Goal: Task Accomplishment & Management: Manage account settings

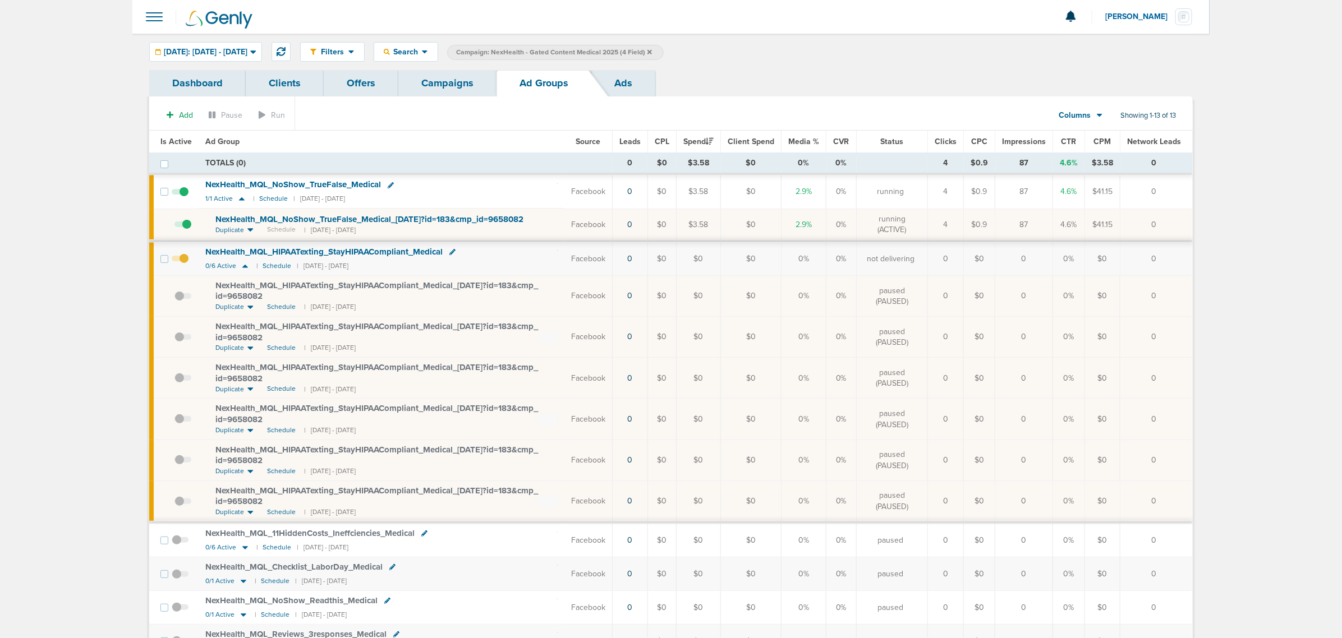
click at [652, 52] on icon at bounding box center [649, 51] width 4 height 4
click at [477, 74] on link "Campaigns" at bounding box center [447, 83] width 98 height 26
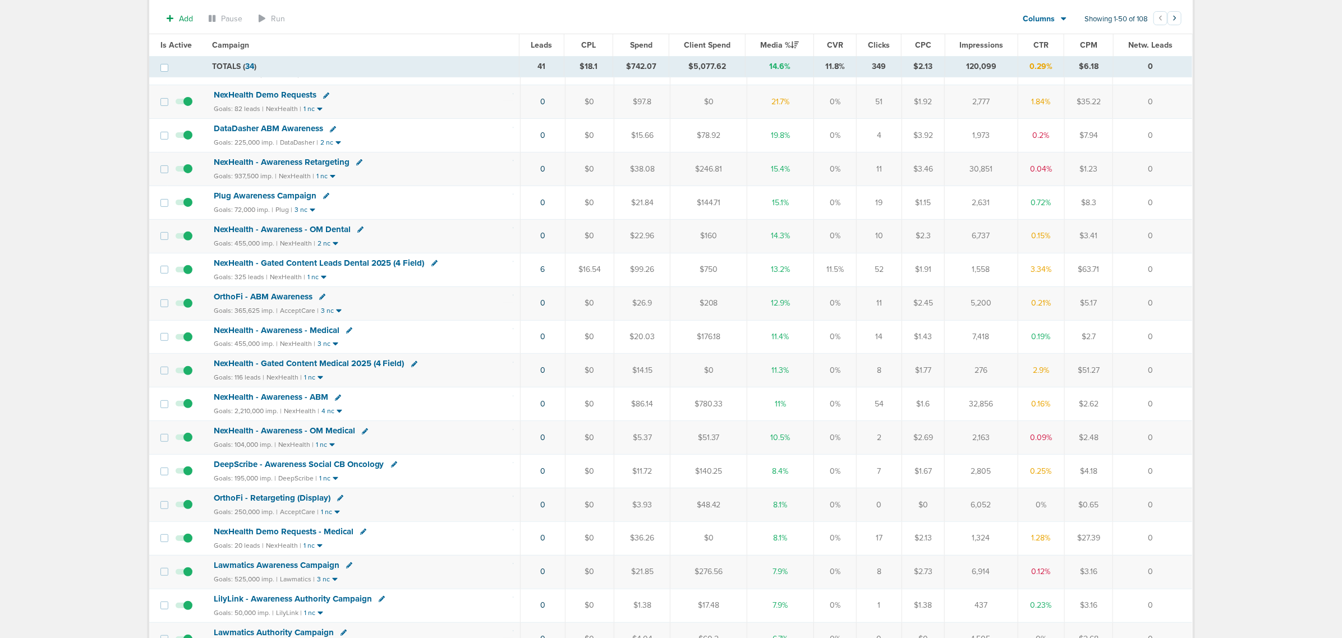
scroll to position [280, 0]
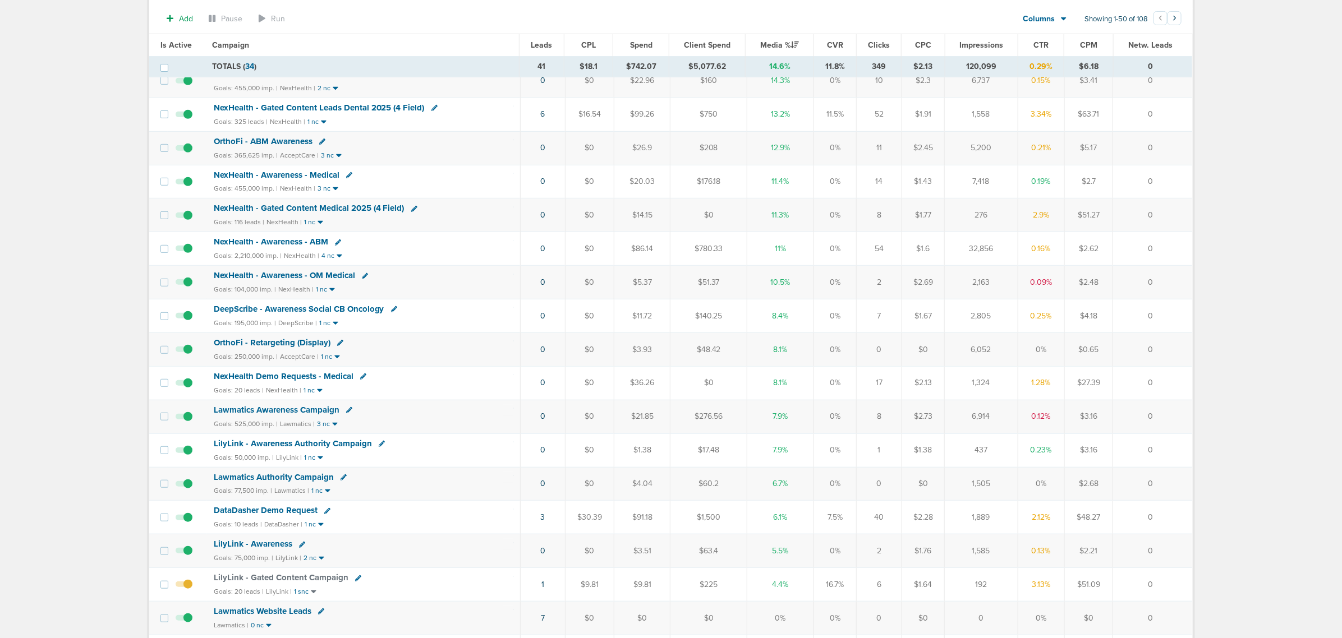
click at [348, 211] on span "NexHealth - Gated Content Medical 2025 (4 Field)" at bounding box center [309, 208] width 191 height 10
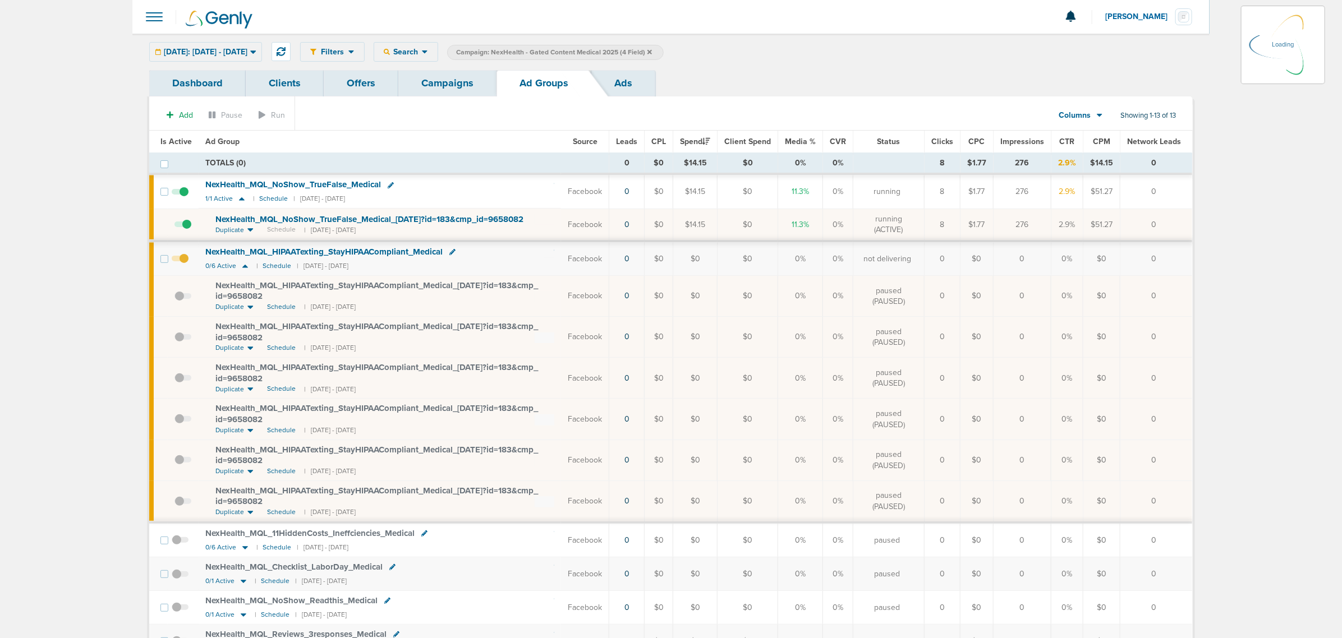
click at [376, 219] on span "NexHealth_ MQL_ NoShow_ TrueFalse_ Medical_ [DATE]?id=183&cmp_ id=9658082" at bounding box center [369, 219] width 308 height 10
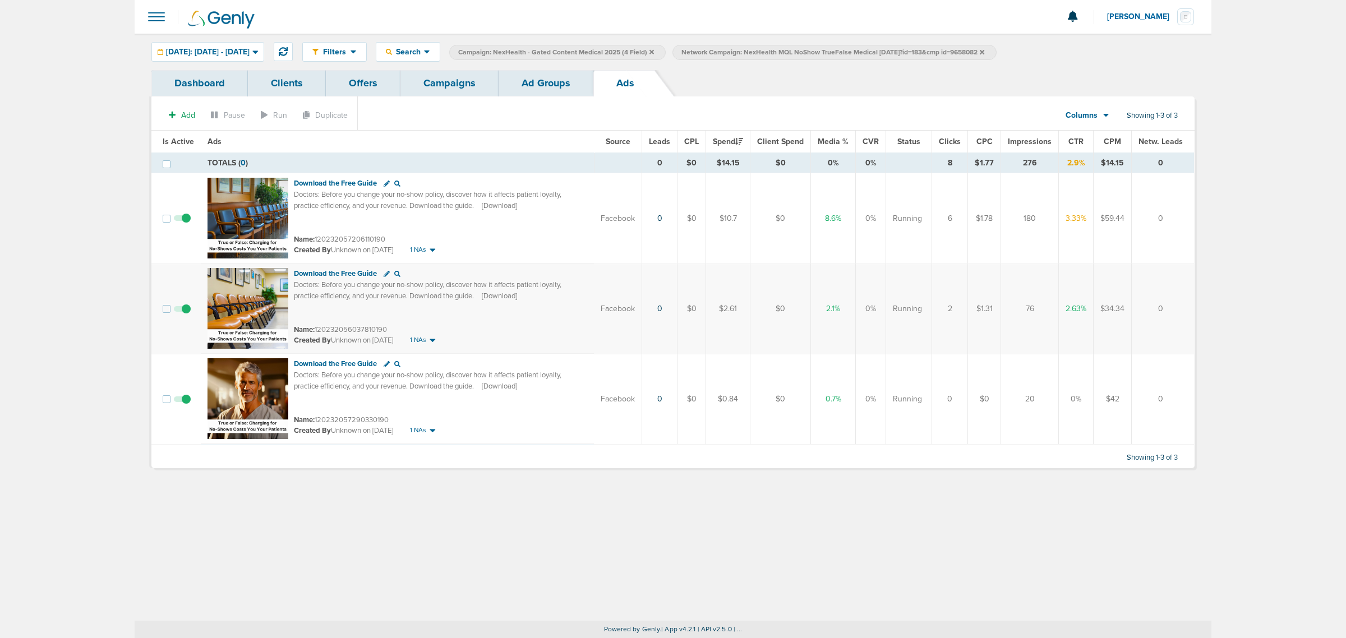
click at [187, 405] on span at bounding box center [182, 405] width 17 height 0
click at [182, 402] on input "checkbox" at bounding box center [182, 402] width 0 height 0
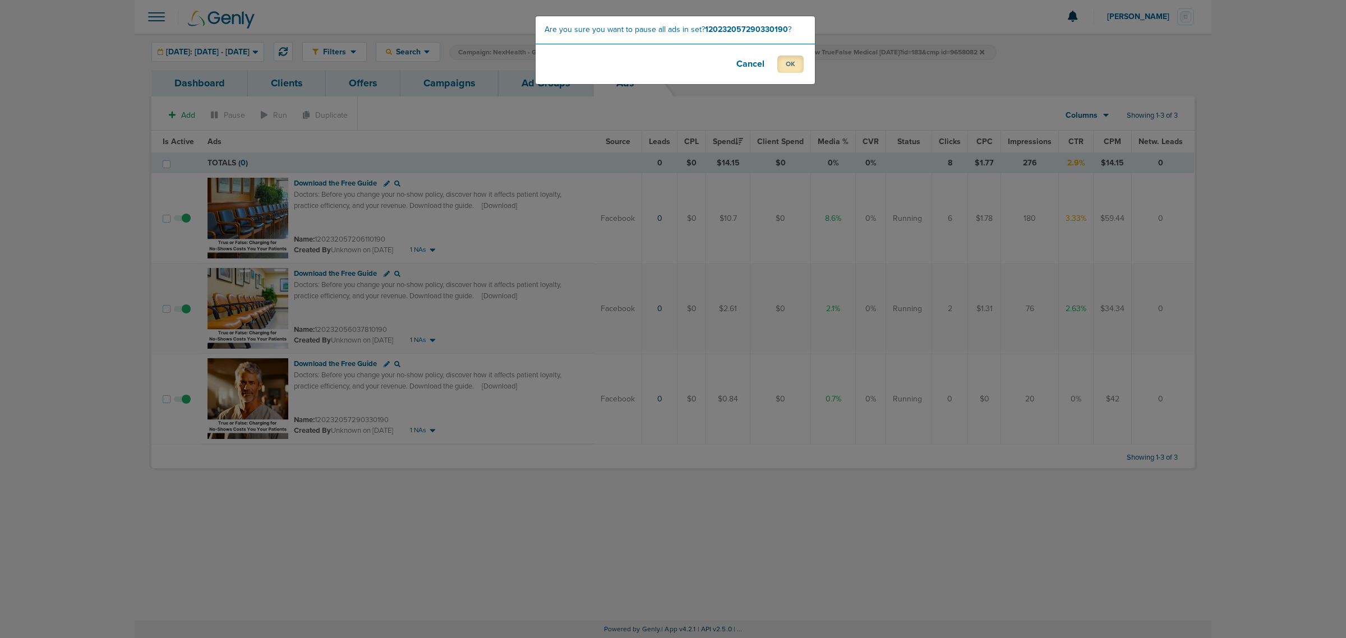
click at [792, 66] on button "OK" at bounding box center [790, 64] width 26 height 17
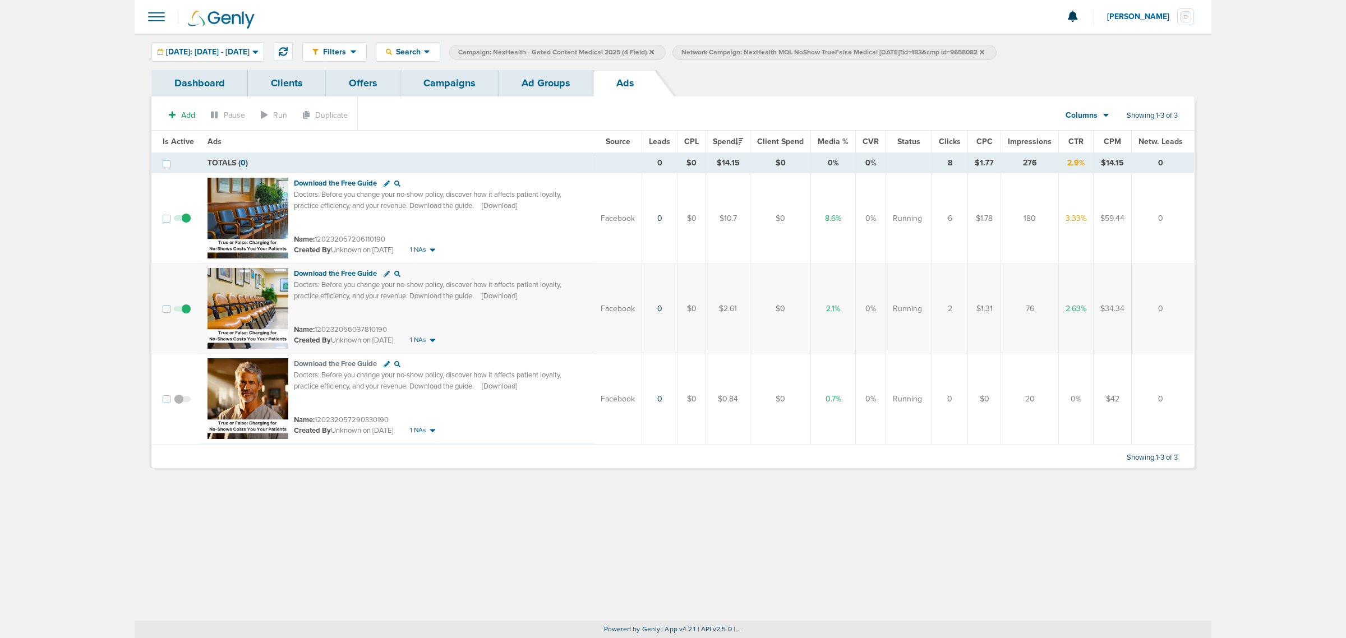
click at [551, 93] on link "Ad Groups" at bounding box center [546, 83] width 95 height 26
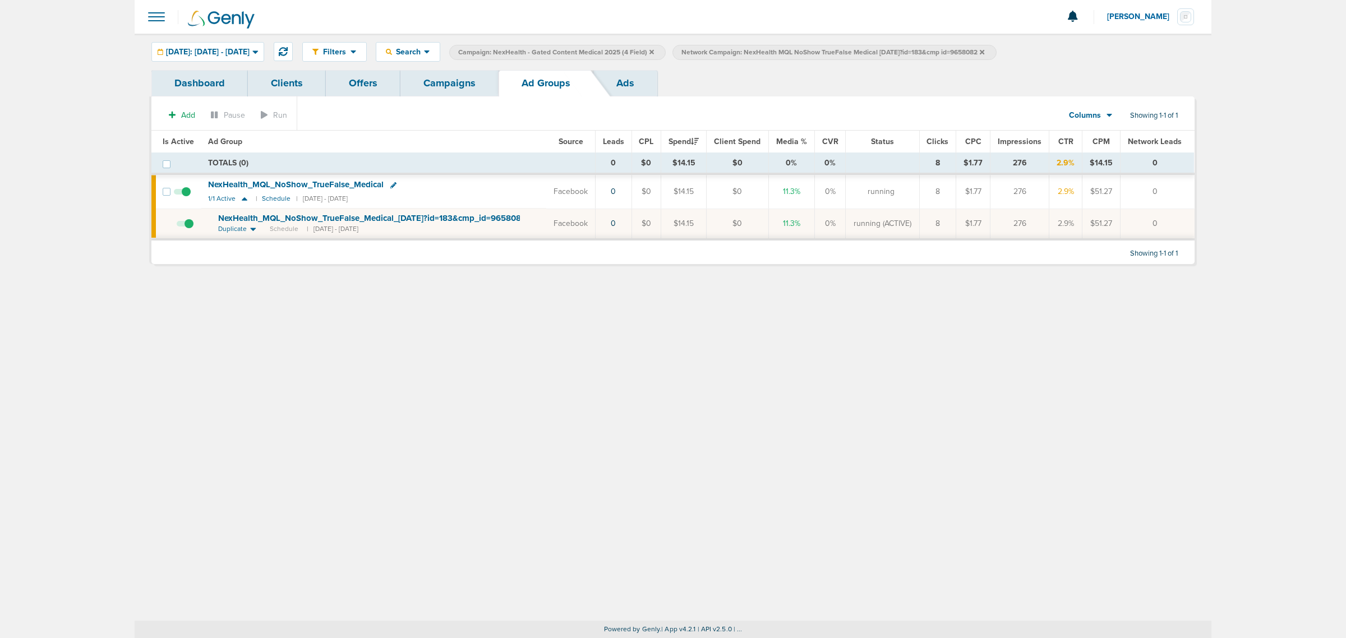
click at [446, 89] on link "Campaigns" at bounding box center [449, 83] width 98 height 26
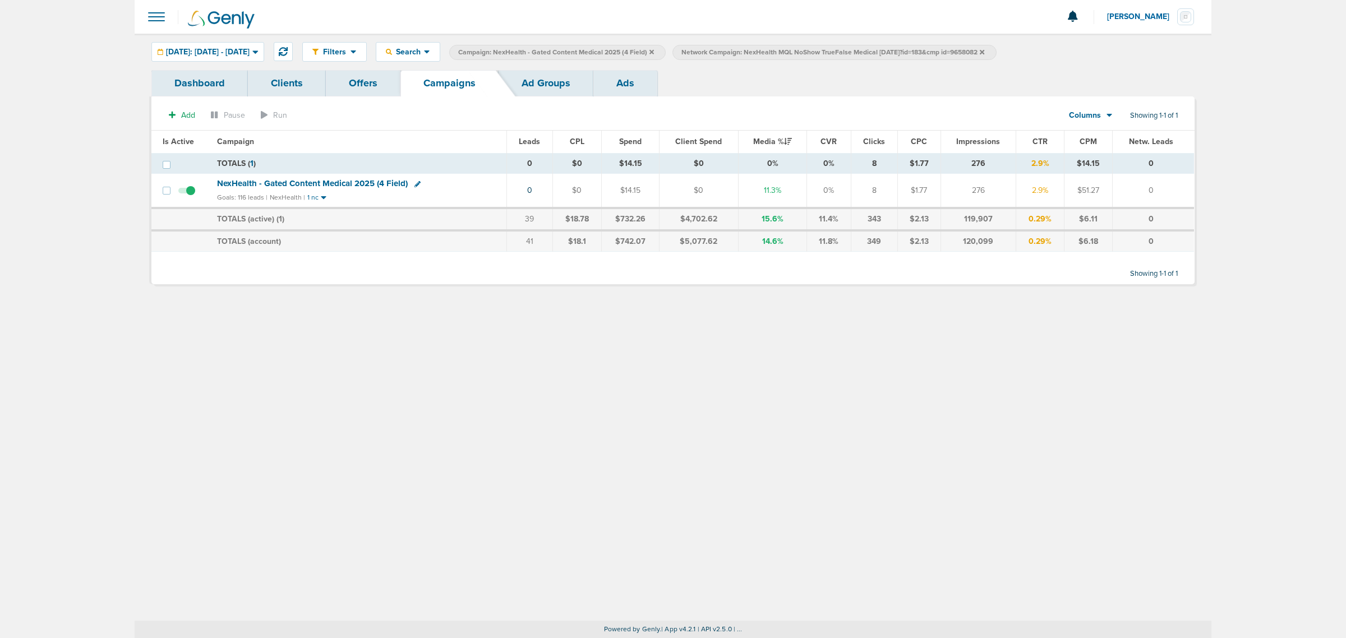
click at [996, 47] on label "Network Campaign: NexHealth MQL NoShow TrueFalse Medical [DATE]?id=183&cmp id=9…" at bounding box center [834, 52] width 324 height 15
click at [984, 51] on icon at bounding box center [982, 52] width 4 height 7
click at [666, 51] on label "Campaign: NexHealth - Gated Content Medical 2025 (4 Field)" at bounding box center [557, 52] width 216 height 15
click at [654, 49] on icon at bounding box center [651, 52] width 4 height 7
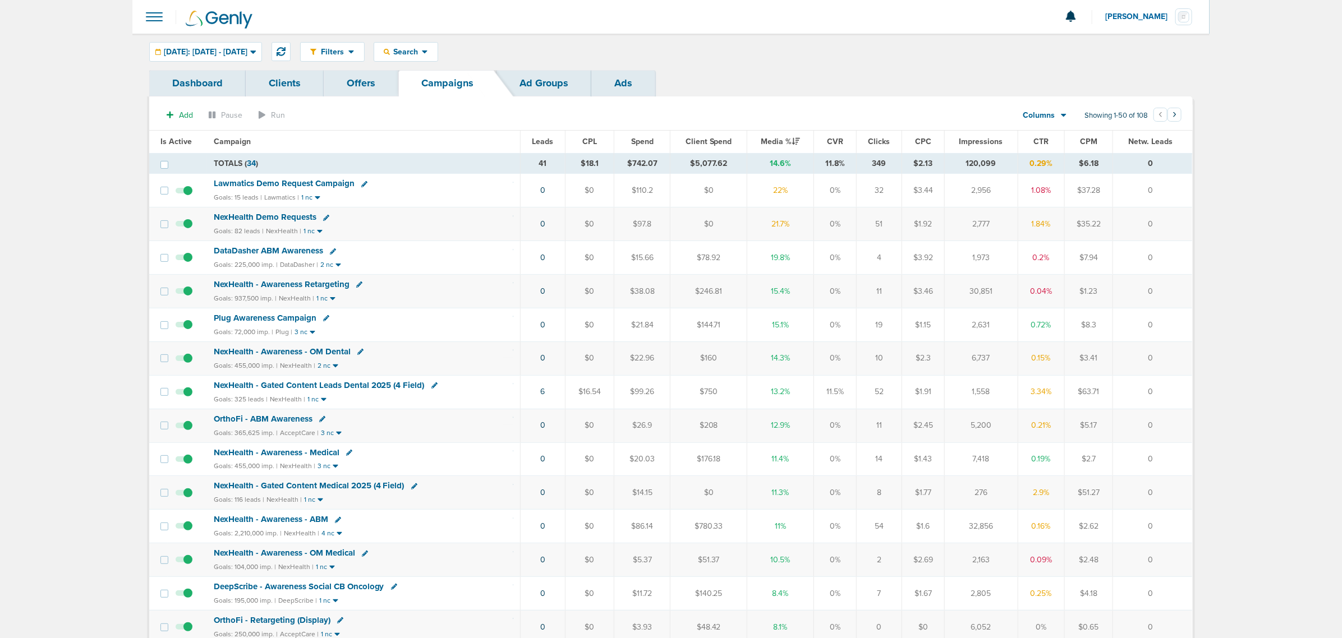
click at [309, 189] on div "Lawmatics Demo Request Campaign" at bounding box center [364, 183] width 300 height 11
click at [361, 183] on icon at bounding box center [364, 184] width 6 height 6
select select
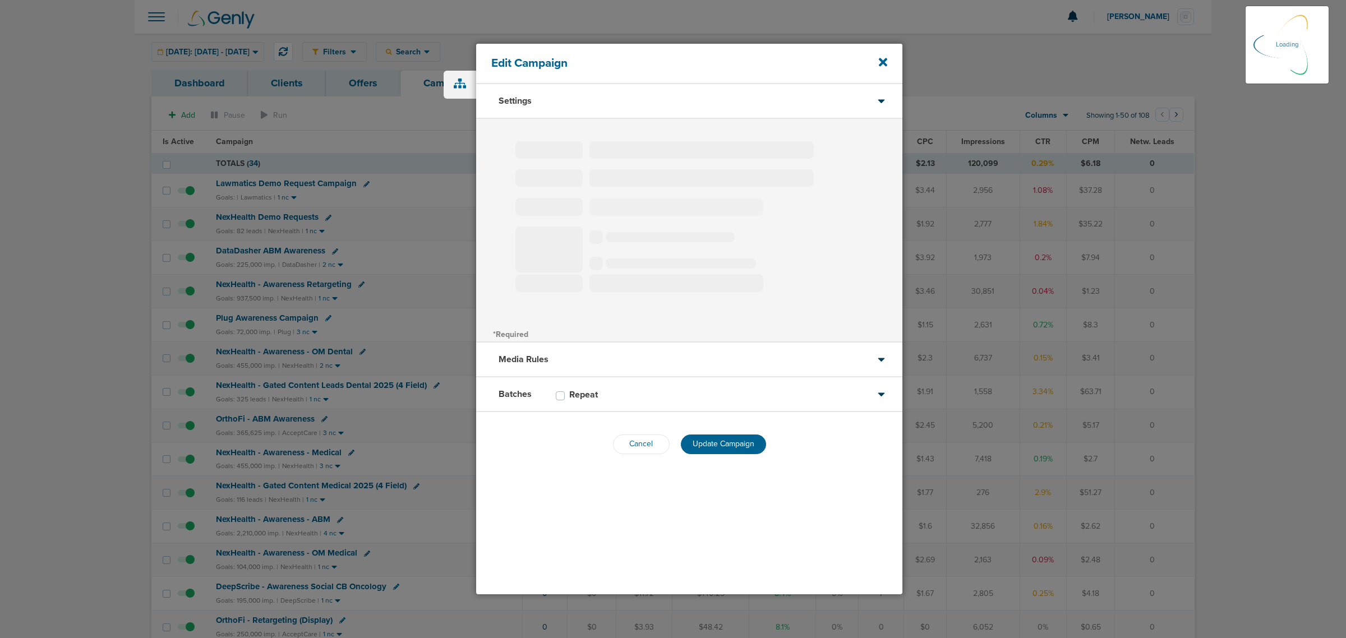
type input "Lawmatics Demo Request Campaign"
select select "Leads"
radio input "true"
select select "readWrite"
select select "1"
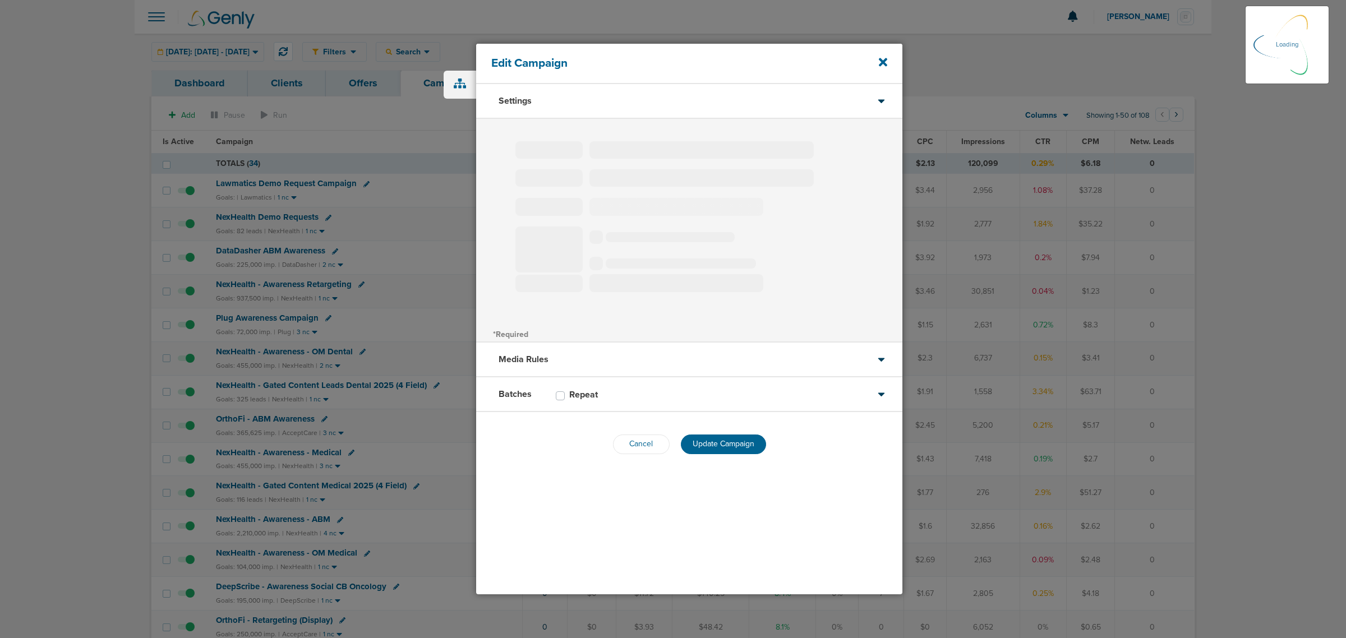
select select "2"
select select "3"
select select "4"
select select "6"
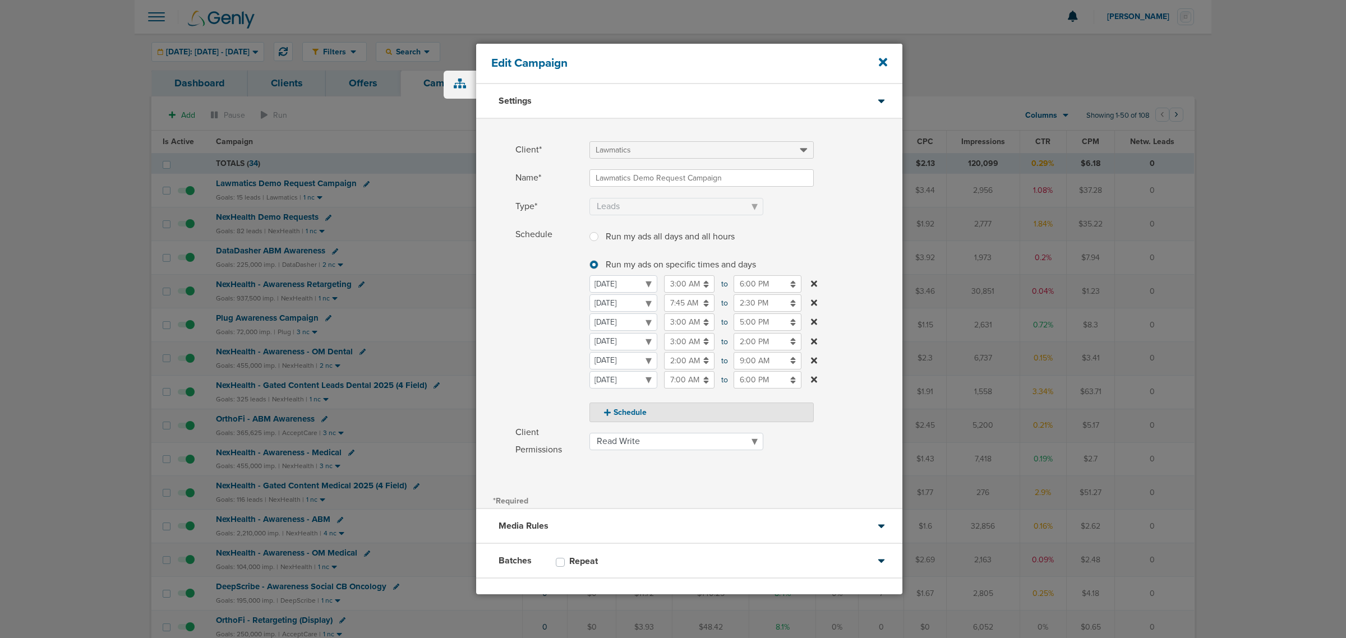
click at [773, 280] on input "6:00 PM" at bounding box center [768, 283] width 68 height 17
click at [739, 365] on icon at bounding box center [739, 364] width 10 height 7
type input "3:00 PM"
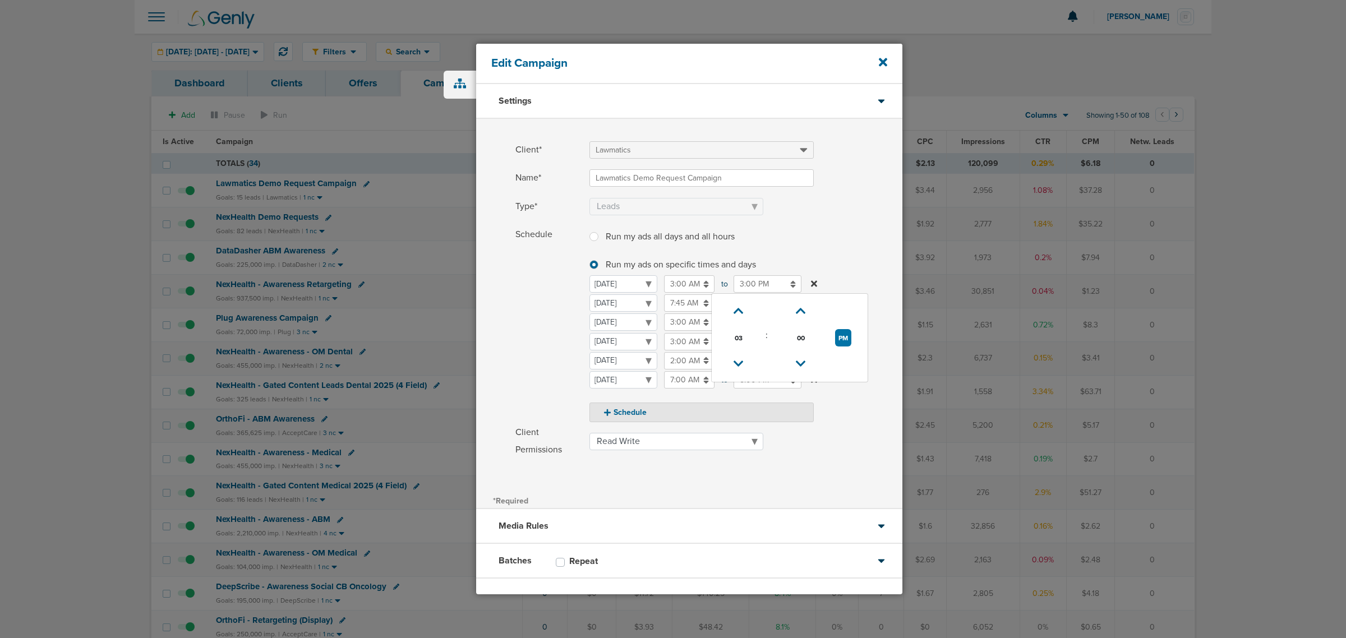
click at [814, 202] on label "Type* Awareness Traffic Leads Conversions Lead Magnet" at bounding box center [708, 206] width 387 height 17
click at [885, 62] on icon at bounding box center [883, 62] width 8 height 12
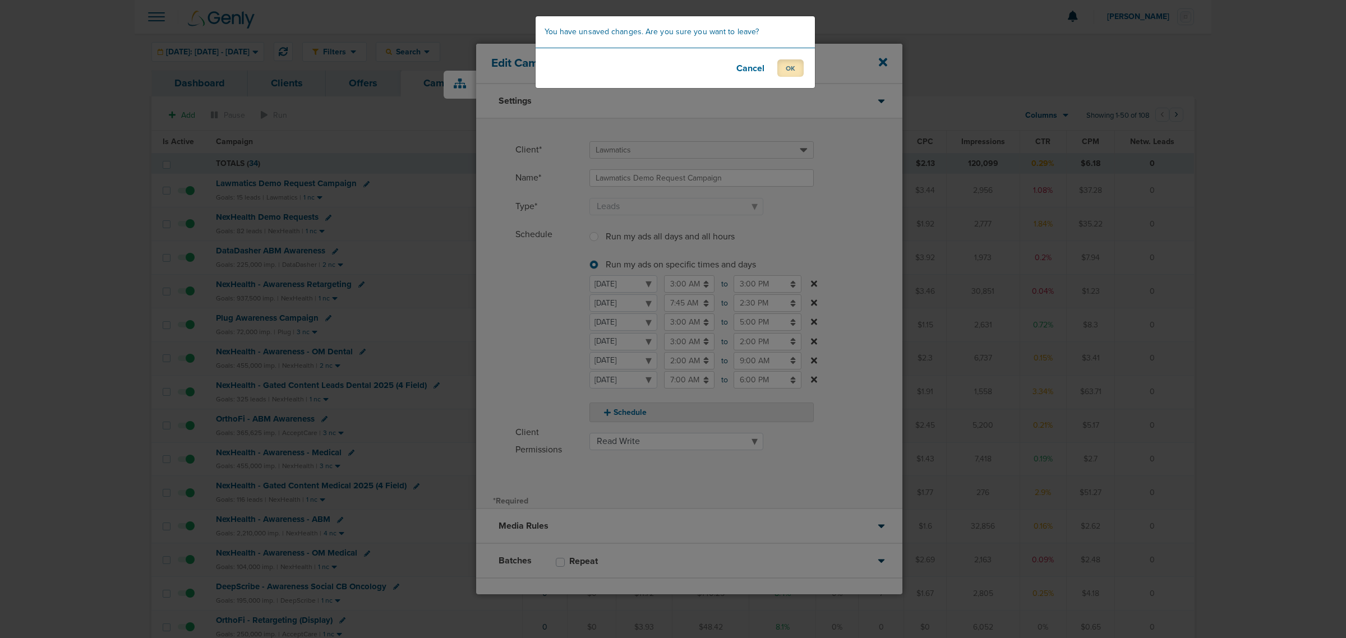
click at [789, 68] on button "OK" at bounding box center [790, 67] width 26 height 17
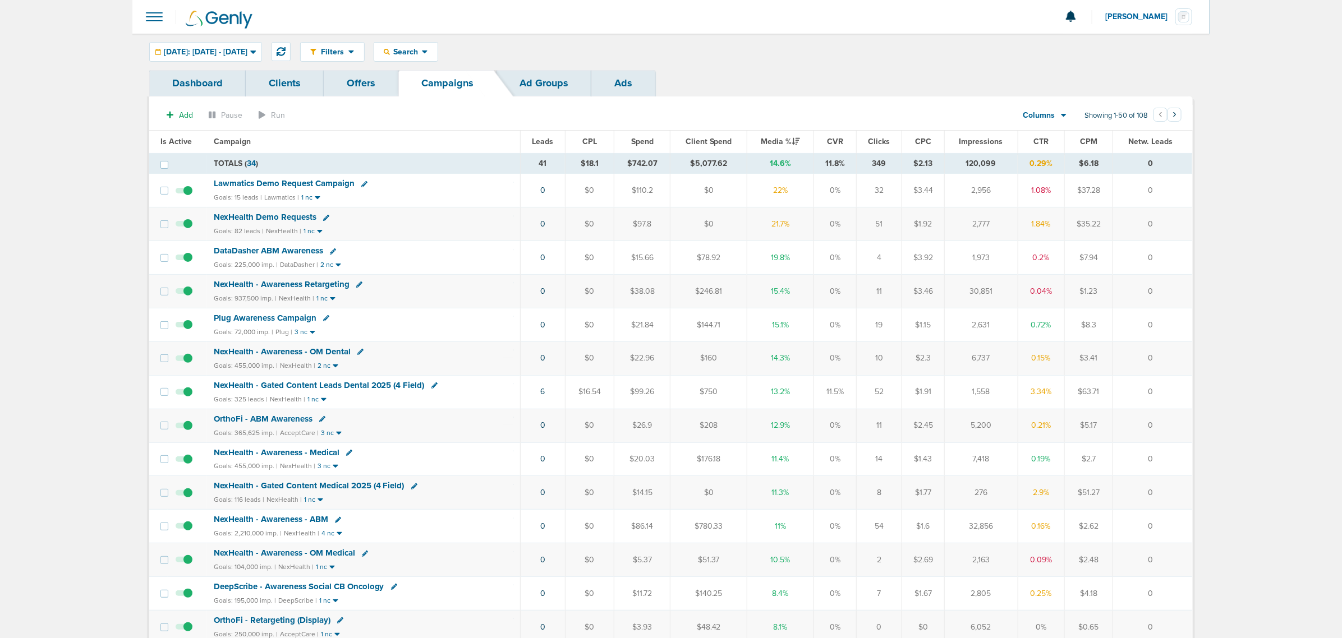
click at [291, 180] on span "Lawmatics Demo Request Campaign" at bounding box center [284, 183] width 141 height 10
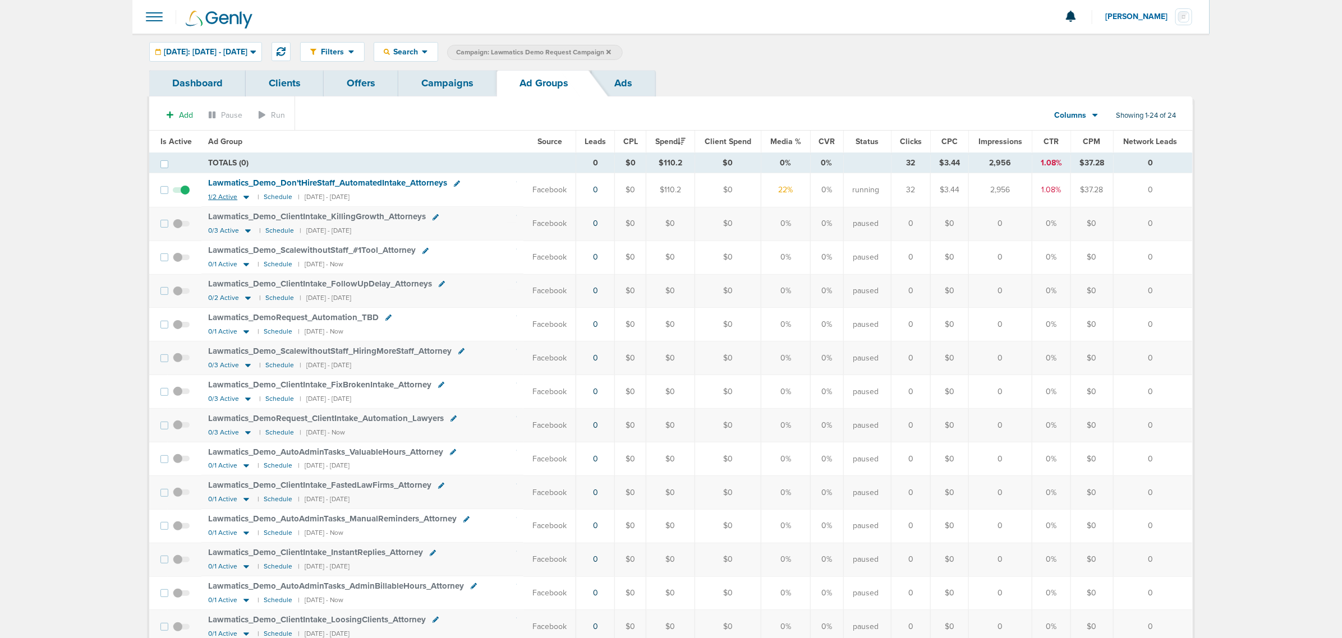
click at [241, 197] on icon at bounding box center [246, 197] width 11 height 10
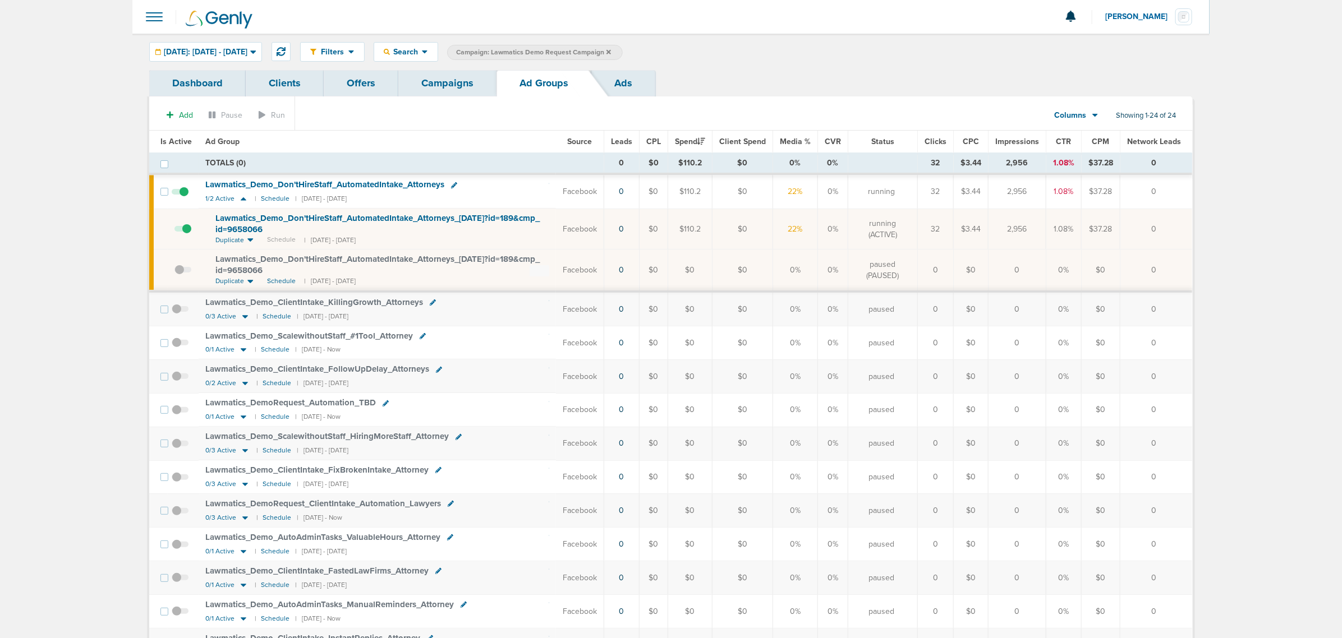
click at [190, 234] on span at bounding box center [182, 234] width 17 height 0
click at [174, 232] on input "checkbox" at bounding box center [174, 232] width 0 height 0
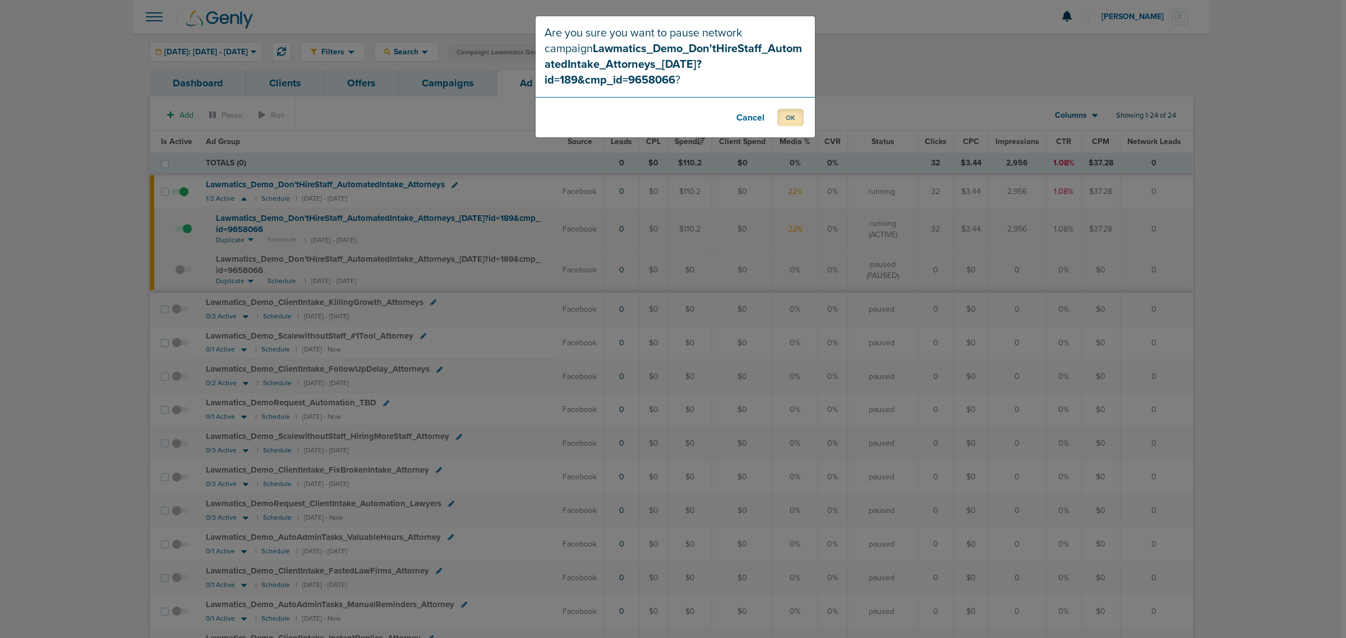
click at [784, 109] on button "OK" at bounding box center [790, 117] width 26 height 17
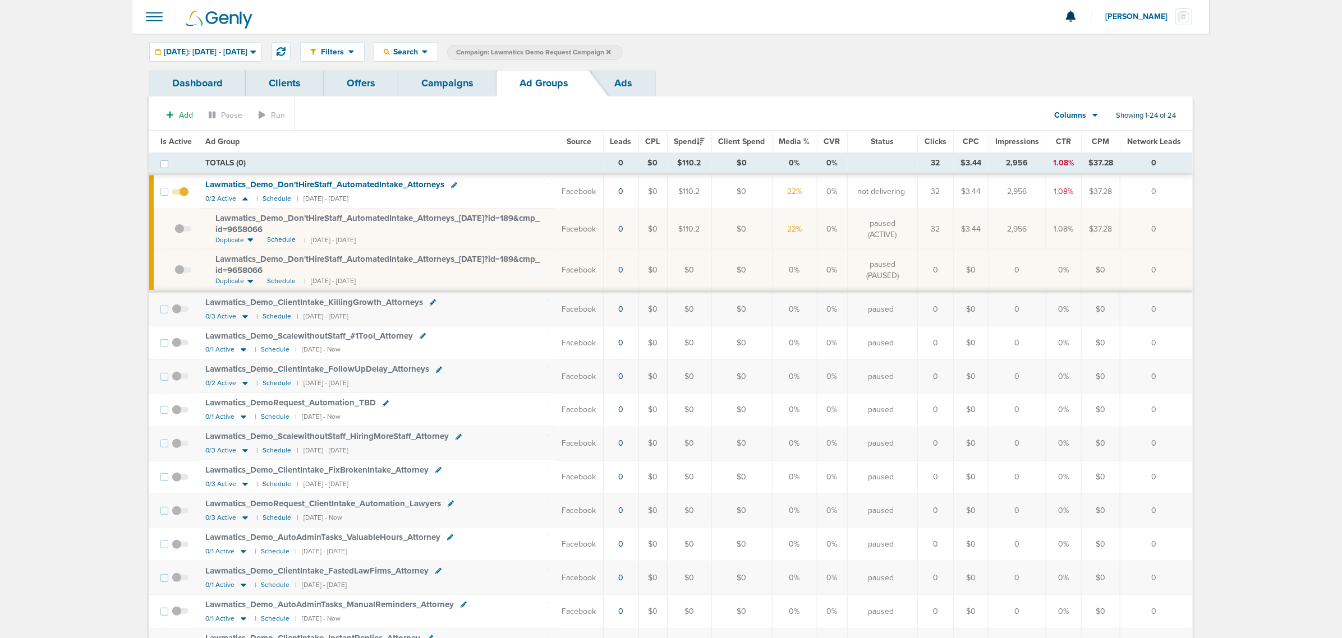
click at [439, 88] on link "Campaigns" at bounding box center [447, 83] width 98 height 26
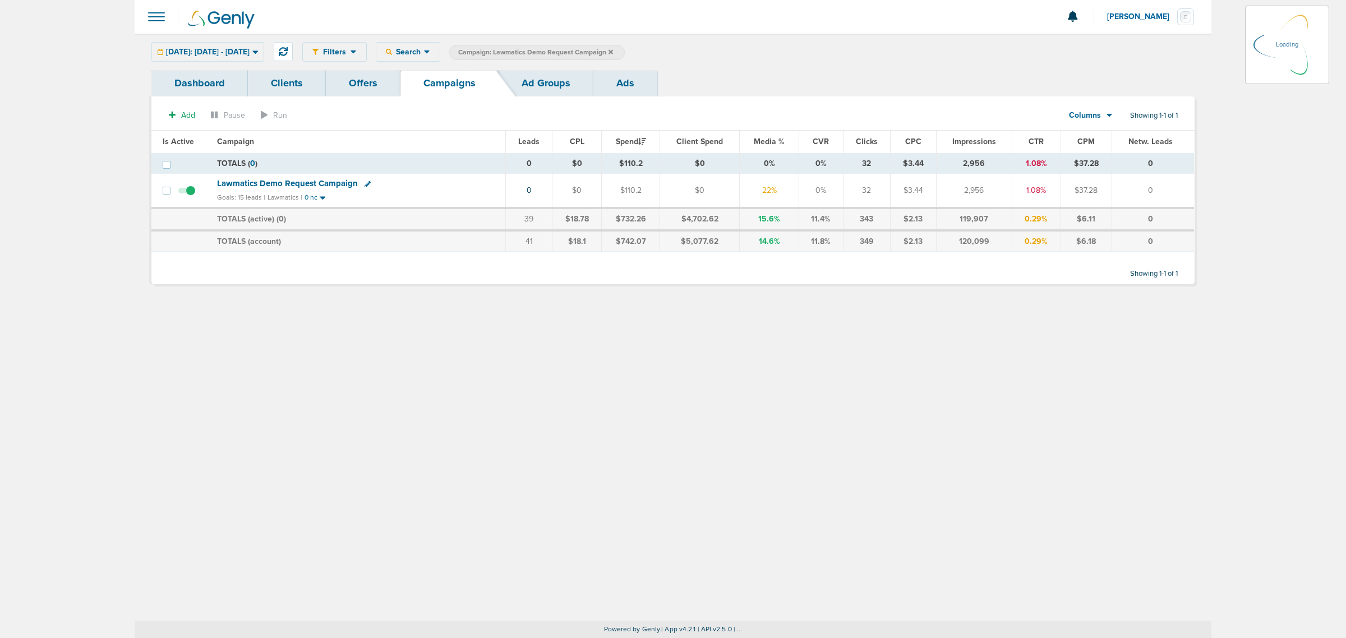
click at [679, 38] on div "Filters Active Only Settings Status Active Inactive Objectives MQL SQL Traffic …" at bounding box center [673, 52] width 1077 height 36
click at [613, 53] on icon at bounding box center [611, 51] width 4 height 4
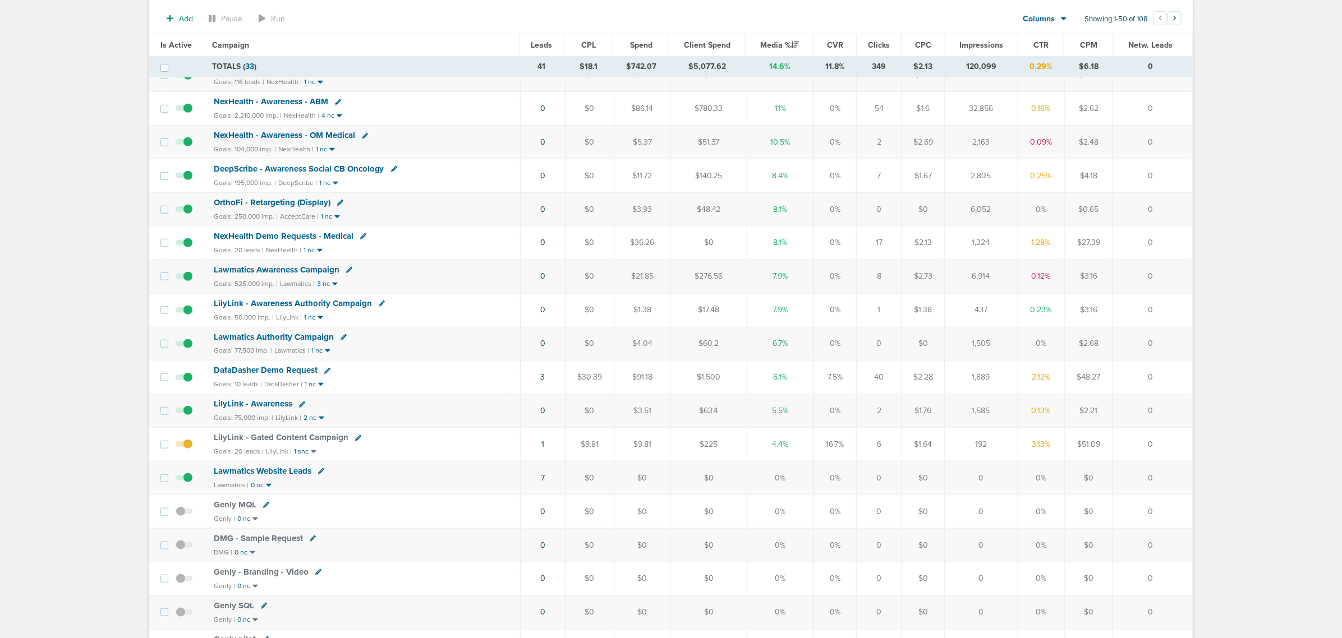
scroll to position [210, 0]
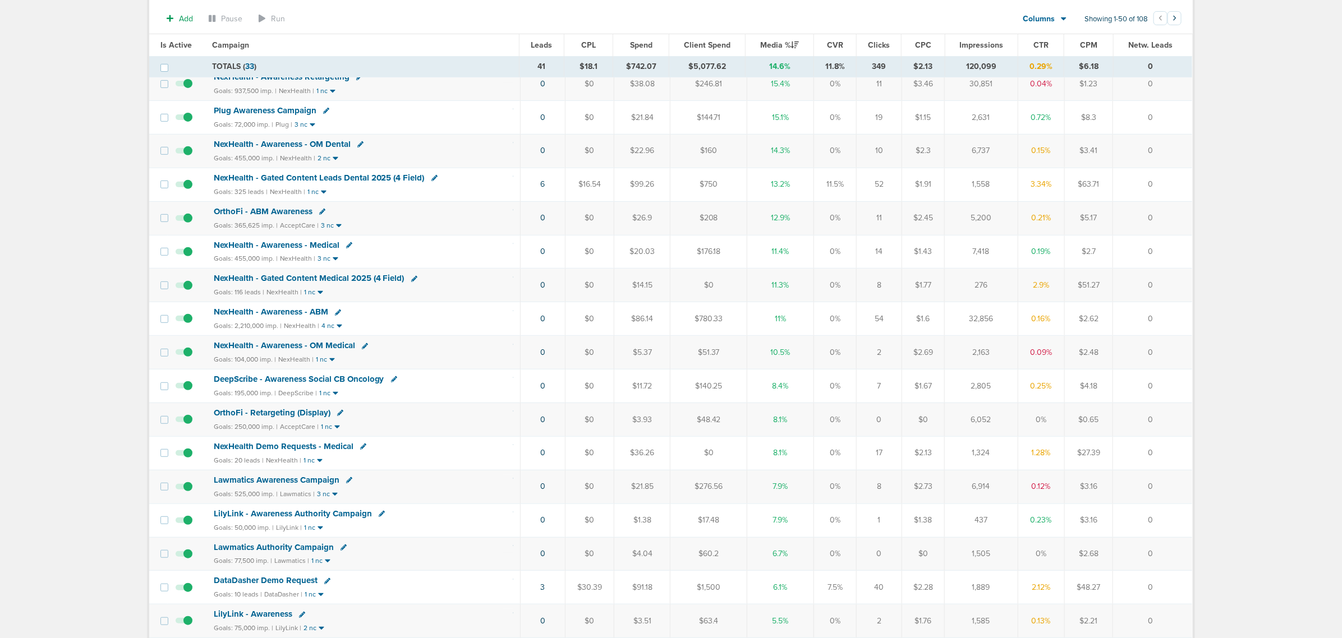
drag, startPoint x: 431, startPoint y: 463, endPoint x: 1161, endPoint y: 462, distance: 730.2
click at [1159, 462] on tr "NexHealth Demo Requests - Medical Goals: 20 leads | NexHealth | 1 nc 0 $0 $36.2…" at bounding box center [670, 453] width 1043 height 34
click at [1162, 462] on td "0" at bounding box center [1152, 453] width 79 height 34
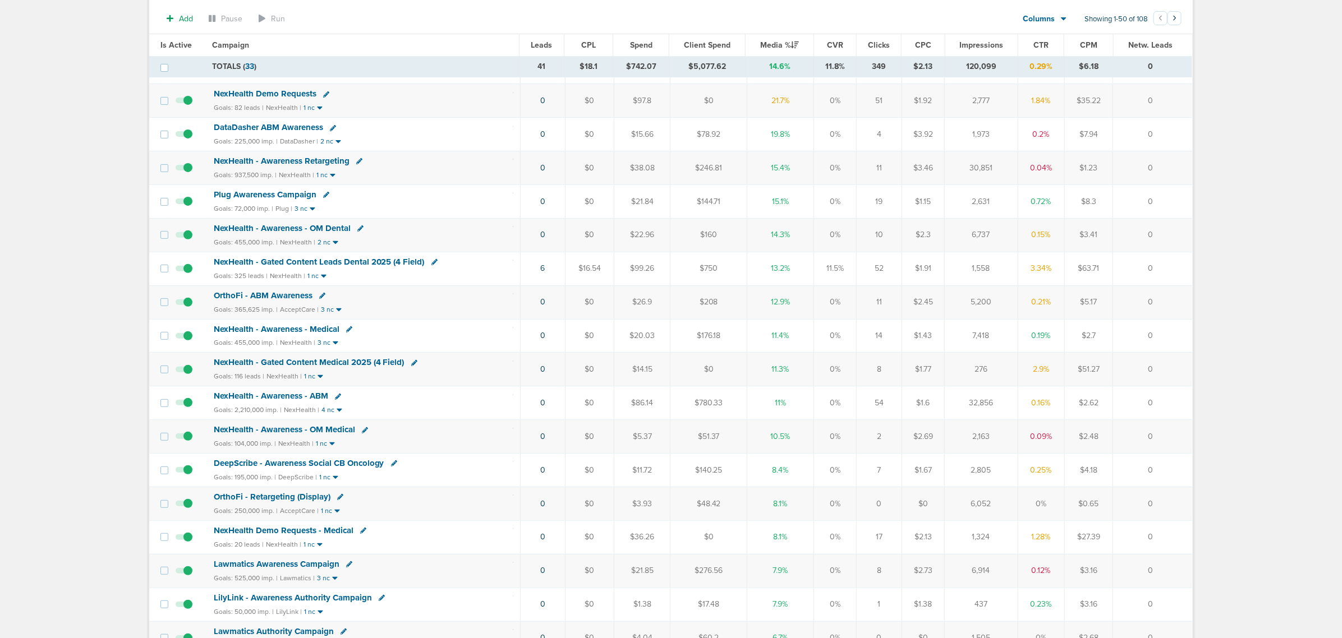
scroll to position [0, 0]
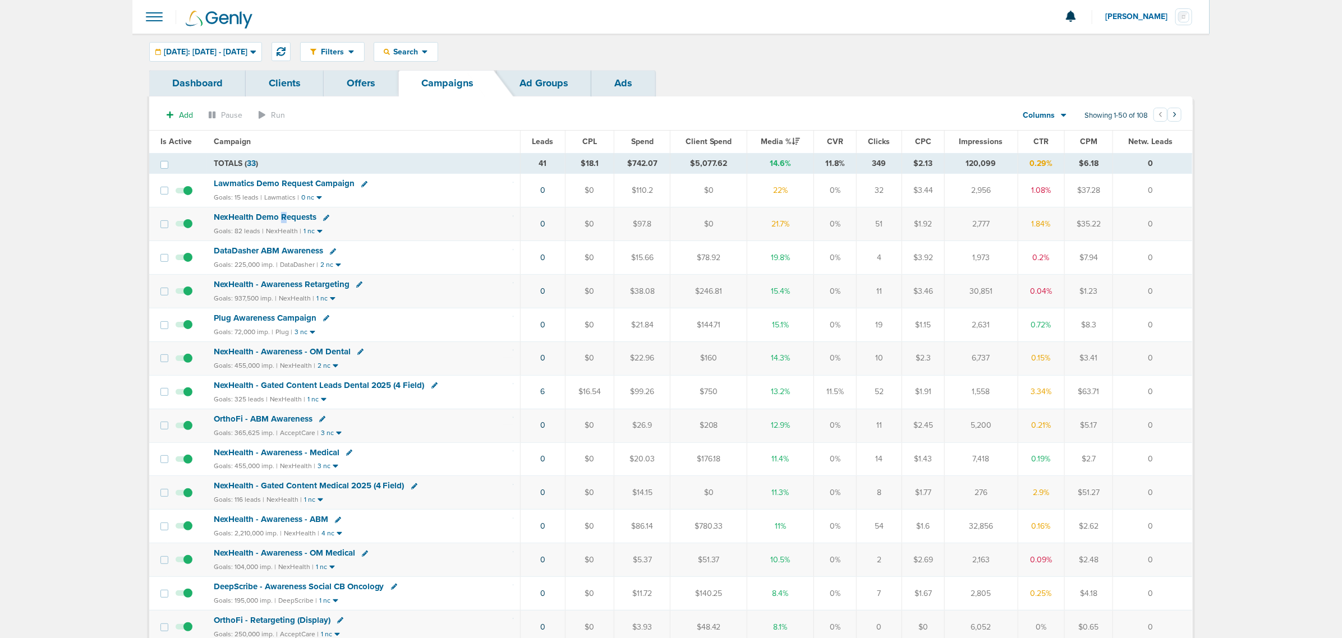
click at [281, 223] on div "NexHealth Demo Requests" at bounding box center [364, 217] width 300 height 11
click at [293, 220] on span "NexHealth Demo Requests" at bounding box center [265, 217] width 103 height 10
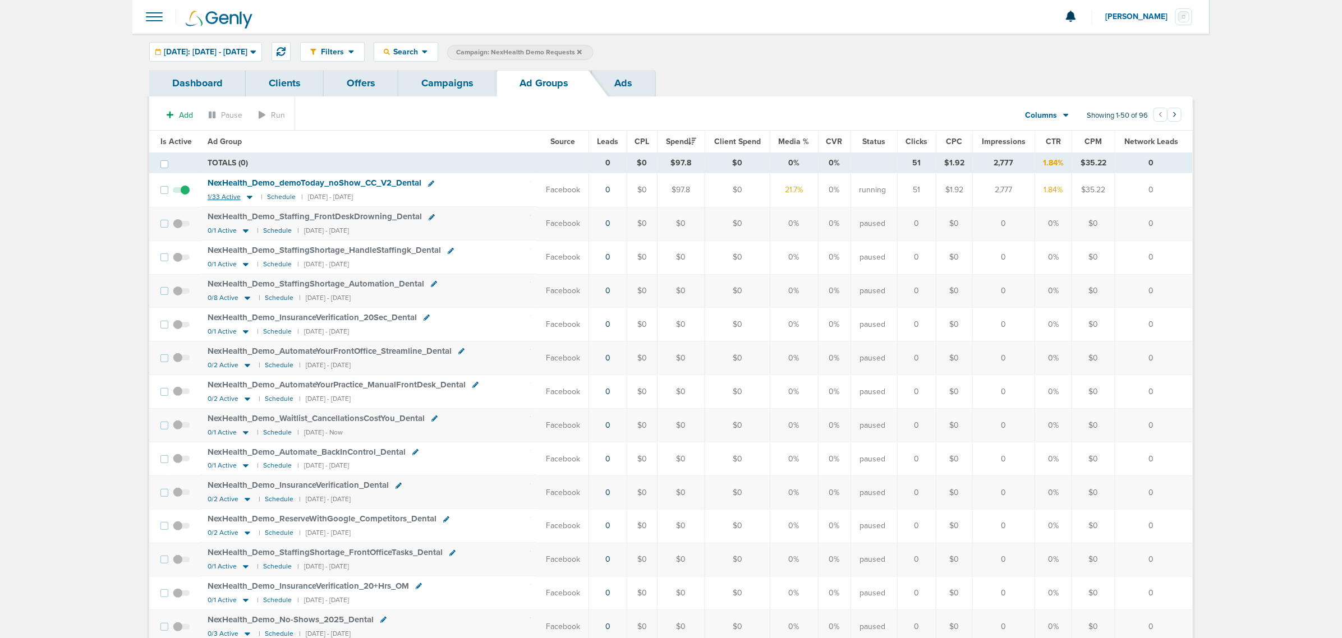
click at [251, 200] on icon at bounding box center [249, 197] width 11 height 10
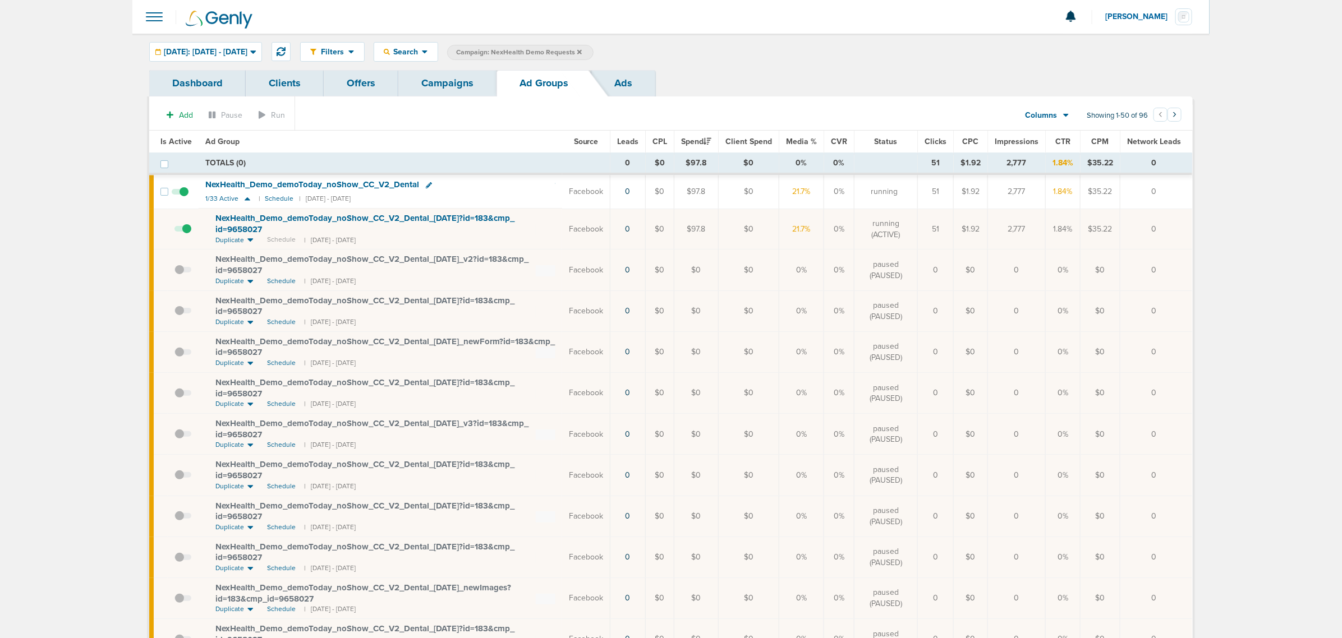
click at [266, 219] on span "NexHealth_ Demo_ demoToday_ noShow_ CC_ V2_ Dental_ 08.14.25?id=183&cmp_ id=965…" at bounding box center [364, 223] width 299 height 21
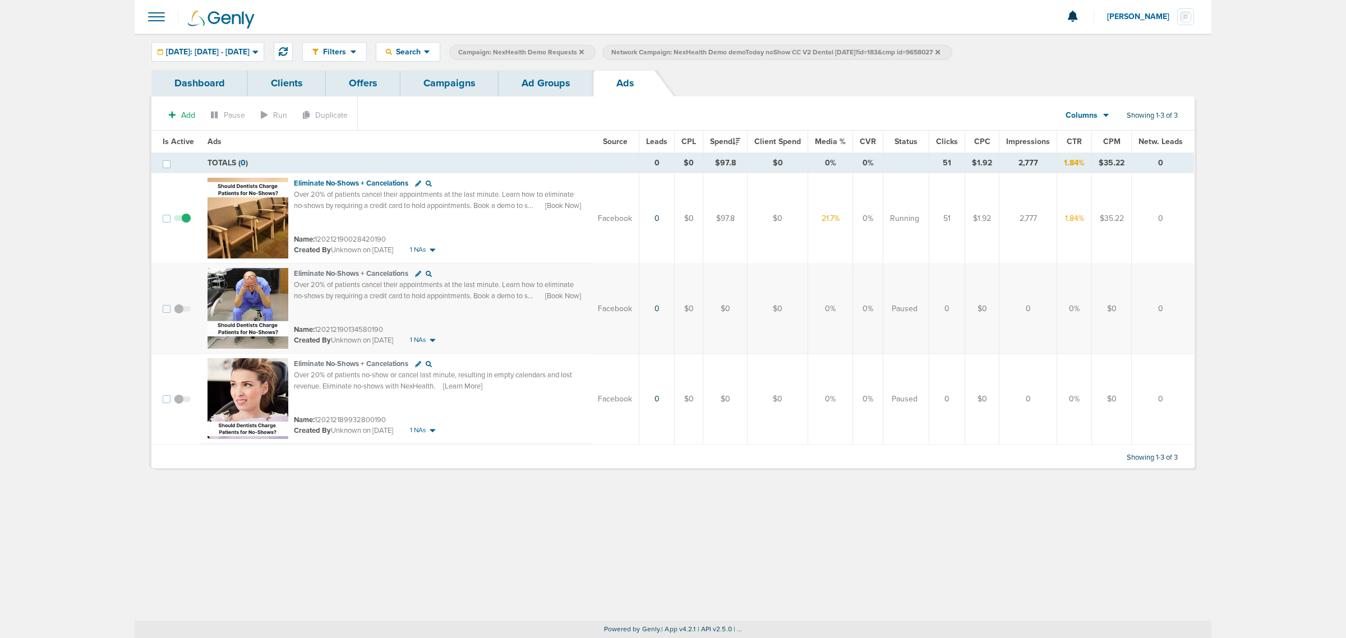
click at [466, 75] on link "Campaigns" at bounding box center [449, 83] width 98 height 26
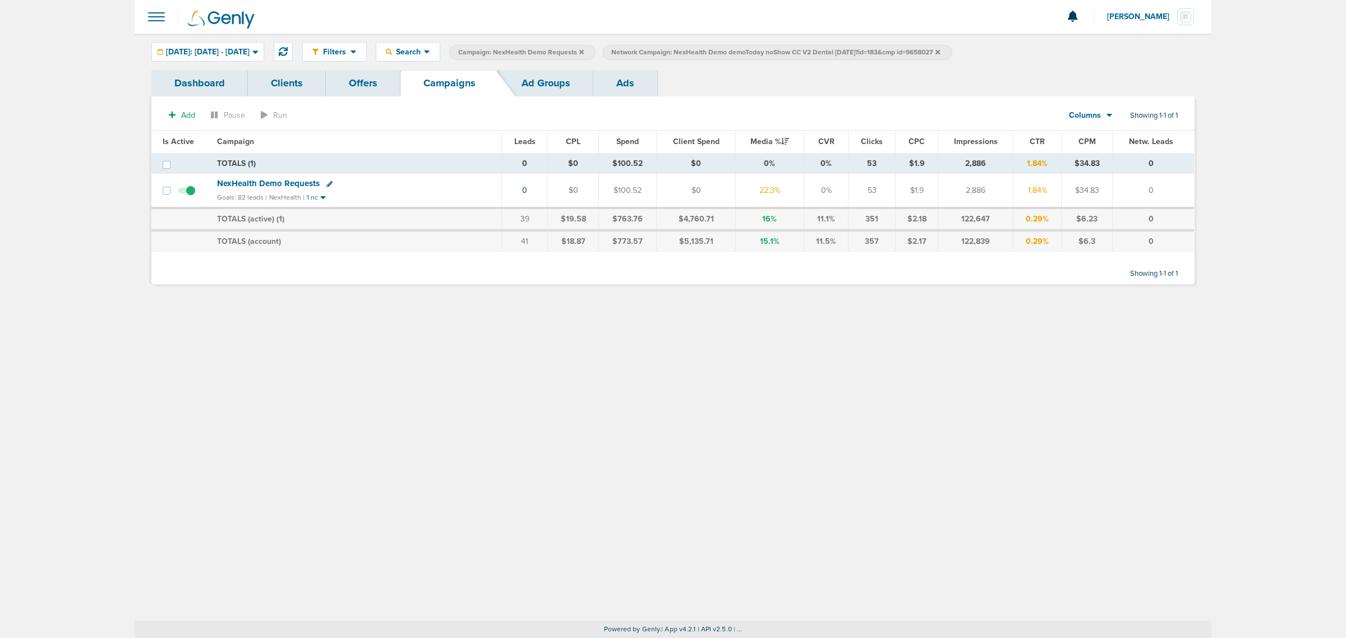
click at [584, 49] on icon at bounding box center [581, 52] width 4 height 7
click at [787, 50] on icon at bounding box center [784, 51] width 4 height 4
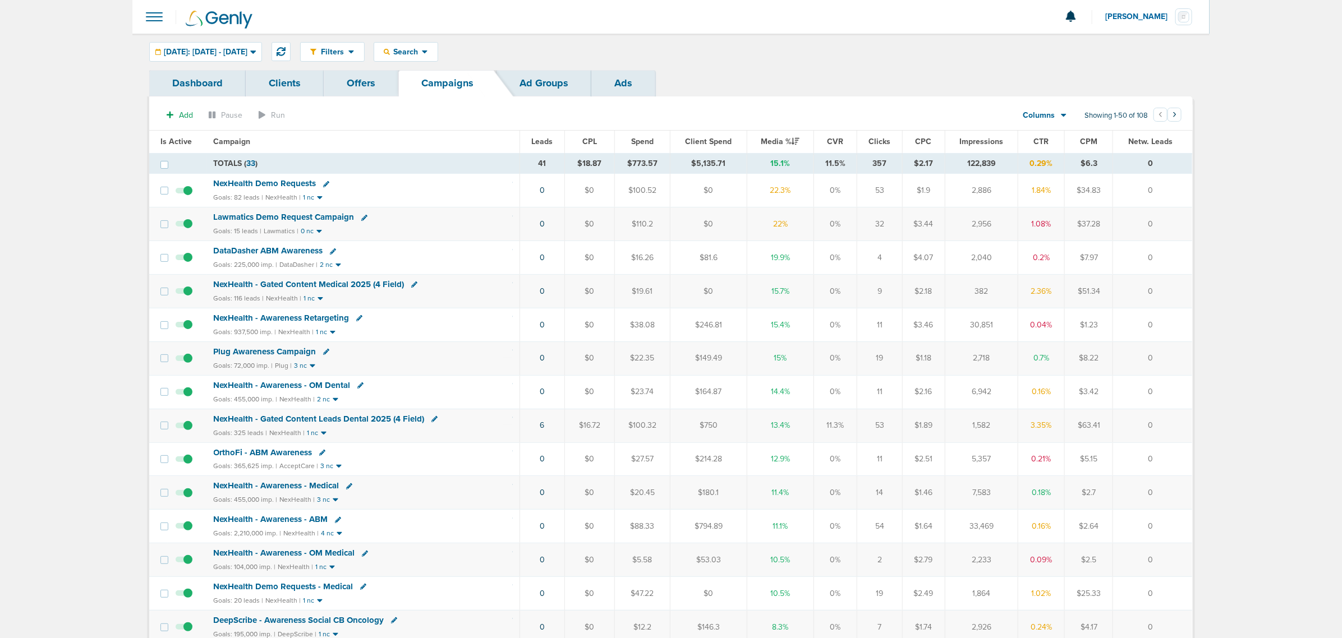
click at [537, 140] on span "Leads" at bounding box center [542, 142] width 21 height 10
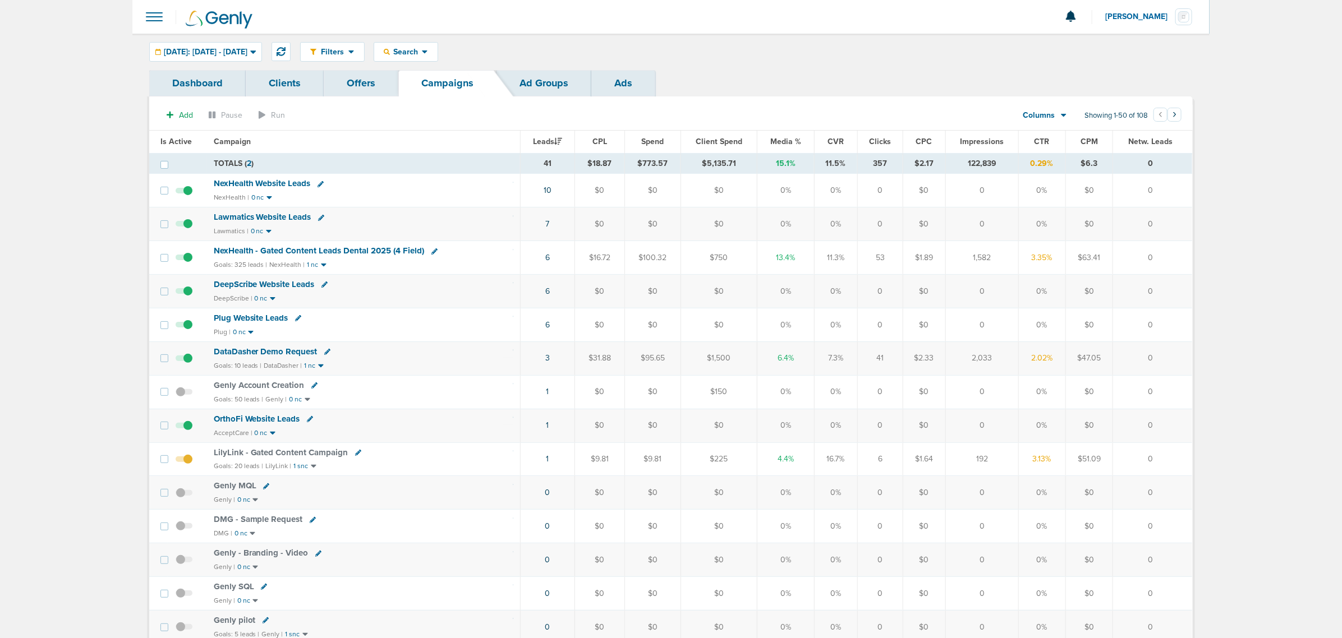
click at [785, 136] on th "Media %" at bounding box center [785, 142] width 57 height 22
click at [785, 144] on span "Media %" at bounding box center [785, 142] width 31 height 10
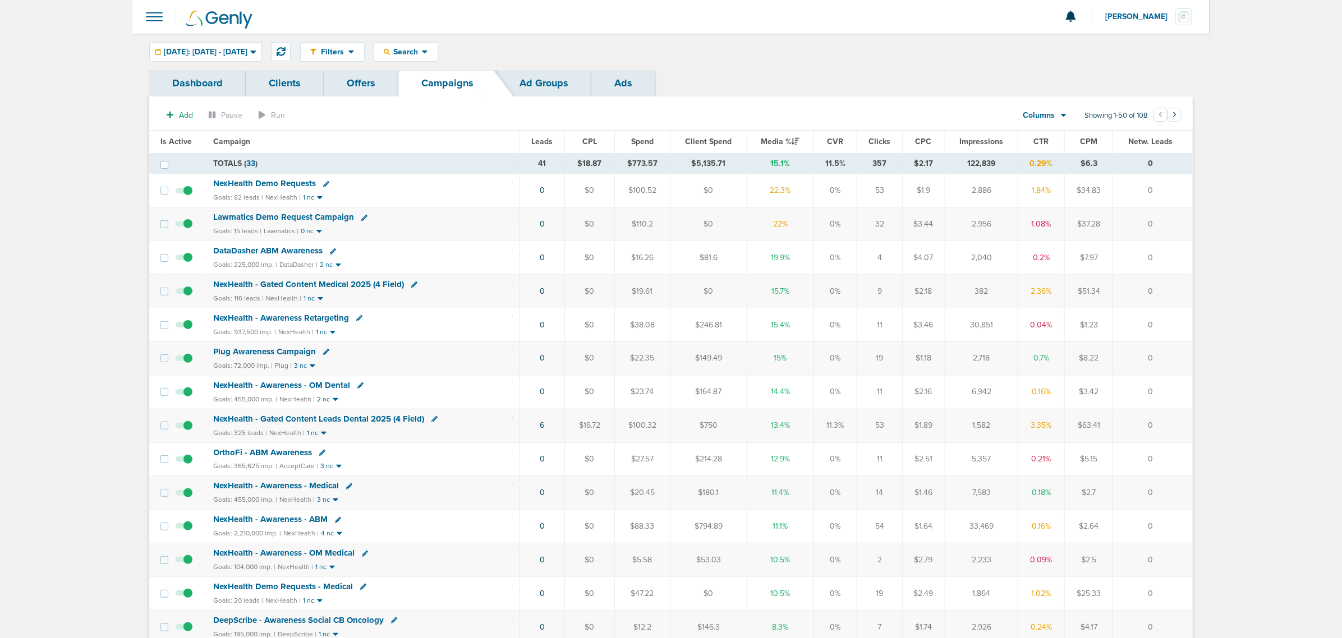
click at [338, 285] on span "NexHealth - Gated Content Medical 2025 (4 Field)" at bounding box center [309, 284] width 191 height 10
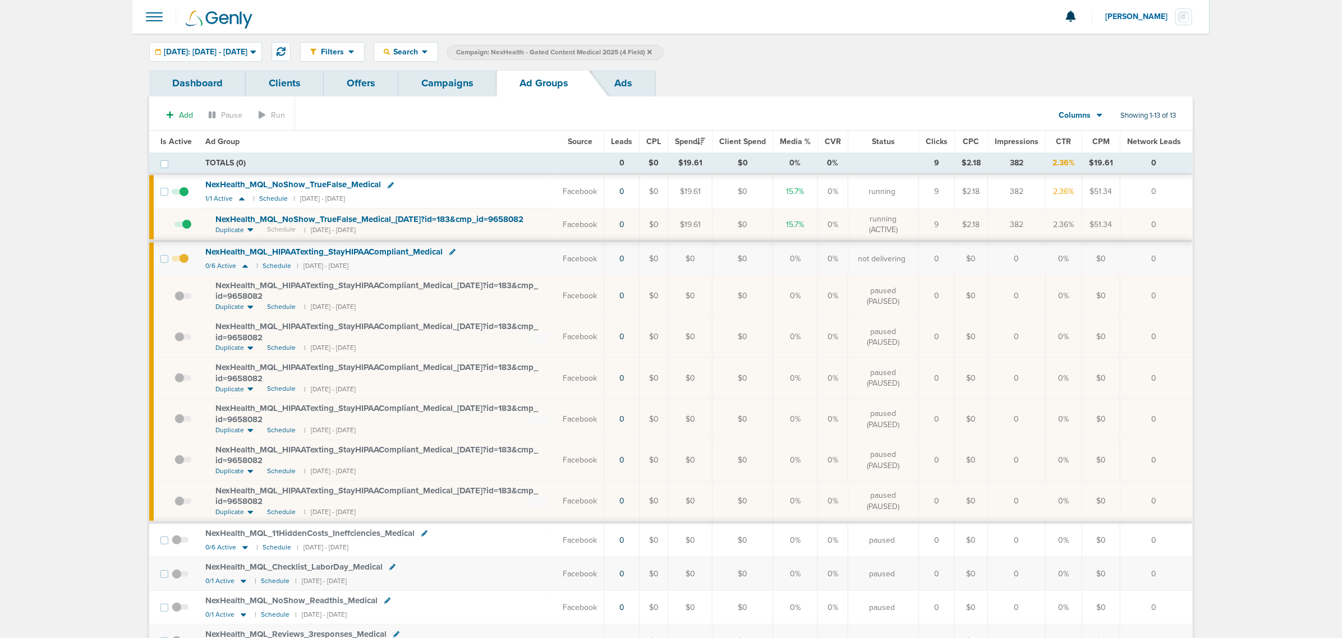
click at [296, 217] on span "NexHealth_ MQL_ NoShow_ TrueFalse_ Medical_ [DATE]?id=183&cmp_ id=9658082" at bounding box center [369, 219] width 308 height 10
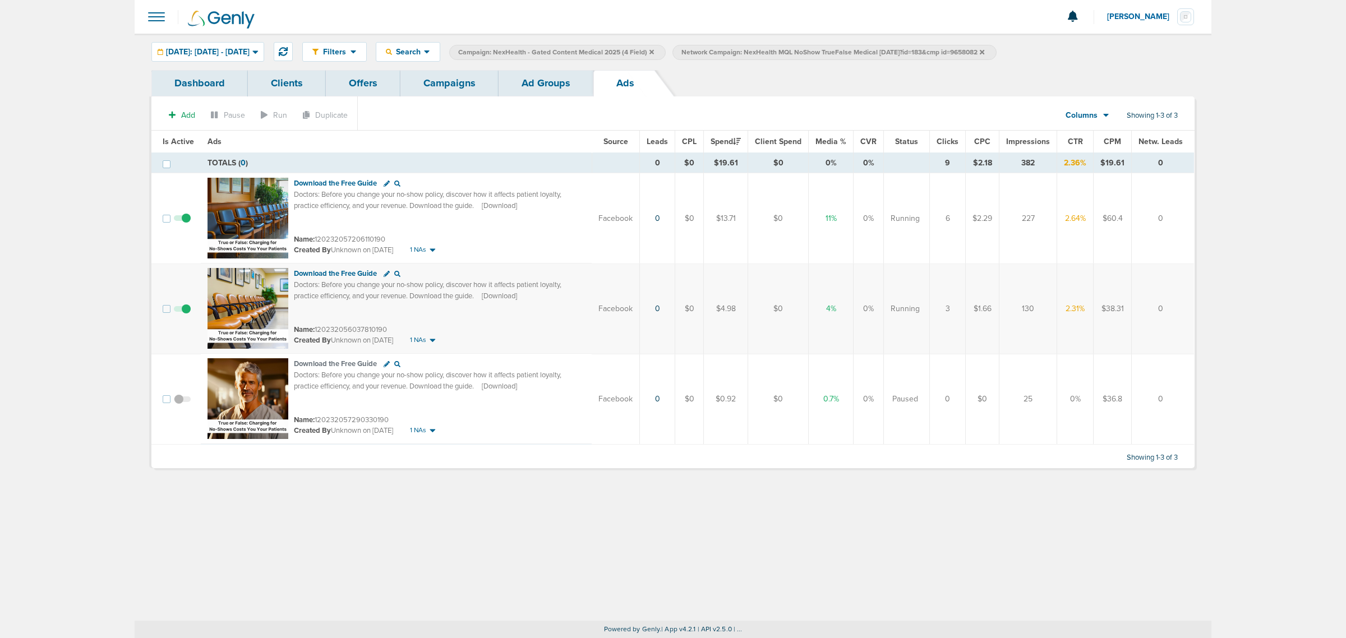
click at [452, 82] on link "Campaigns" at bounding box center [449, 83] width 98 height 26
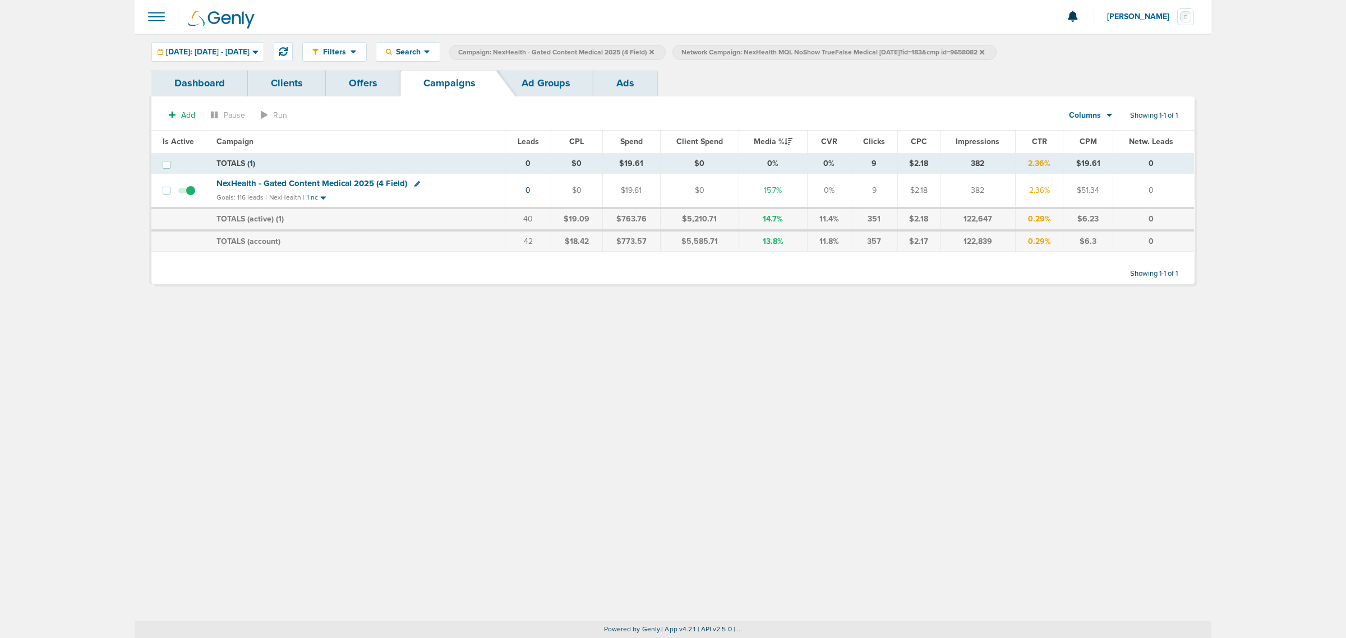
click at [654, 53] on icon at bounding box center [651, 51] width 4 height 4
click at [761, 52] on icon at bounding box center [759, 52] width 4 height 7
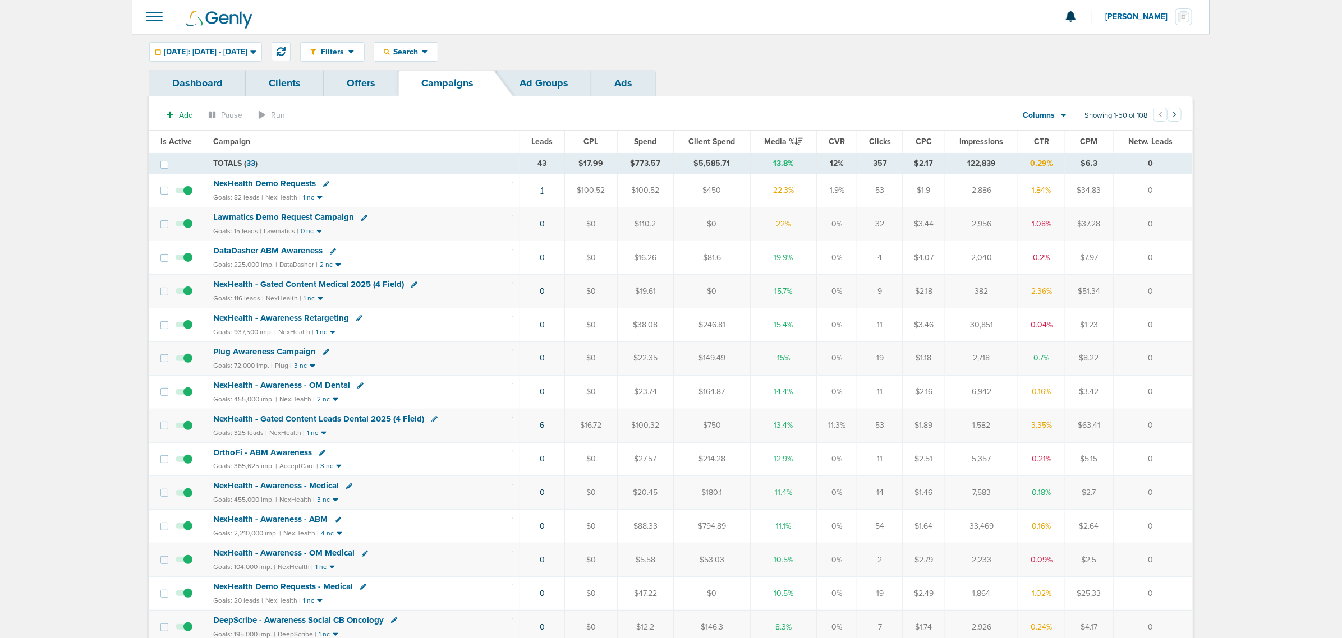
click at [542, 193] on link "1" at bounding box center [542, 191] width 3 height 10
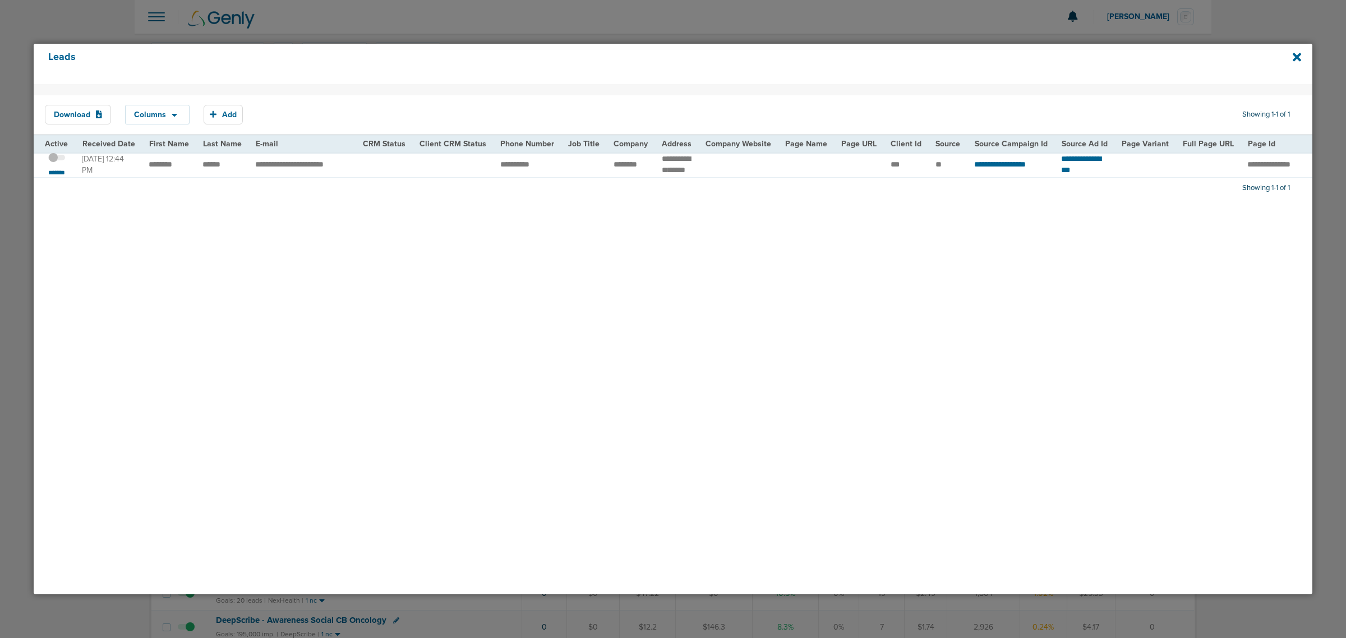
click at [62, 163] on span at bounding box center [56, 163] width 17 height 0
click at [57, 159] on input "checkbox" at bounding box center [57, 159] width 0 height 0
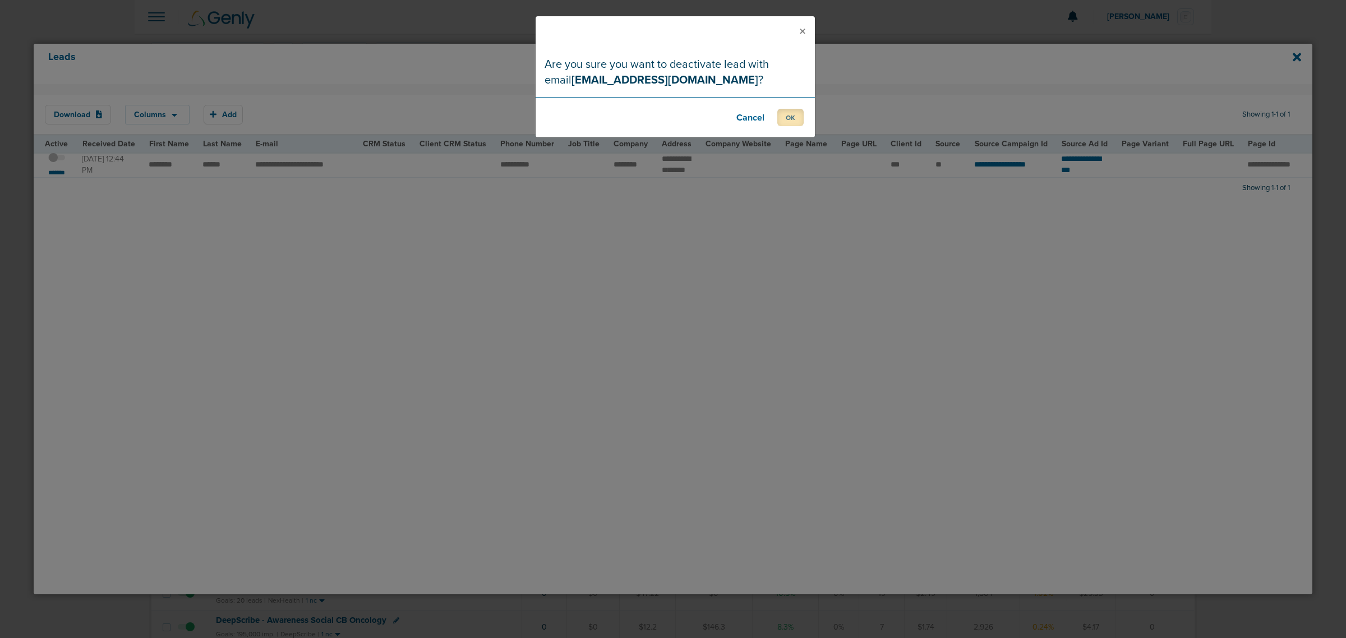
click at [794, 118] on button "OK" at bounding box center [790, 117] width 26 height 17
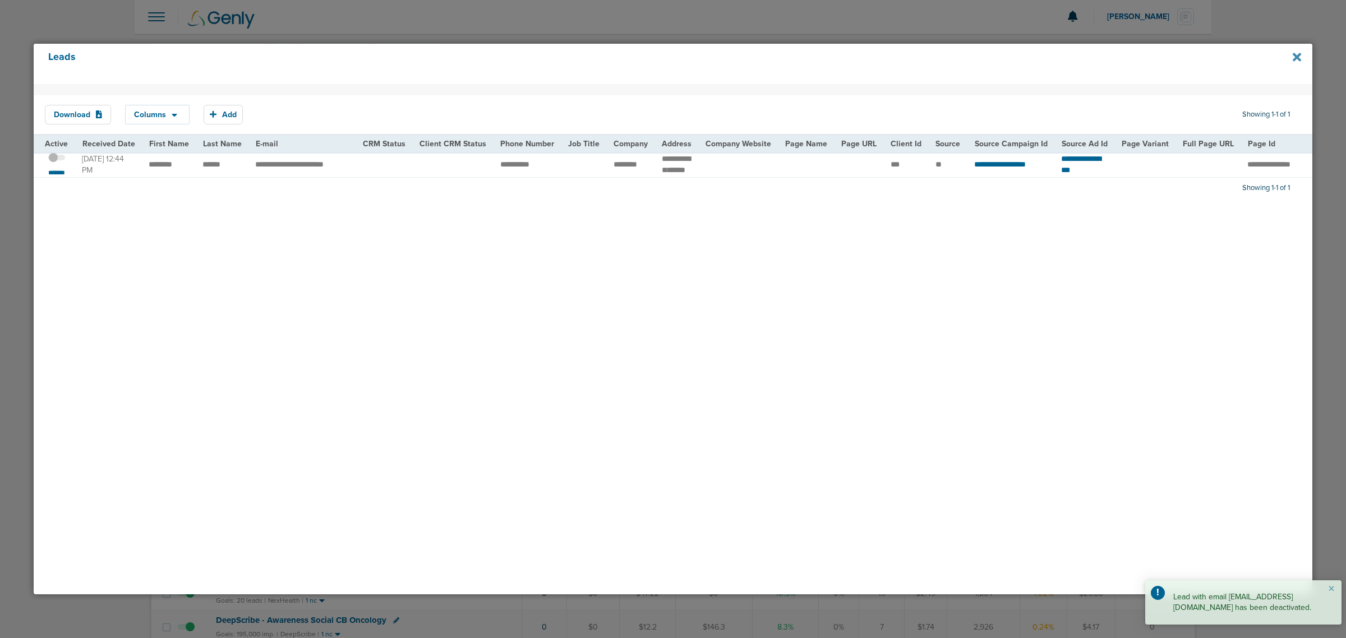
click at [1297, 55] on icon at bounding box center [1297, 57] width 8 height 12
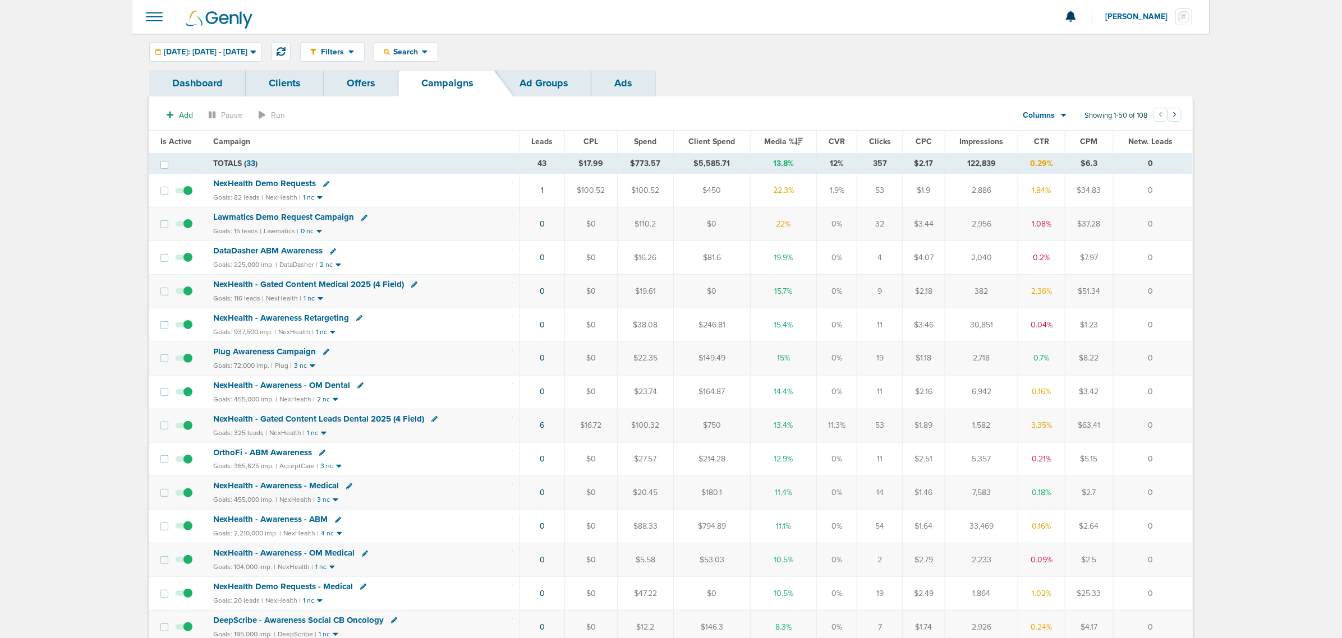
click at [251, 184] on span "NexHealth Demo Requests" at bounding box center [265, 183] width 103 height 10
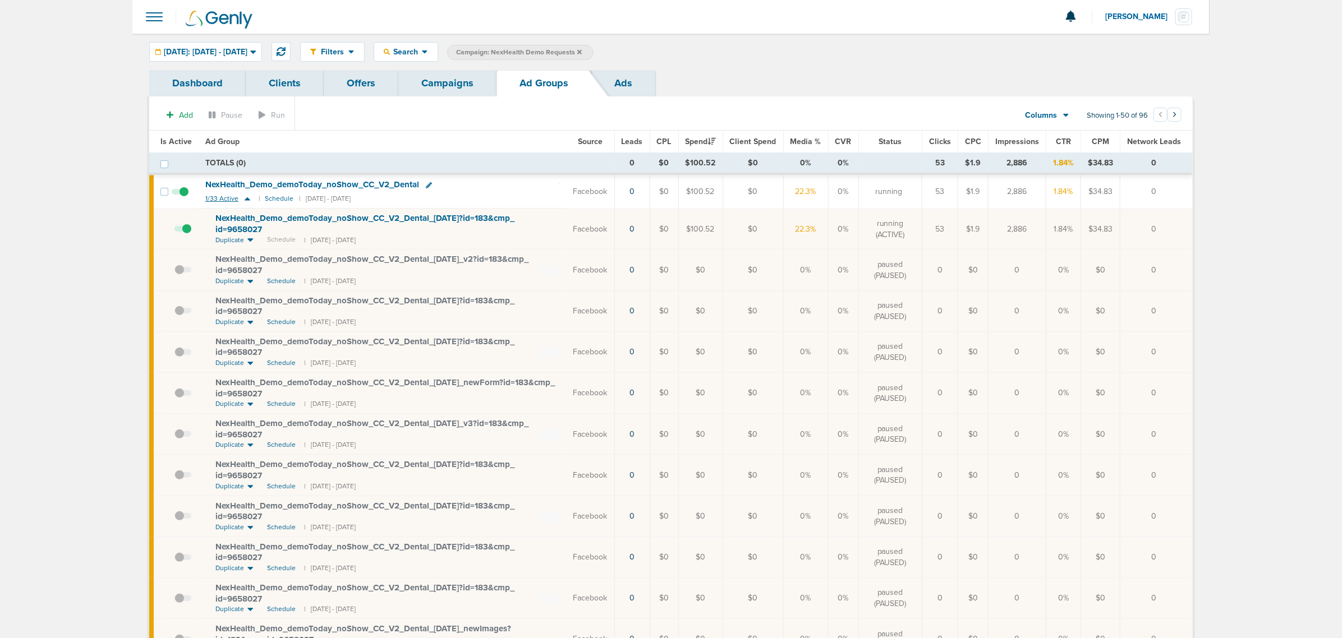
click at [243, 199] on icon at bounding box center [247, 199] width 11 height 10
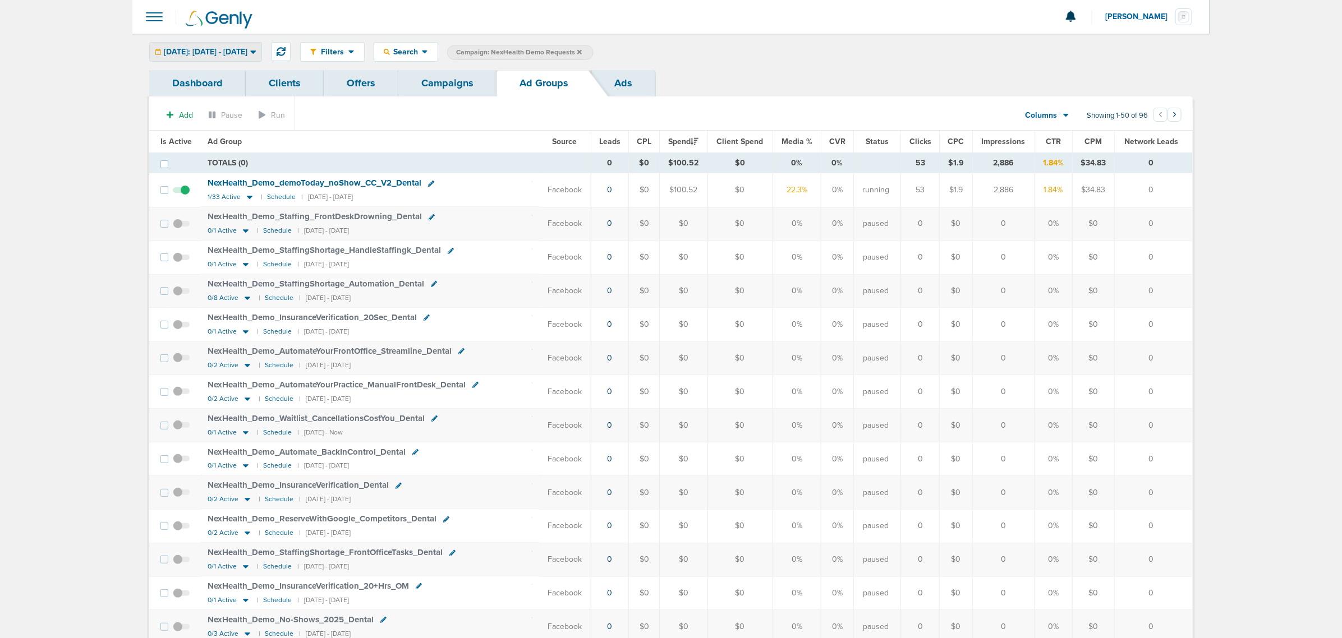
click at [238, 54] on span "[DATE]: [DATE] - [DATE]" at bounding box center [206, 52] width 84 height 8
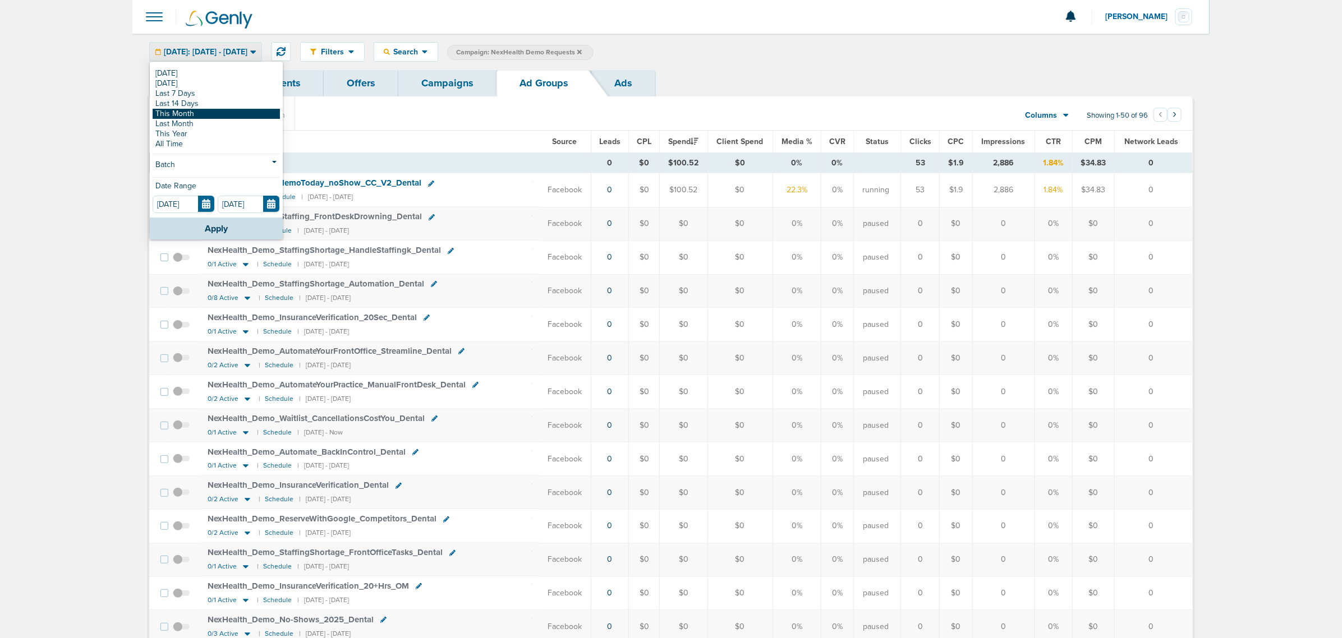
click at [205, 113] on link "This Month" at bounding box center [216, 114] width 127 height 10
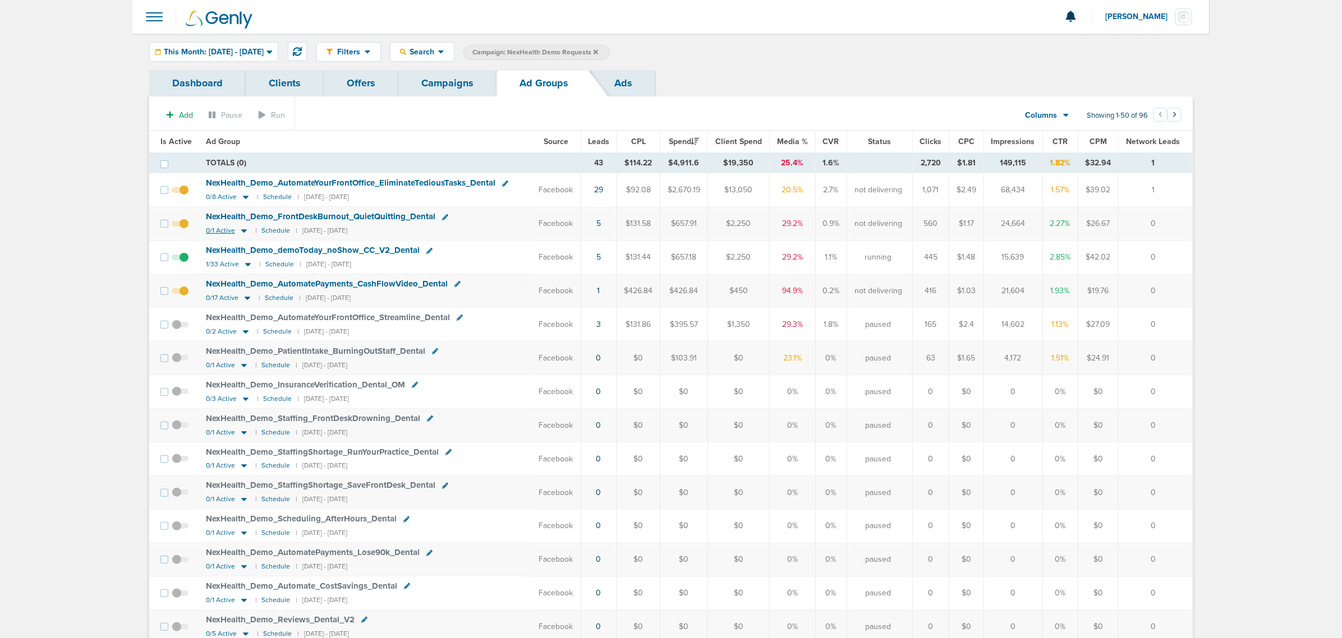
click at [244, 233] on icon at bounding box center [243, 231] width 11 height 10
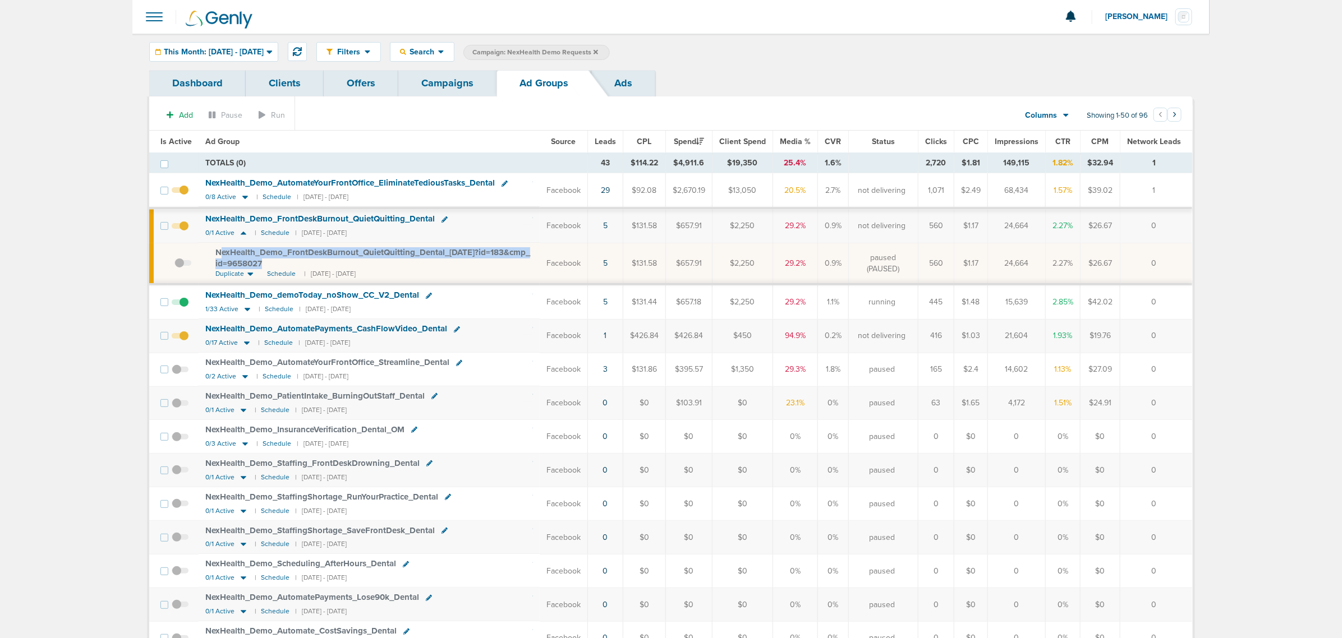
drag, startPoint x: 332, startPoint y: 269, endPoint x: 219, endPoint y: 256, distance: 114.0
click at [219, 256] on div "NexHealth_ Demo_ FrontDeskBurnout_ QuietQuitting_ Dental_ 08.13.25?id=183&cmp_ …" at bounding box center [373, 258] width 317 height 22
click at [325, 265] on div "NexHealth_ Demo_ FrontDeskBurnout_ QuietQuitting_ Dental_ 08.13.25?id=183&cmp_ …" at bounding box center [373, 258] width 317 height 22
drag, startPoint x: 325, startPoint y: 265, endPoint x: 209, endPoint y: 254, distance: 116.6
click at [209, 254] on td "NexHealth_ Demo_ FrontDeskBurnout_ QuietQuitting_ Dental_ 08.13.25?id=183&cmp_ …" at bounding box center [369, 264] width 341 height 42
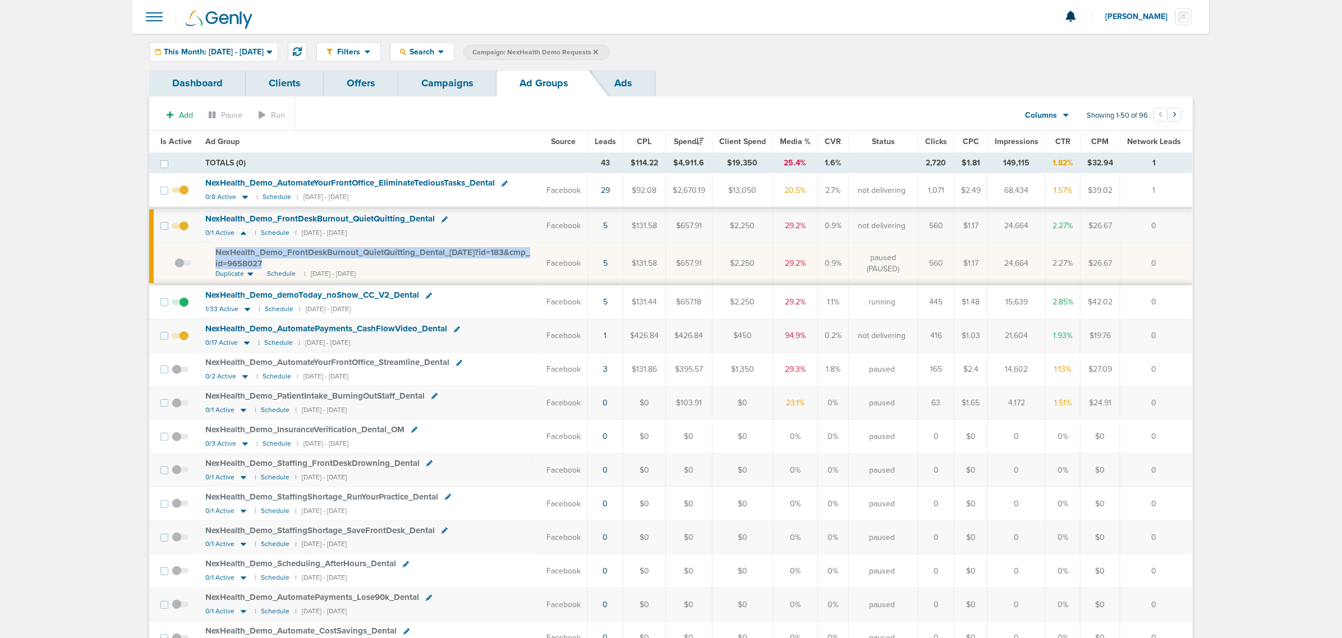
copy span "NexHealth_ Demo_ FrontDeskBurnout_ QuietQuitting_ Dental_ 08.13.25?id=183&cmp_ …"
click at [411, 130] on section "Add Pause Run Columns Media Stats Sales Performance Custom Showing 1-50 of 96 ‹…" at bounding box center [670, 118] width 1043 height 26
click at [446, 94] on link "Campaigns" at bounding box center [447, 83] width 98 height 26
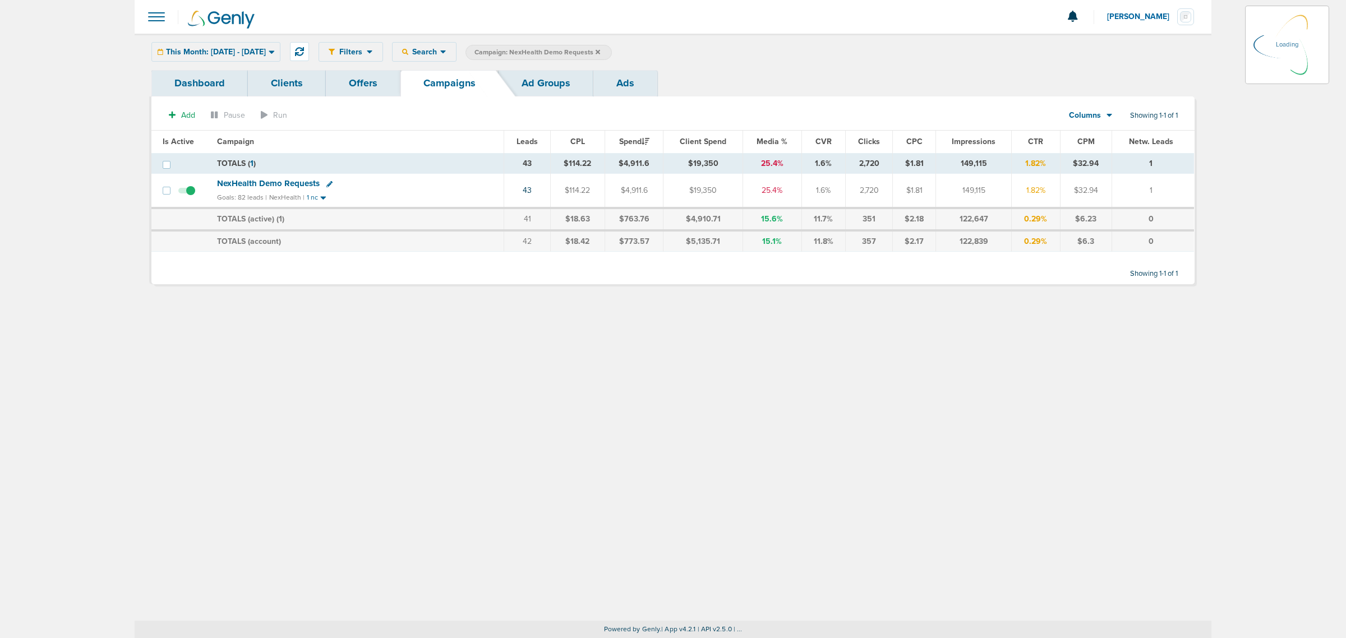
click at [600, 52] on icon at bounding box center [598, 51] width 4 height 4
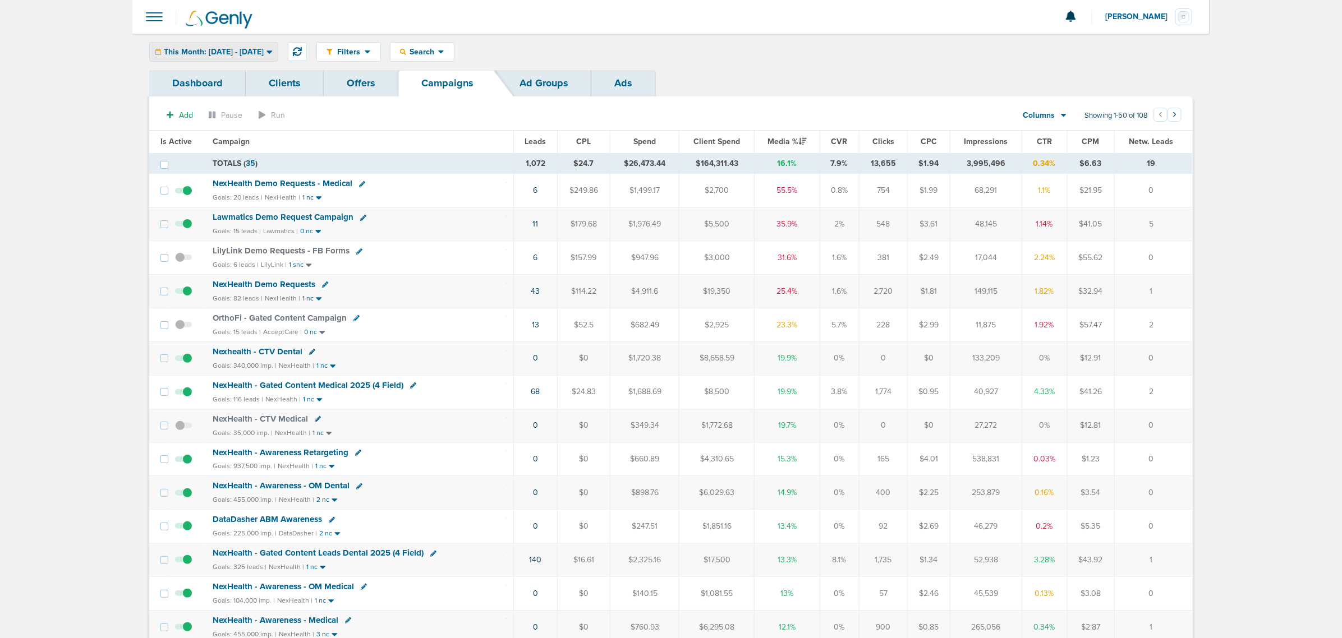
click at [262, 52] on span "This Month: [DATE] - [DATE]" at bounding box center [214, 52] width 100 height 8
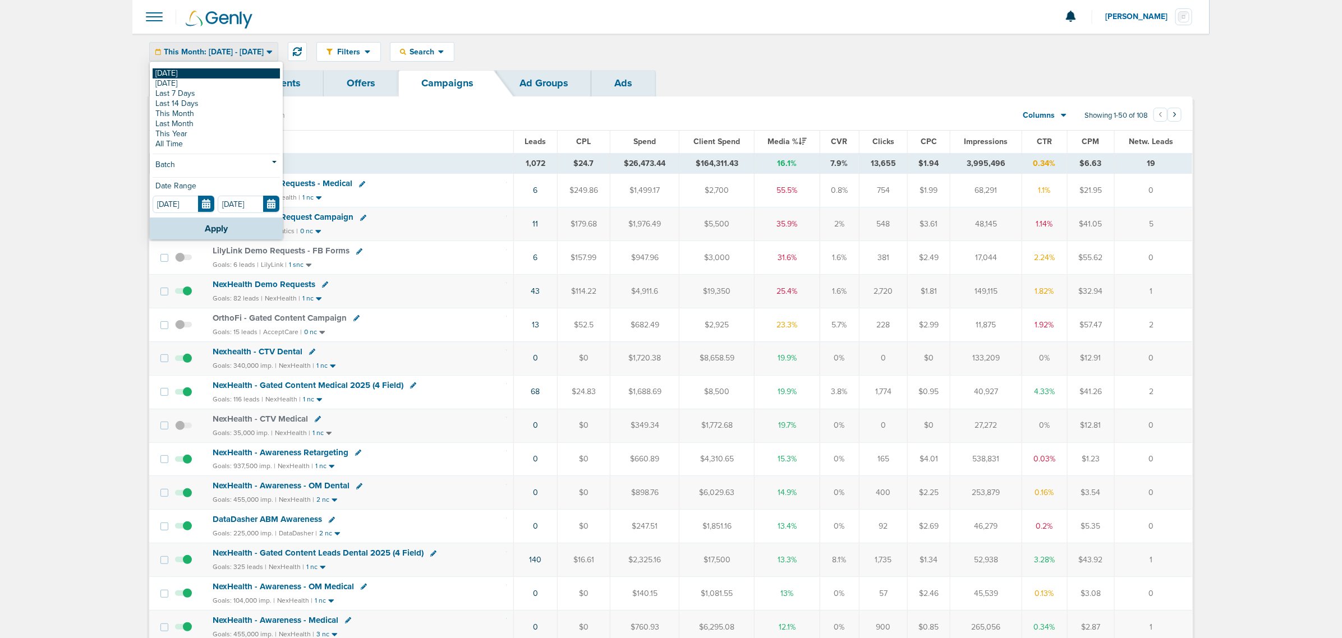
click at [237, 76] on link "[DATE]" at bounding box center [216, 73] width 127 height 10
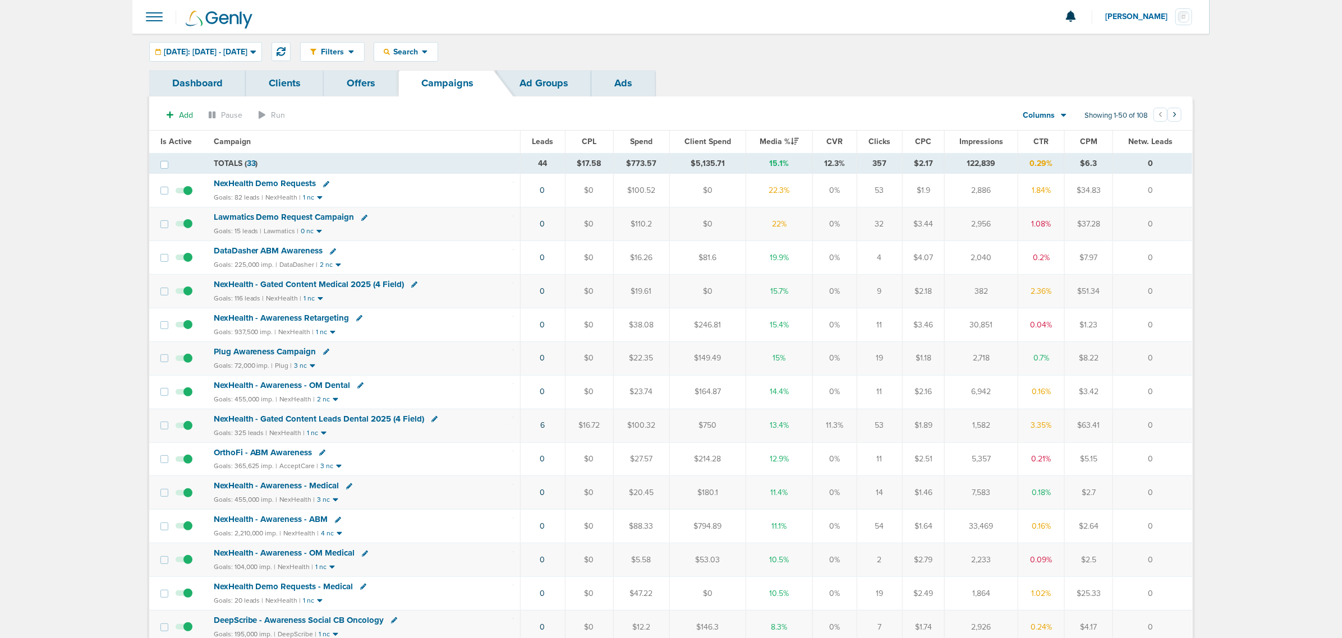
click at [324, 284] on span "NexHealth - Gated Content Medical 2025 (4 Field)" at bounding box center [309, 284] width 191 height 10
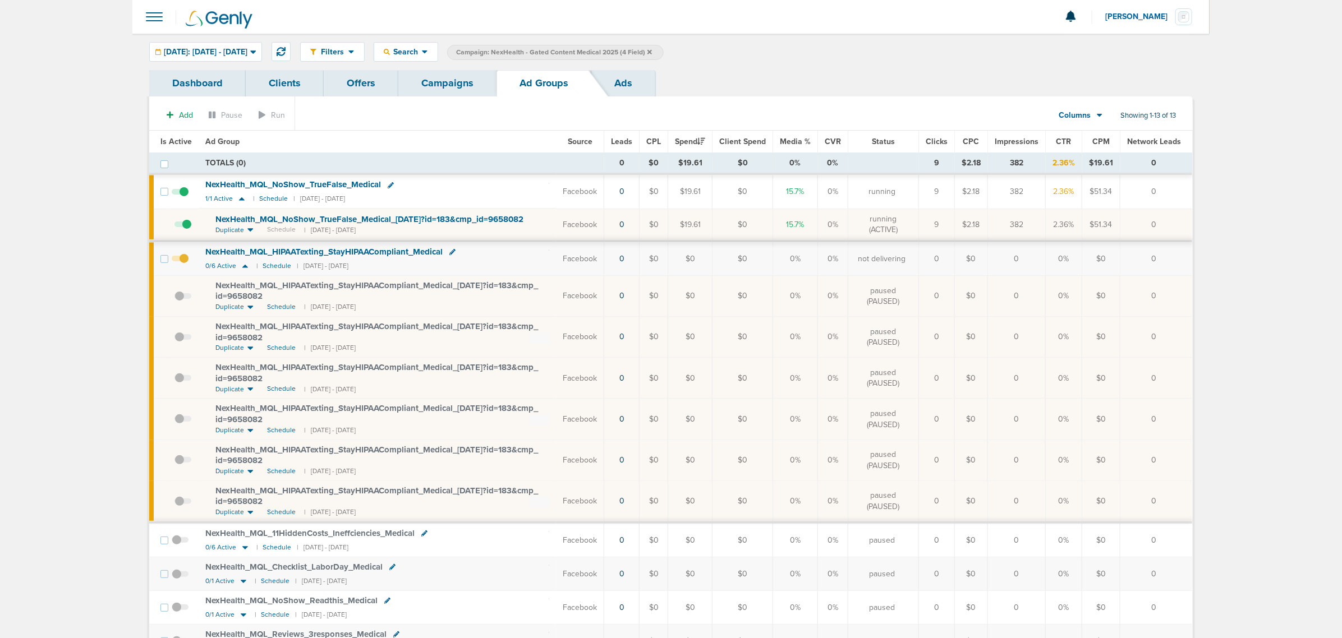
click at [178, 384] on span at bounding box center [182, 384] width 17 height 0
click at [174, 381] on input "checkbox" at bounding box center [174, 381] width 0 height 0
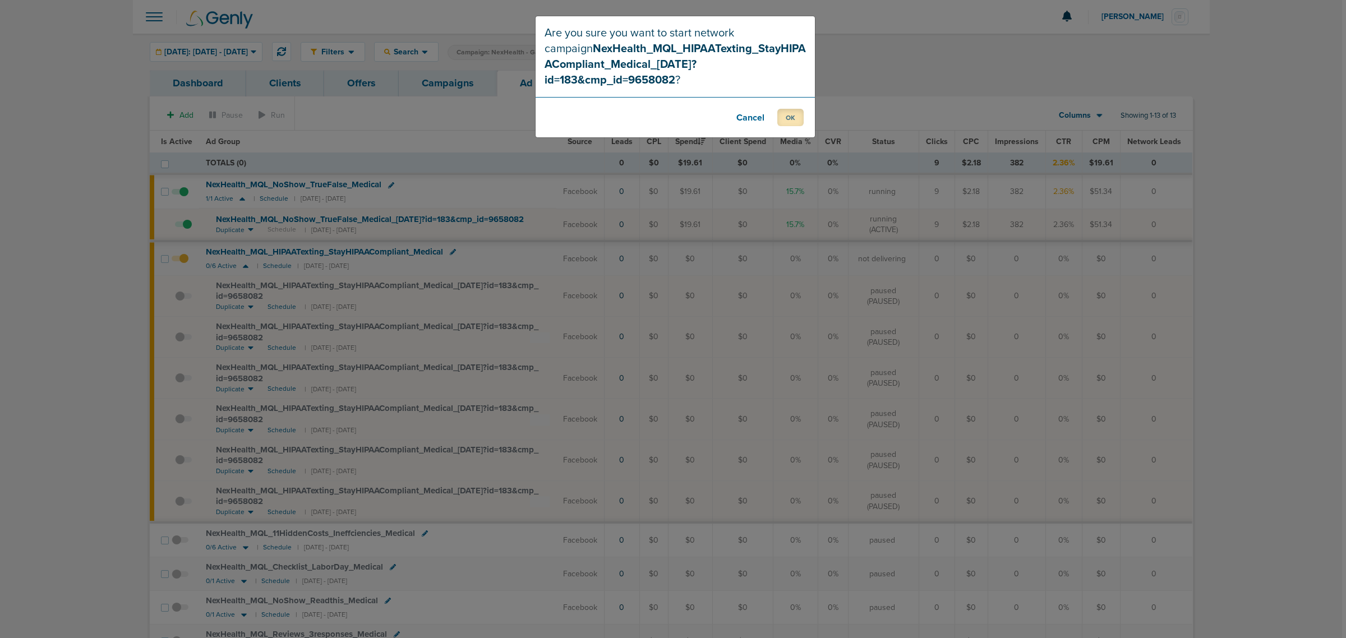
click at [792, 109] on button "OK" at bounding box center [790, 117] width 26 height 17
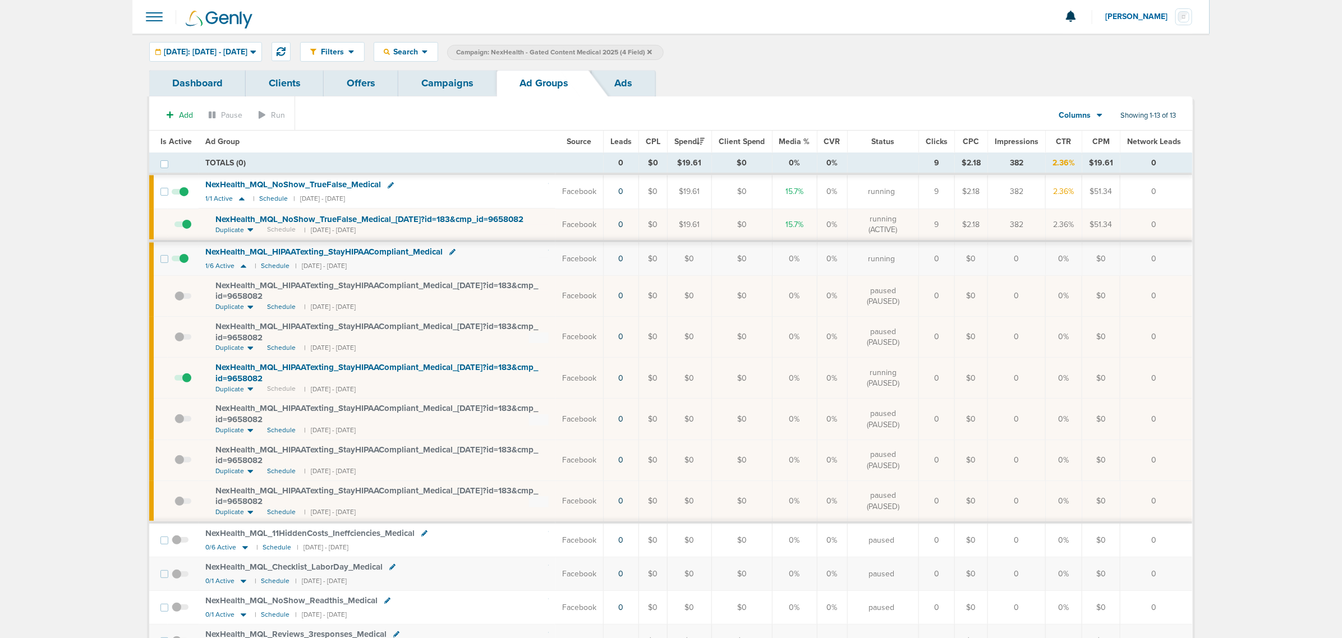
click at [406, 88] on link "Campaigns" at bounding box center [447, 83] width 98 height 26
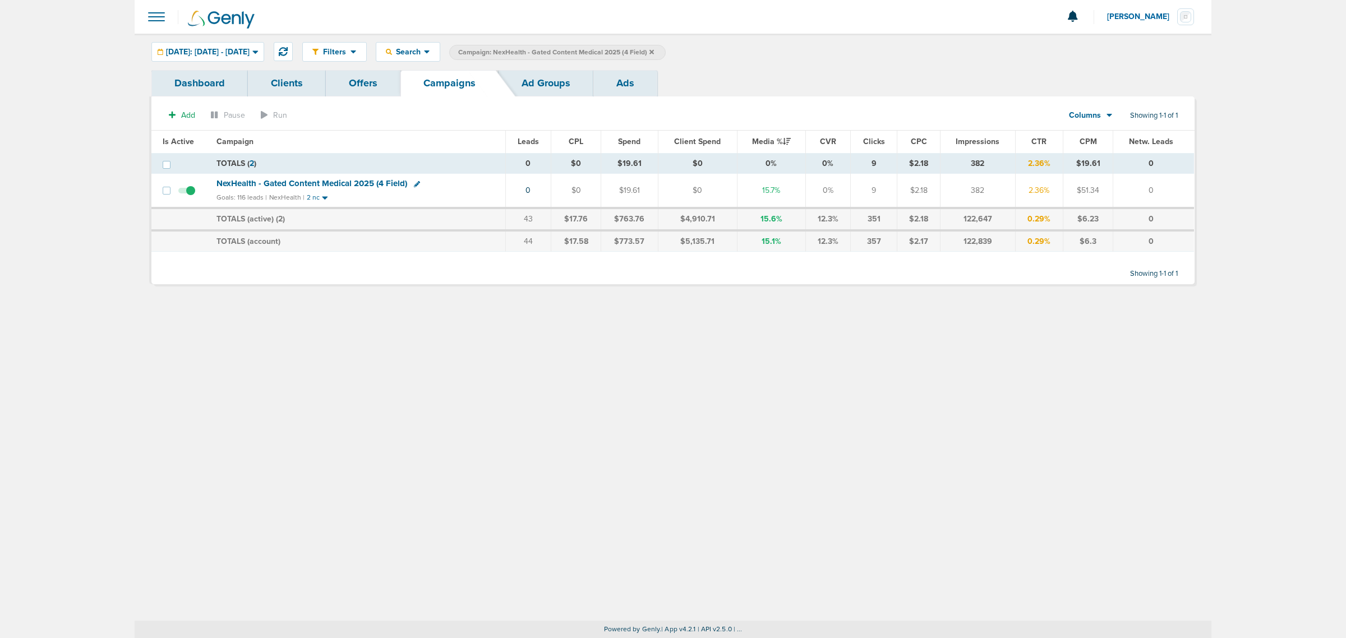
click at [654, 55] on span "Campaign: NexHealth - Gated Content Medical 2025 (4 Field)" at bounding box center [556, 53] width 196 height 10
click at [654, 49] on icon at bounding box center [651, 52] width 4 height 7
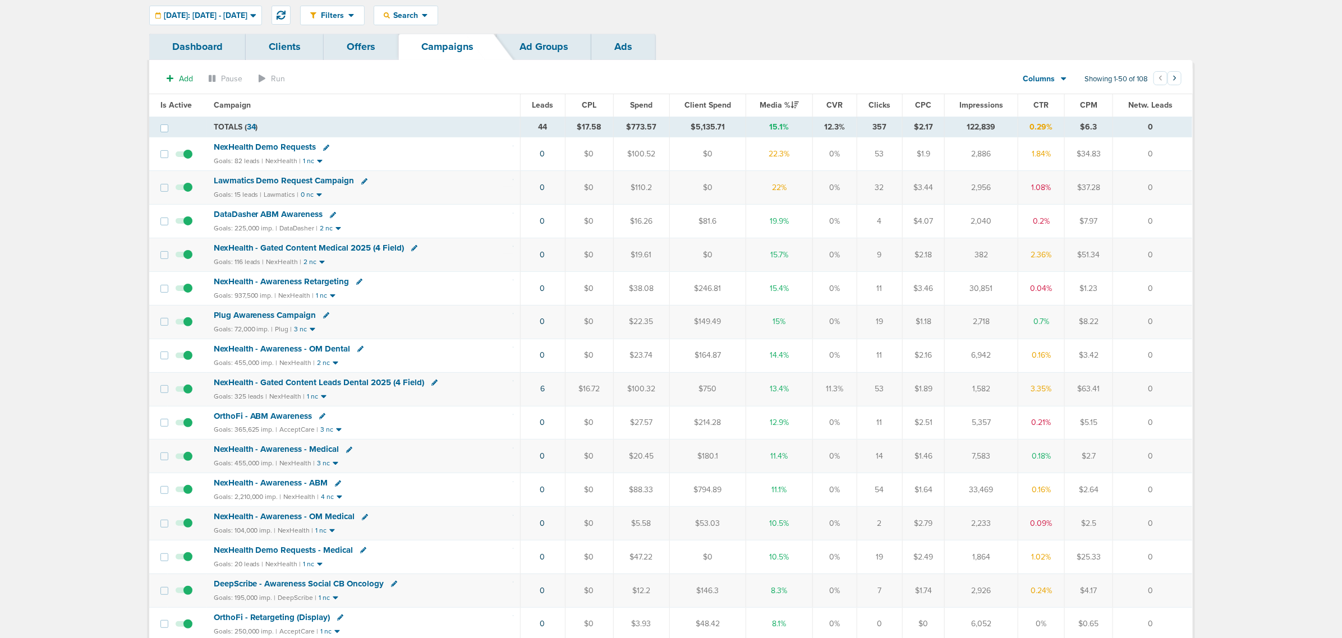
scroll to position [70, 0]
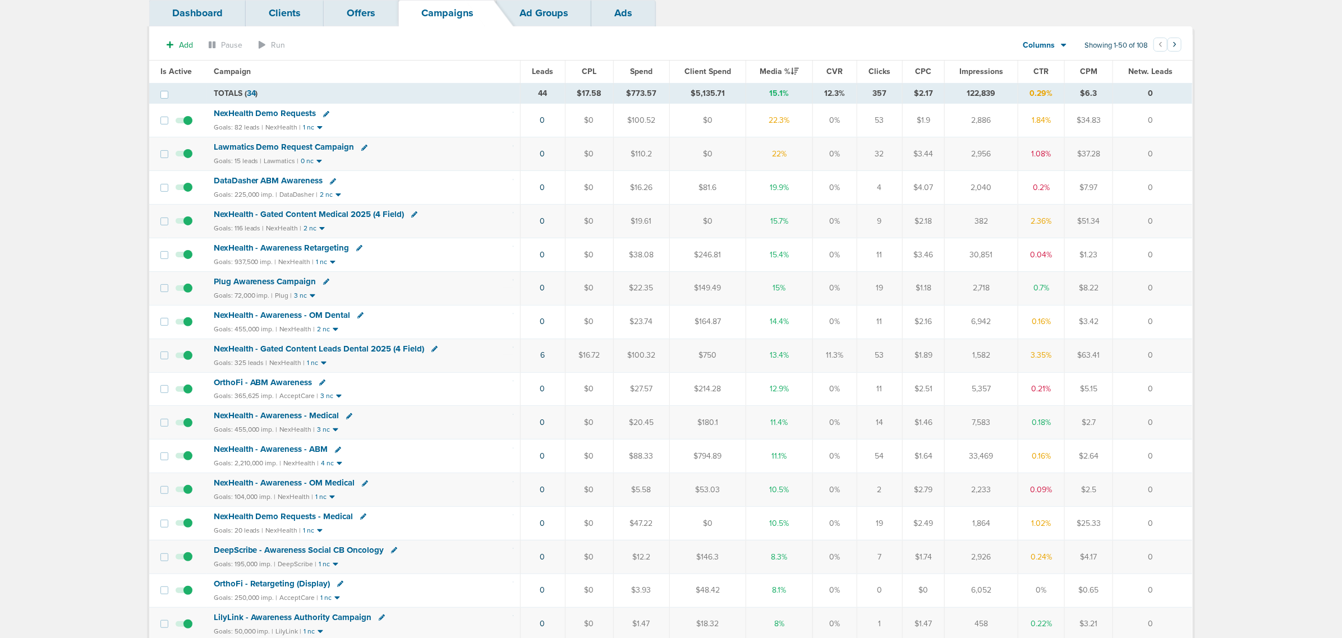
click at [298, 181] on span "DataDasher ABM Awareness" at bounding box center [268, 181] width 109 height 10
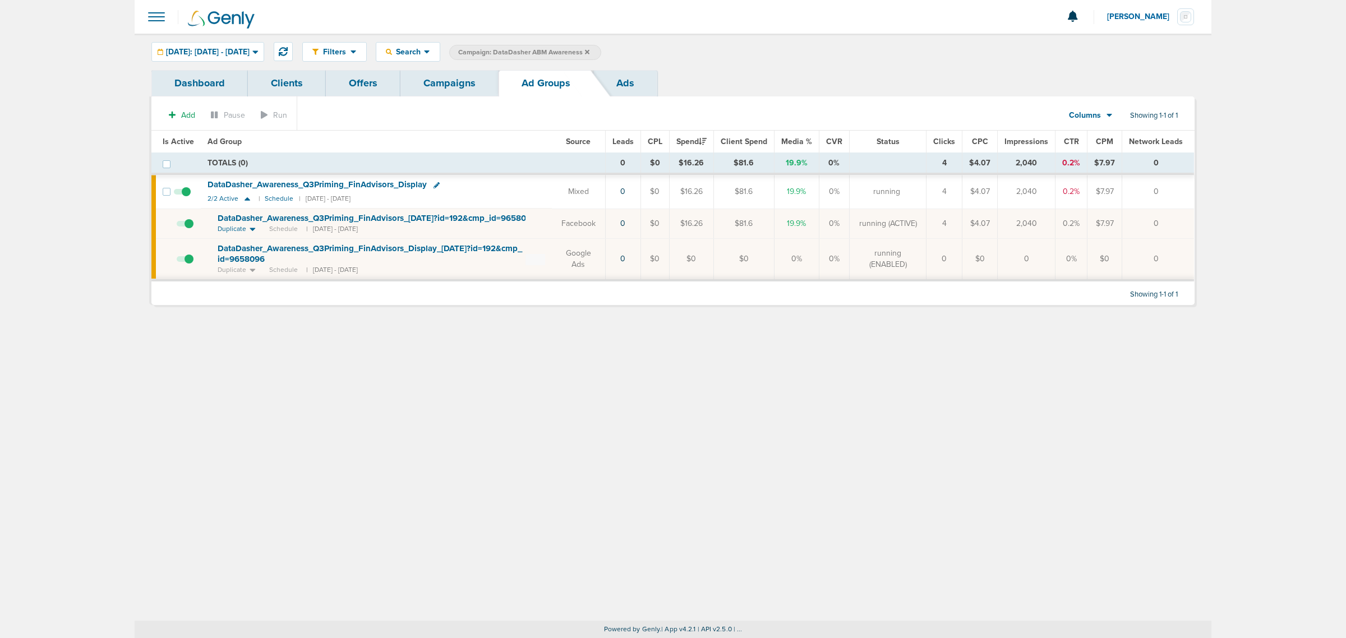
click at [459, 83] on link "Campaigns" at bounding box center [449, 83] width 98 height 26
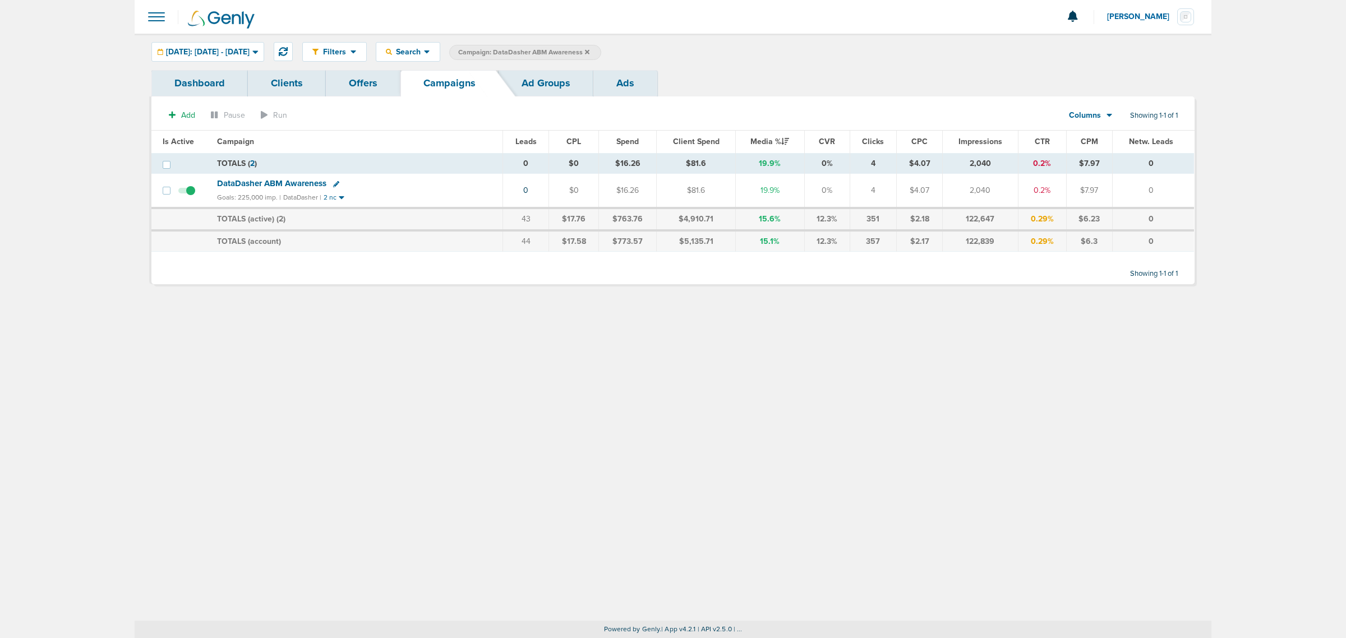
click at [589, 52] on icon at bounding box center [587, 51] width 4 height 4
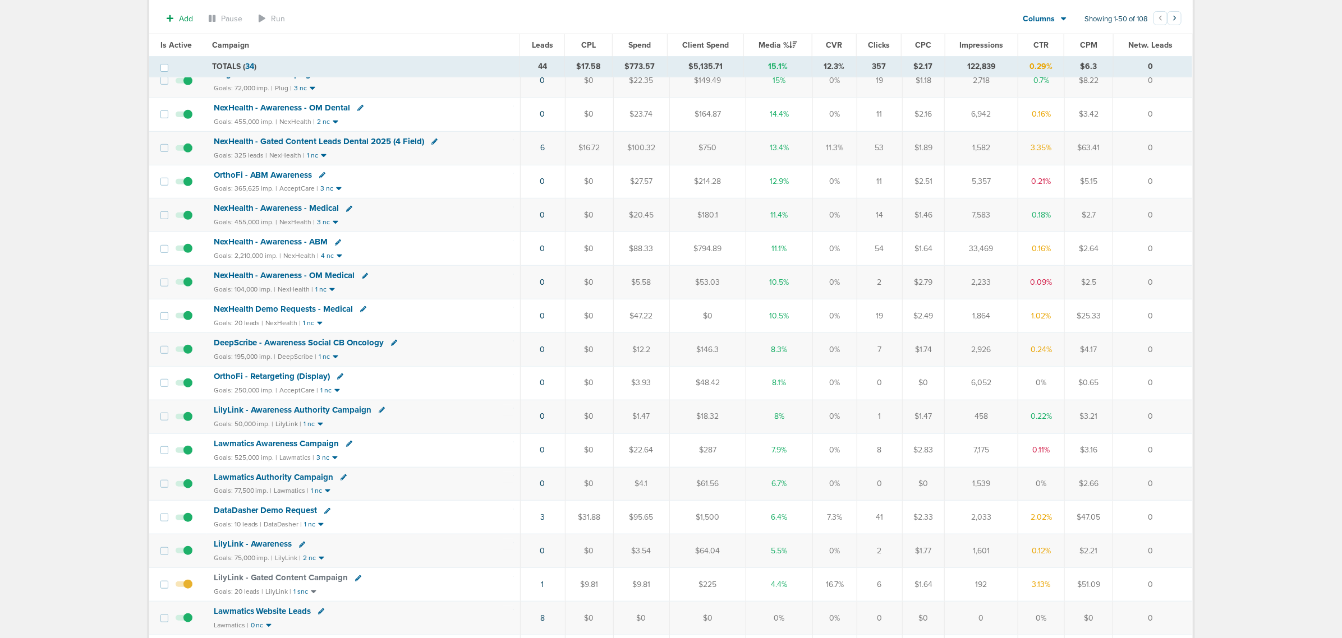
scroll to position [140, 0]
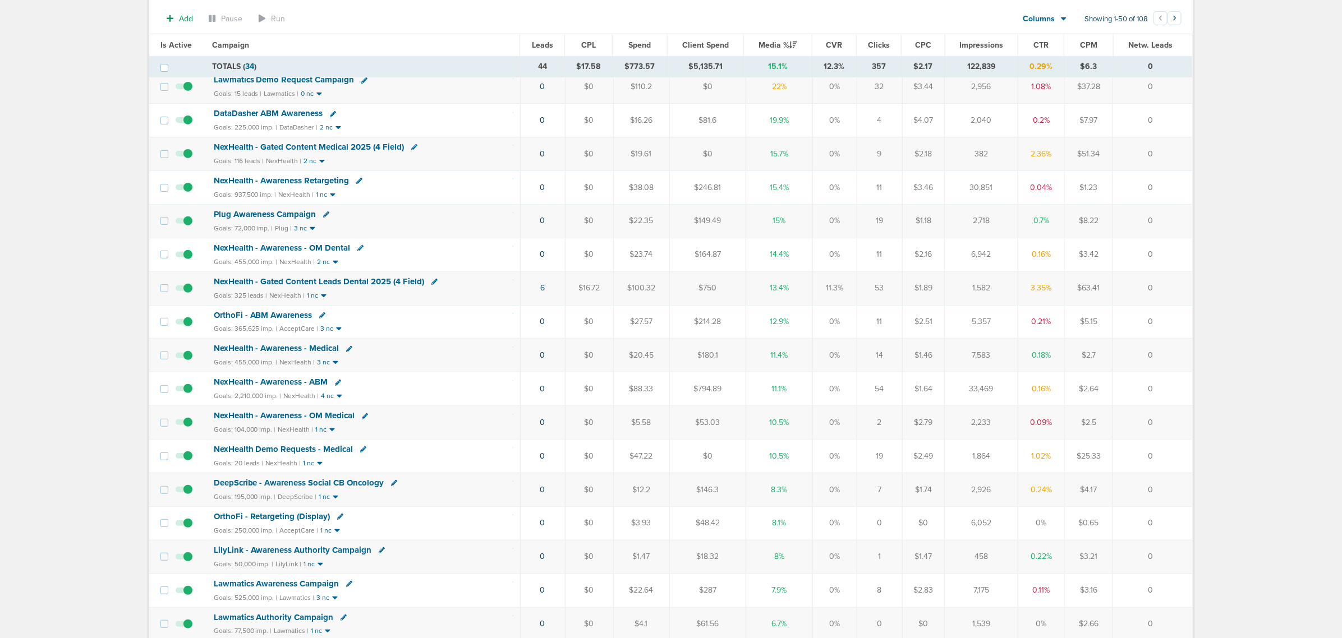
click at [295, 147] on span "NexHealth - Gated Content Medical 2025 (4 Field)" at bounding box center [309, 147] width 191 height 10
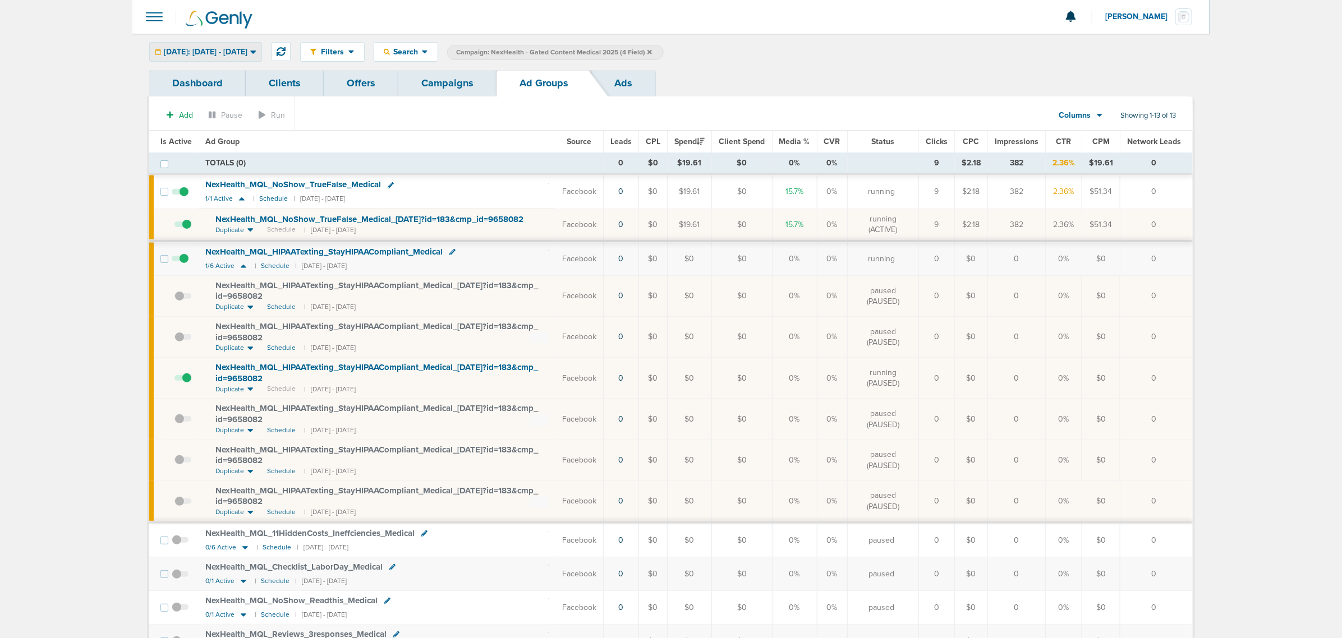
click at [256, 58] on div "[DATE]: [DATE] - [DATE]" at bounding box center [206, 52] width 112 height 19
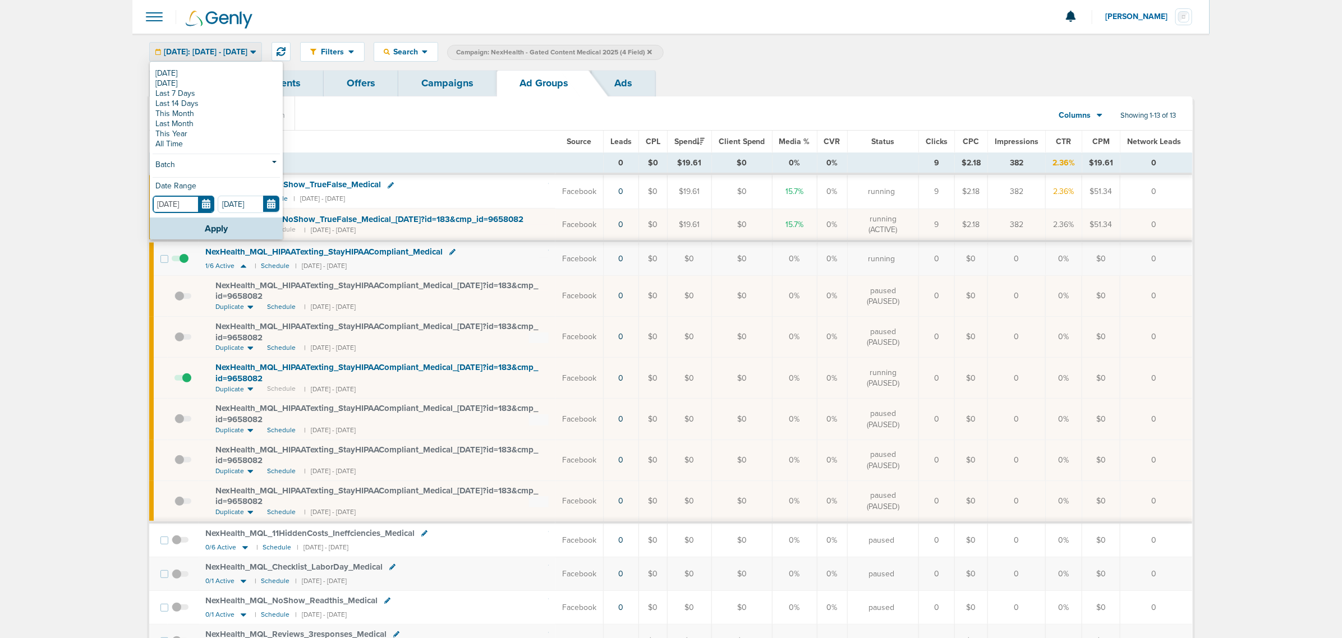
click at [205, 204] on input "[DATE]" at bounding box center [184, 204] width 62 height 17
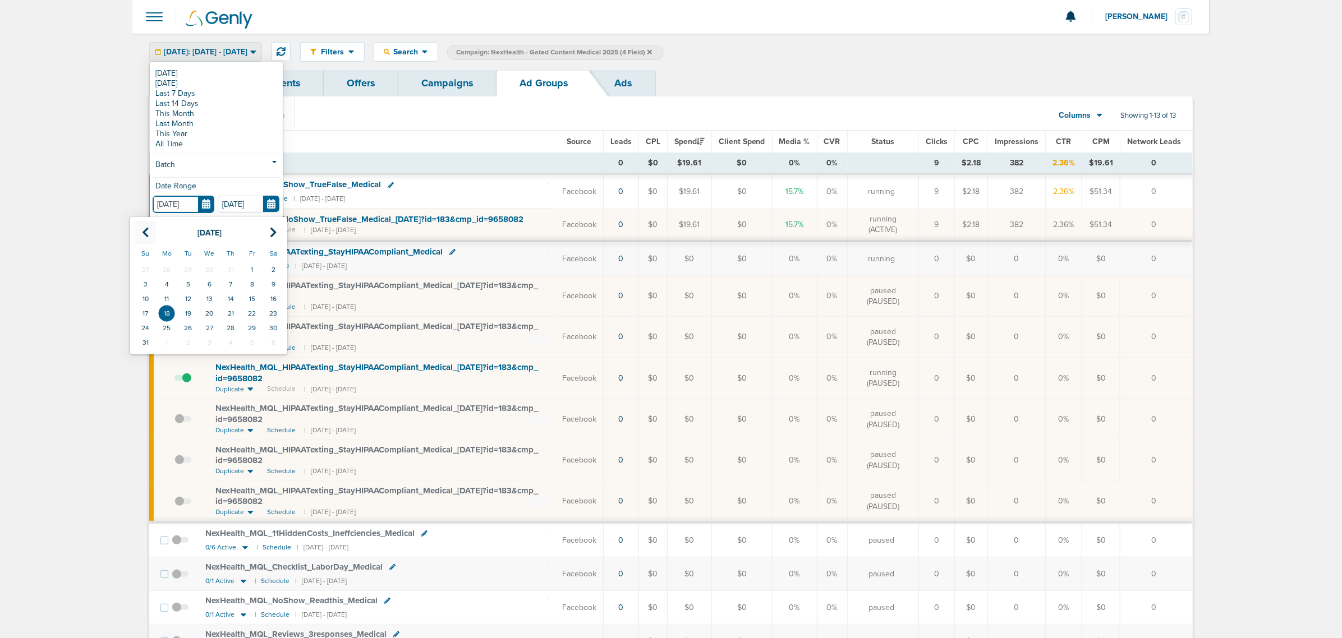
click at [143, 231] on icon at bounding box center [145, 232] width 7 height 11
click at [153, 266] on td "1" at bounding box center [145, 269] width 21 height 15
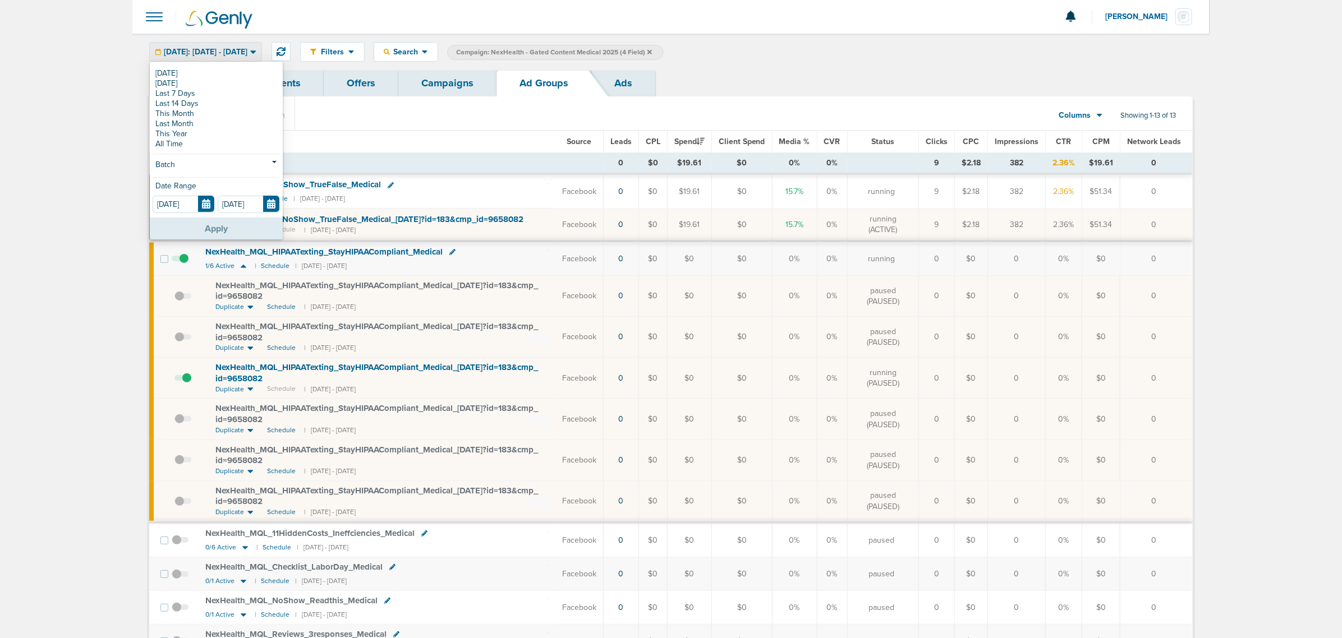
click at [251, 231] on button "Apply" at bounding box center [216, 229] width 133 height 22
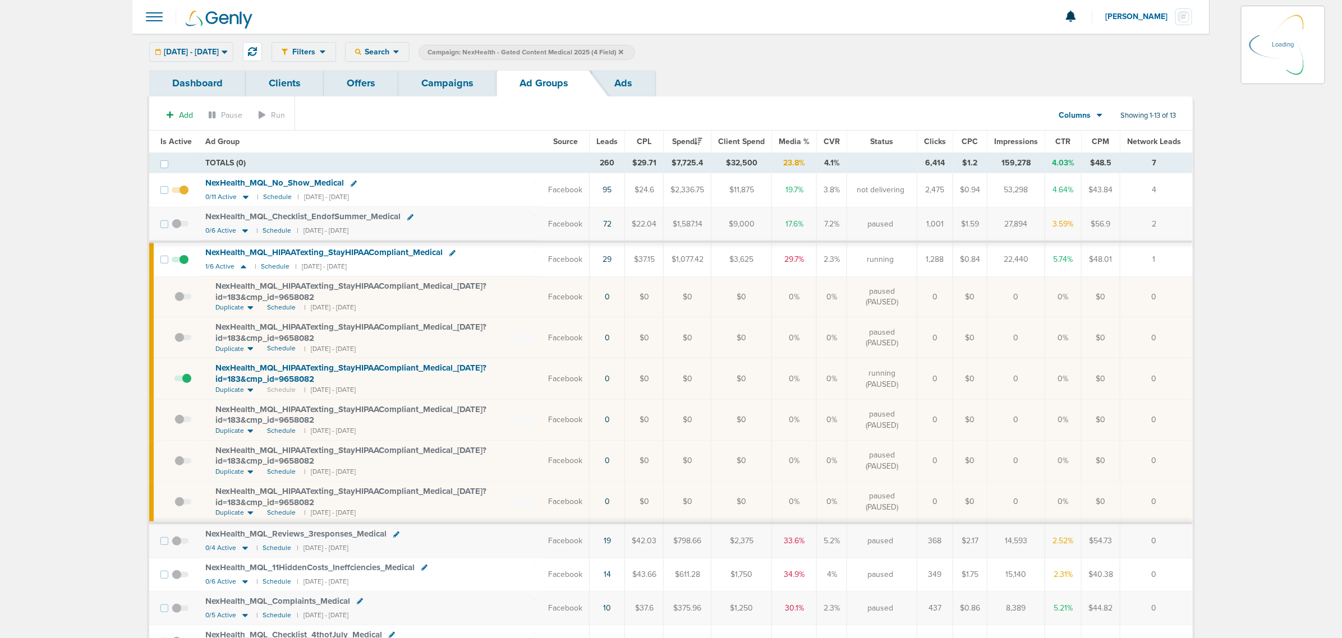
click at [626, 77] on link "Ads" at bounding box center [623, 83] width 64 height 26
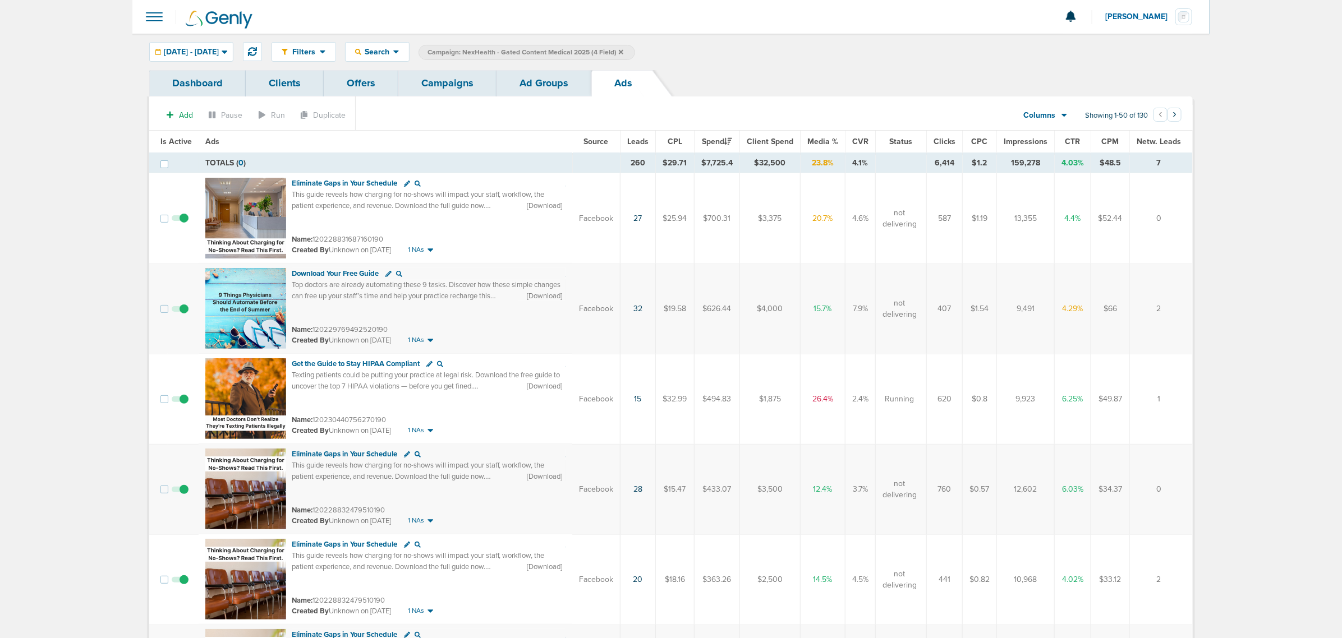
click at [635, 138] on span "Leads" at bounding box center [637, 142] width 21 height 10
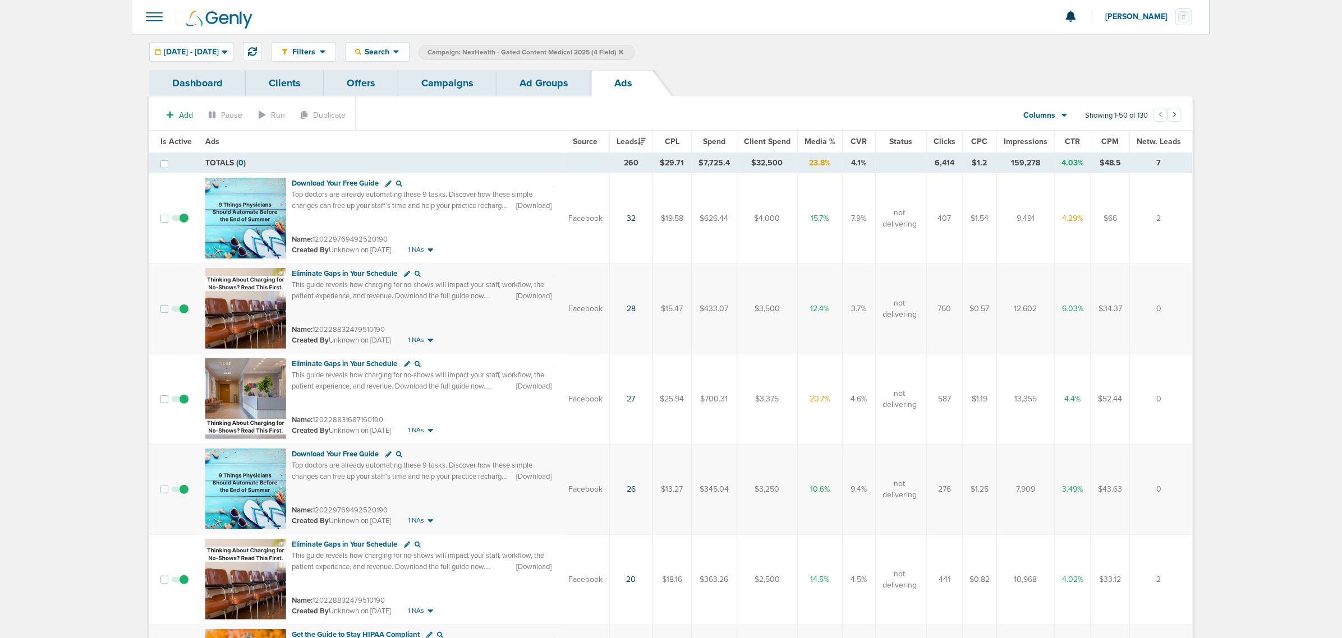
click at [563, 77] on link "Ad Groups" at bounding box center [543, 83] width 95 height 26
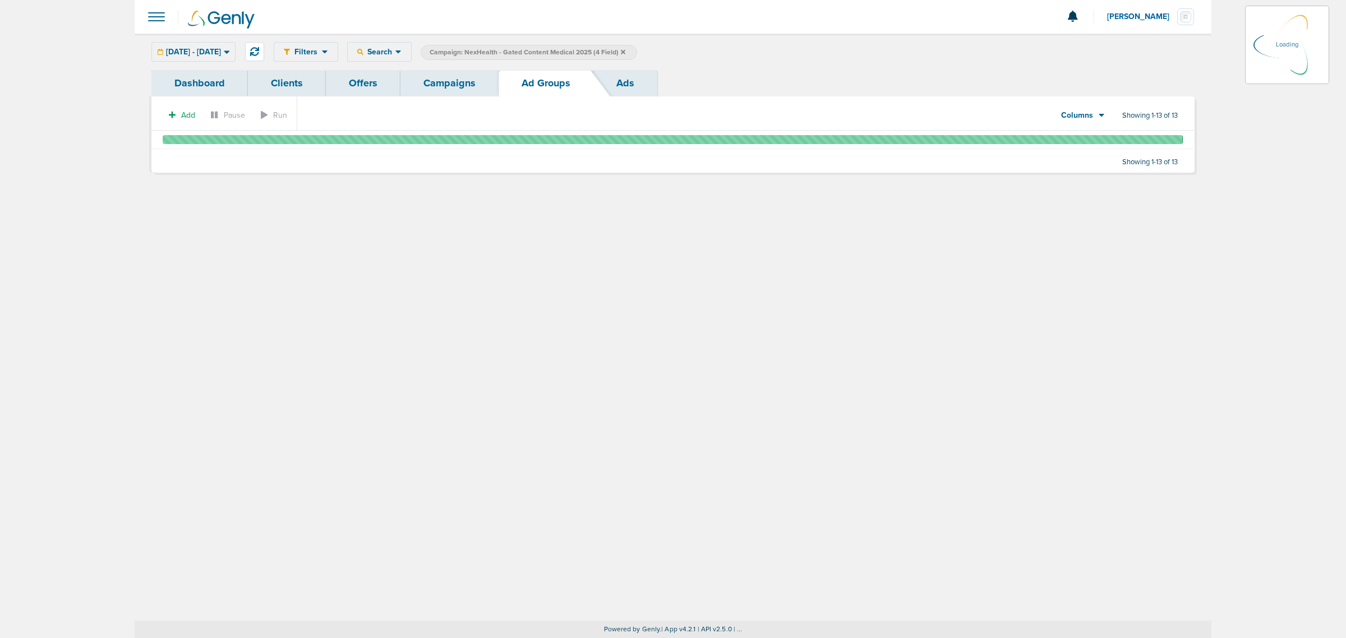
click at [456, 81] on link "Campaigns" at bounding box center [449, 83] width 98 height 26
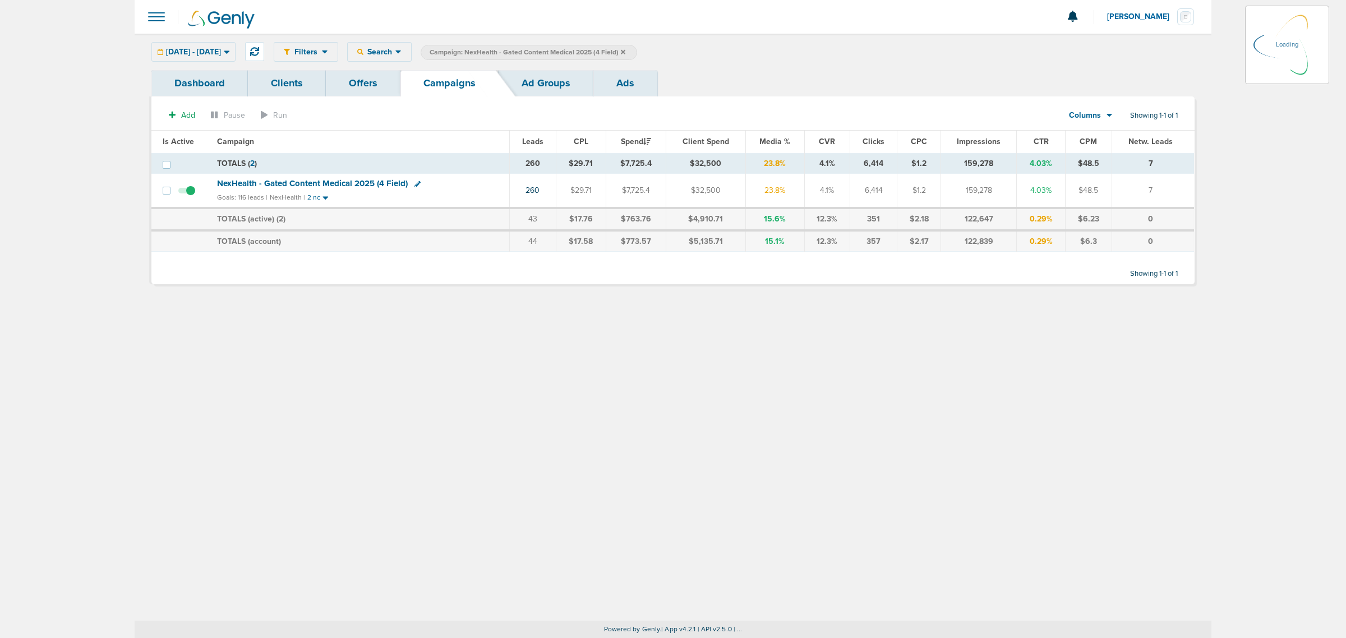
click at [625, 52] on icon at bounding box center [623, 51] width 4 height 4
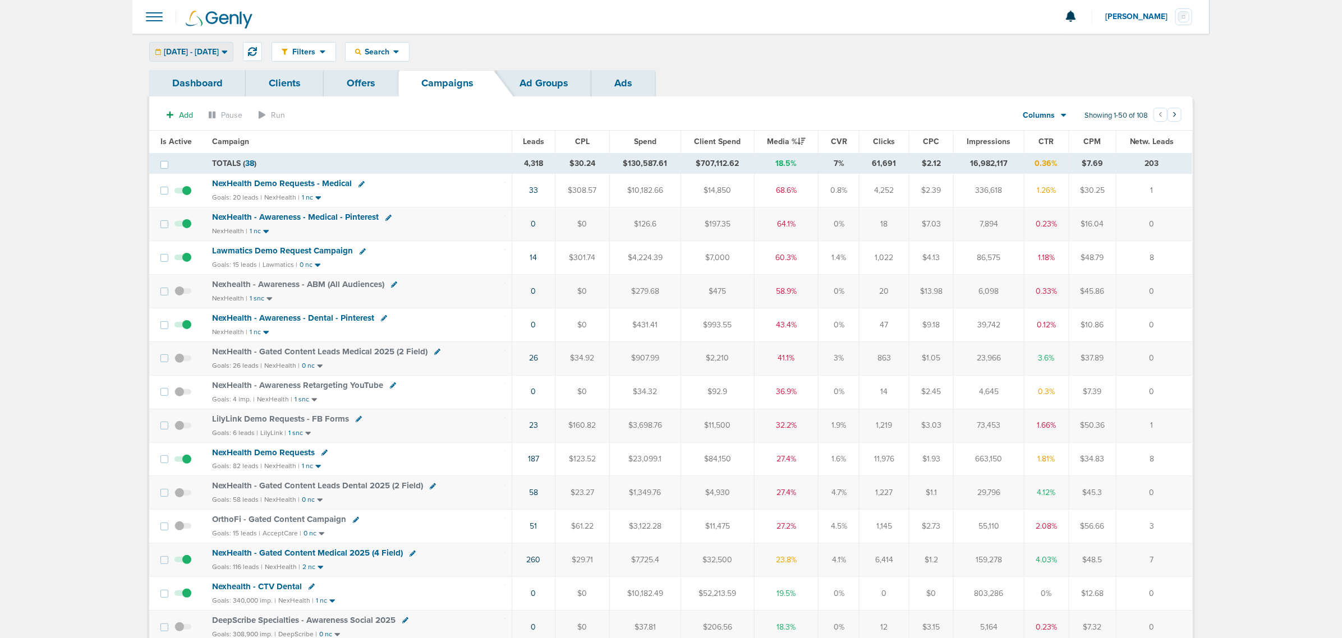
click at [219, 52] on span "06.01.2025 - 08.18.2025" at bounding box center [191, 52] width 55 height 8
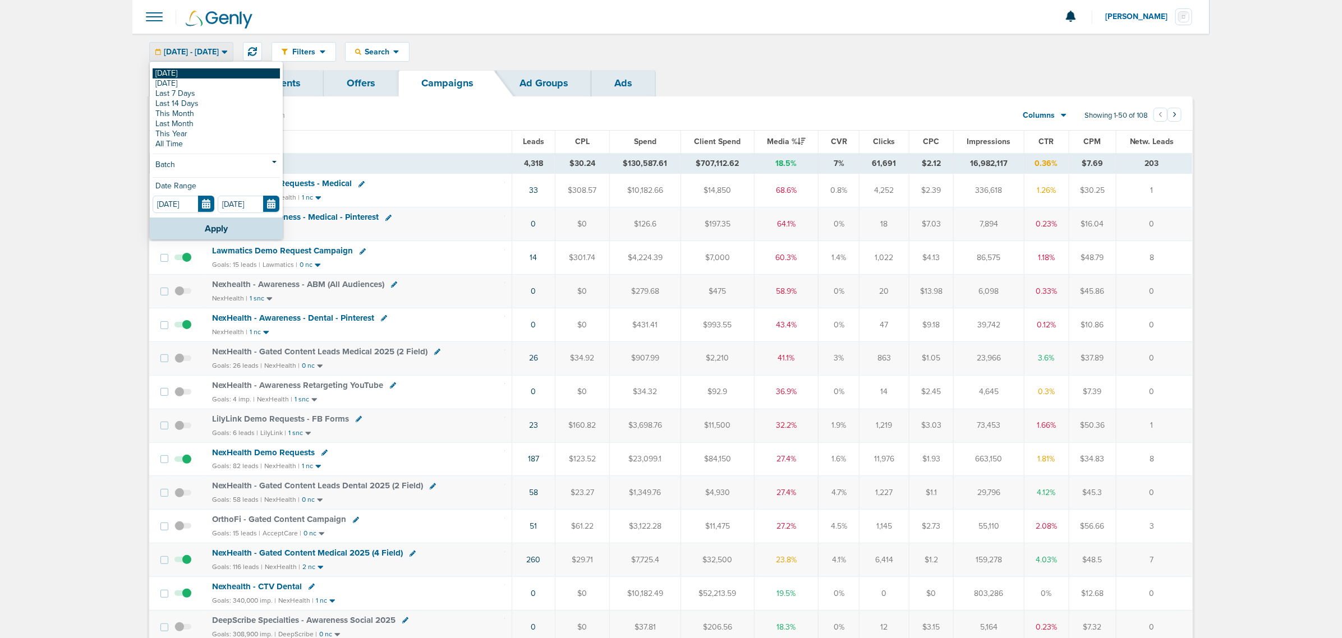
click at [156, 76] on link "[DATE]" at bounding box center [216, 73] width 127 height 10
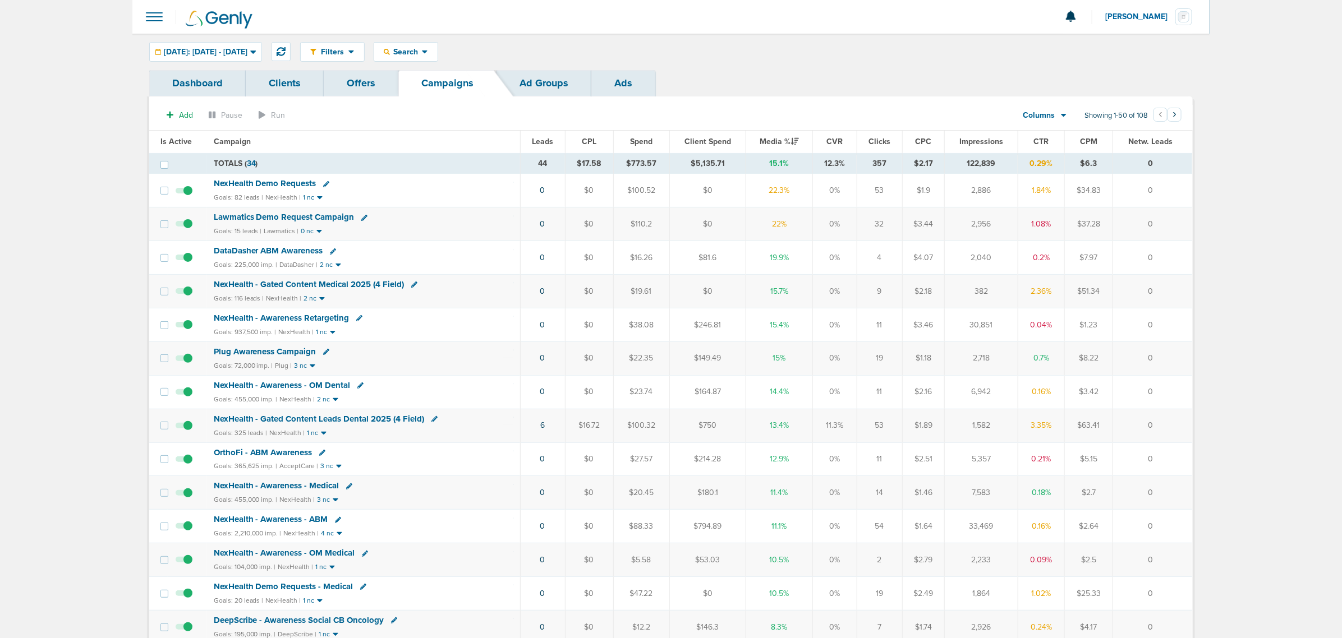
click at [327, 422] on span "NexHealth - Gated Content Leads Dental 2025 (4 Field)" at bounding box center [319, 419] width 211 height 10
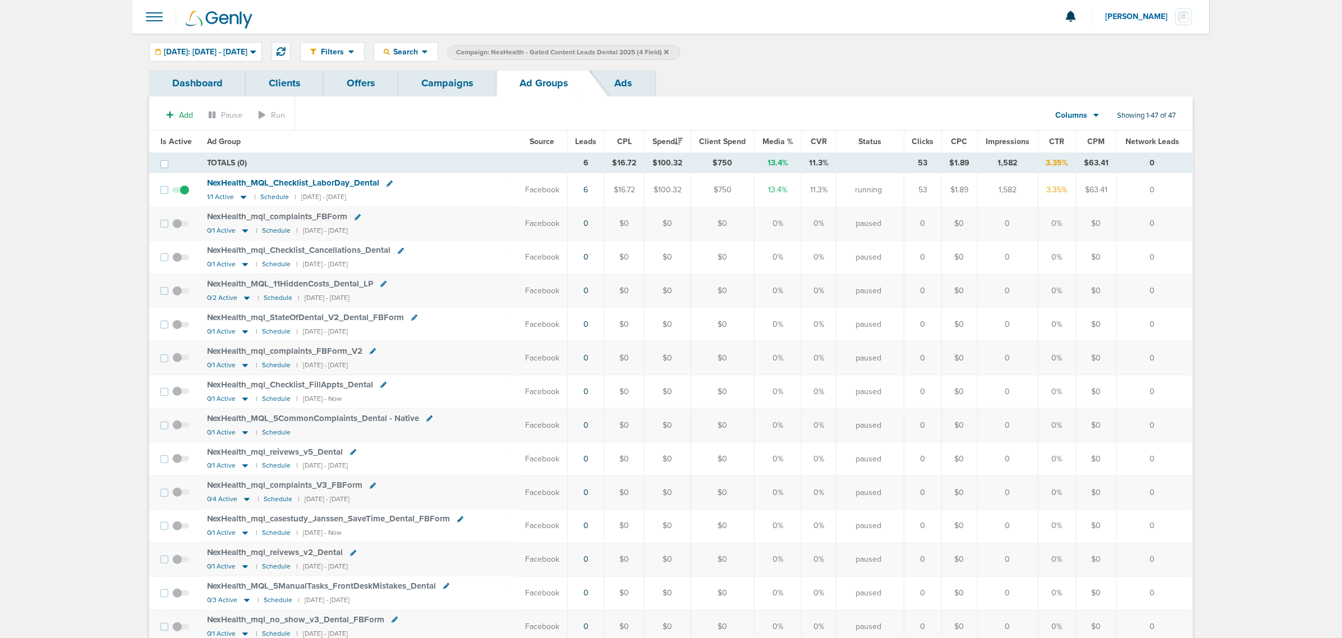
click at [628, 80] on link "Ads" at bounding box center [623, 83] width 64 height 26
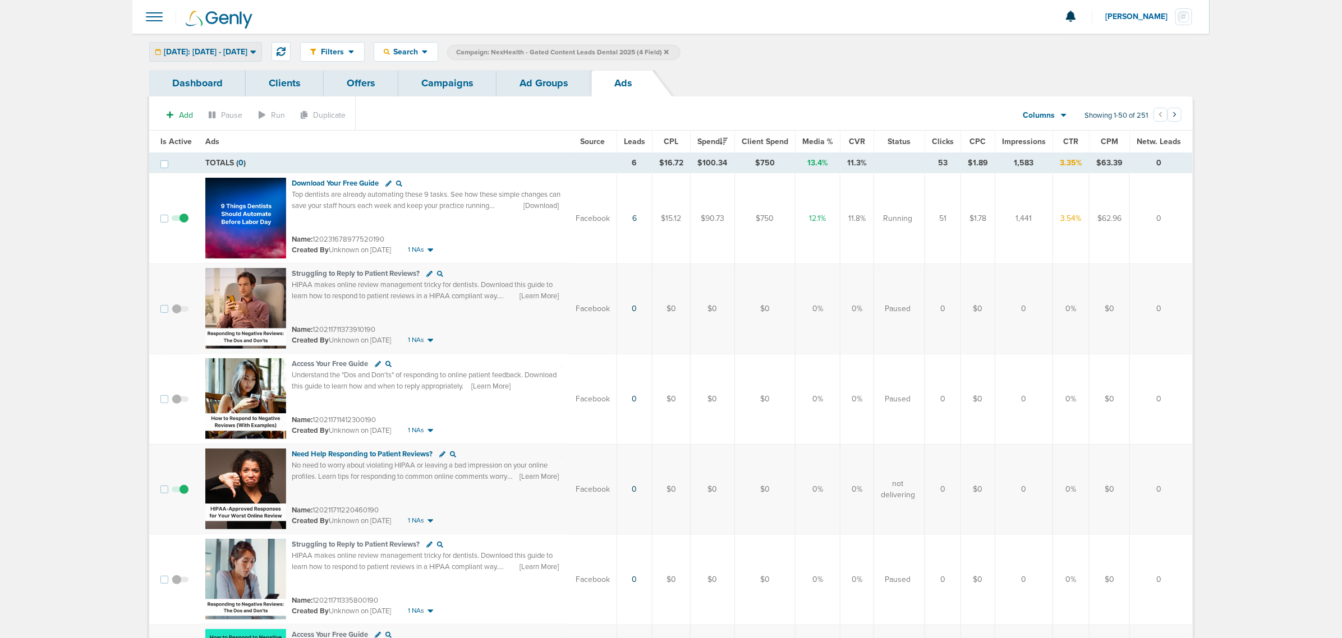
click at [261, 52] on div "[DATE]: [DATE] - [DATE]" at bounding box center [206, 52] width 112 height 19
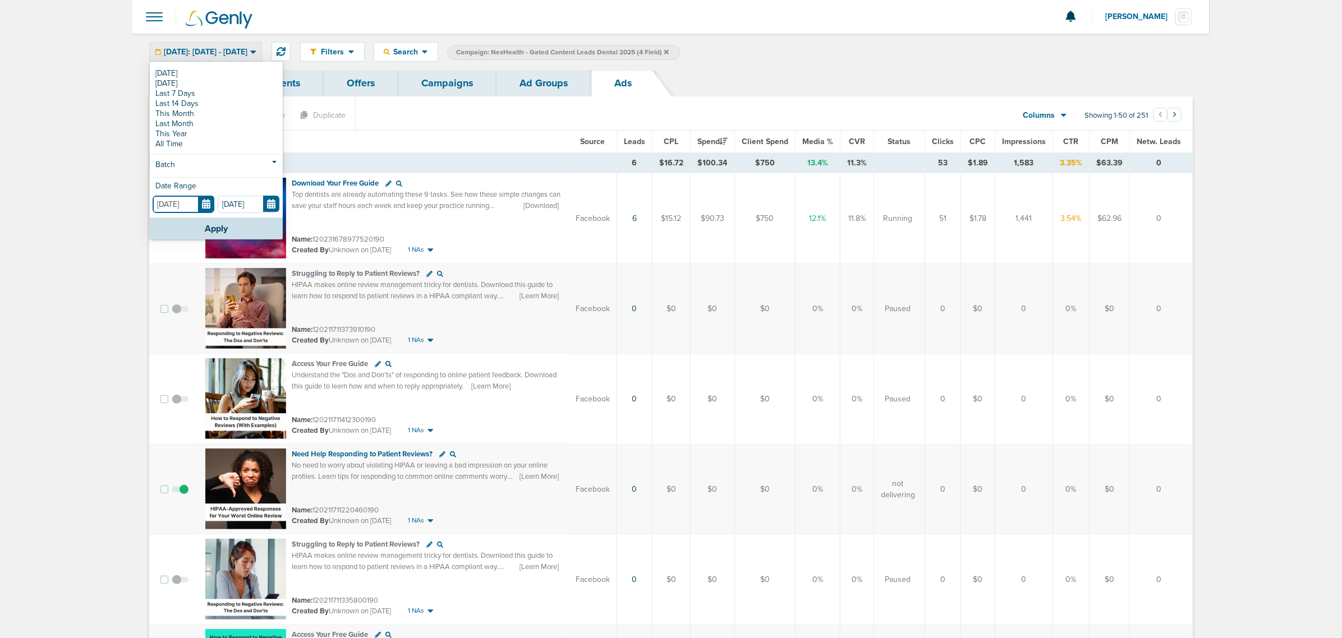
click at [211, 205] on input "[DATE]" at bounding box center [184, 204] width 62 height 17
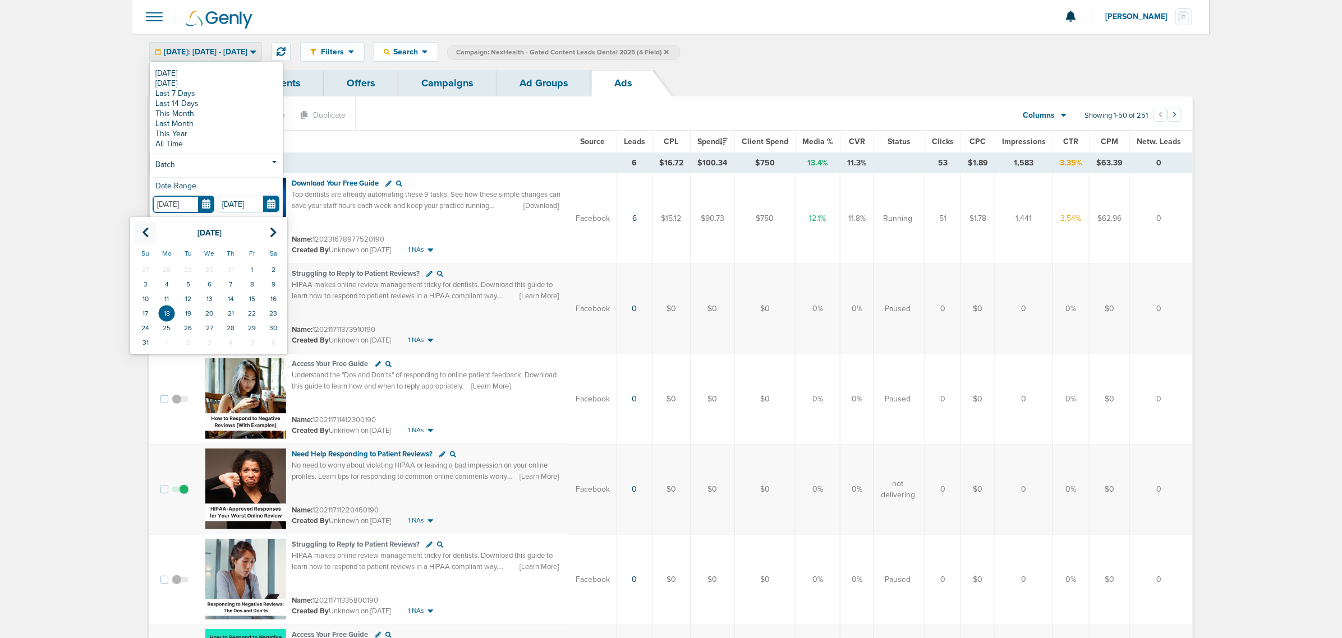
click at [146, 236] on icon at bounding box center [145, 232] width 7 height 11
click at [149, 270] on td "1" at bounding box center [145, 269] width 21 height 15
type input "06.01.2025"
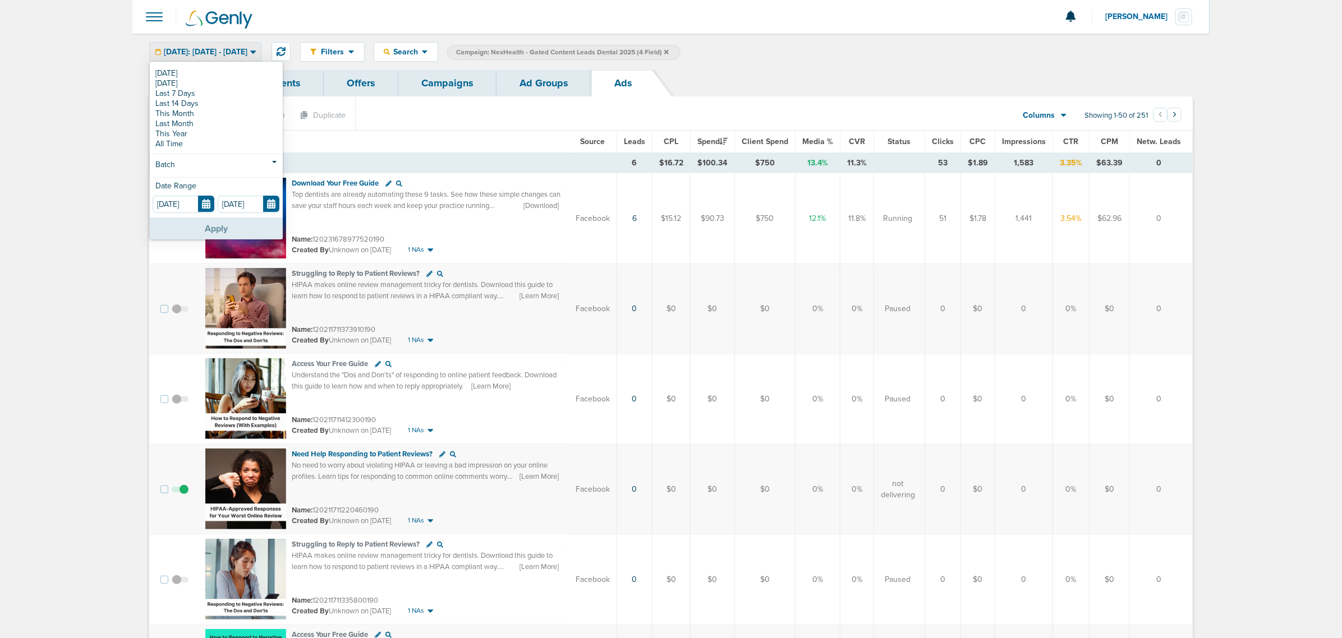
click at [220, 225] on button "Apply" at bounding box center [216, 229] width 133 height 22
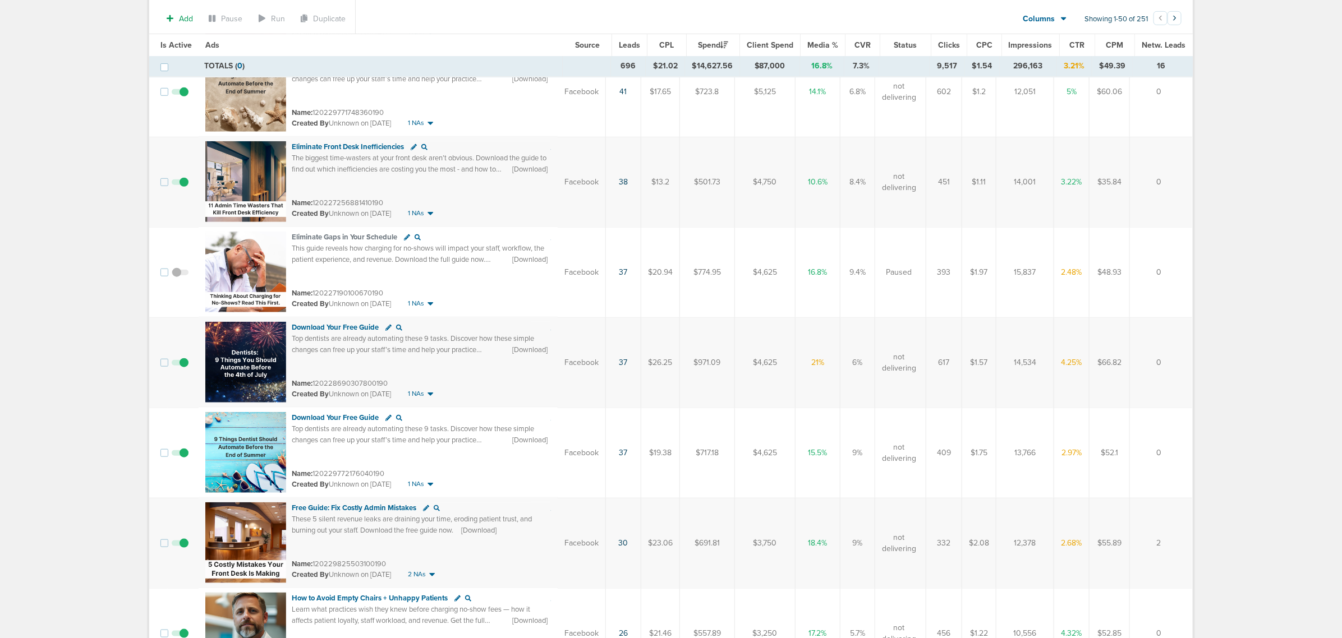
scroll to position [911, 0]
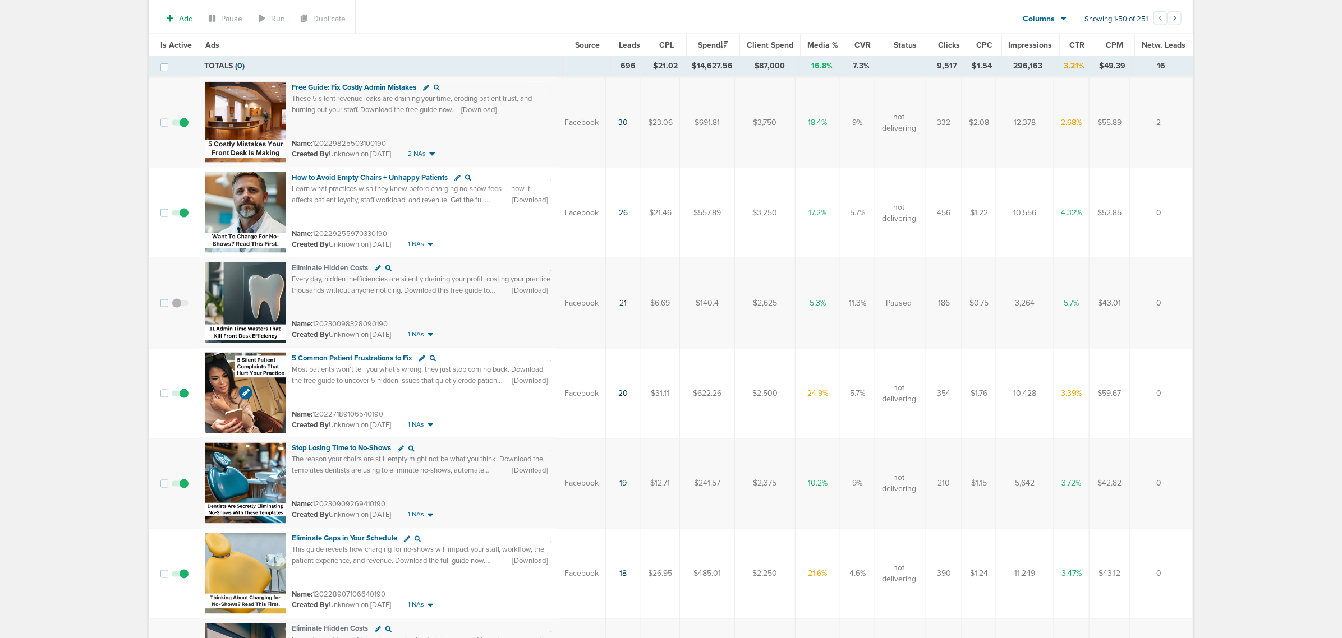
click at [256, 371] on img at bounding box center [245, 393] width 81 height 81
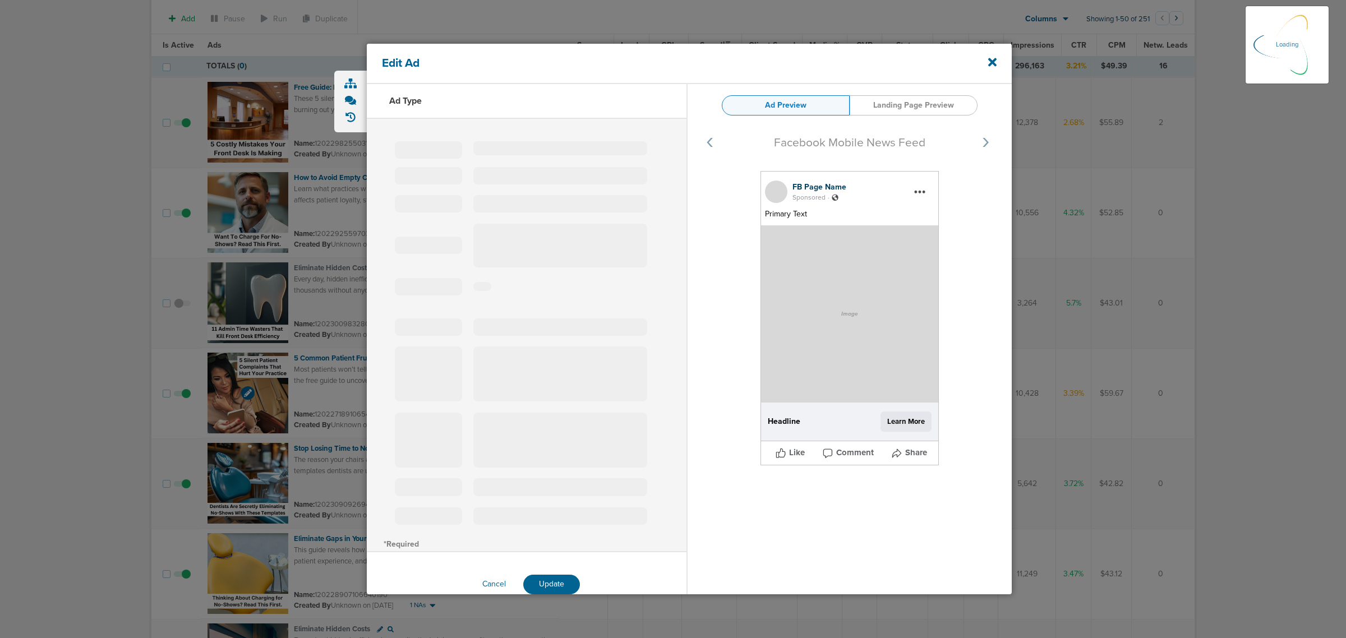
select select "learn_more"
type input "120227189106540190"
type input "5 Common Patient Frustrations to Fix"
type textarea "Most patients won’t tell you what’s wrong, they just stop coming back. Download…"
select select "download"
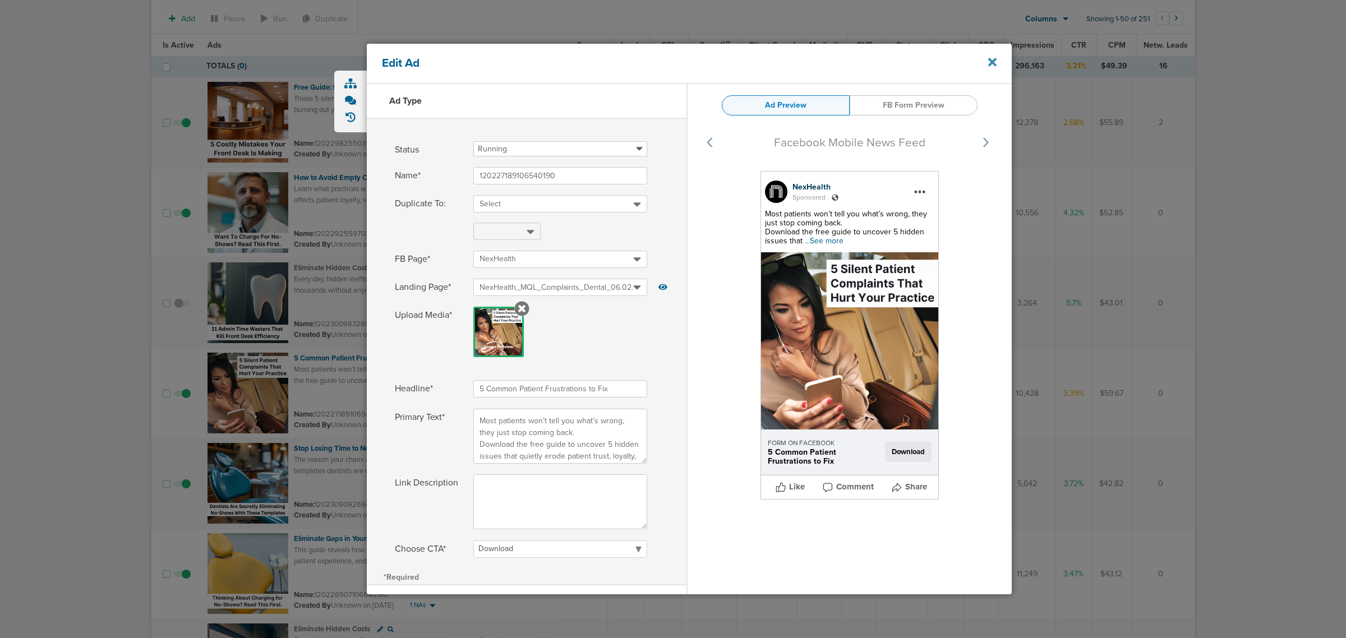
click at [988, 57] on icon at bounding box center [992, 62] width 8 height 12
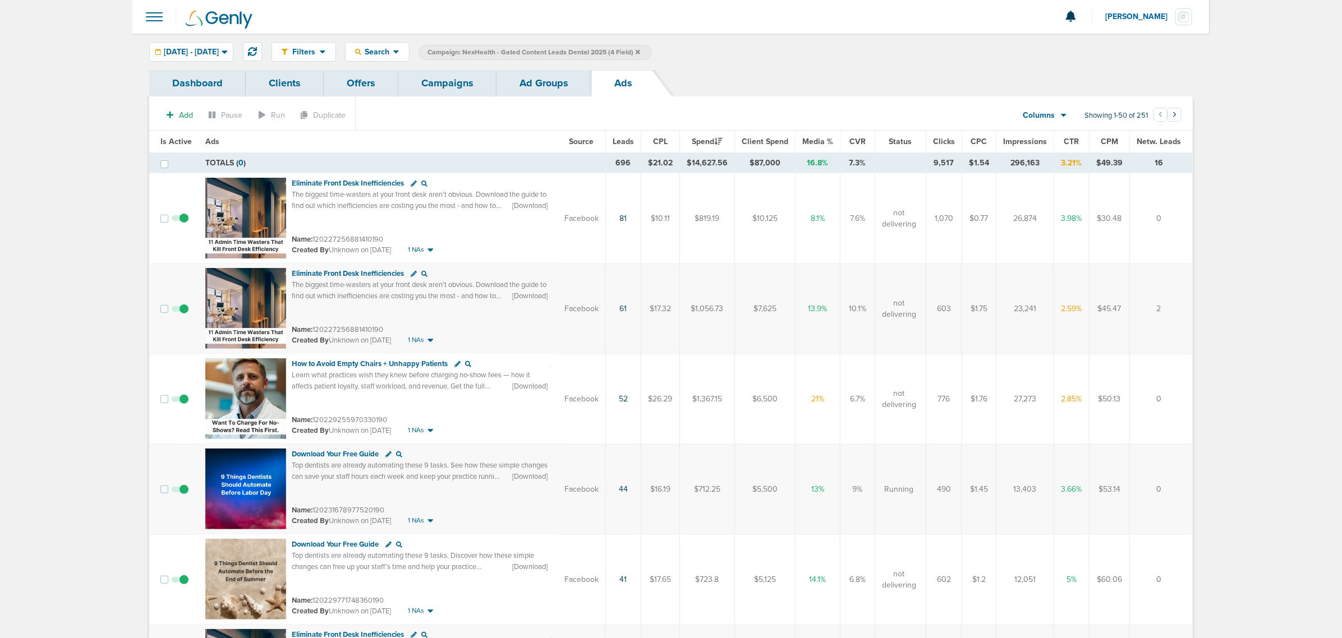
click at [456, 80] on link "Campaigns" at bounding box center [447, 83] width 98 height 26
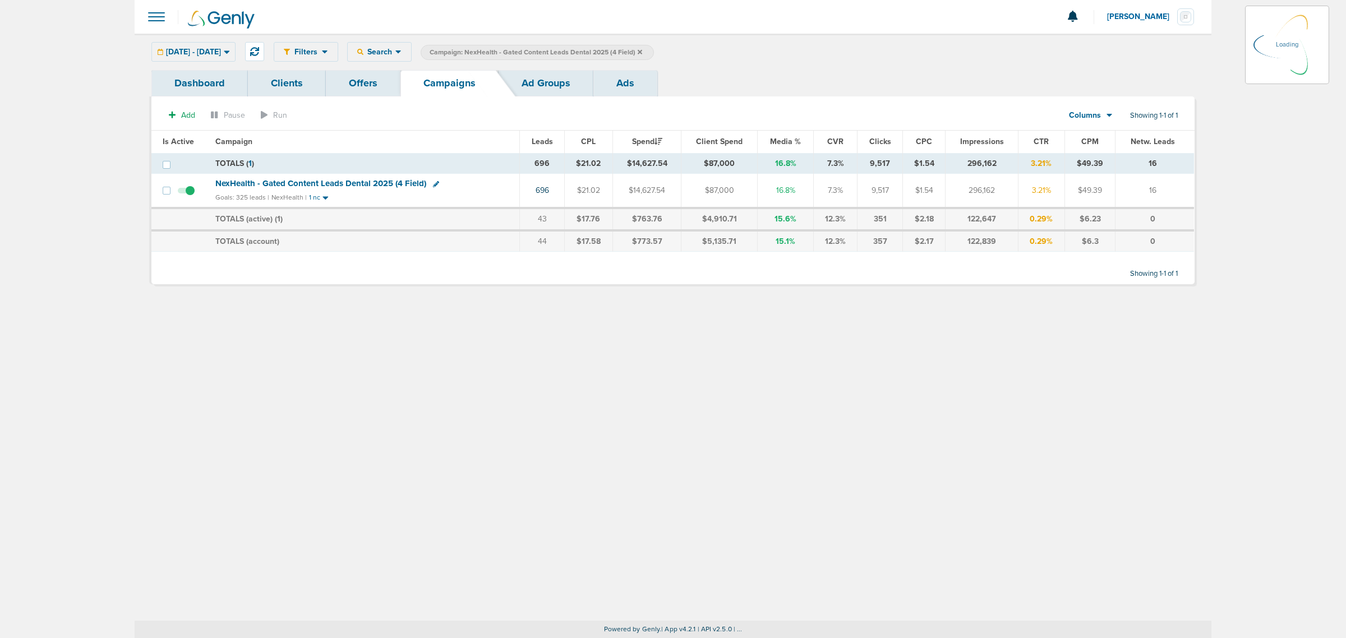
click at [642, 52] on icon at bounding box center [640, 51] width 4 height 4
click at [642, 49] on icon at bounding box center [640, 51] width 4 height 4
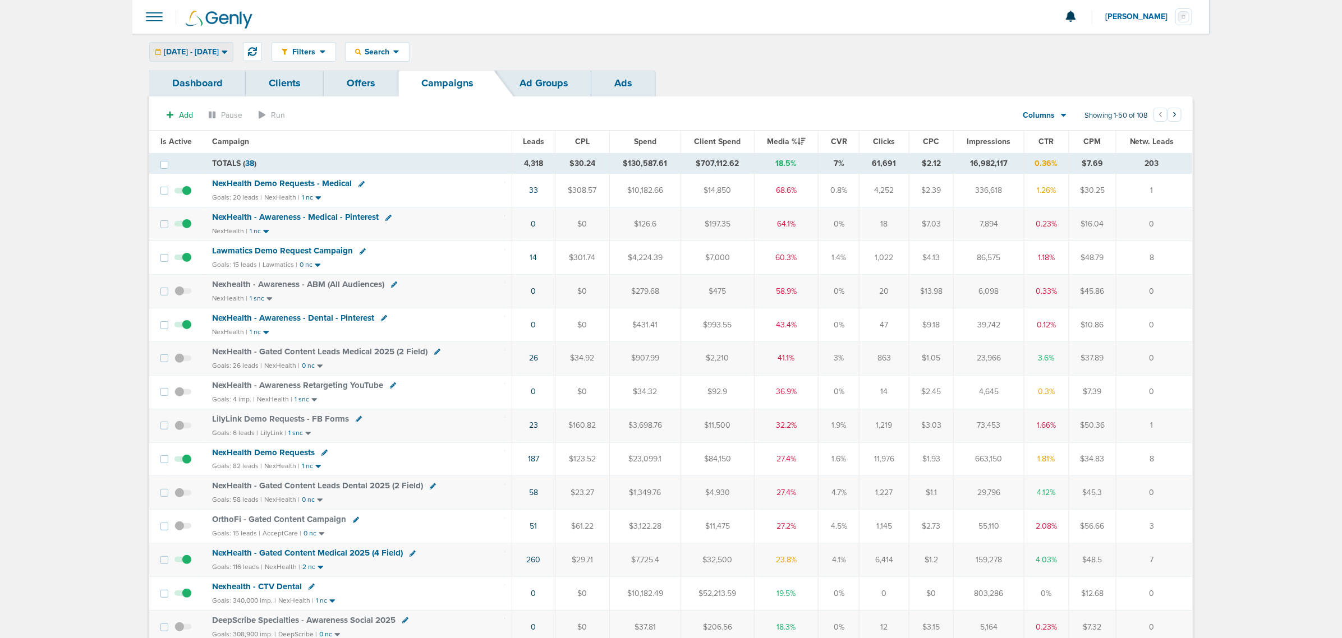
click at [211, 42] on div "06.01.2025 - 08.18.2025 Today Yesterday Last 7 Days Last 14 Days This Month Las…" at bounding box center [191, 52] width 84 height 20
click at [196, 59] on div "06.01.2025 - 08.18.2025" at bounding box center [191, 52] width 83 height 19
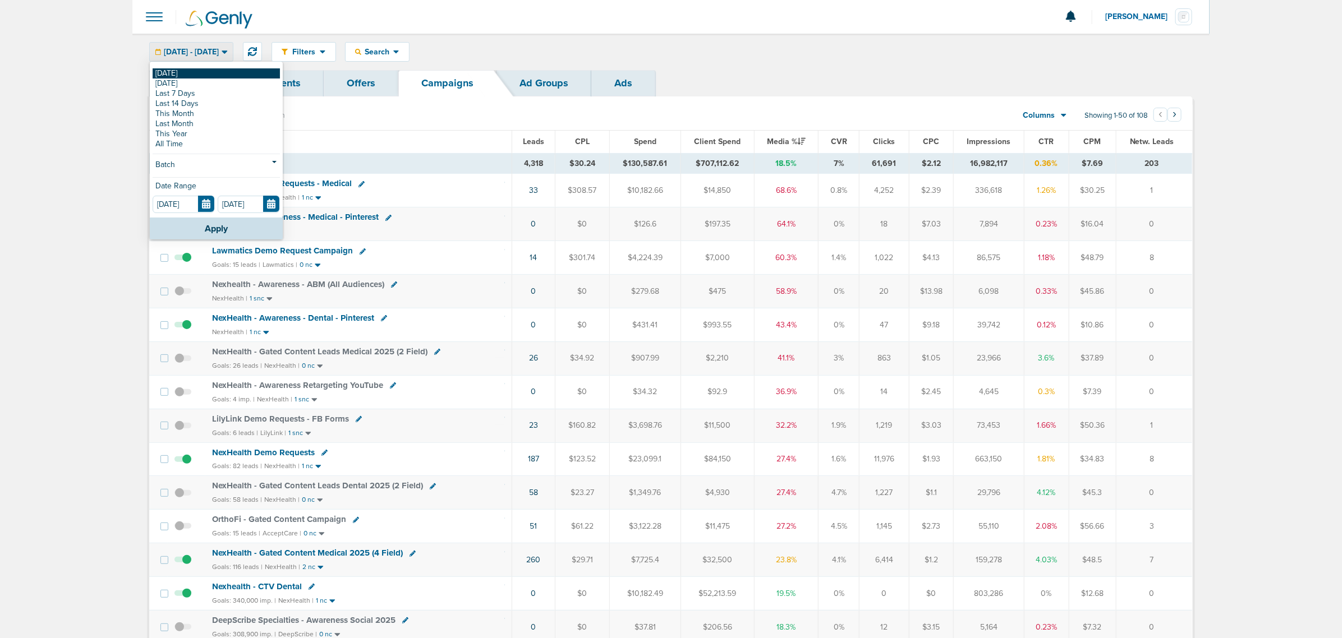
click at [184, 75] on link "[DATE]" at bounding box center [216, 73] width 127 height 10
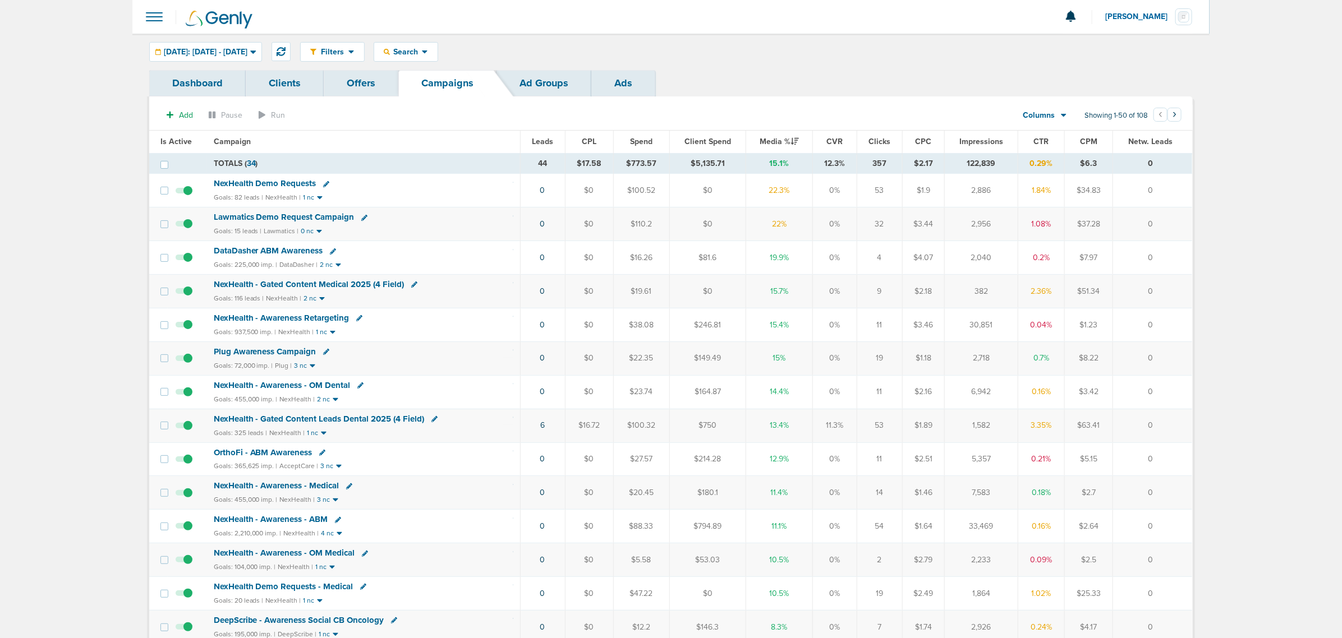
click at [354, 285] on span "NexHealth - Gated Content Medical 2025 (4 Field)" at bounding box center [309, 284] width 191 height 10
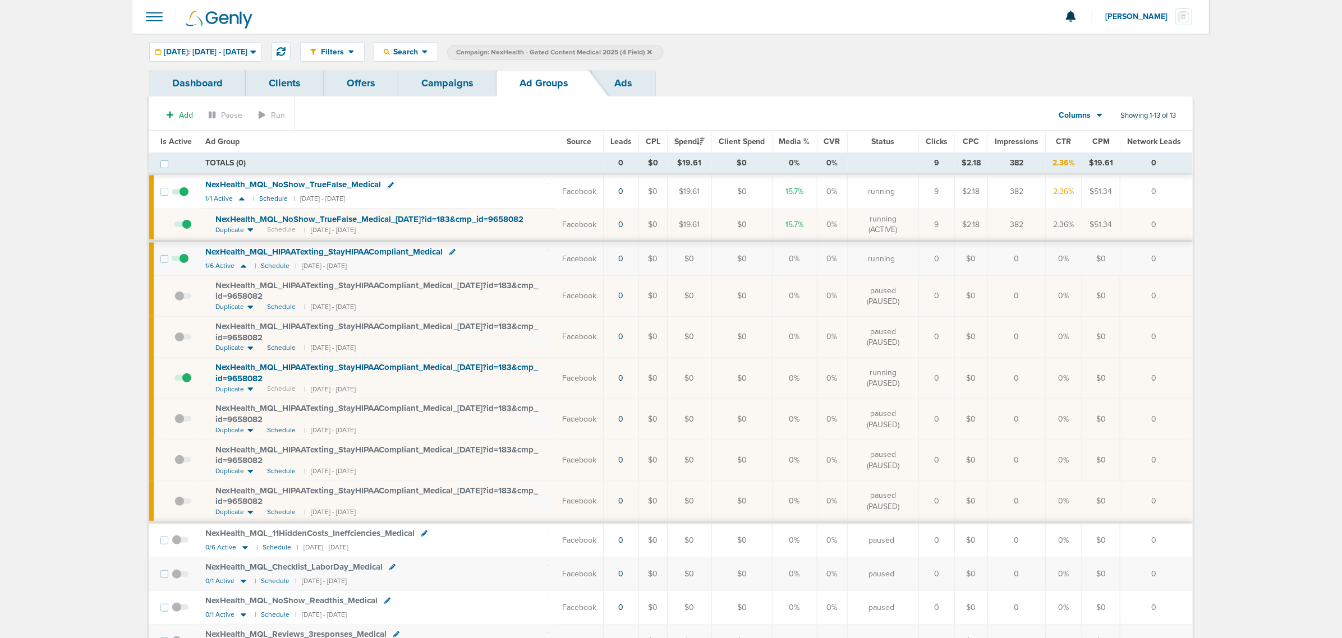
click at [185, 384] on span at bounding box center [182, 384] width 17 height 0
click at [174, 381] on input "checkbox" at bounding box center [174, 381] width 0 height 0
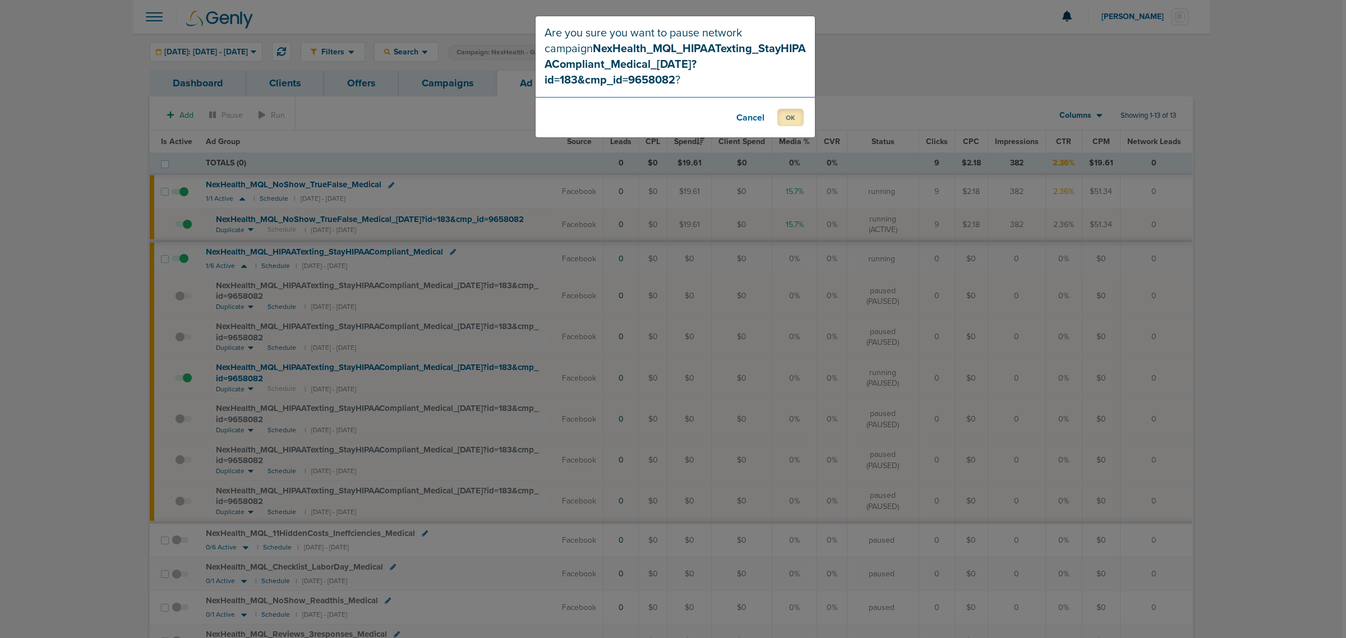
click at [795, 109] on button "OK" at bounding box center [790, 117] width 26 height 17
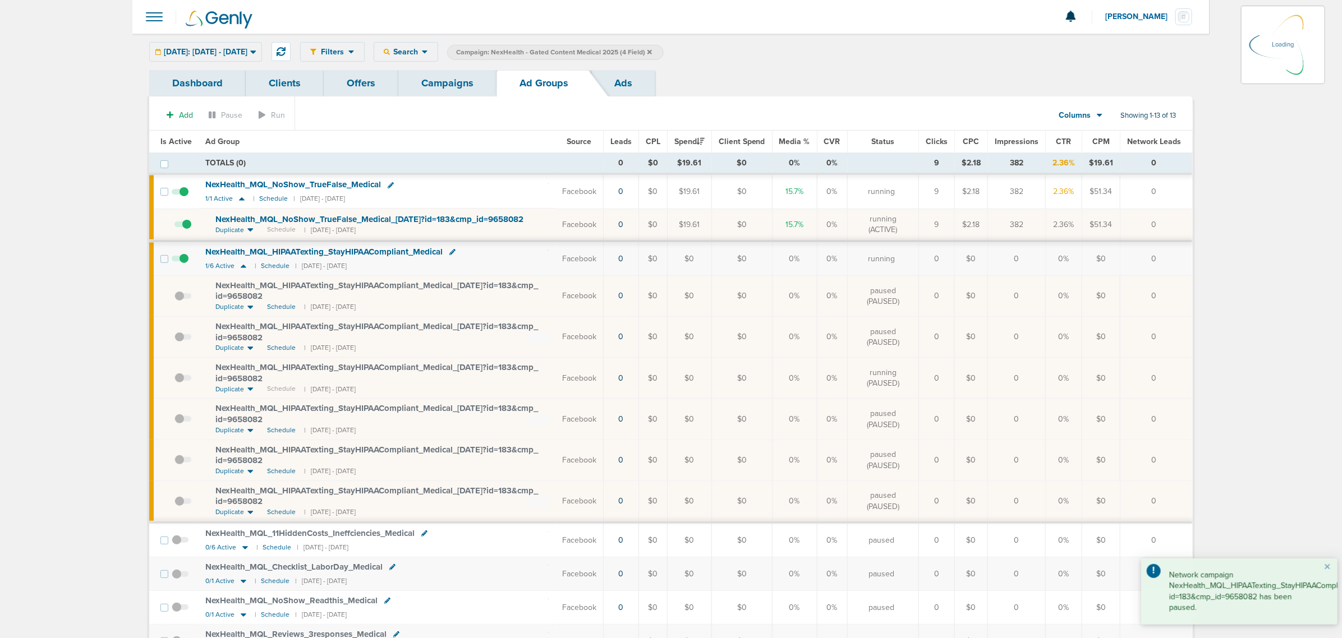
click at [245, 59] on div "Today: 08.18.2025 - 08.18.2025 Today Yesterday Last 7 Days Last 14 Days This Mo…" at bounding box center [205, 52] width 113 height 20
click at [250, 51] on div "Today: 08.18.2025 - 08.18.2025 Today Yesterday Last 7 Days Last 14 Days This Mo…" at bounding box center [205, 52] width 113 height 20
click at [256, 48] on icon at bounding box center [253, 52] width 6 height 10
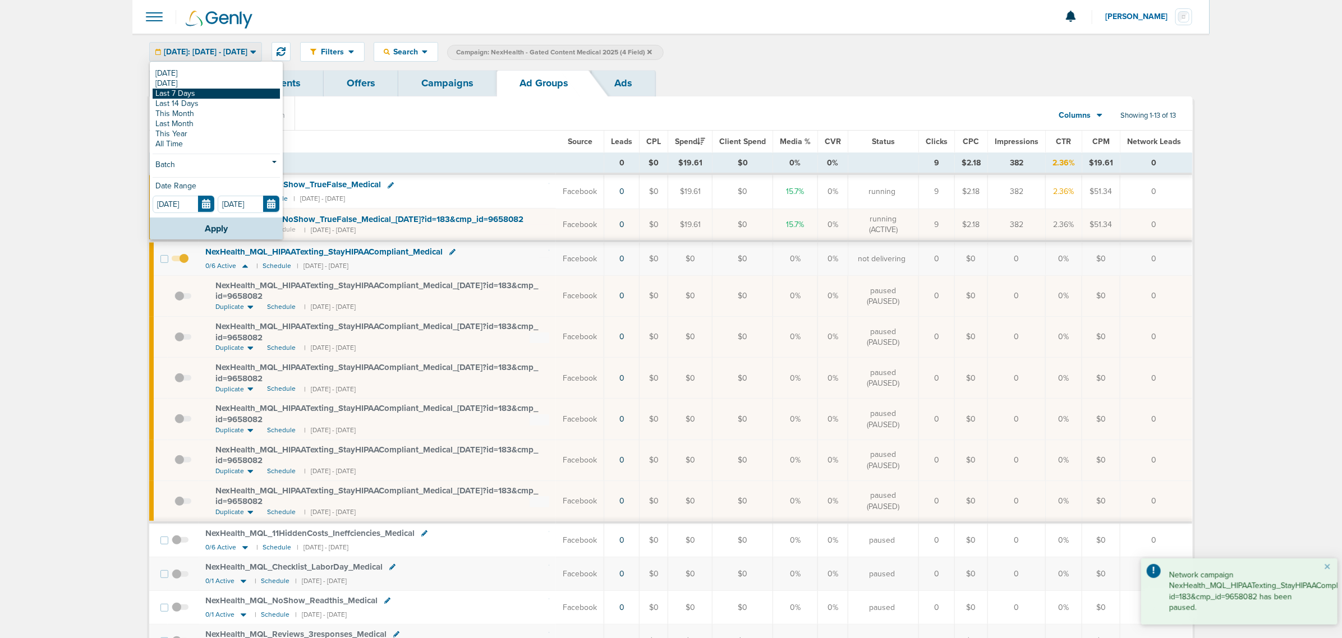
click at [213, 94] on link "Last 7 Days" at bounding box center [216, 94] width 127 height 10
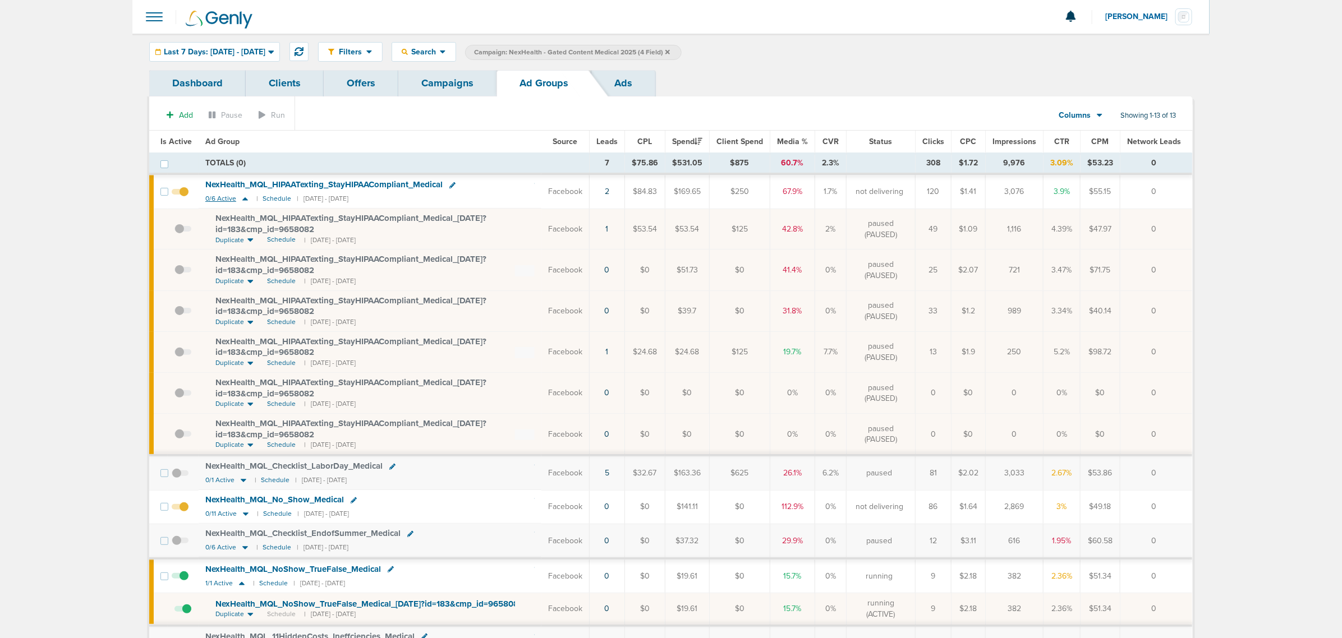
click at [241, 197] on icon at bounding box center [244, 199] width 11 height 10
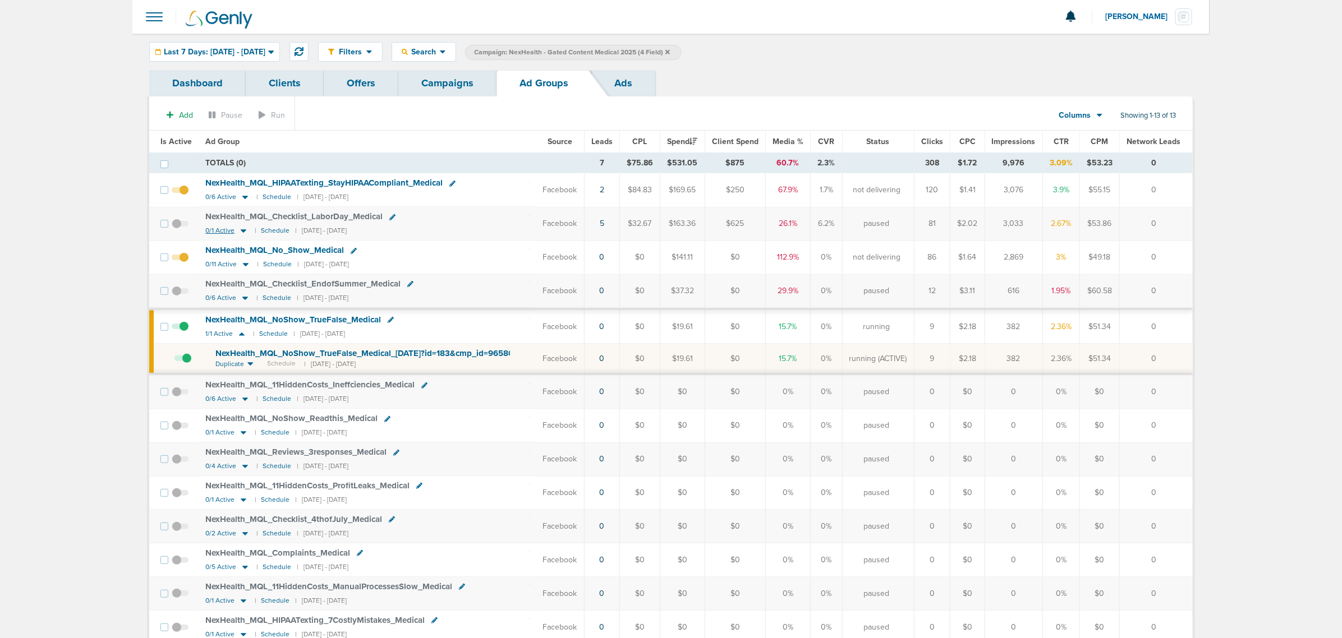
click at [243, 231] on icon at bounding box center [244, 231] width 6 height 3
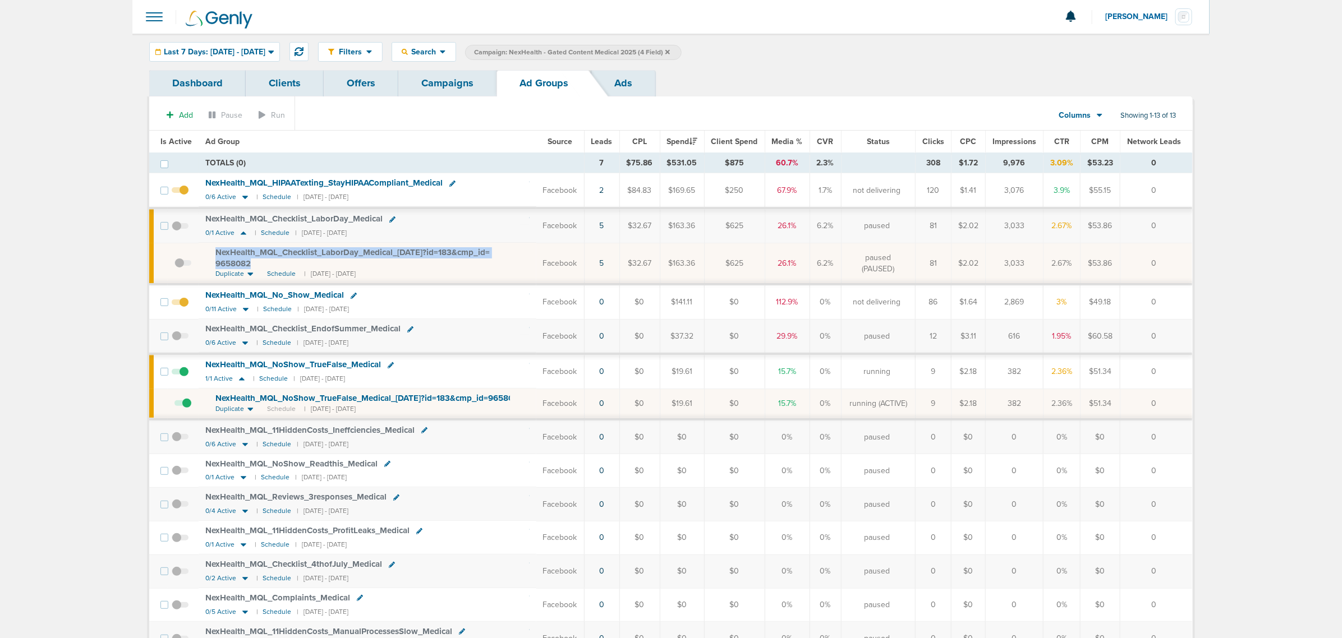
drag, startPoint x: 262, startPoint y: 267, endPoint x: 208, endPoint y: 254, distance: 55.9
click at [208, 254] on td "NexHealth_ MQL_ Checklist_ LaborDay_ Medical_ 08.11.25?id=183&cmp_ id= 9658082 …" at bounding box center [368, 264] width 338 height 42
copy span "NexHealth_ MQL_ Checklist_ LaborDay_ Medical_ 08.11.25?id=183&cmp_ id= 9658082"
click at [258, 44] on div "Last 7 Days: 08.11.2025 - 08.18.2025" at bounding box center [215, 52] width 130 height 19
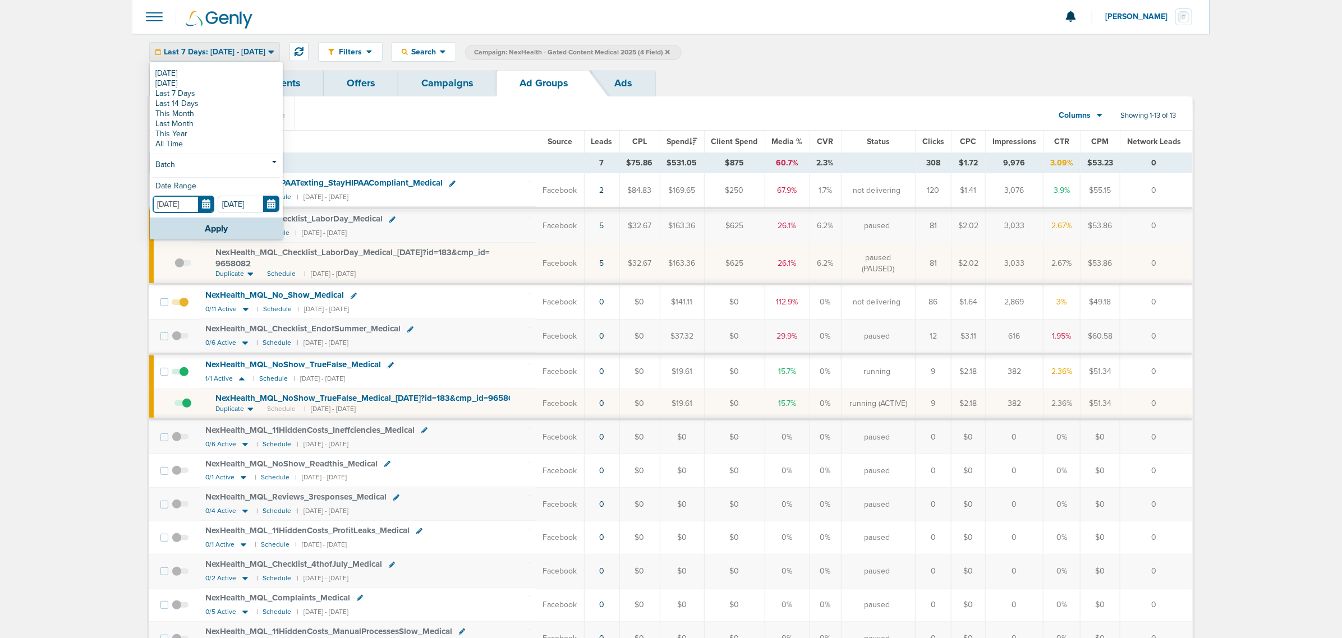
click at [203, 205] on input "08.11.2025" at bounding box center [184, 204] width 62 height 17
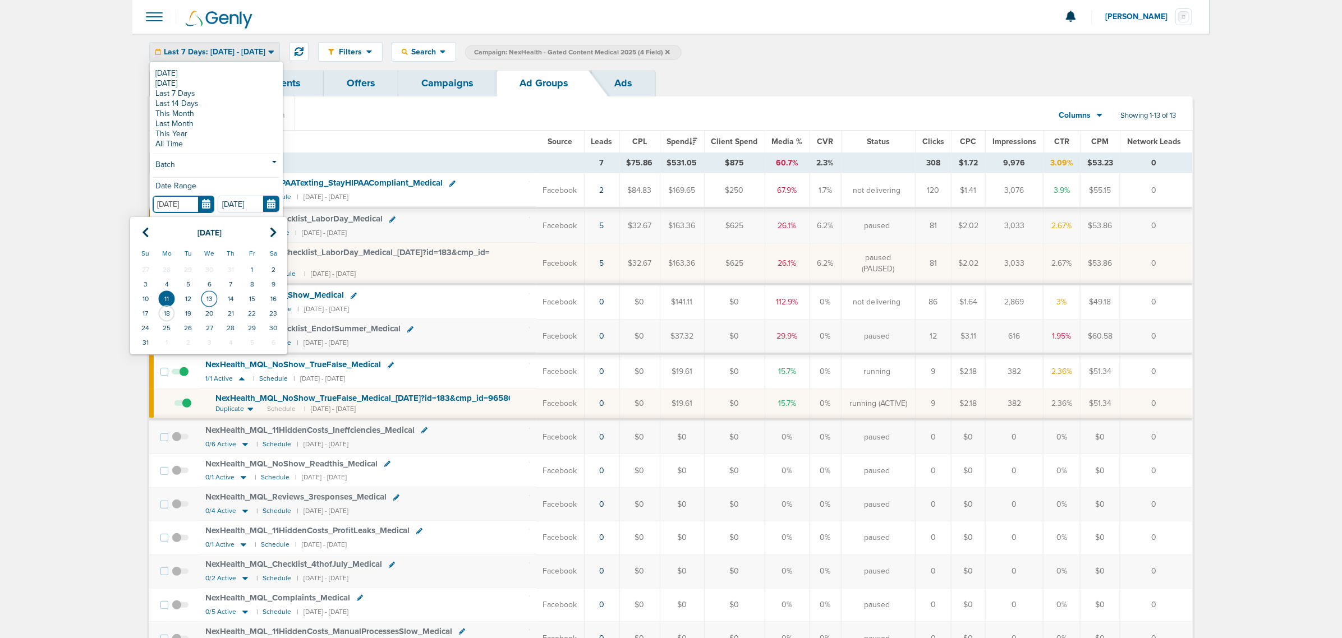
click at [213, 300] on td "13" at bounding box center [209, 299] width 21 height 15
type input "08.13.2025"
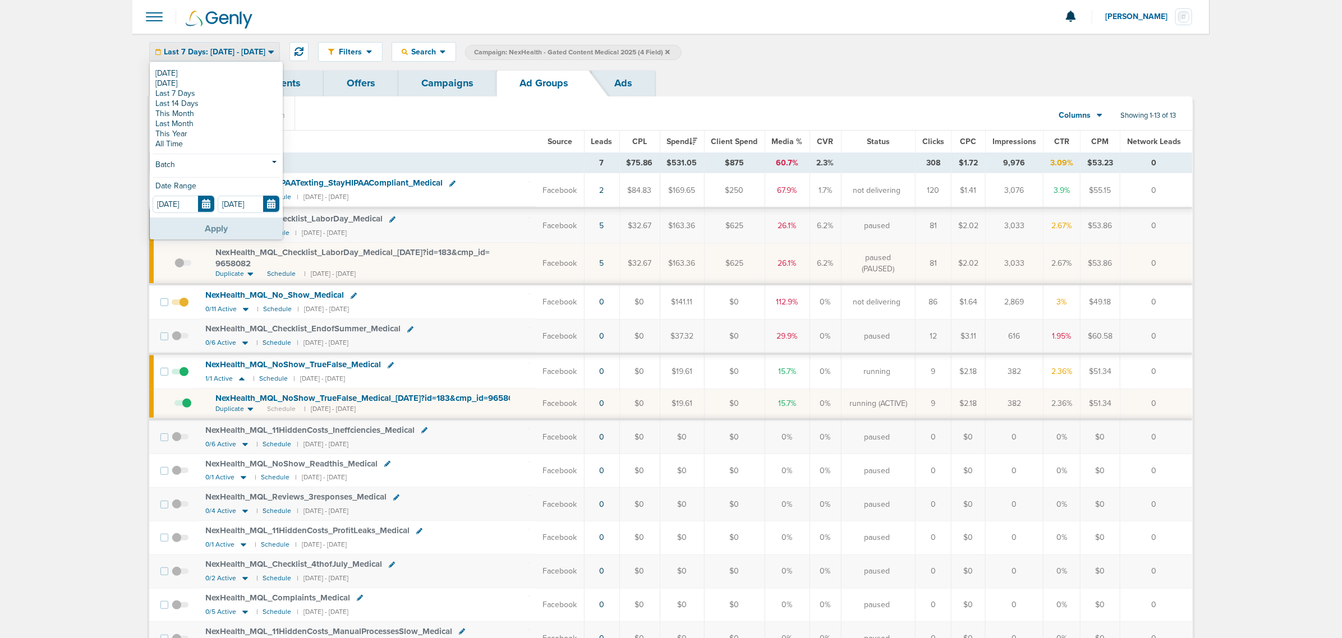
click at [197, 232] on button "Apply" at bounding box center [216, 229] width 133 height 22
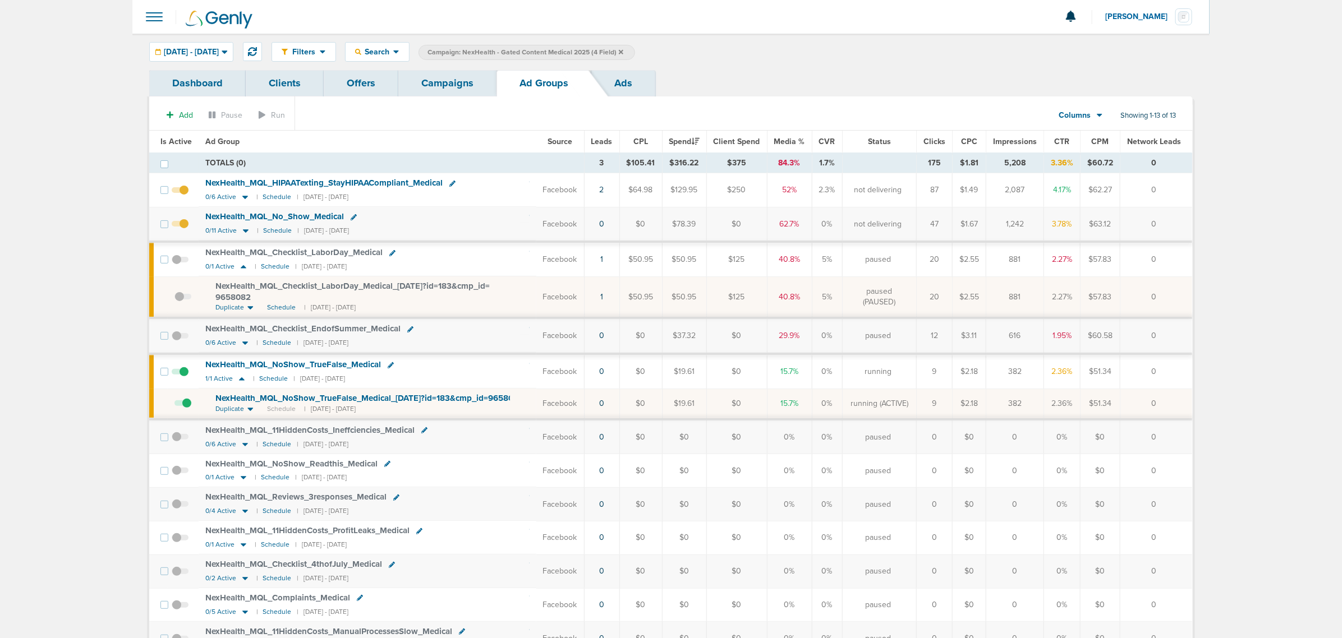
click at [463, 86] on link "Campaigns" at bounding box center [447, 83] width 98 height 26
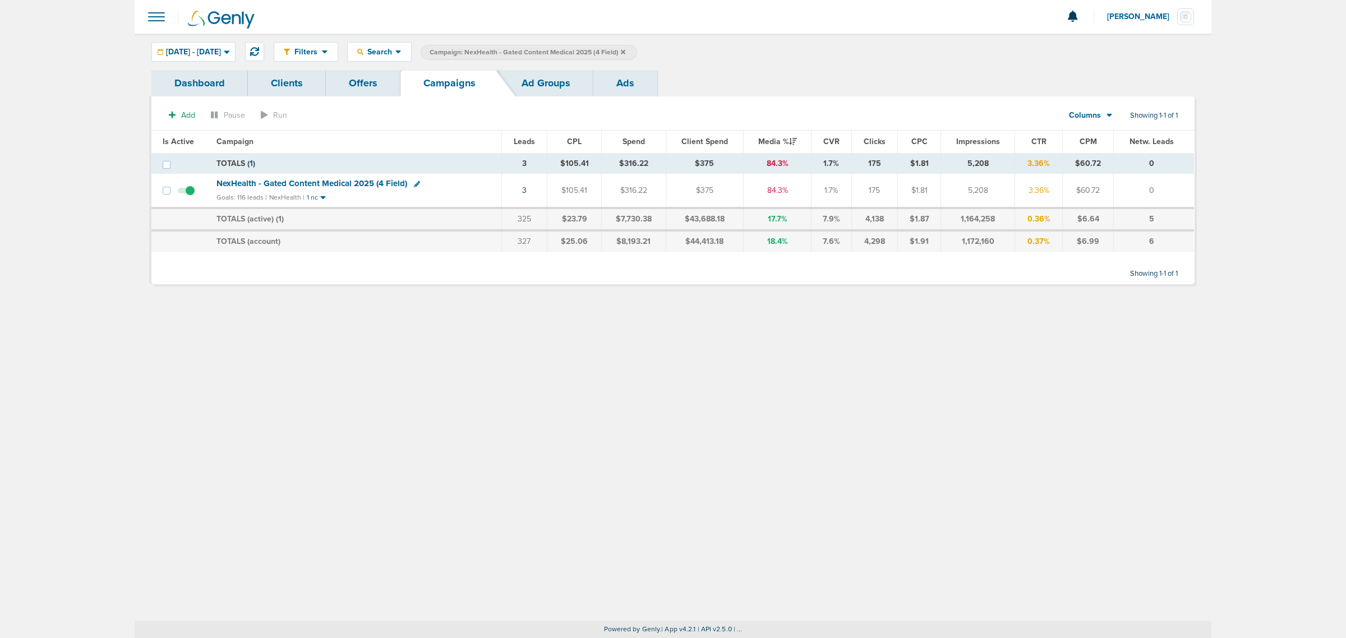
click at [625, 52] on icon at bounding box center [623, 51] width 4 height 4
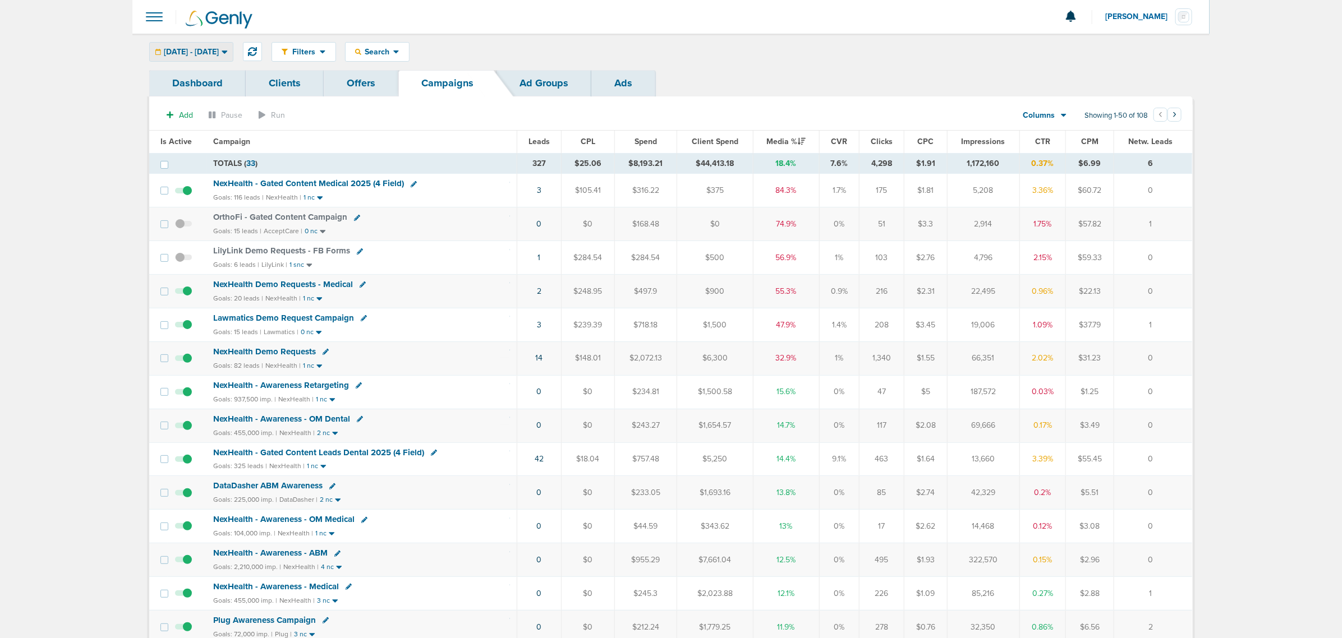
click at [178, 50] on span "08.13.2025 - 08.18.2025" at bounding box center [191, 52] width 55 height 8
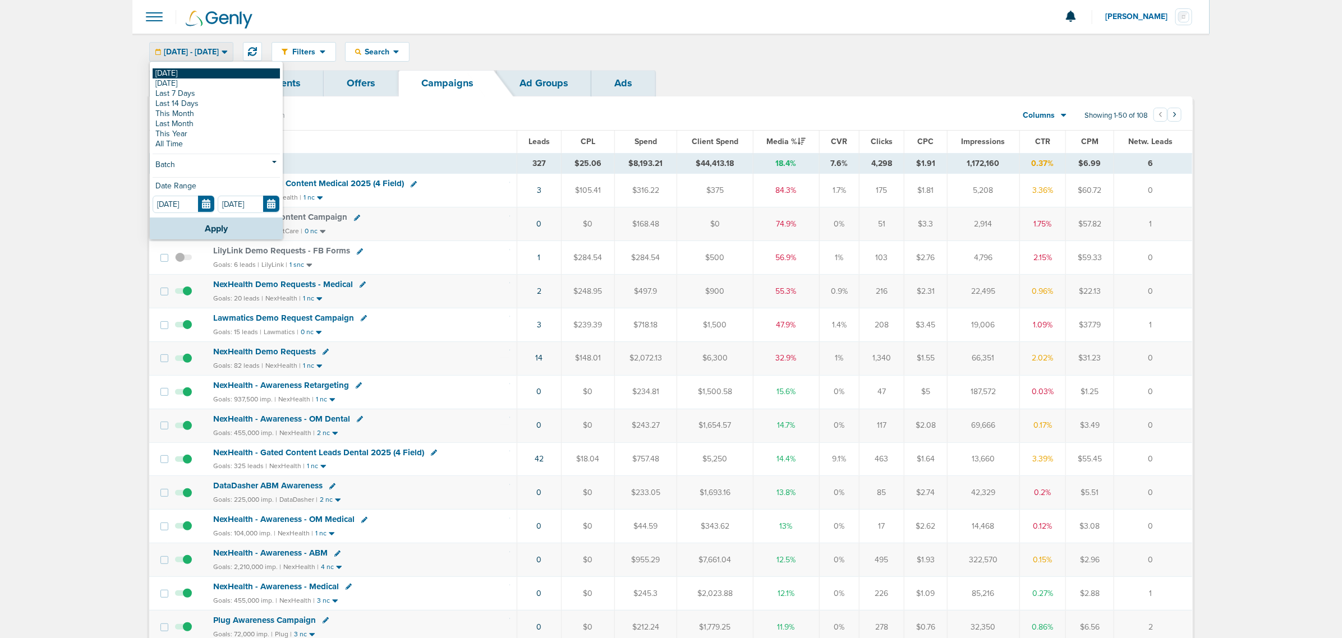
click at [171, 71] on link "[DATE]" at bounding box center [216, 73] width 127 height 10
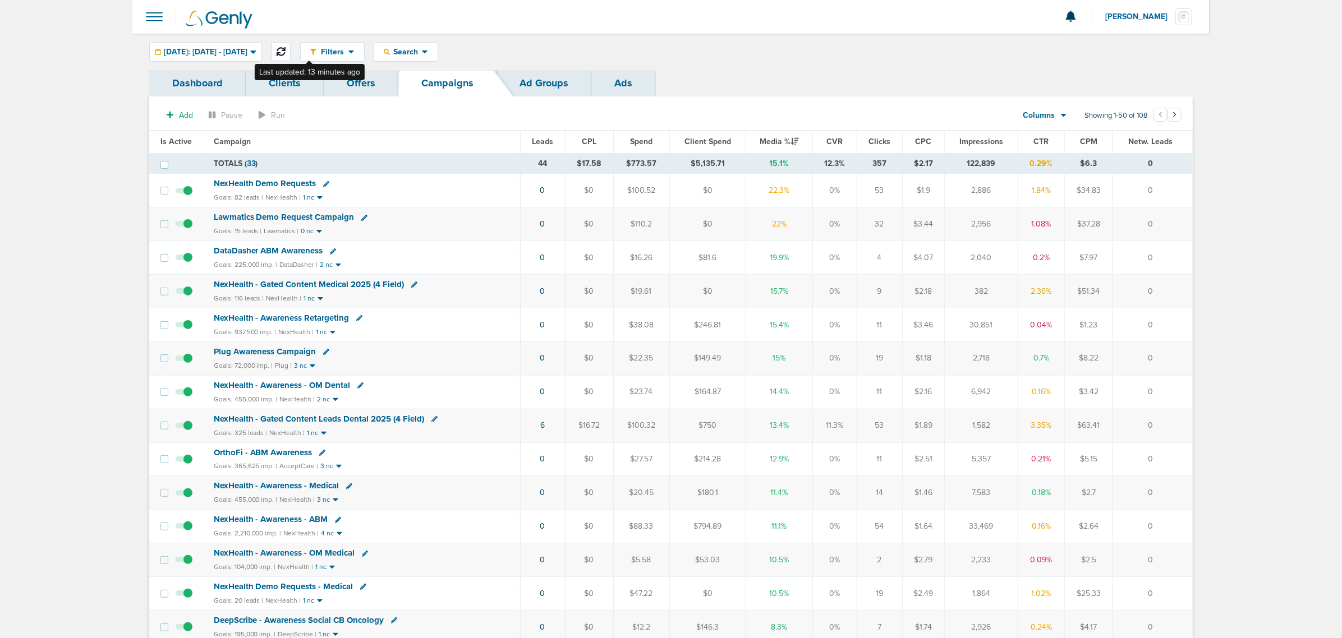
click at [285, 52] on icon at bounding box center [281, 51] width 9 height 9
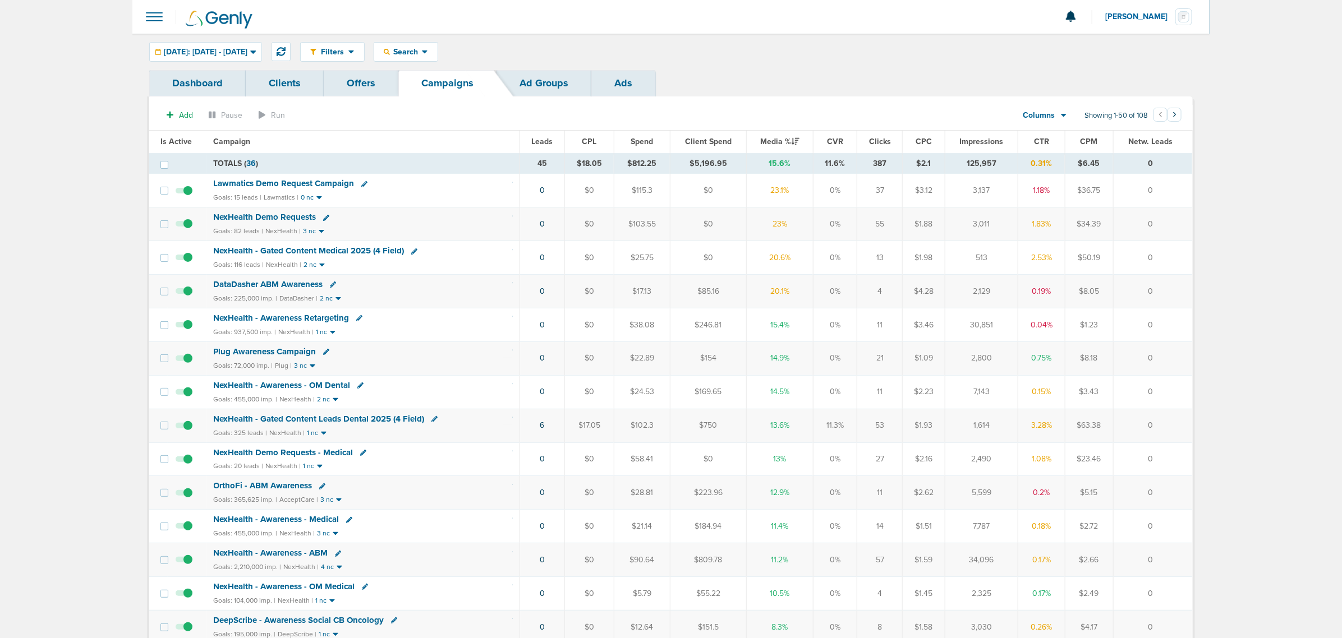
drag, startPoint x: 796, startPoint y: 196, endPoint x: 777, endPoint y: 194, distance: 19.2
click at [777, 194] on td "23.1%" at bounding box center [780, 191] width 67 height 34
click at [768, 192] on td "23.1%" at bounding box center [780, 191] width 67 height 34
click at [795, 256] on td "20.6%" at bounding box center [780, 258] width 67 height 34
drag, startPoint x: 802, startPoint y: 262, endPoint x: 767, endPoint y: 262, distance: 34.8
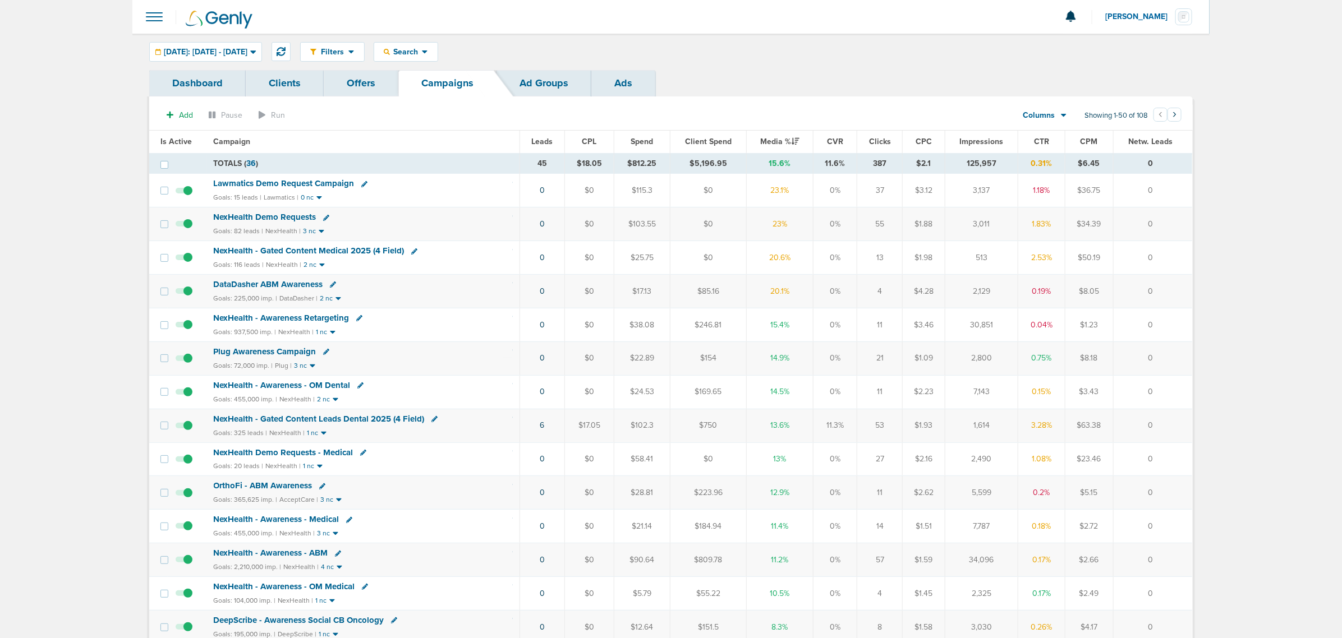
click at [767, 262] on td "20.6%" at bounding box center [780, 258] width 67 height 34
click at [466, 259] on td "NexHealth - Gated Content Medical 2025 (4 Field) Goals: 116 leads | NexHealth |…" at bounding box center [363, 258] width 313 height 34
click at [251, 217] on span "NexHealth Demo Requests" at bounding box center [265, 217] width 103 height 10
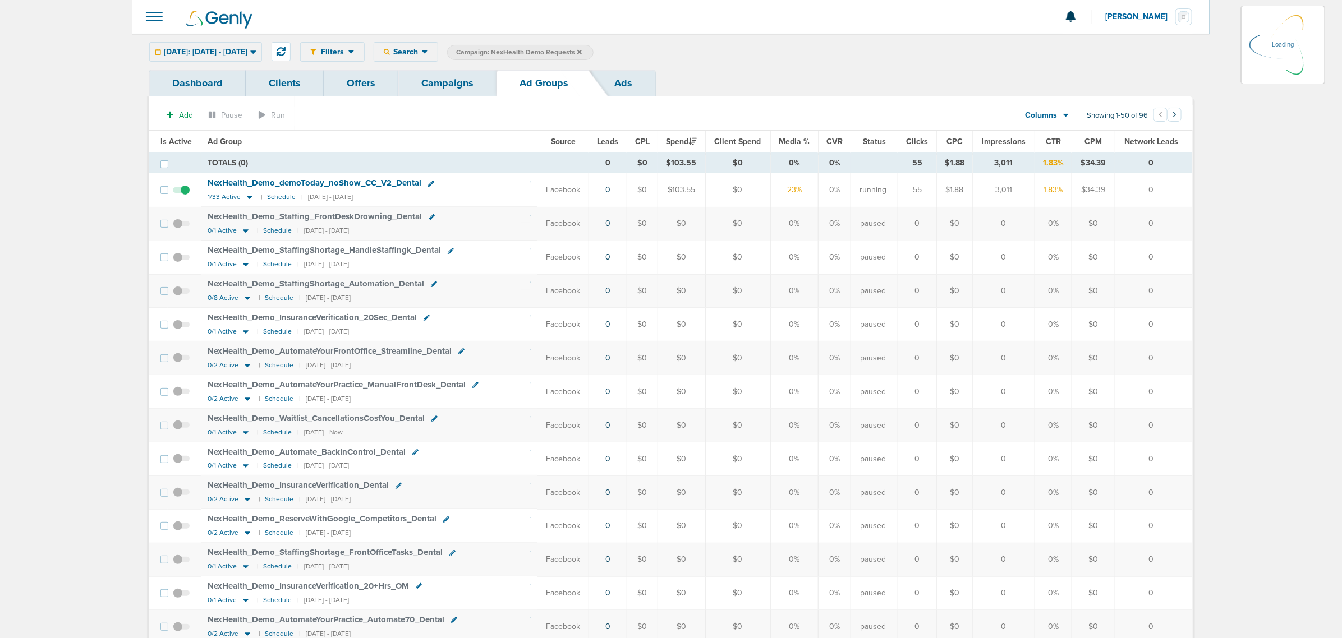
click at [186, 143] on span "Is Active" at bounding box center [175, 142] width 31 height 10
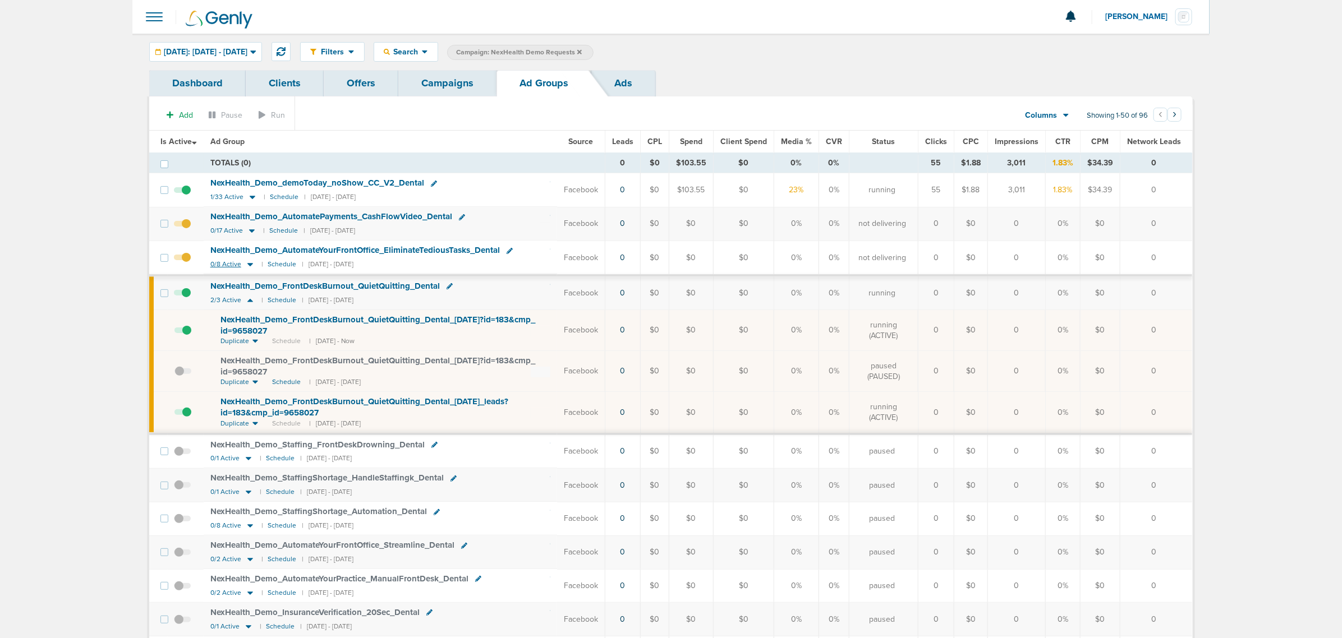
click at [248, 268] on icon at bounding box center [250, 265] width 11 height 10
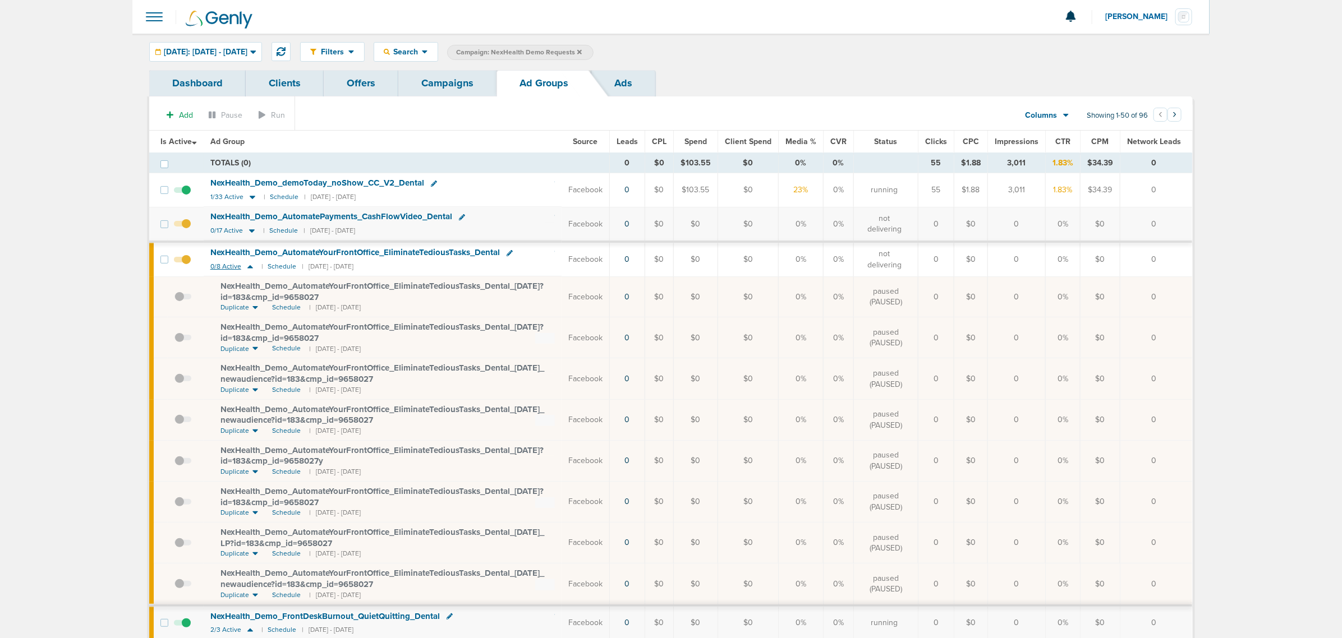
click at [250, 269] on icon at bounding box center [250, 266] width 6 height 3
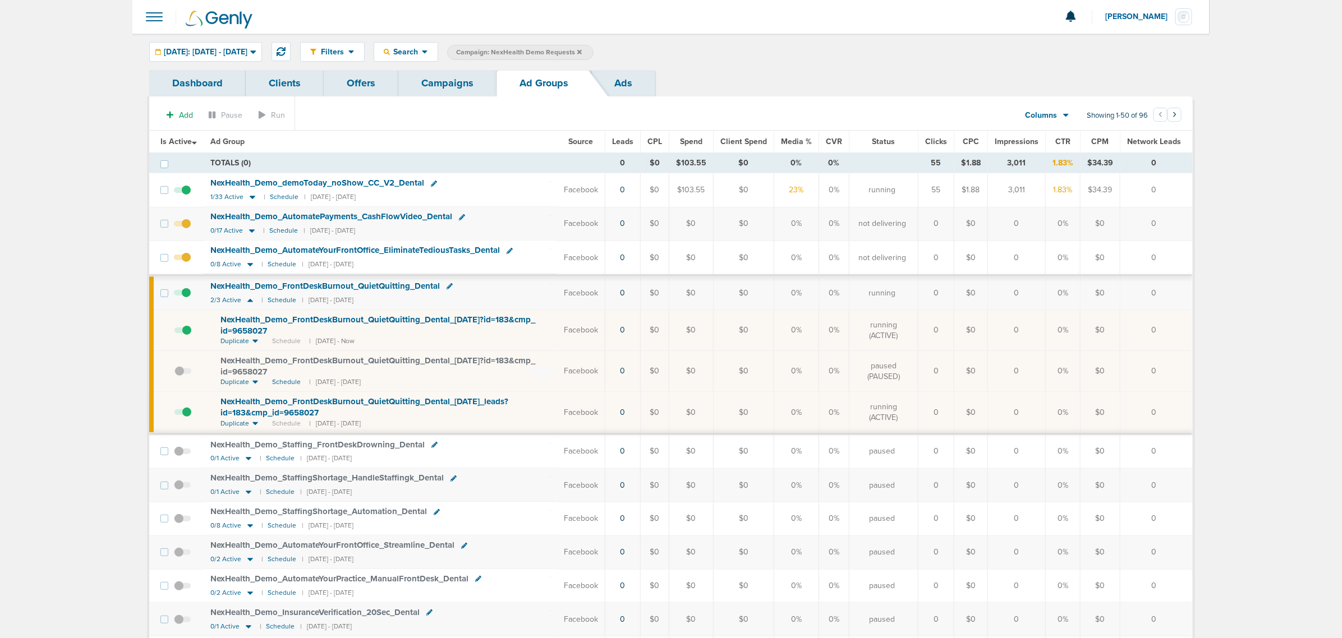
click at [183, 418] on span at bounding box center [182, 418] width 17 height 0
click at [174, 415] on input "checkbox" at bounding box center [174, 415] width 0 height 0
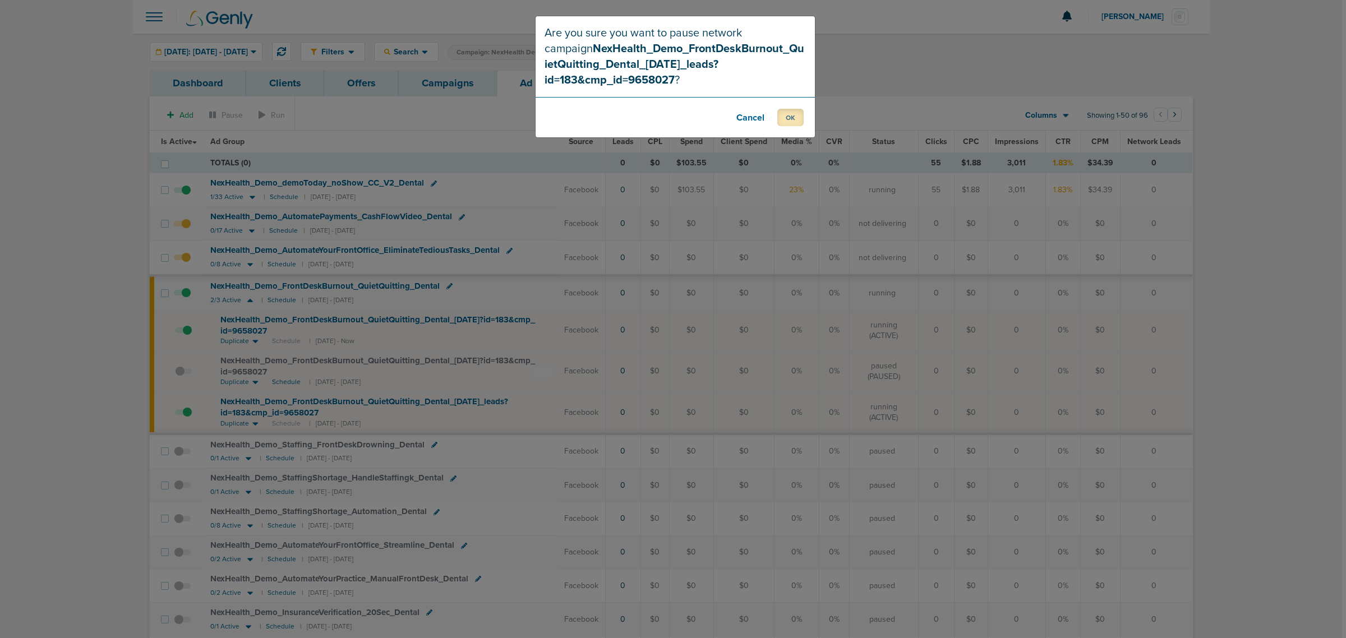
click at [785, 115] on button "OK" at bounding box center [790, 117] width 26 height 17
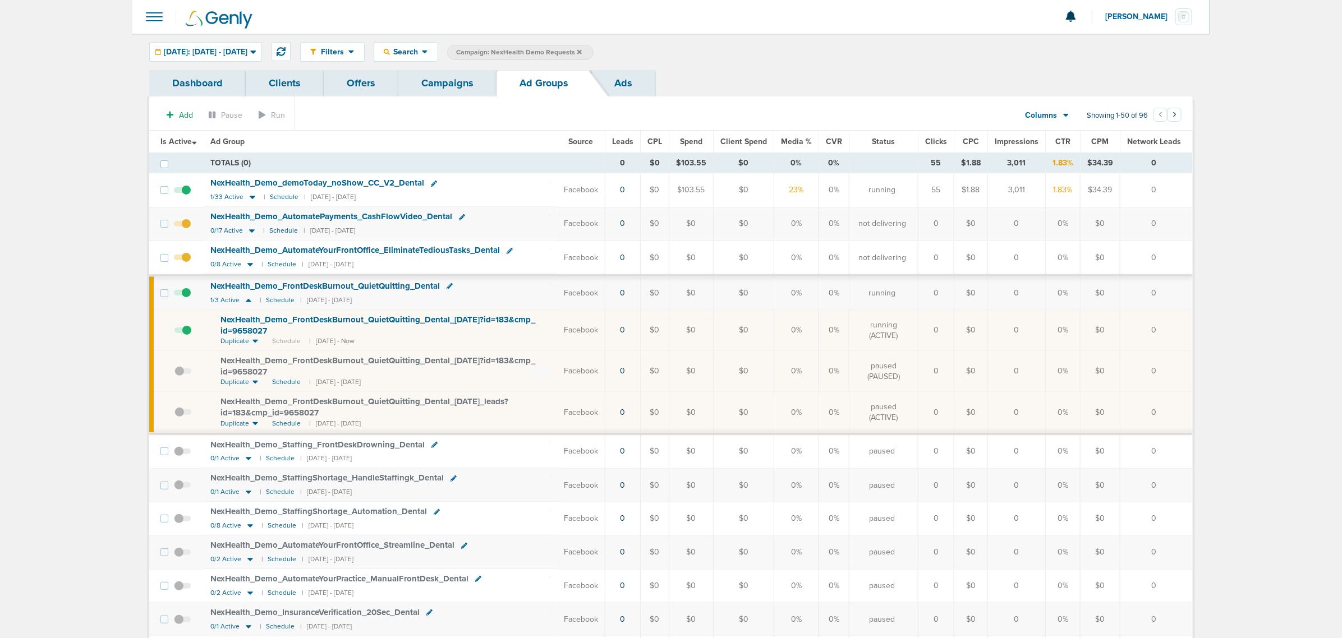
click at [444, 85] on link "Campaigns" at bounding box center [447, 83] width 98 height 26
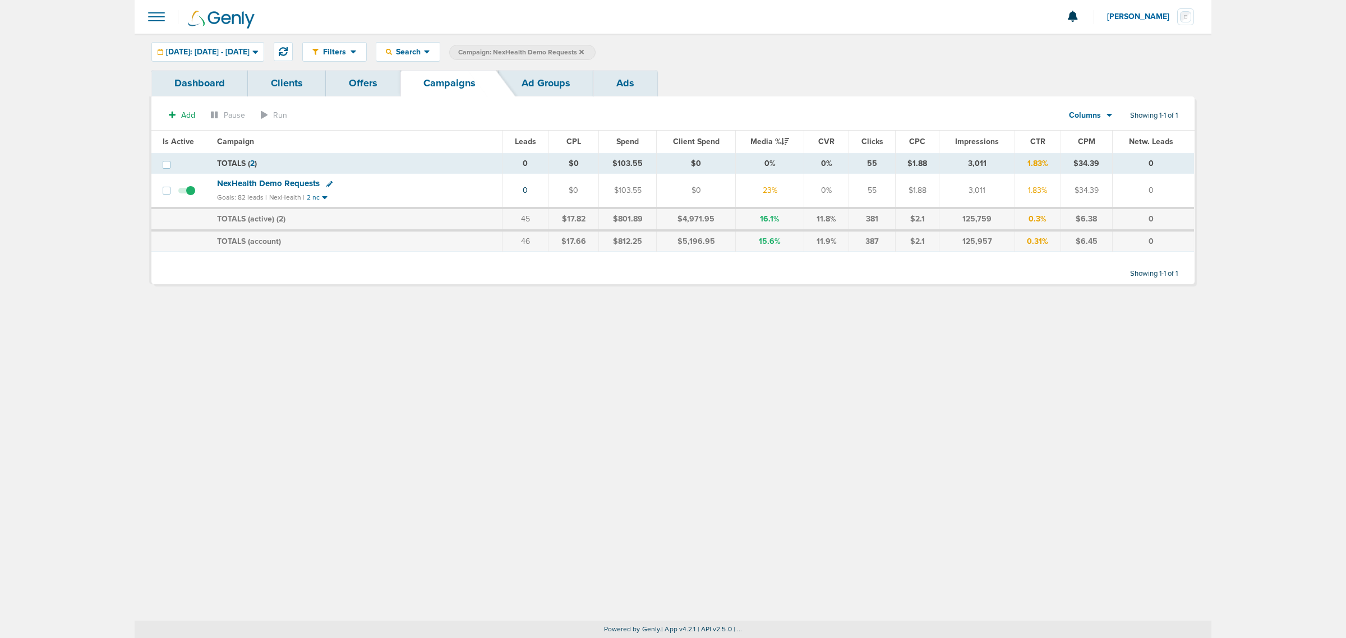
click at [584, 55] on span "Campaign: NexHealth Demo Requests" at bounding box center [521, 53] width 126 height 10
click at [584, 51] on span "Campaign: NexHealth Demo Requests" at bounding box center [521, 53] width 126 height 10
click at [584, 51] on icon at bounding box center [581, 52] width 4 height 7
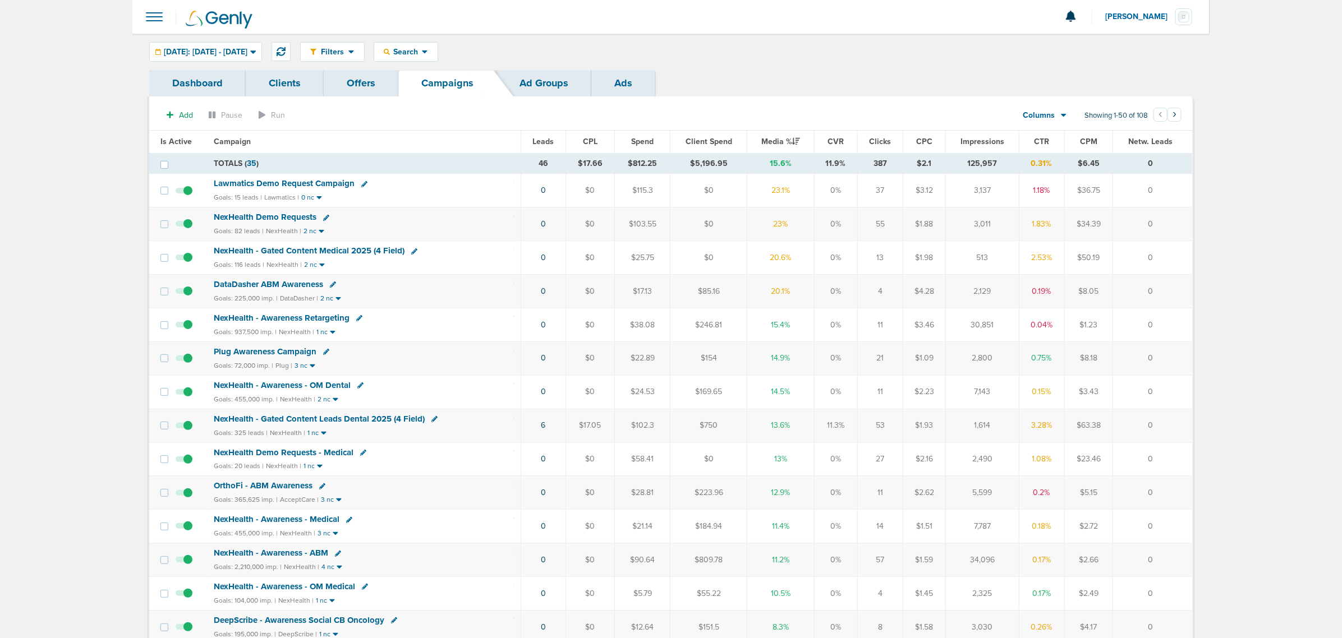
click at [343, 254] on span "NexHealth - Gated Content Medical 2025 (4 Field)" at bounding box center [309, 251] width 191 height 10
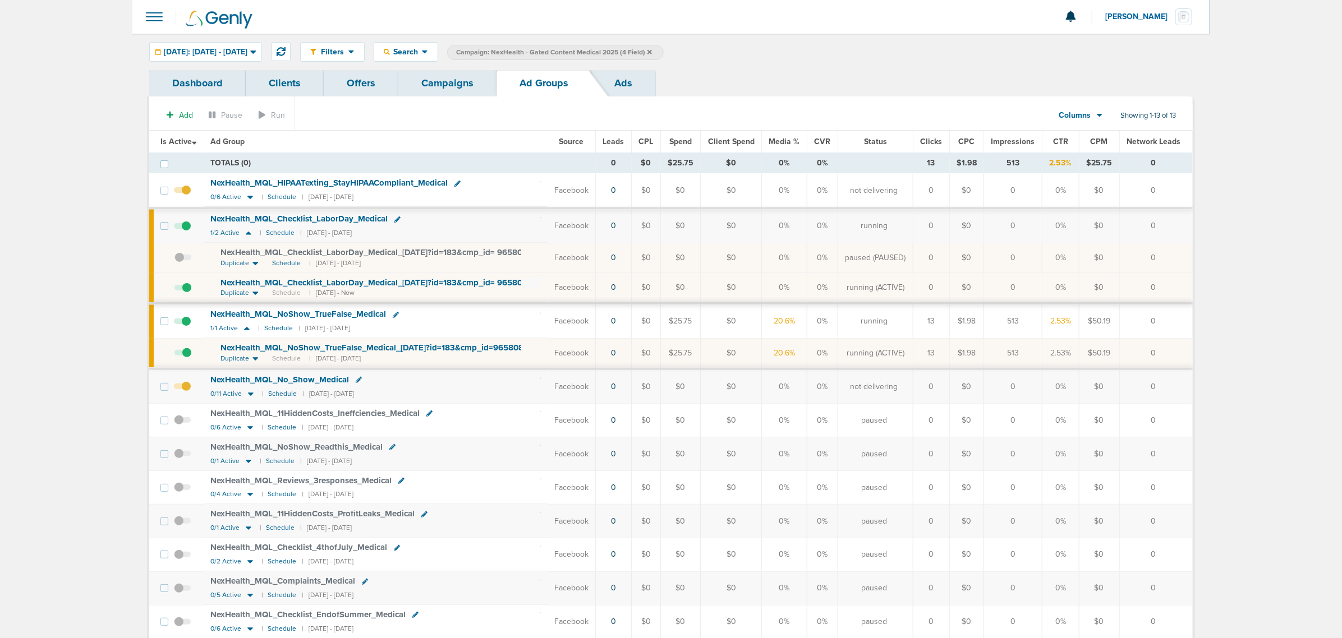
click at [421, 80] on link "Campaigns" at bounding box center [447, 83] width 98 height 26
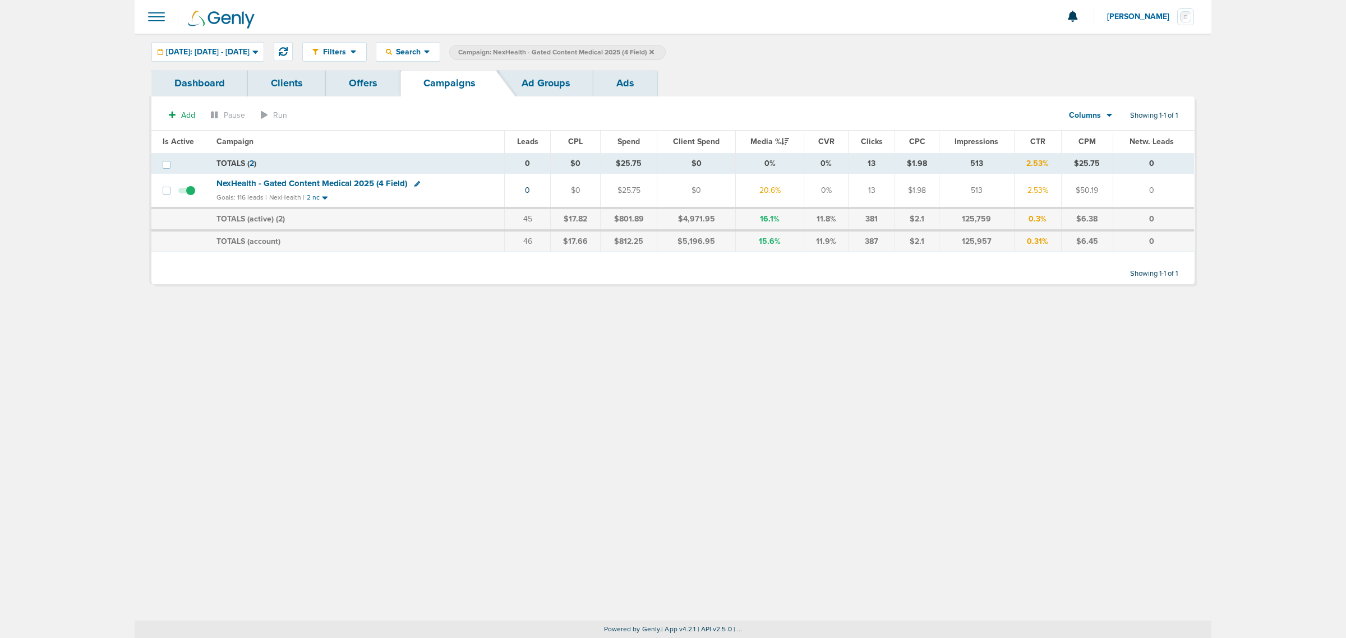
click at [654, 53] on icon at bounding box center [651, 51] width 4 height 4
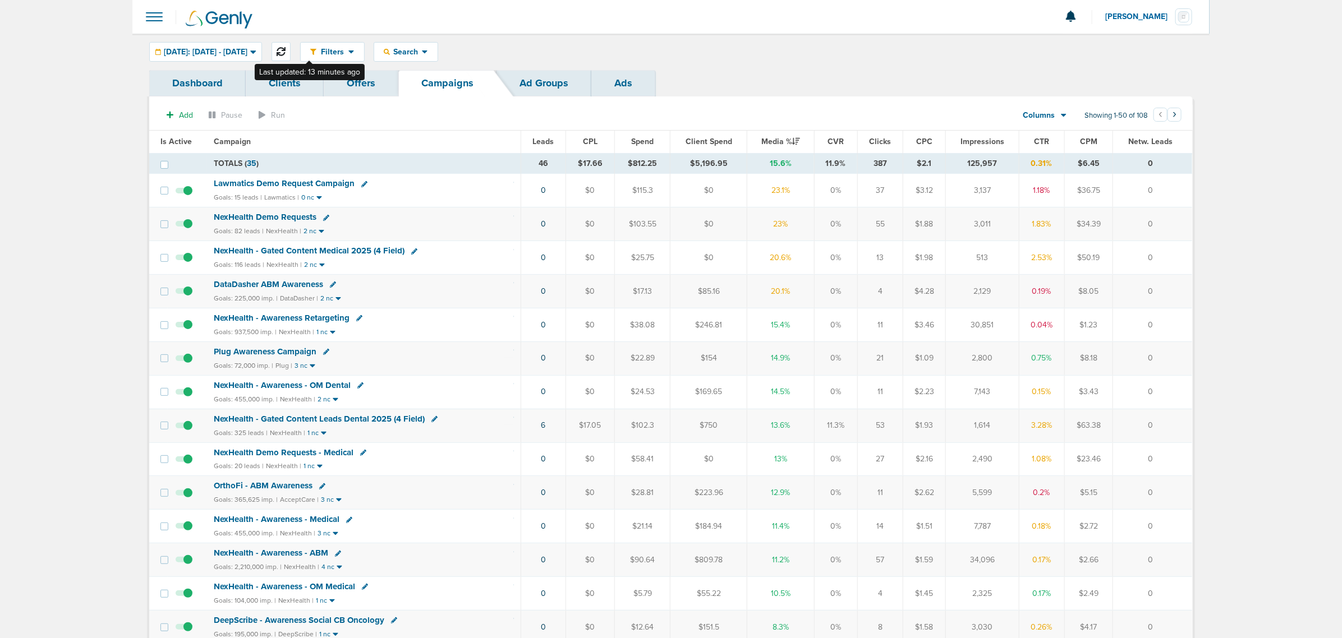
click at [285, 47] on icon at bounding box center [281, 51] width 9 height 9
click at [291, 52] on button at bounding box center [280, 51] width 19 height 19
click at [348, 251] on span "NexHealth - Gated Content Medical 2025 (4 Field)" at bounding box center [308, 251] width 191 height 10
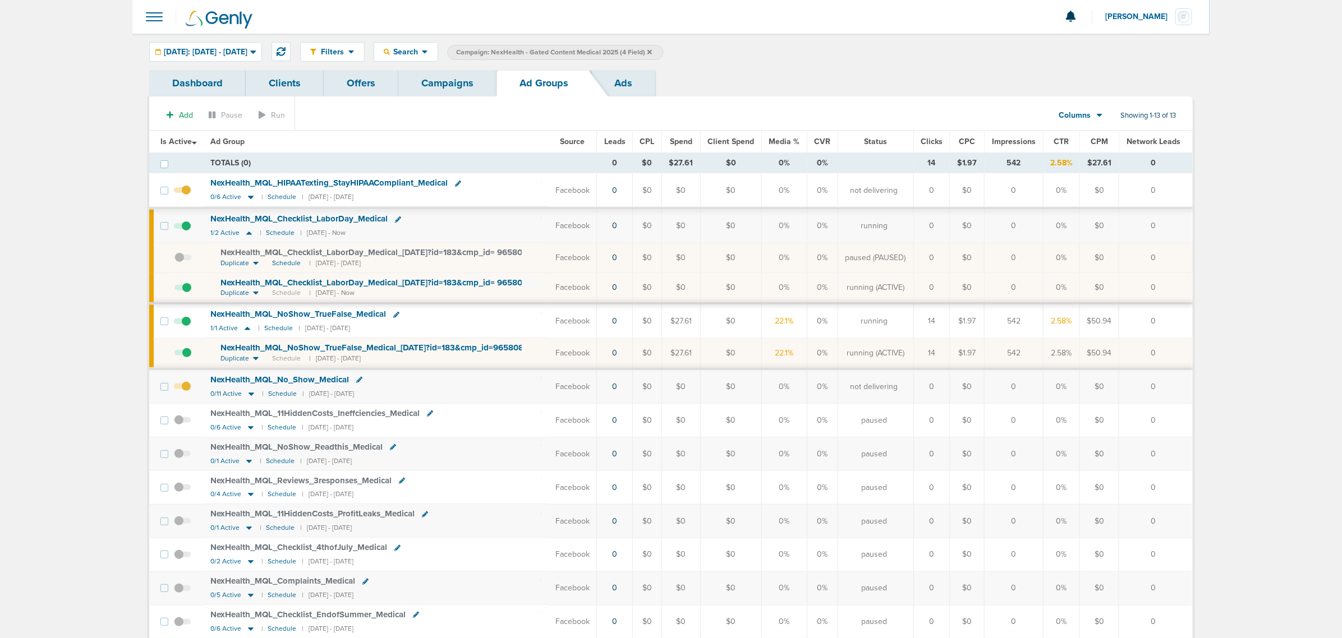
click at [413, 285] on span "NexHealth_ MQL_ Checklist_ LaborDay_ Medical_ [DATE]?id=183&cmp_ id= 9658082" at bounding box center [377, 283] width 312 height 10
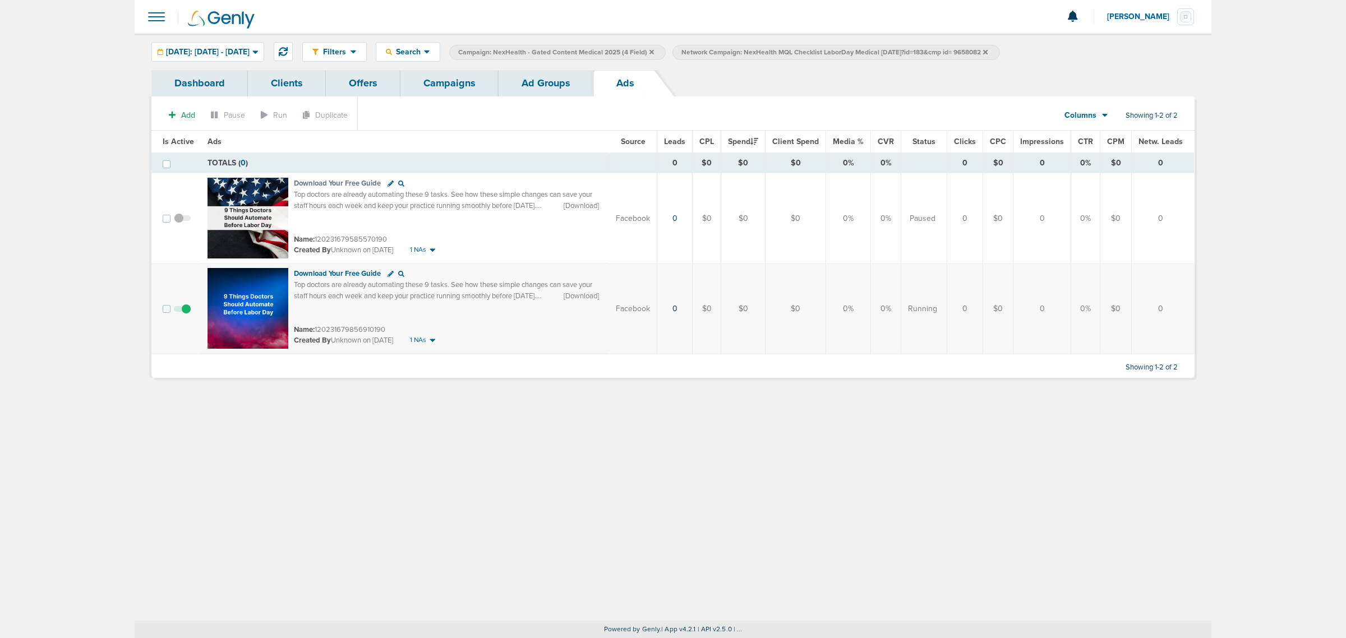
click at [486, 83] on link "Campaigns" at bounding box center [449, 83] width 98 height 26
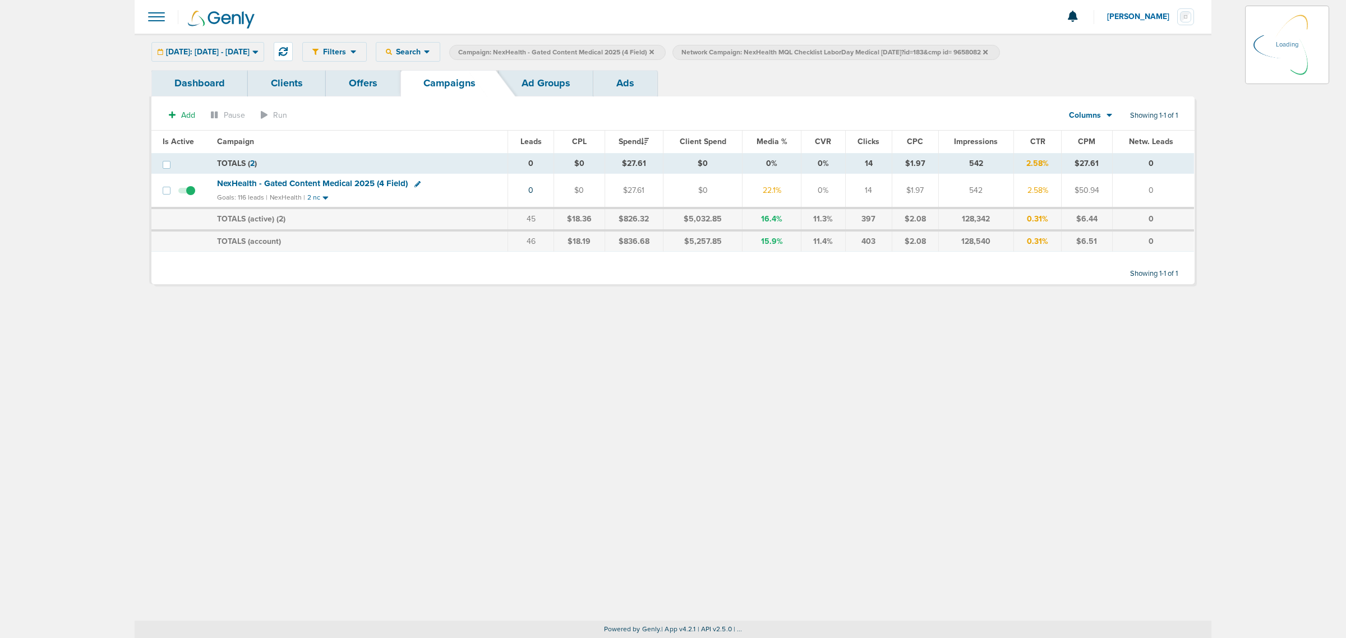
click at [654, 52] on icon at bounding box center [651, 52] width 4 height 7
click at [764, 52] on icon at bounding box center [762, 51] width 4 height 4
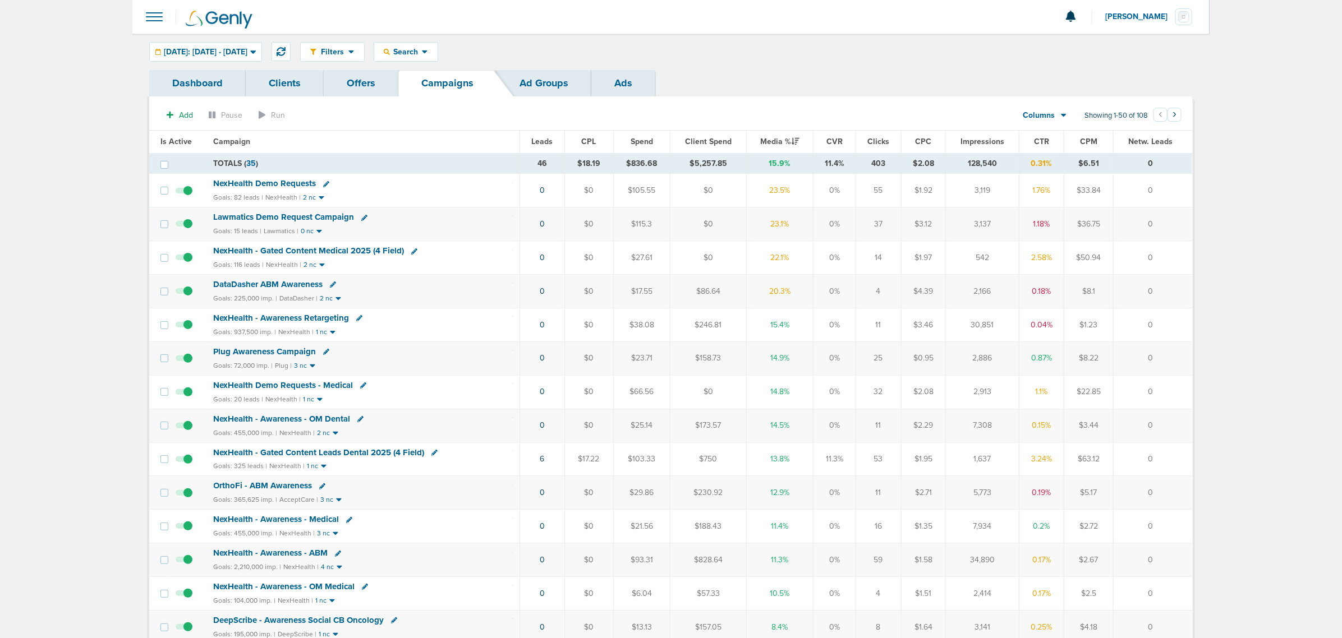
click at [284, 220] on span "Lawmatics Demo Request Campaign" at bounding box center [284, 217] width 141 height 10
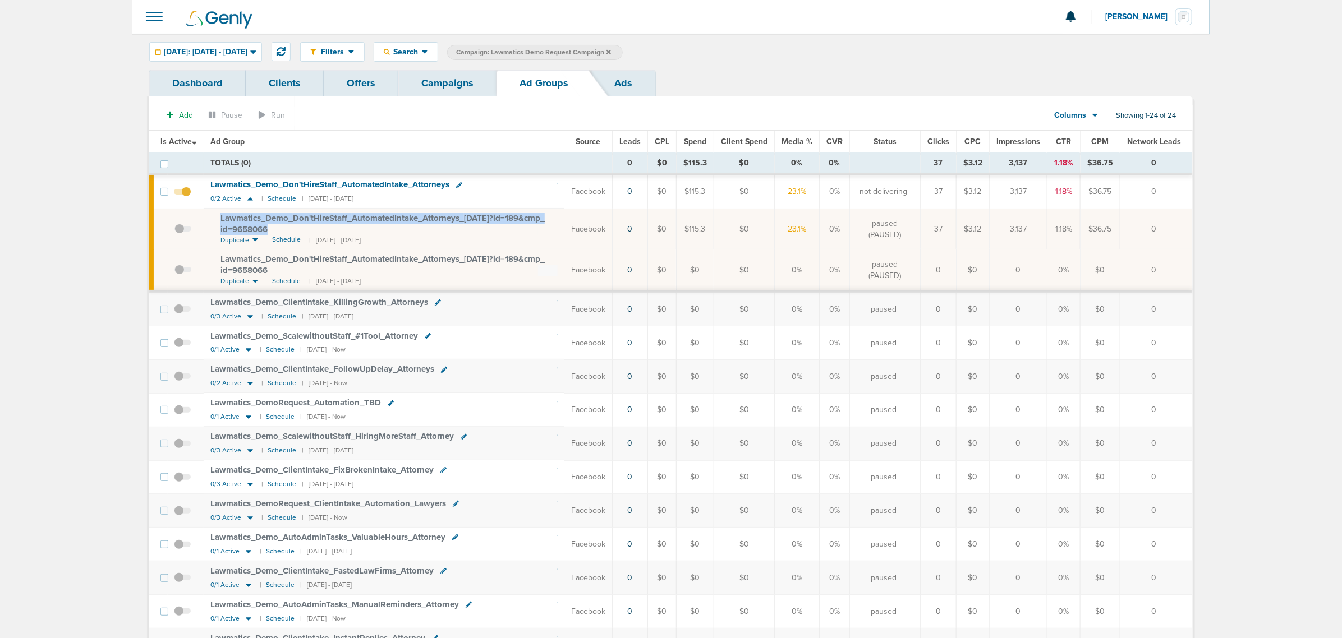
drag, startPoint x: 310, startPoint y: 231, endPoint x: 215, endPoint y: 220, distance: 95.4
click at [215, 220] on td "Lawmatics_ Demo_ Don'tHireStaff_ AutomatedIntake_ Attorneys_ 08.05.25?id=189&cm…" at bounding box center [384, 229] width 361 height 41
copy span "Lawmatics_ Demo_ Don'tHireStaff_ AutomatedIntake_ Attorneys_ 08.05.25?id=189&cm…"
click at [449, 91] on link "Campaigns" at bounding box center [447, 83] width 98 height 26
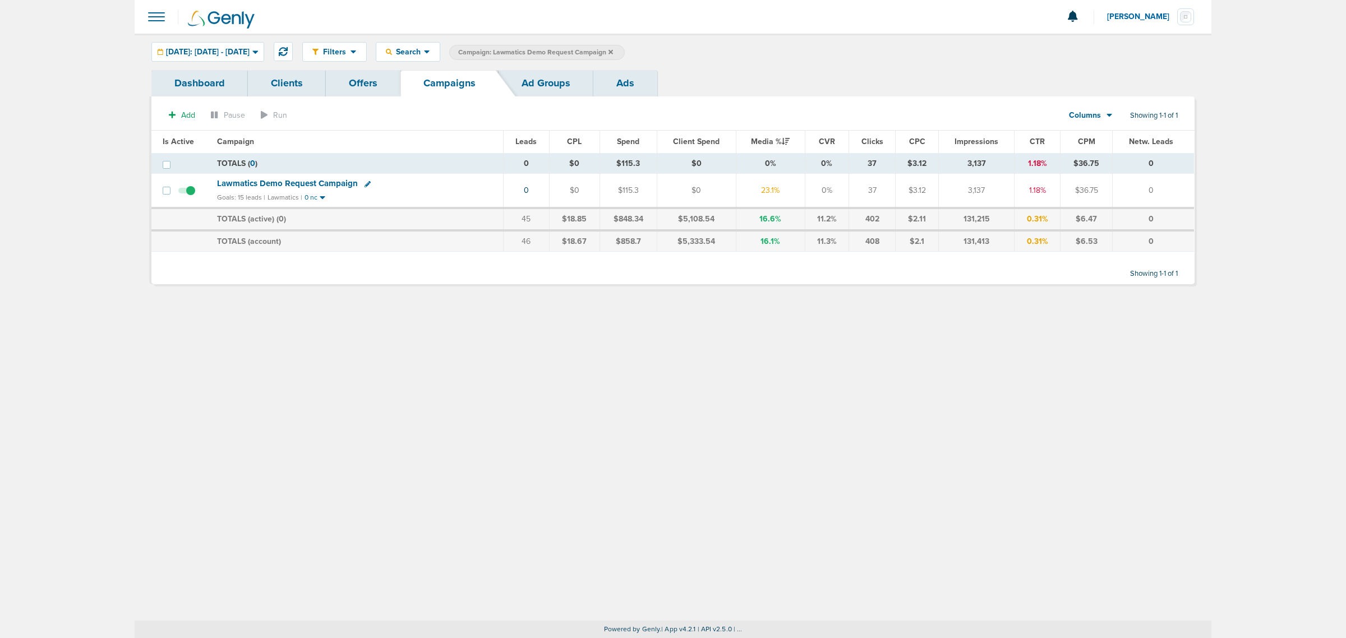
click at [296, 183] on span "Lawmatics Demo Request Campaign" at bounding box center [287, 183] width 141 height 10
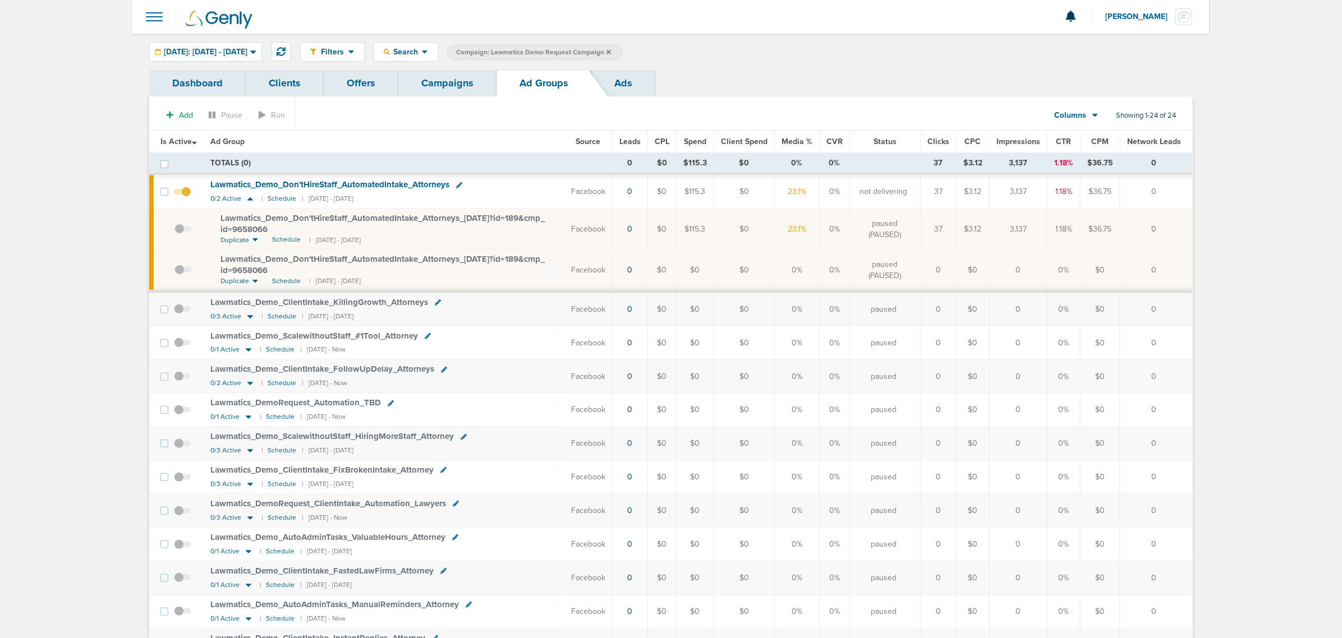
click at [474, 215] on span "Lawmatics_ Demo_ Don'tHireStaff_ AutomatedIntake_ Attorneys_ 08.05.25?id=189&cm…" at bounding box center [382, 223] width 324 height 21
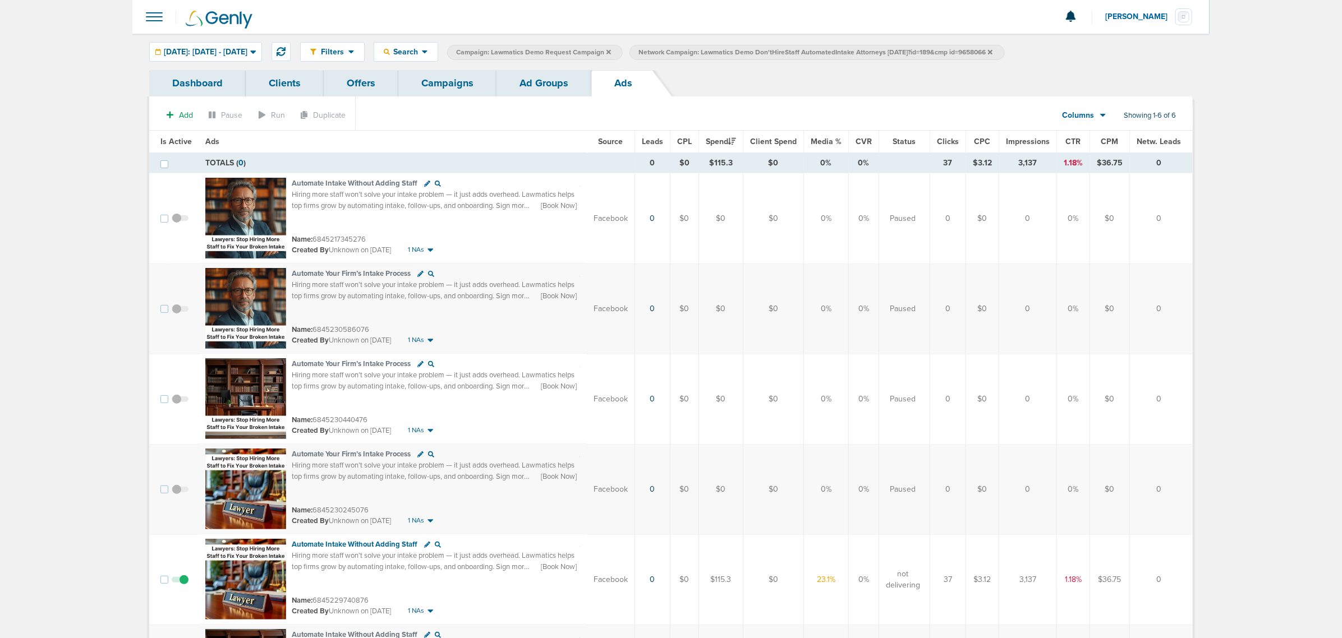
click at [654, 143] on span "Leads" at bounding box center [652, 142] width 21 height 10
click at [167, 40] on div "Filters Active Only Settings Status Active Inactive Objectives MQL SQL Traffic …" at bounding box center [670, 52] width 1077 height 36
click at [171, 45] on div "[DATE]: [DATE] - [DATE]" at bounding box center [206, 52] width 112 height 19
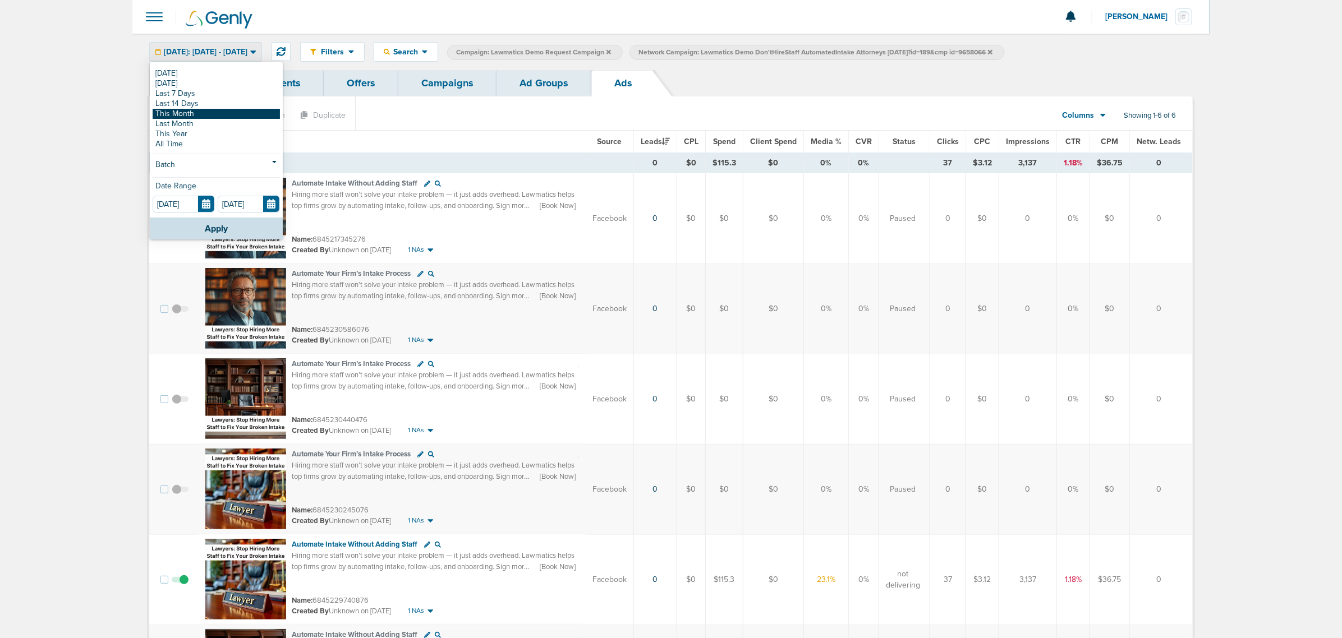
click at [191, 113] on link "This Month" at bounding box center [216, 114] width 127 height 10
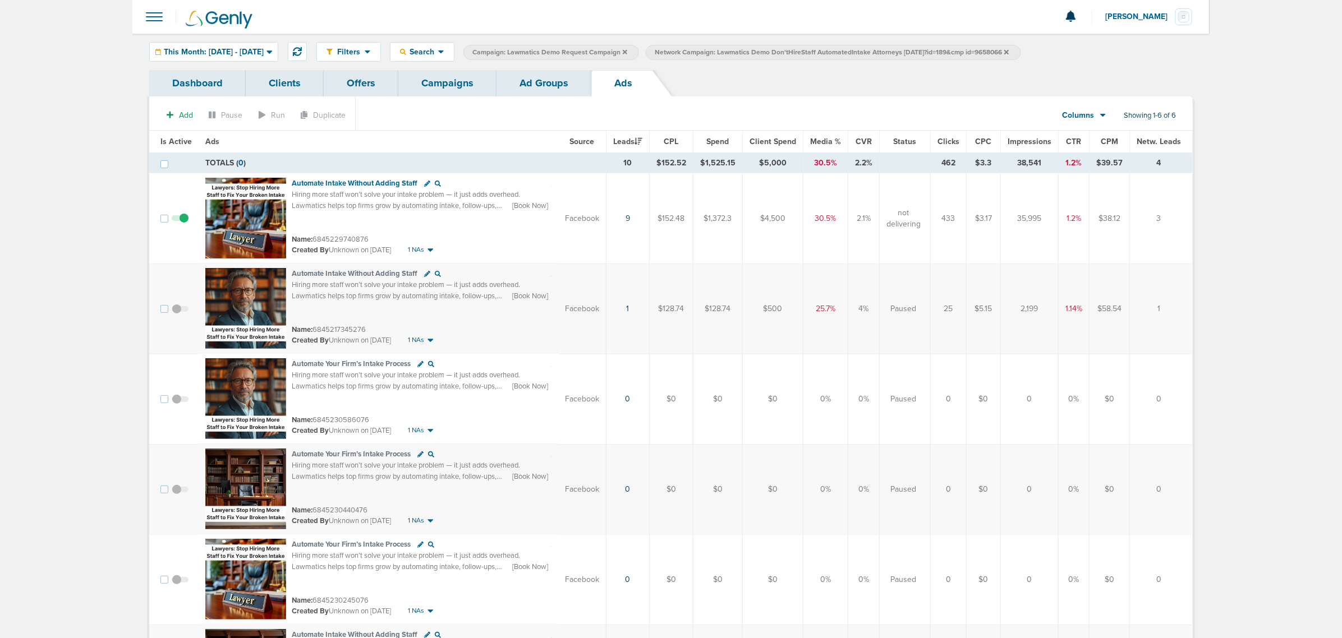
click at [442, 75] on link "Campaigns" at bounding box center [447, 83] width 98 height 26
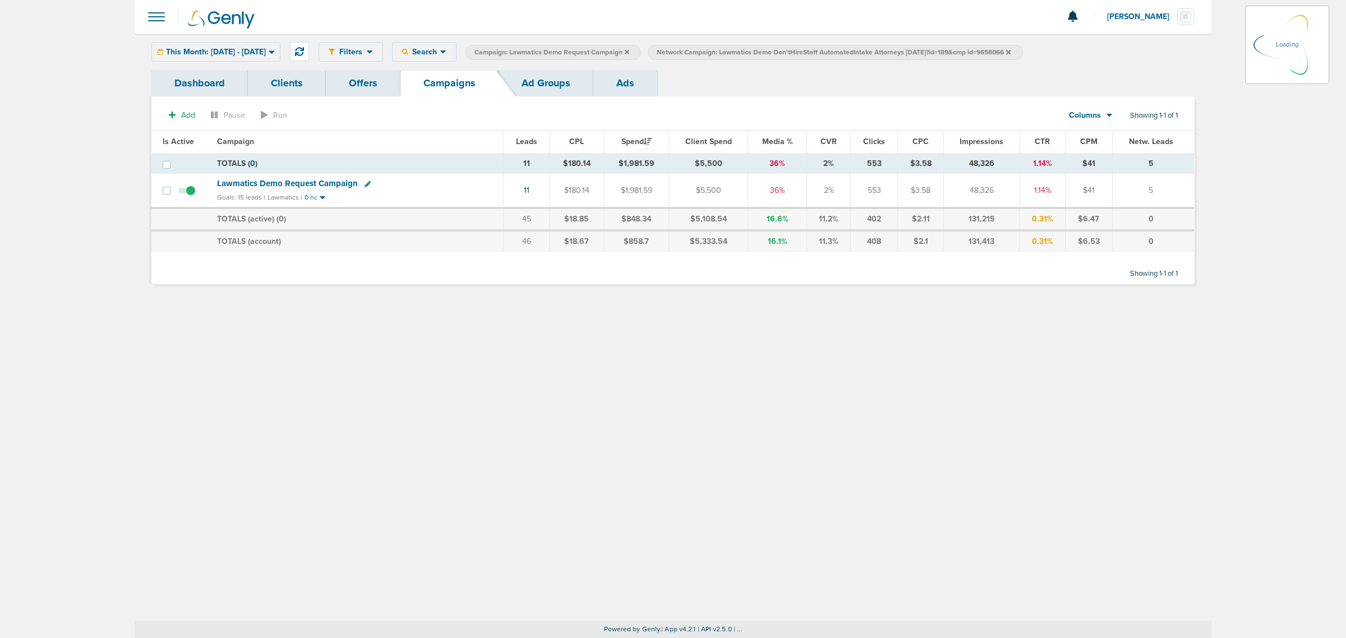
click at [629, 51] on icon at bounding box center [627, 51] width 4 height 4
click at [828, 51] on icon at bounding box center [826, 51] width 4 height 4
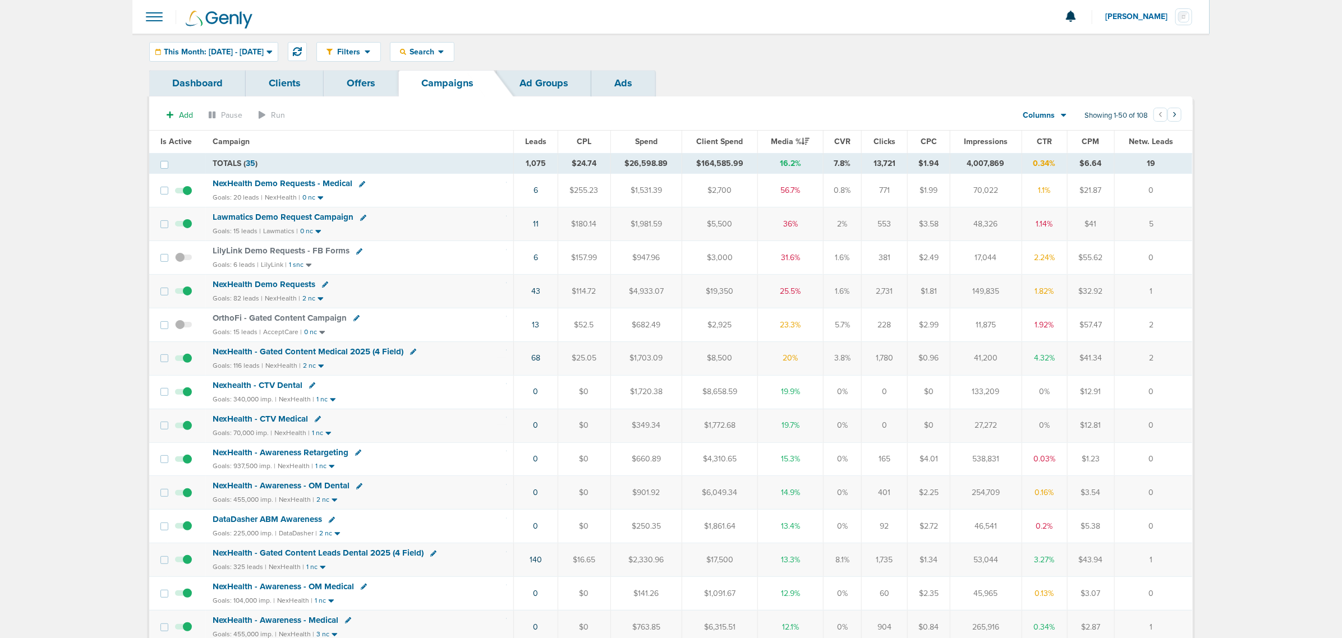
drag, startPoint x: 844, startPoint y: 49, endPoint x: 492, endPoint y: 70, distance: 352.8
click at [842, 49] on div "Filters Active Only Settings Status Active Inactive Objectives MQL SQL Traffic …" at bounding box center [754, 52] width 876 height 20
click at [248, 43] on div "This Month: [DATE] - [DATE]" at bounding box center [214, 52] width 128 height 19
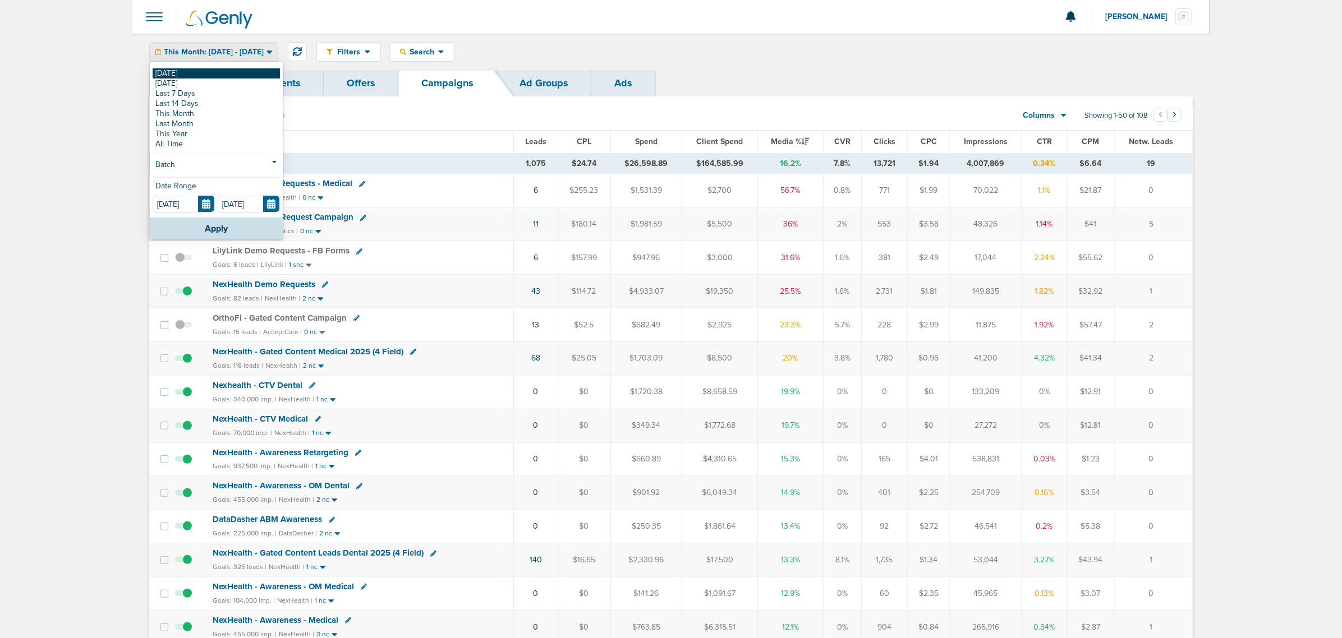
click at [220, 69] on link "[DATE]" at bounding box center [216, 73] width 127 height 10
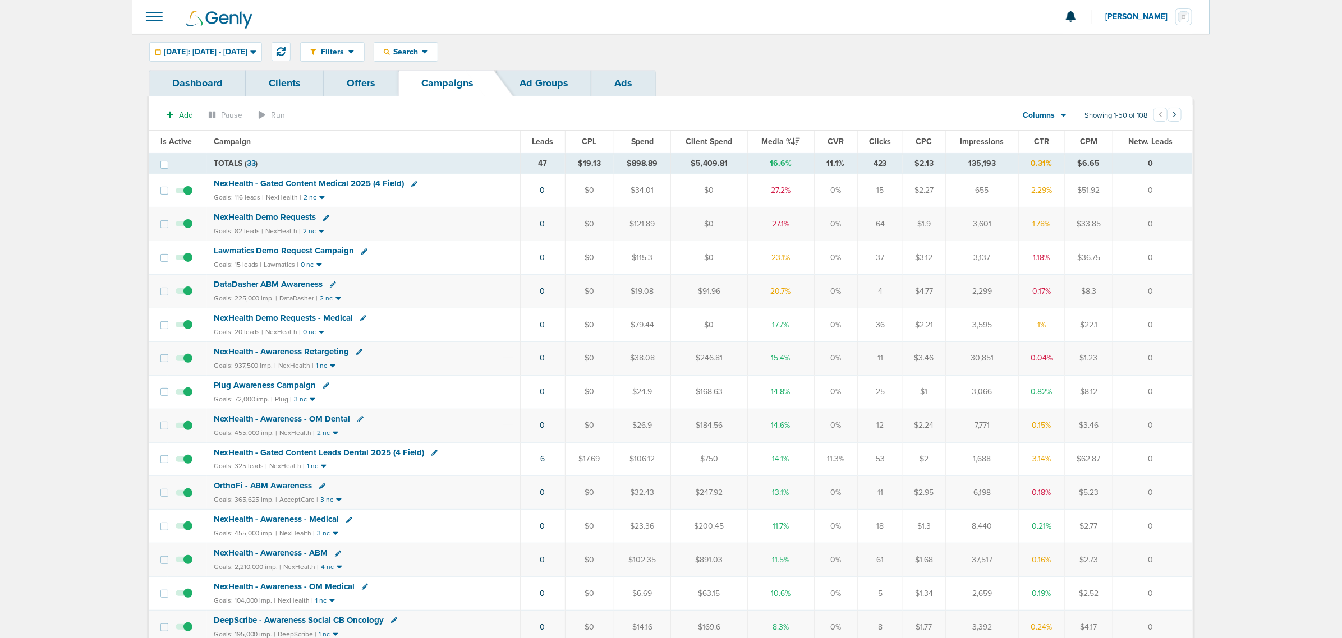
click at [366, 178] on td "NexHealth - Gated Content Medical 2025 (4 Field) Goals: 116 leads | NexHealth |…" at bounding box center [364, 191] width 314 height 34
click at [339, 181] on span "NexHealth - Gated Content Medical 2025 (4 Field)" at bounding box center [309, 183] width 191 height 10
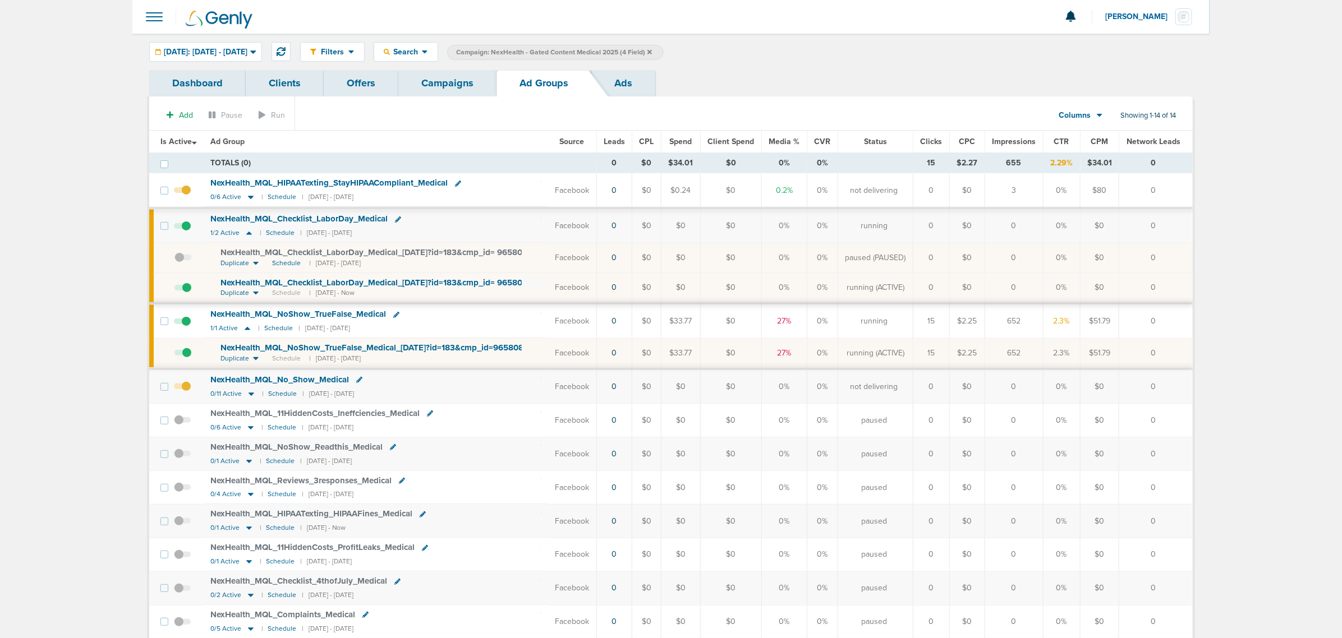
click at [188, 359] on span at bounding box center [182, 359] width 17 height 0
click at [174, 356] on input "checkbox" at bounding box center [174, 356] width 0 height 0
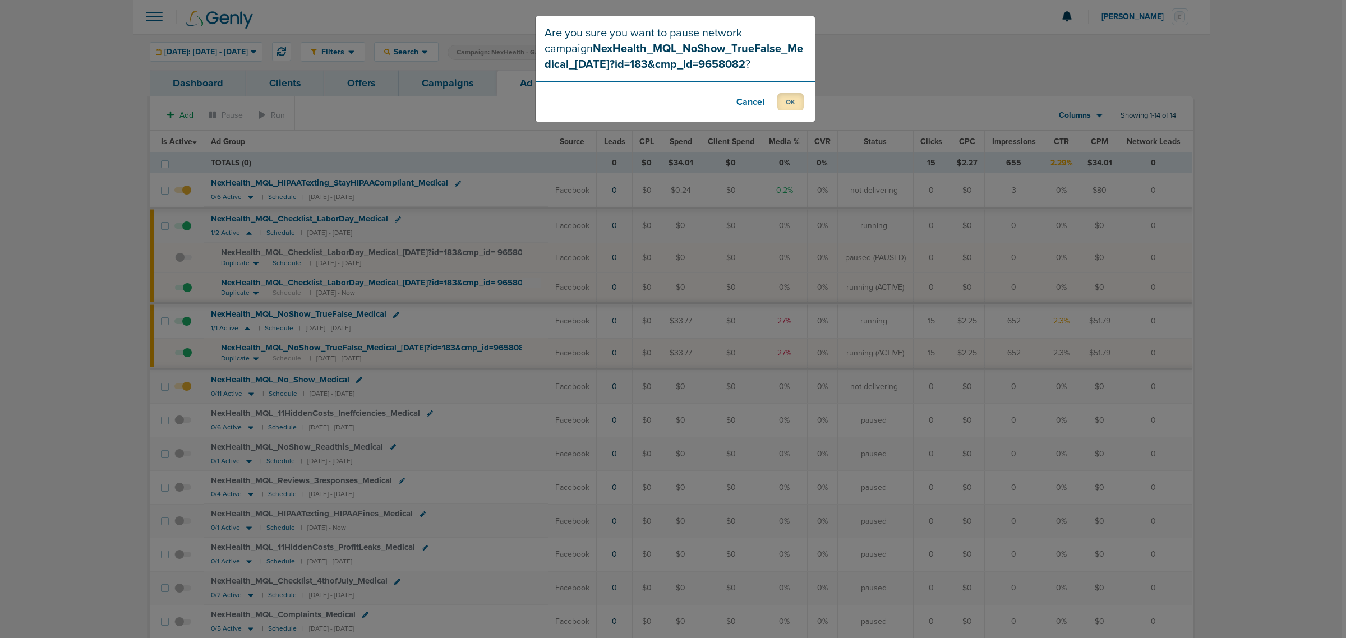
click at [798, 98] on button "OK" at bounding box center [790, 101] width 26 height 17
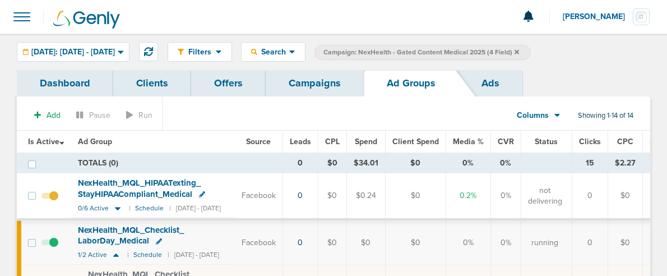
click at [623, 68] on div "Filters Active Only Settings Status Active Inactive Objectives MQL SQL Traffic …" at bounding box center [333, 52] width 667 height 36
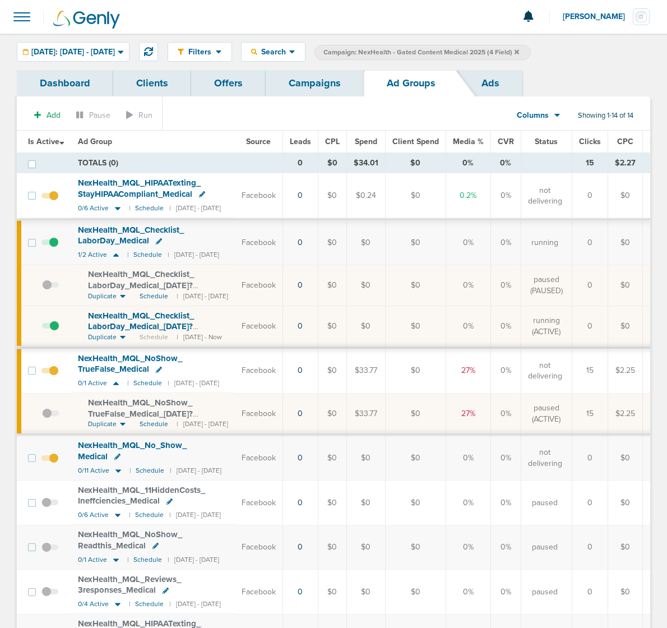
click at [288, 77] on link "Campaigns" at bounding box center [315, 83] width 98 height 26
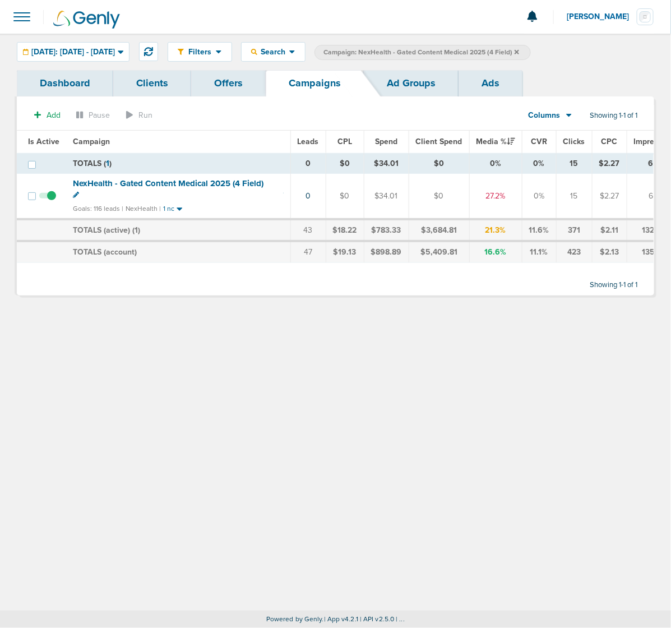
click at [519, 50] on icon at bounding box center [517, 51] width 4 height 4
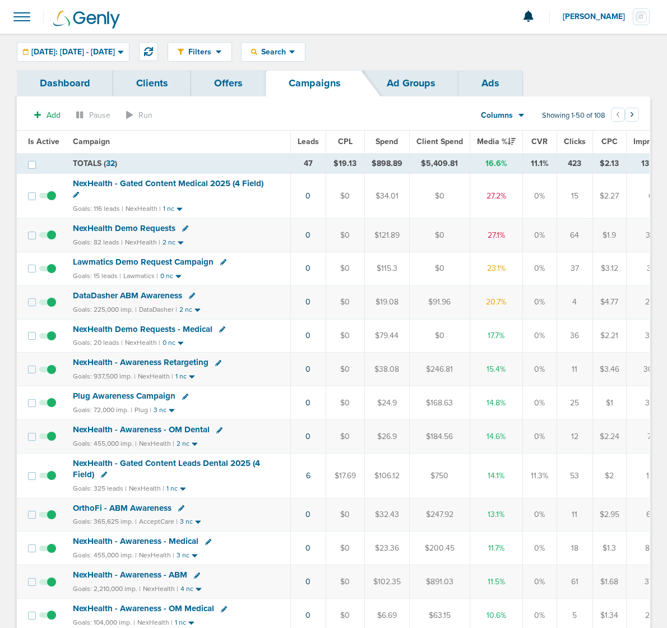
click at [111, 229] on span "NexHealth Demo Requests" at bounding box center [124, 228] width 103 height 10
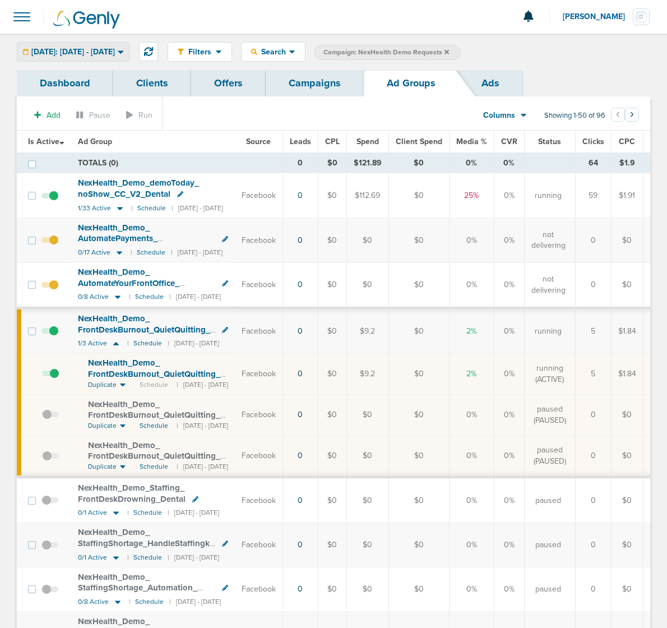
click at [108, 52] on span "[DATE]: [DATE] - [DATE]" at bounding box center [73, 52] width 84 height 8
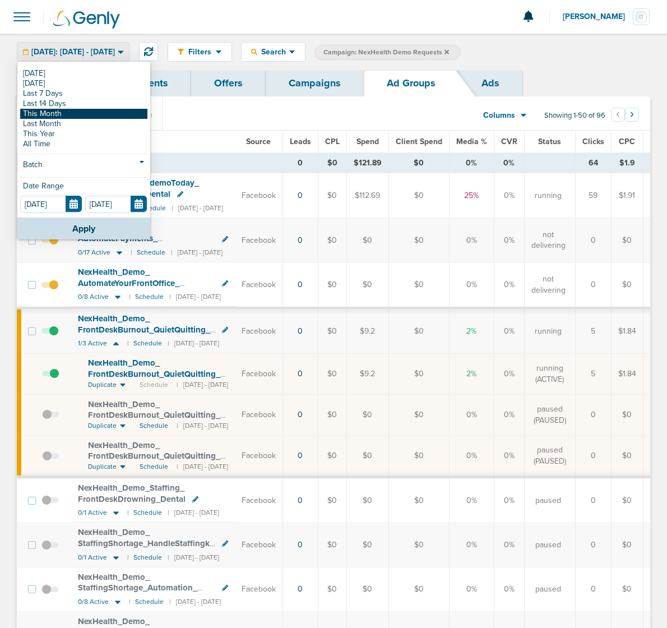
click at [62, 112] on link "This Month" at bounding box center [83, 114] width 127 height 10
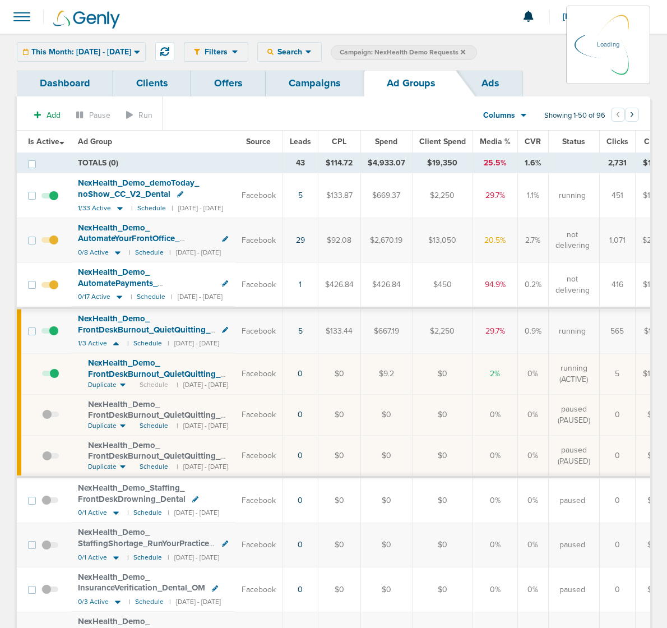
click at [311, 141] on span "Leads" at bounding box center [300, 142] width 21 height 10
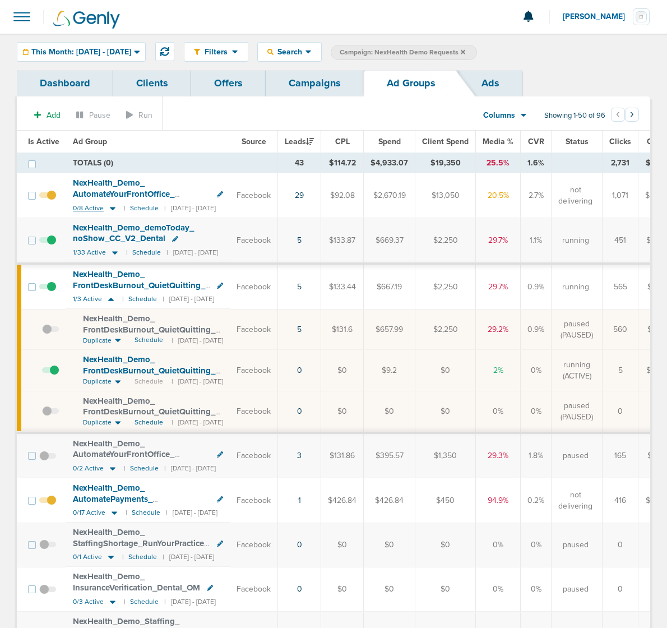
click at [110, 210] on icon at bounding box center [112, 209] width 11 height 10
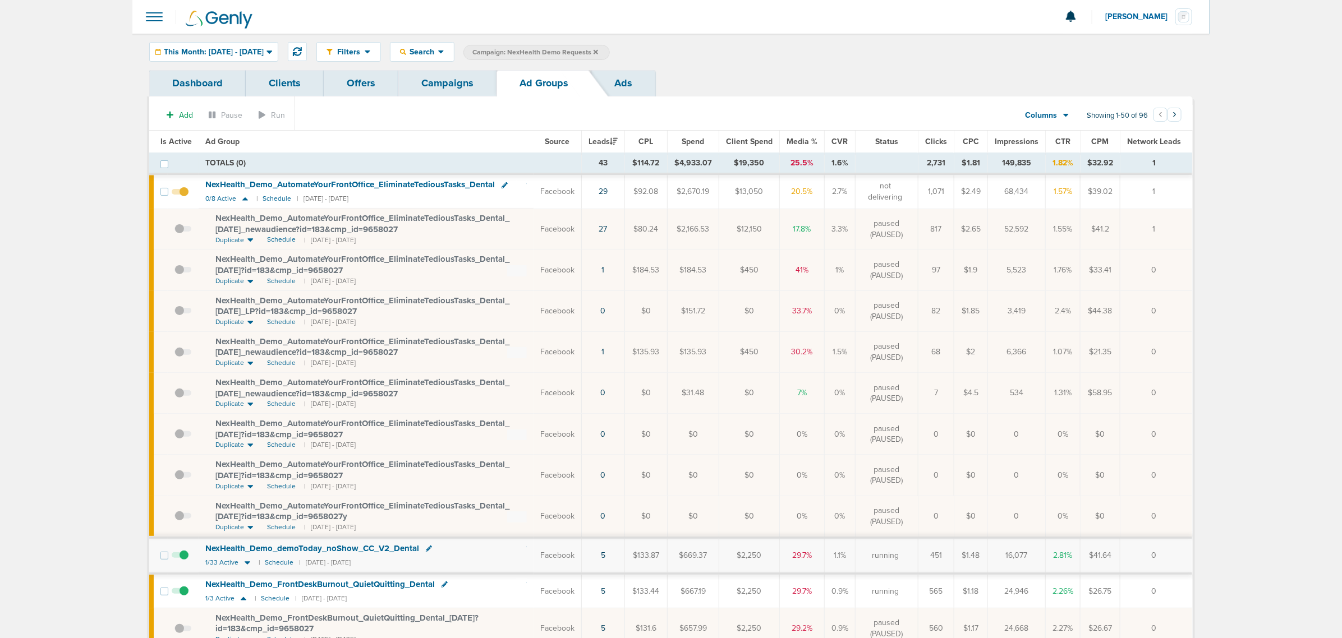
click at [437, 131] on th "Ad Group" at bounding box center [366, 142] width 335 height 22
drag, startPoint x: 424, startPoint y: 229, endPoint x: 200, endPoint y: 216, distance: 224.7
click at [200, 216] on td "NexHealth_ Demo_ AutomateYourFrontOffice_ EliminateTediousTasks_ Dental_ 07.28.…" at bounding box center [366, 229] width 335 height 41
copy span "NexHealth_ Demo_ AutomateYourFrontOffice_ EliminateTediousTasks_ Dental_ 07.28.…"
click at [240, 200] on icon at bounding box center [244, 199] width 11 height 10
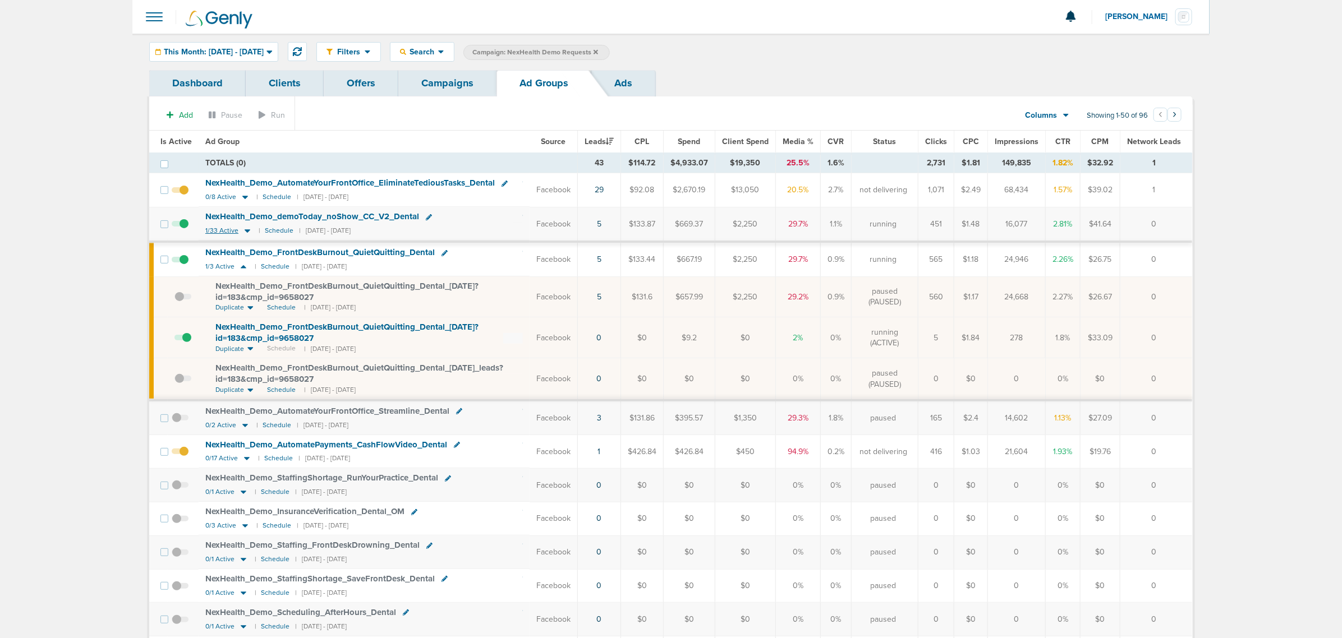
click at [243, 233] on icon at bounding box center [247, 231] width 11 height 10
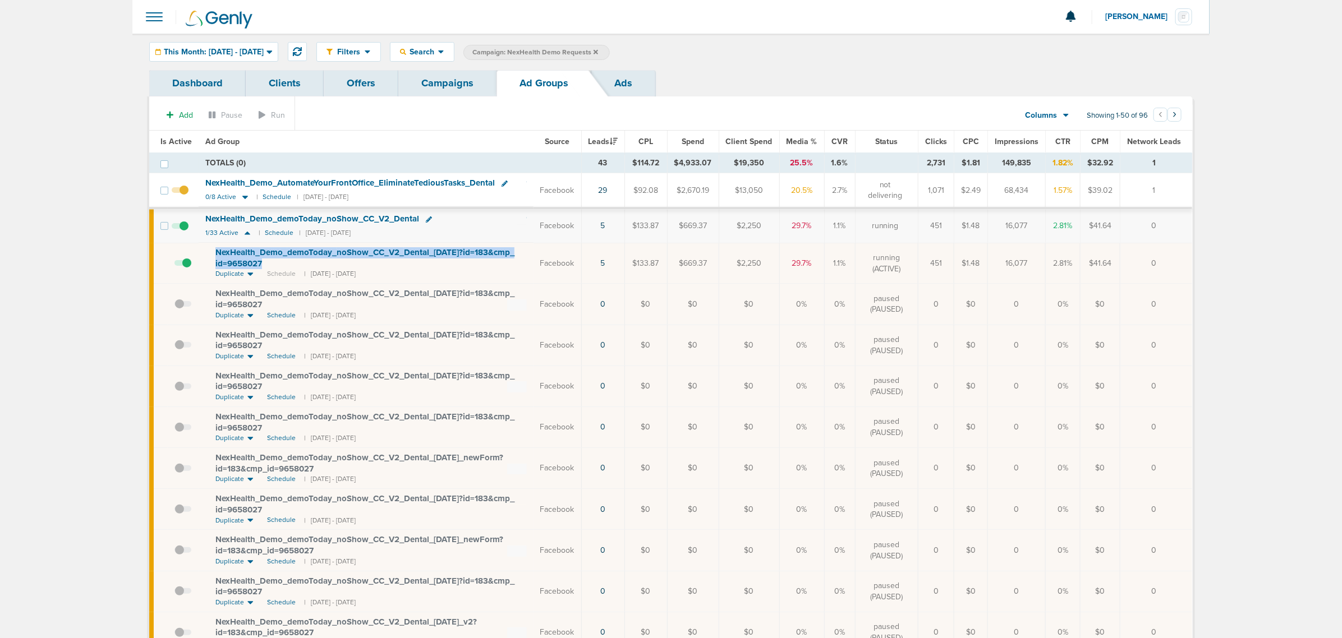
drag, startPoint x: 276, startPoint y: 262, endPoint x: 211, endPoint y: 253, distance: 65.8
click at [210, 253] on td "NexHealth_ Demo_ demoToday_ noShow_ CC_ V2_ Dental_ 08.14.25?id=183&cmp_ id=965…" at bounding box center [366, 263] width 335 height 41
copy span "NexHealth_ Demo_ demoToday_ noShow_ CC_ V2_ Dental_ 08.14.25?id=183&cmp_ id=965…"
click at [245, 234] on icon at bounding box center [248, 233] width 6 height 3
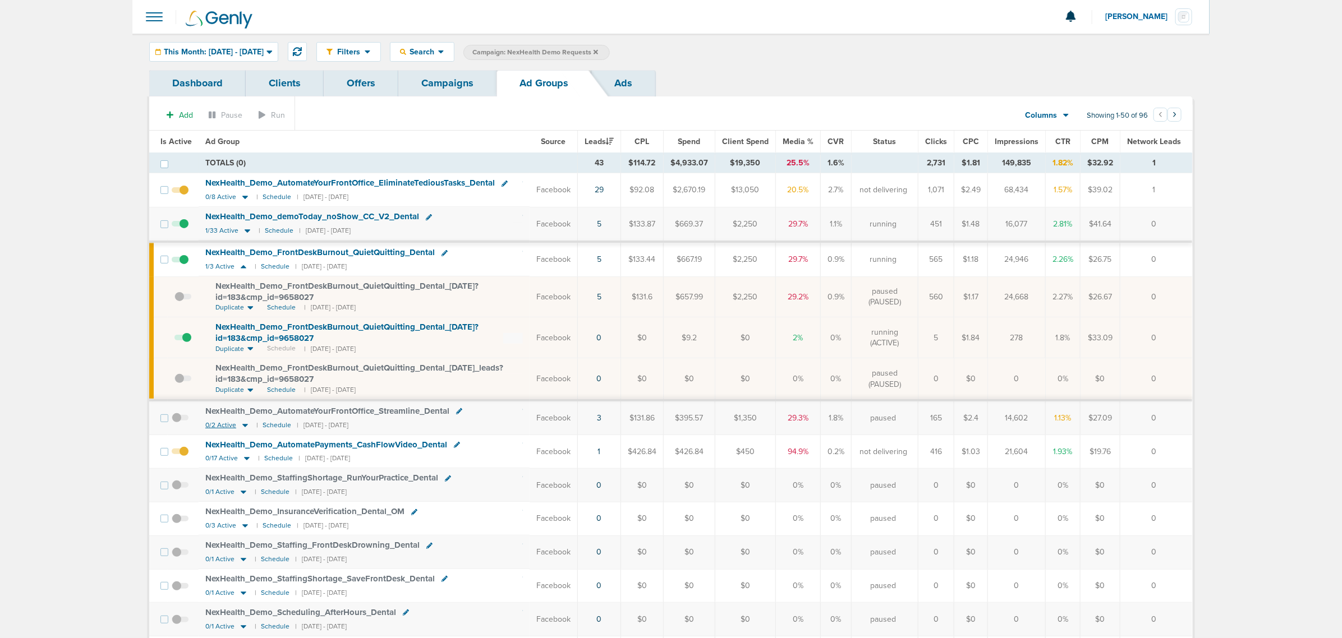
click at [244, 425] on icon at bounding box center [244, 426] width 11 height 10
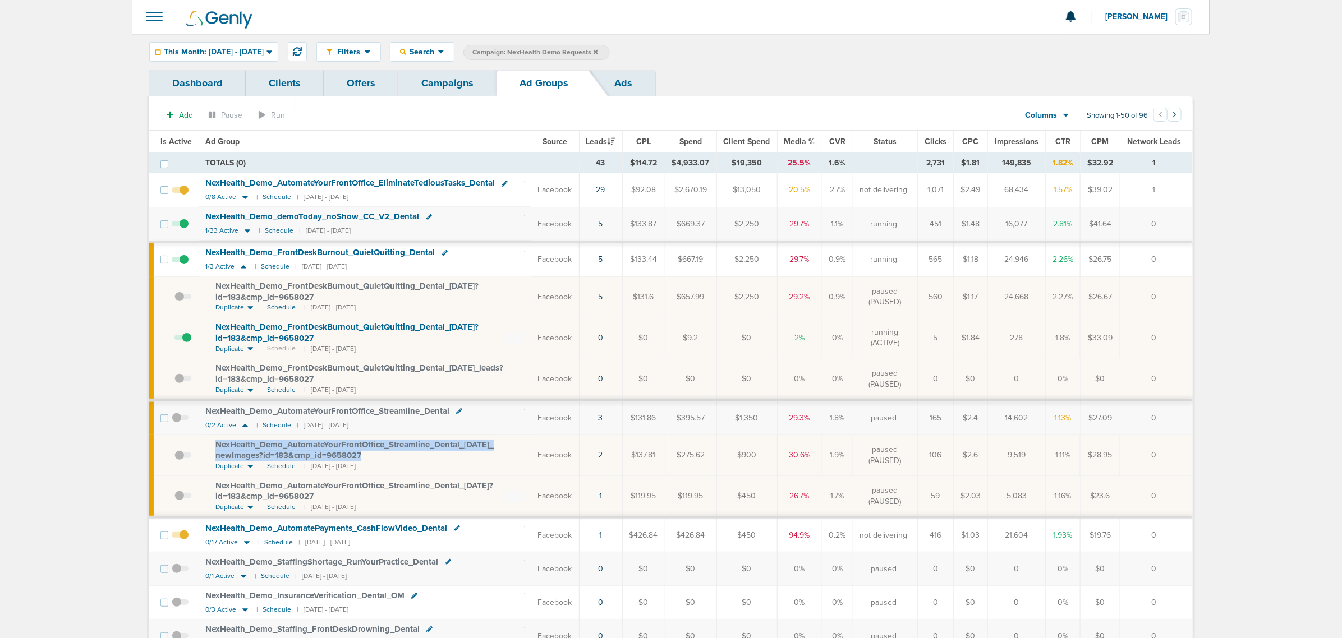
drag, startPoint x: 398, startPoint y: 462, endPoint x: 216, endPoint y: 451, distance: 182.6
click at [216, 451] on div "NexHealth_ Demo_ AutomateYourFrontOffice_ Streamline_ Dental_ 08.14.25_ newImag…" at bounding box center [369, 451] width 309 height 22
copy span "NexHealth_ Demo_ AutomateYourFrontOffice_ Streamline_ Dental_ 08.14.25_ newImag…"
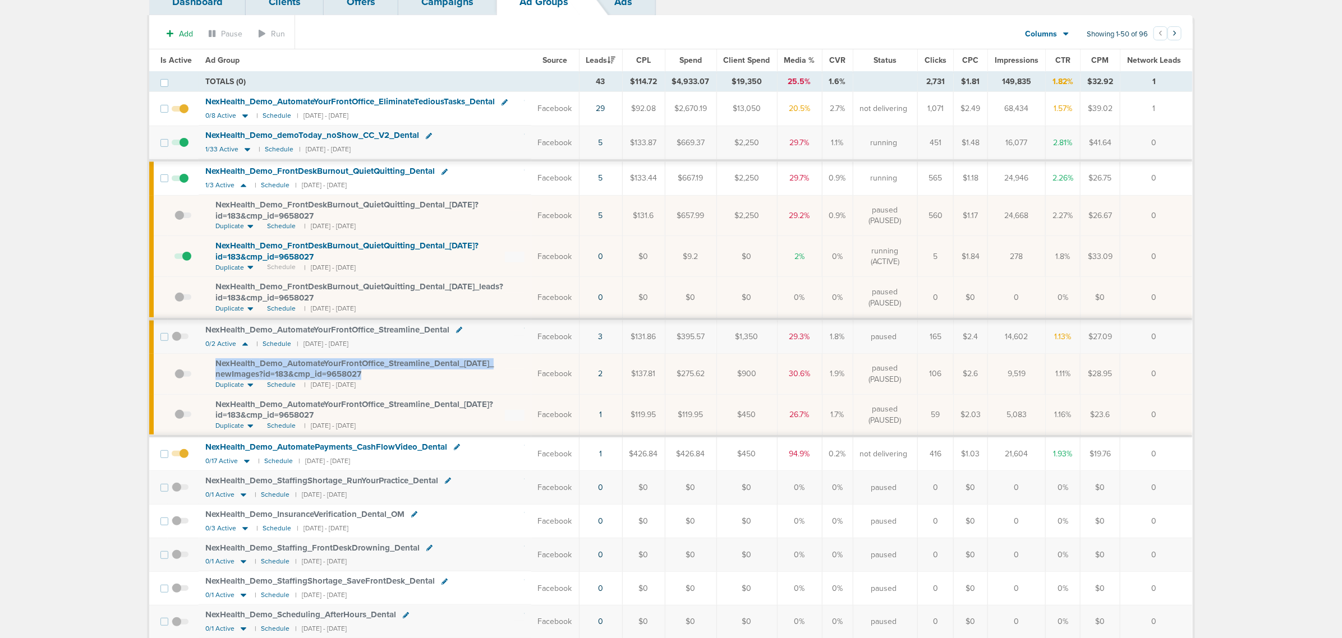
scroll to position [210, 0]
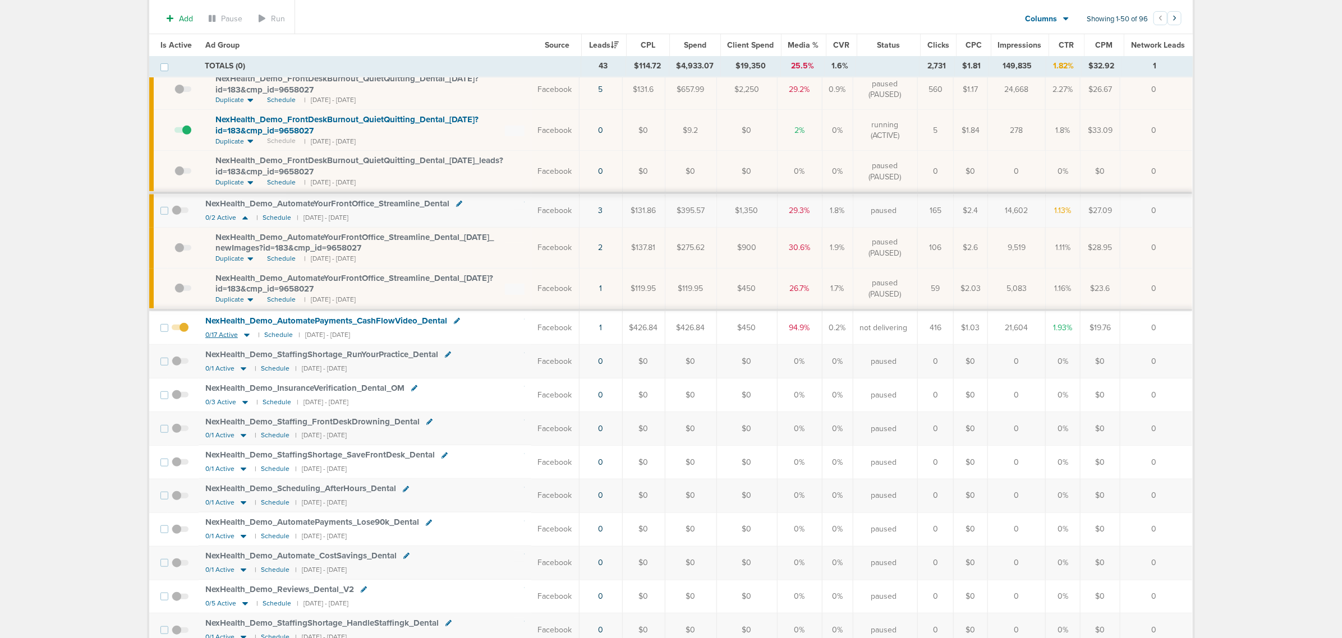
click at [245, 337] on icon at bounding box center [247, 335] width 6 height 3
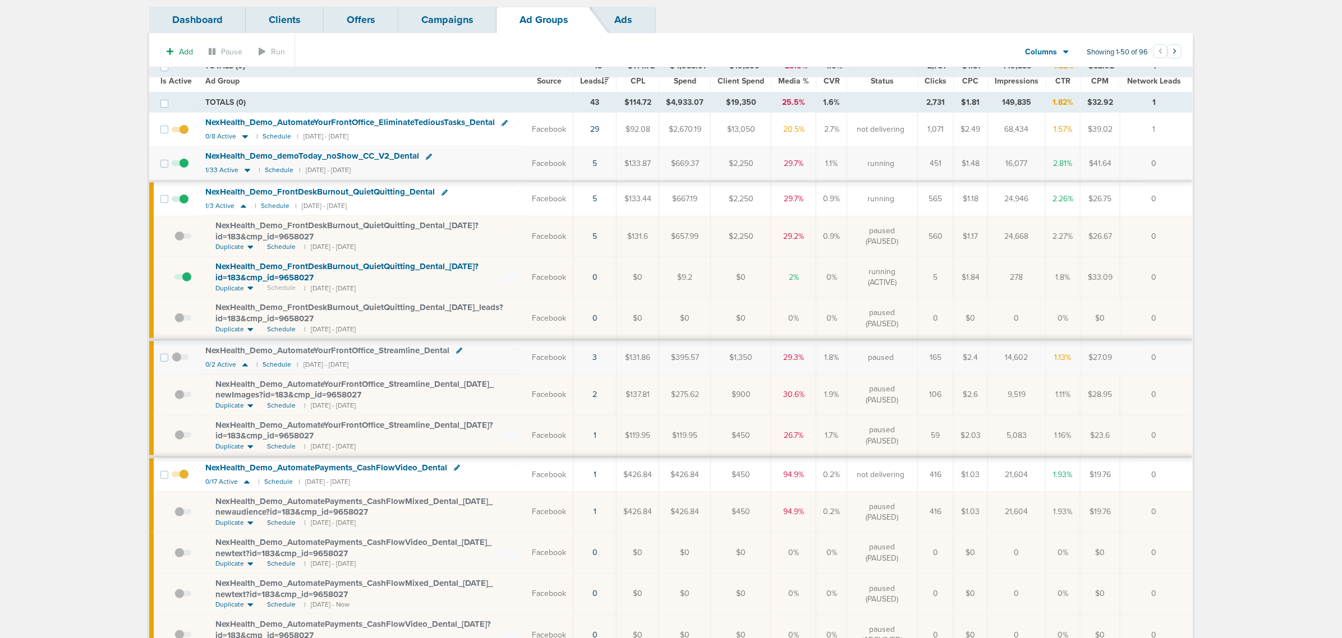
scroll to position [0, 0]
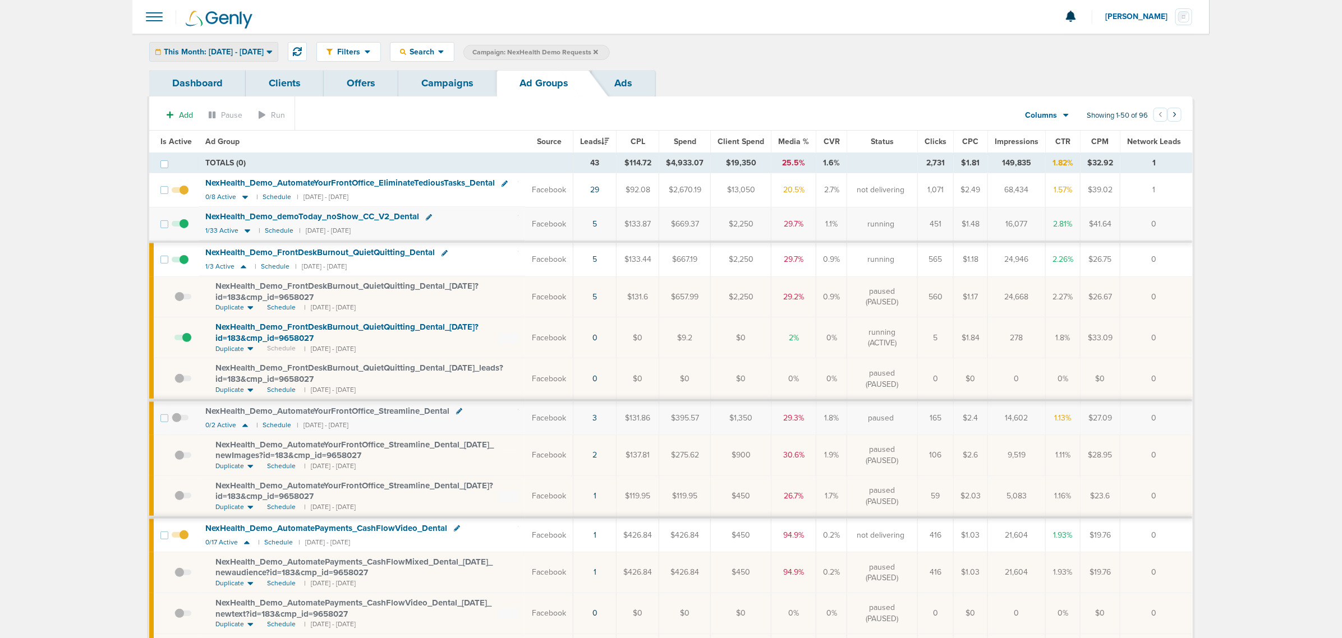
click at [231, 49] on span "This Month: [DATE] - [DATE]" at bounding box center [214, 52] width 100 height 8
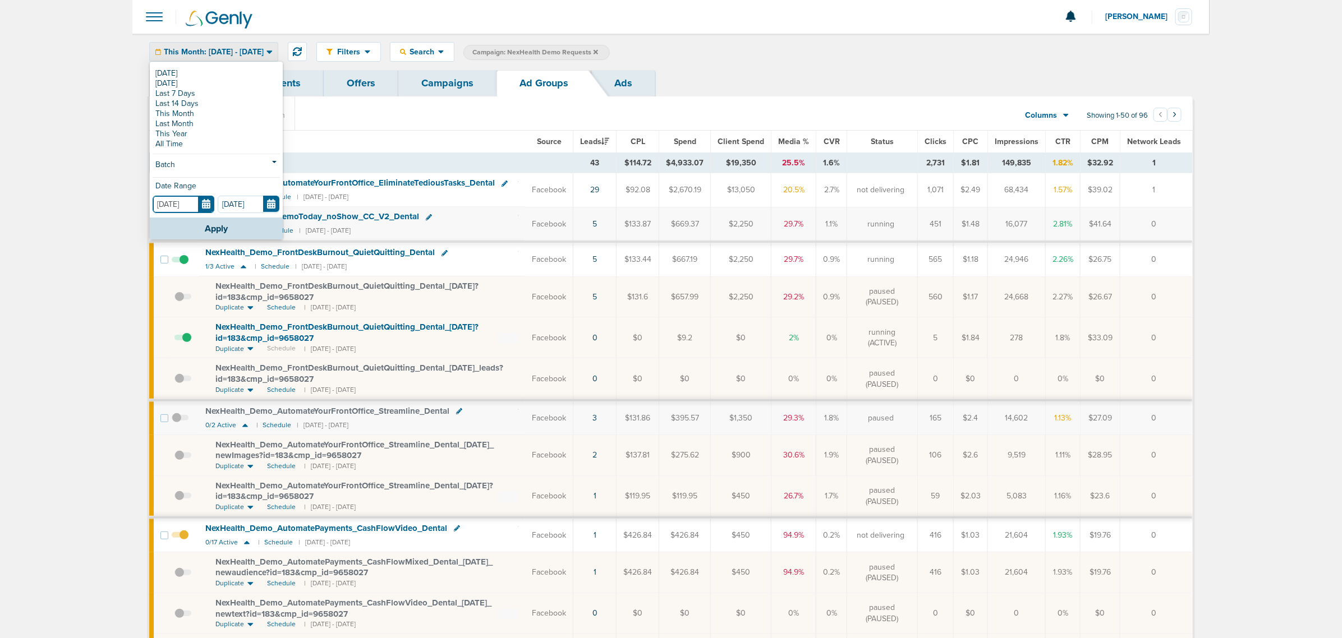
click at [209, 202] on input "[DATE]" at bounding box center [184, 204] width 62 height 17
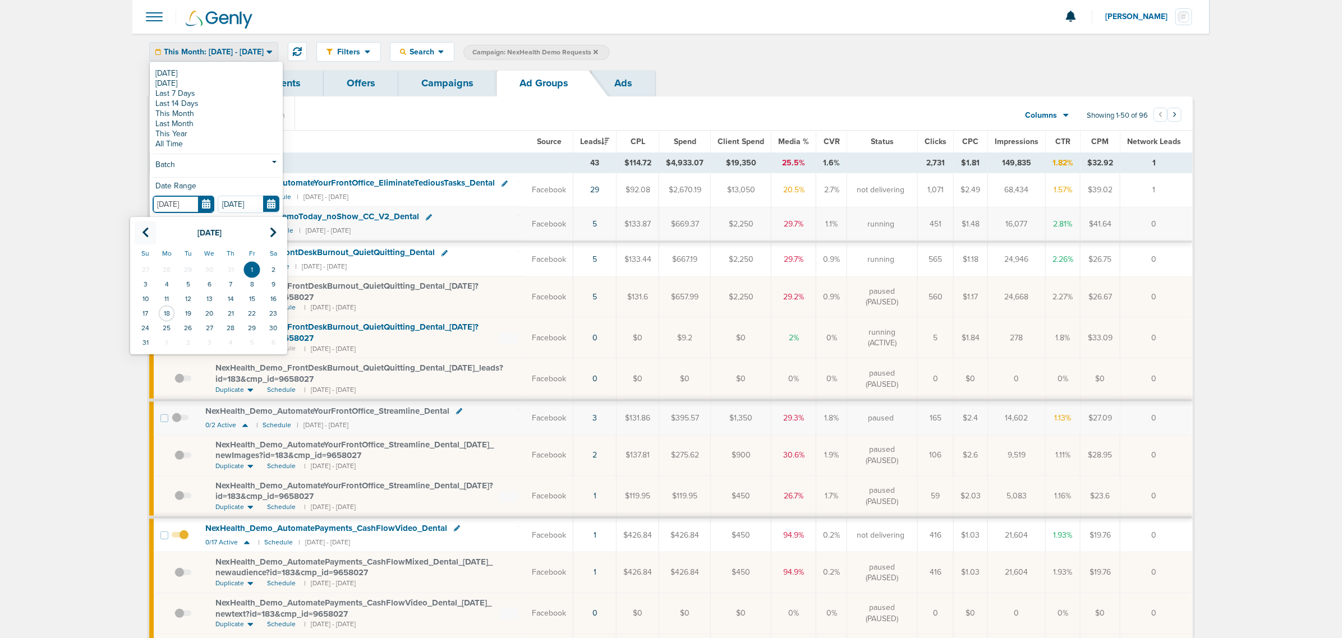
click at [146, 237] on icon at bounding box center [145, 232] width 7 height 11
click at [187, 273] on td "1" at bounding box center [187, 269] width 21 height 15
type input "07.01.2025"
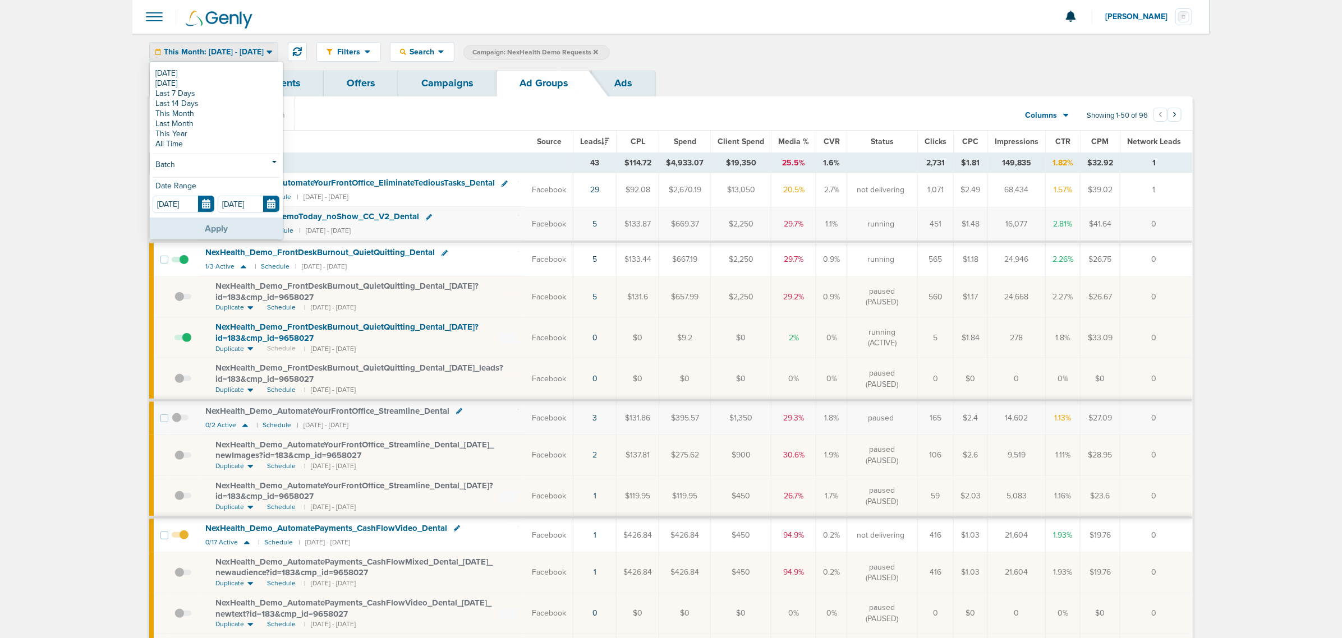
click at [215, 228] on button "Apply" at bounding box center [216, 229] width 133 height 22
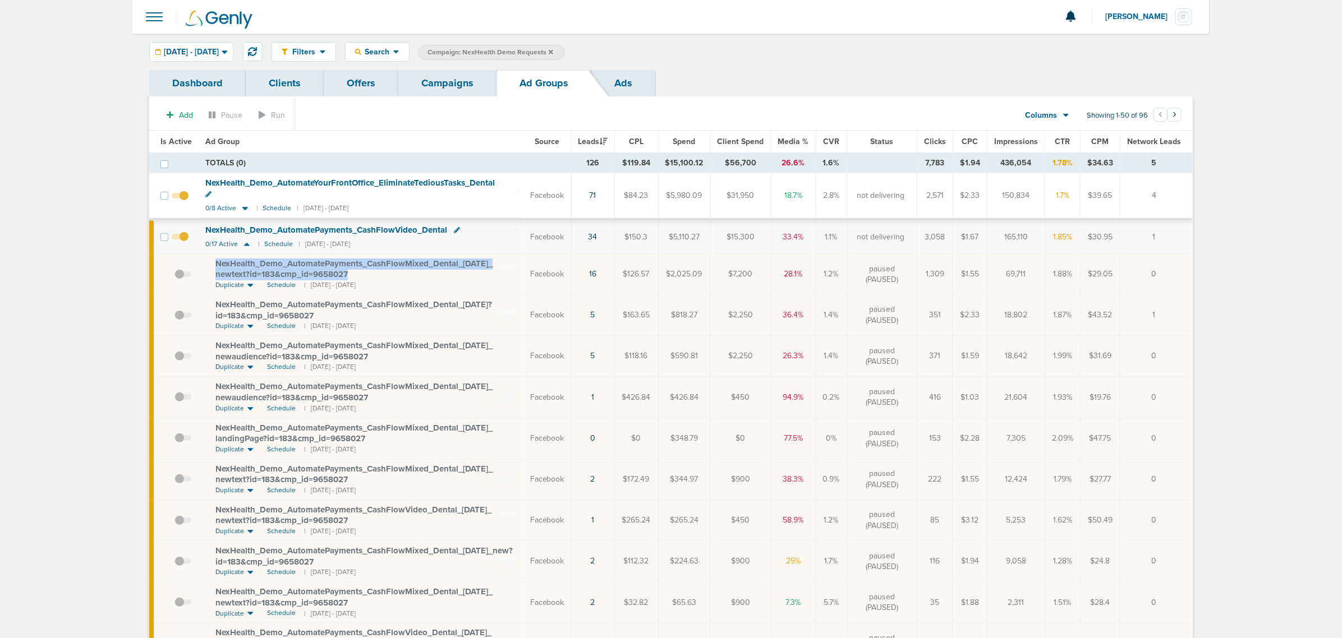
drag, startPoint x: 368, startPoint y: 265, endPoint x: 216, endPoint y: 256, distance: 151.7
click at [216, 259] on div "NexHealth_ Demo_ AutomatePayments_ CashFlowMixed_ Dental_ 06.17.25_ newtext?id=…" at bounding box center [365, 270] width 301 height 22
copy span "NexHealth_ Demo_ AutomatePayments_ CashFlowMixed_ Dental_ 06.17.25_ newtext?id=…"
click at [243, 207] on icon at bounding box center [245, 208] width 6 height 3
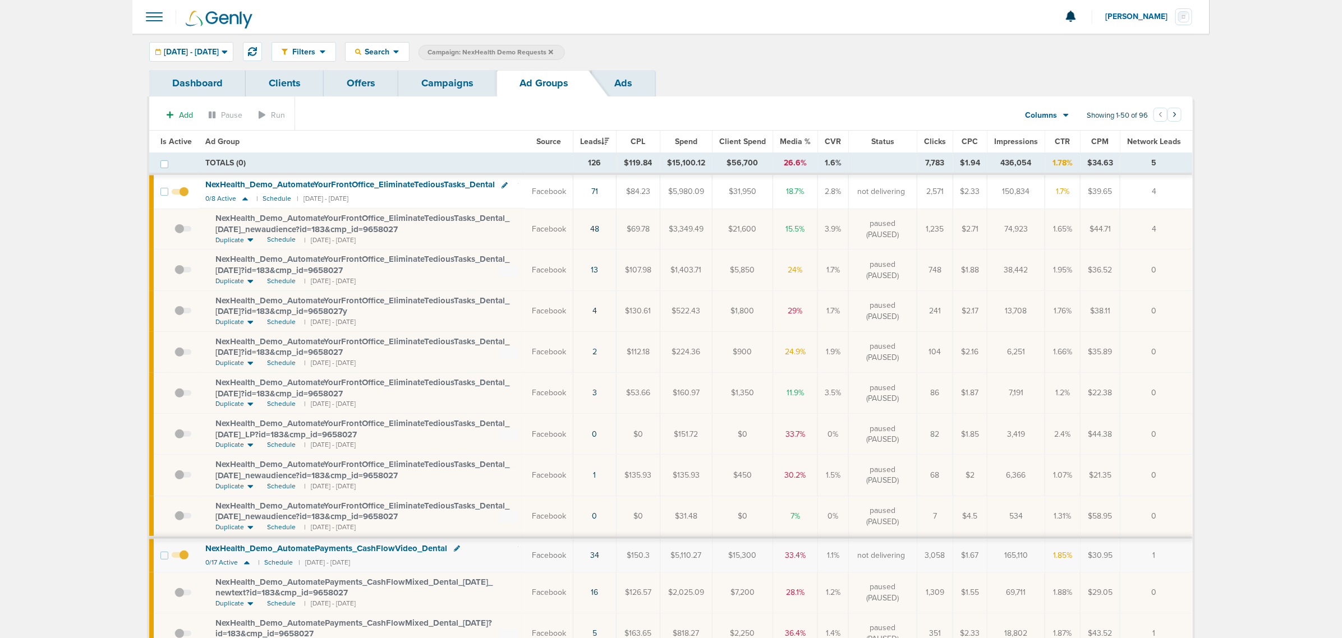
click at [444, 83] on link "Campaigns" at bounding box center [447, 83] width 98 height 26
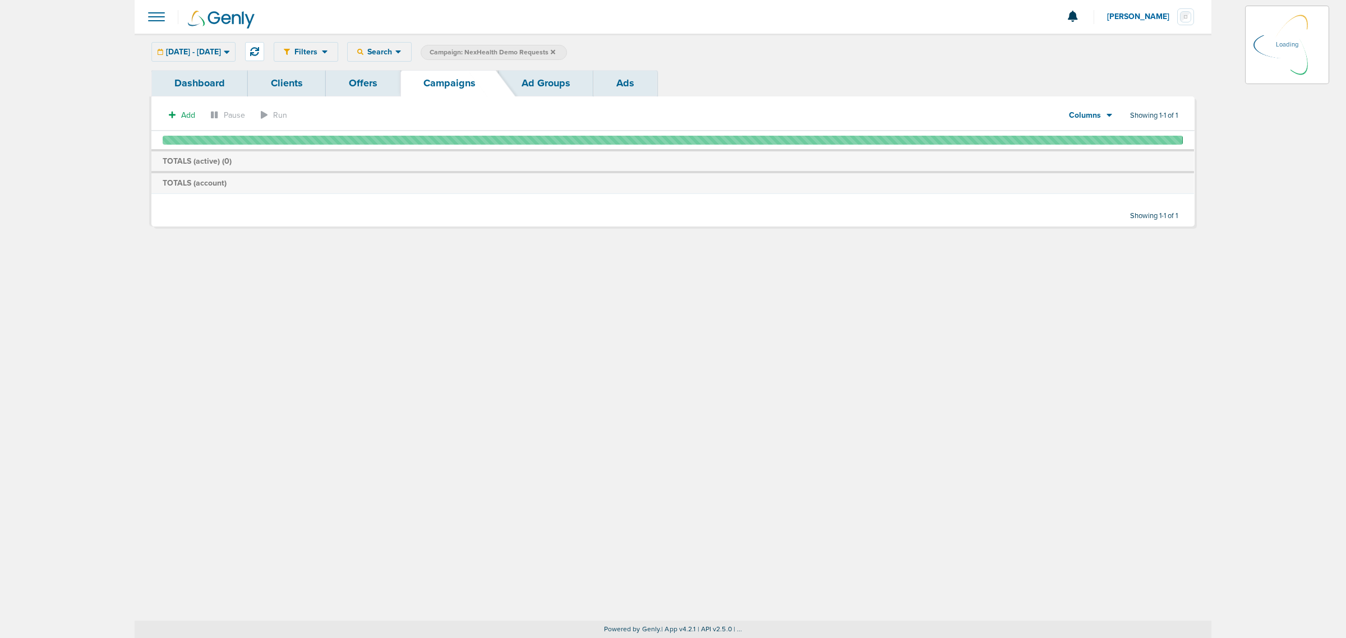
click at [555, 49] on icon at bounding box center [553, 52] width 4 height 7
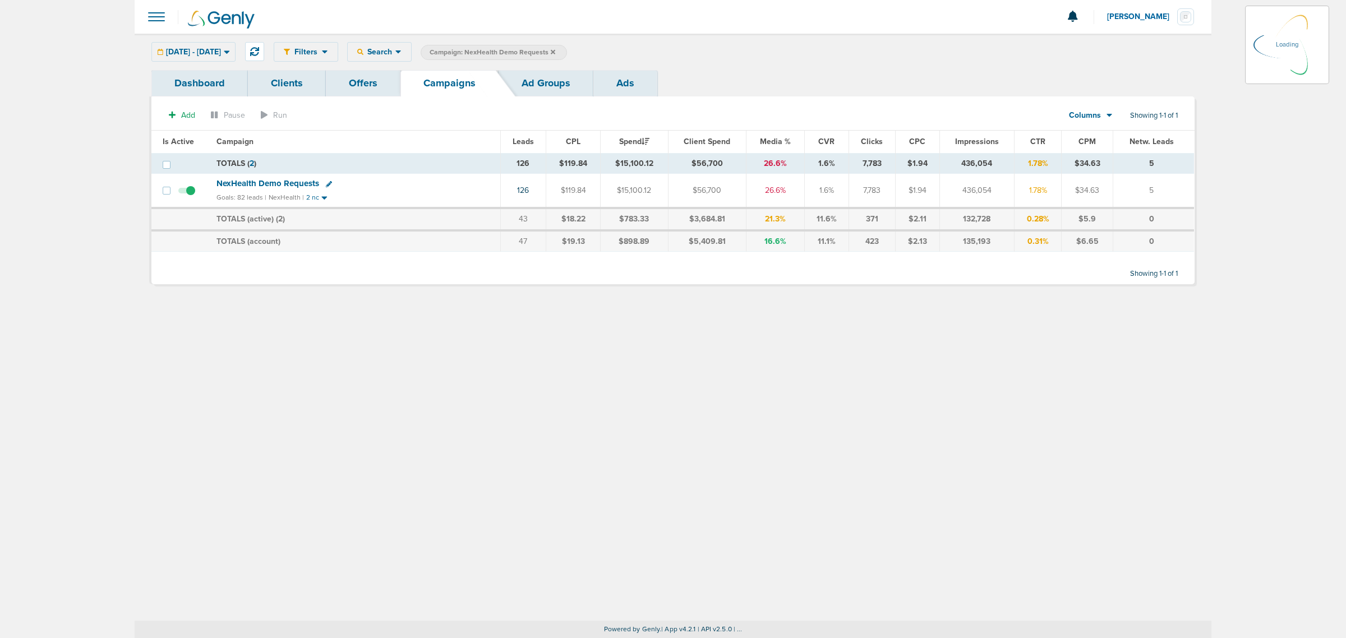
click at [555, 49] on icon at bounding box center [553, 52] width 4 height 7
drag, startPoint x: 440, startPoint y: 381, endPoint x: 416, endPoint y: 185, distance: 197.8
click at [439, 374] on div "Filters Active Only Settings Status Active Inactive Objectives MQL SQL Traffic …" at bounding box center [673, 327] width 1077 height 587
click at [283, 181] on span "NexHealth Demo Requests" at bounding box center [267, 183] width 103 height 10
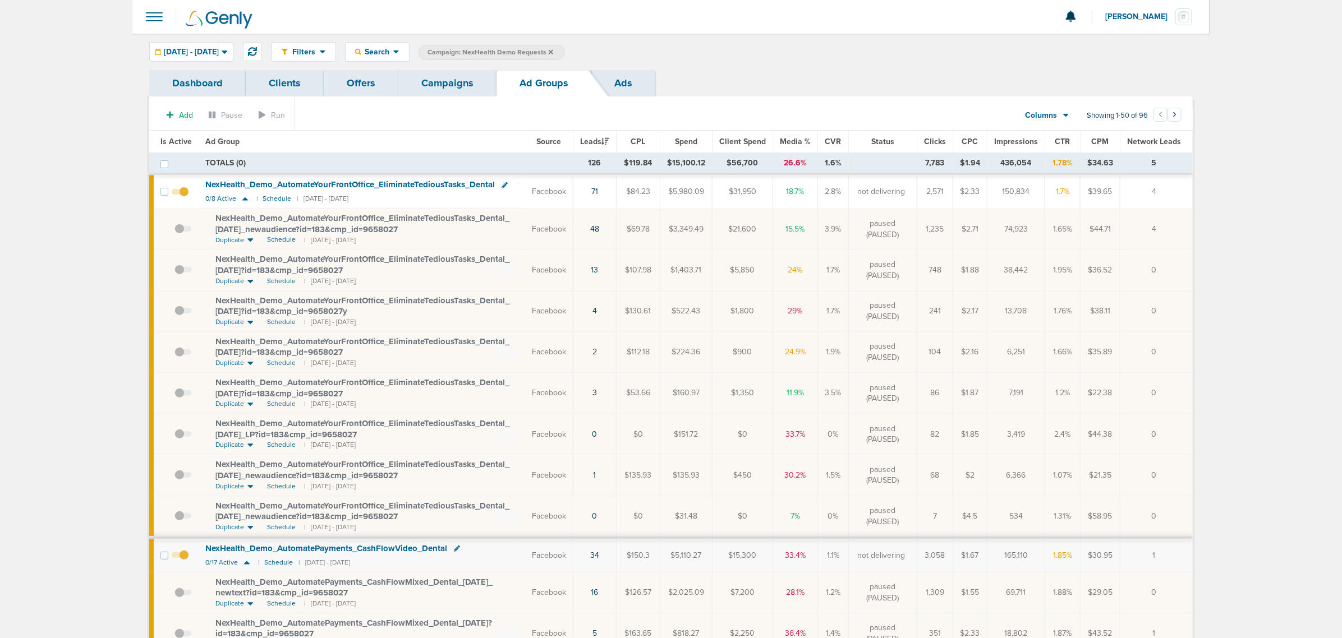
click at [447, 144] on th "Ad Group" at bounding box center [362, 142] width 326 height 22
click at [219, 48] on span "07.01.2025 - 08.31.2025" at bounding box center [191, 52] width 55 height 8
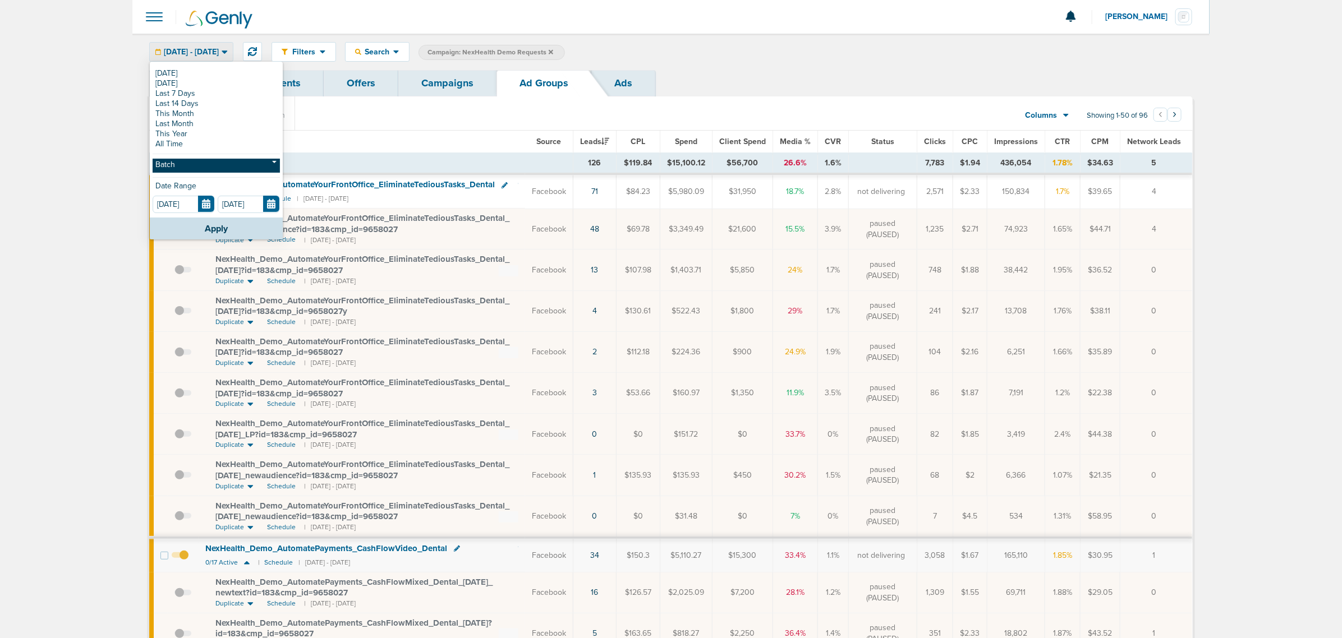
click at [204, 160] on link "Batch" at bounding box center [216, 166] width 127 height 14
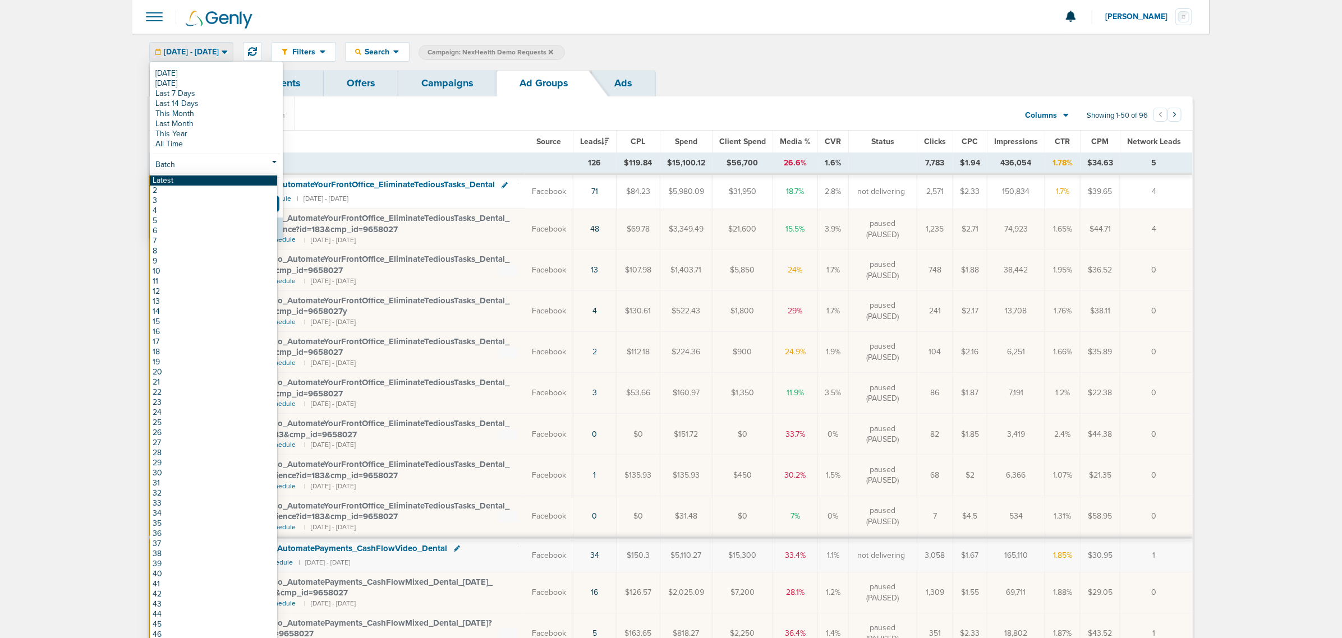
click at [191, 179] on link "Latest" at bounding box center [213, 181] width 127 height 10
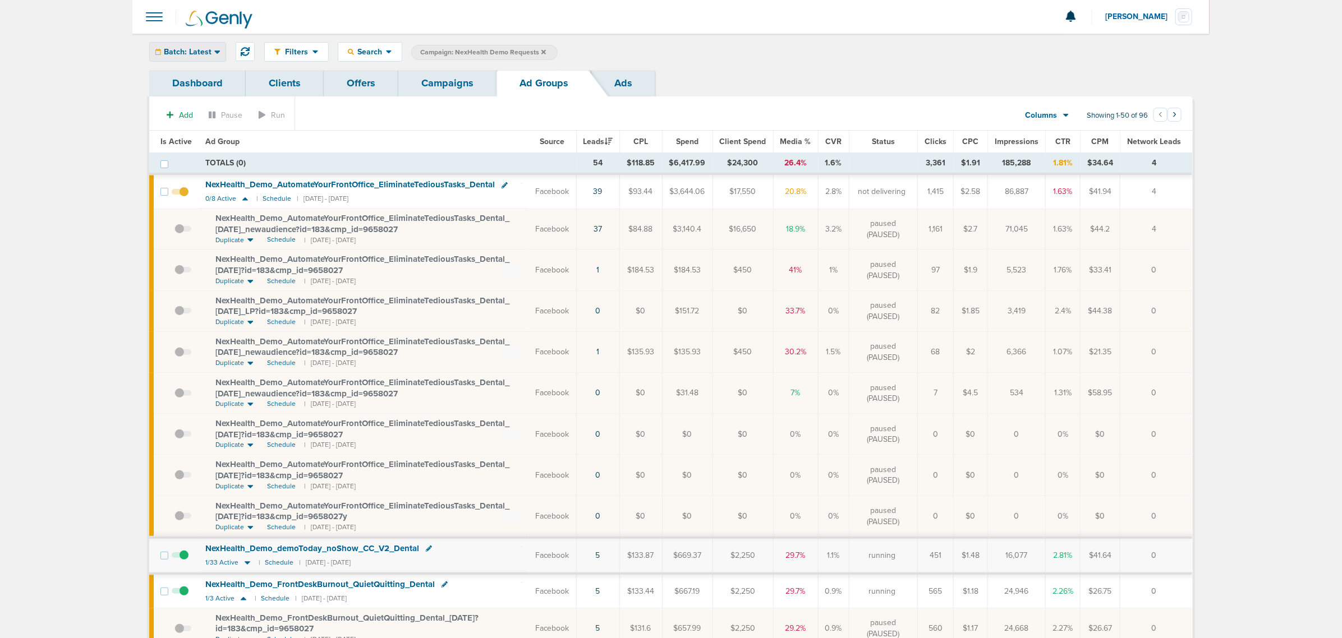
click at [206, 51] on span "Batch: Latest" at bounding box center [188, 52] width 48 height 8
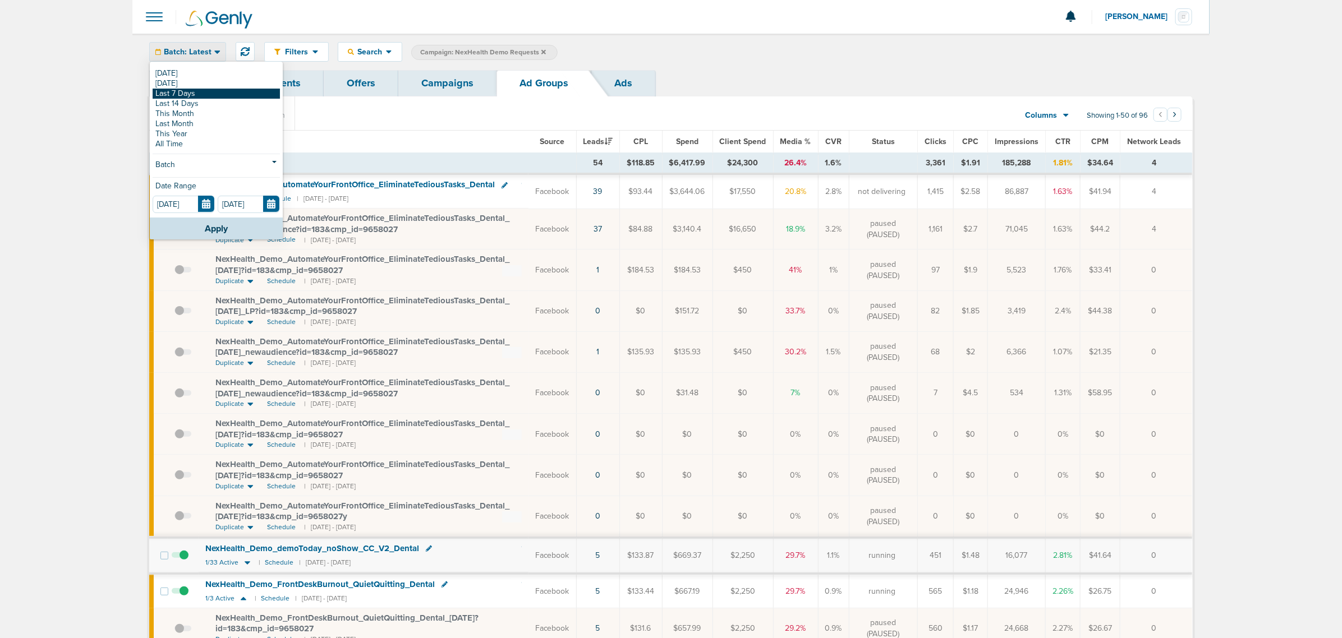
click at [215, 93] on link "Last 7 Days" at bounding box center [216, 94] width 127 height 10
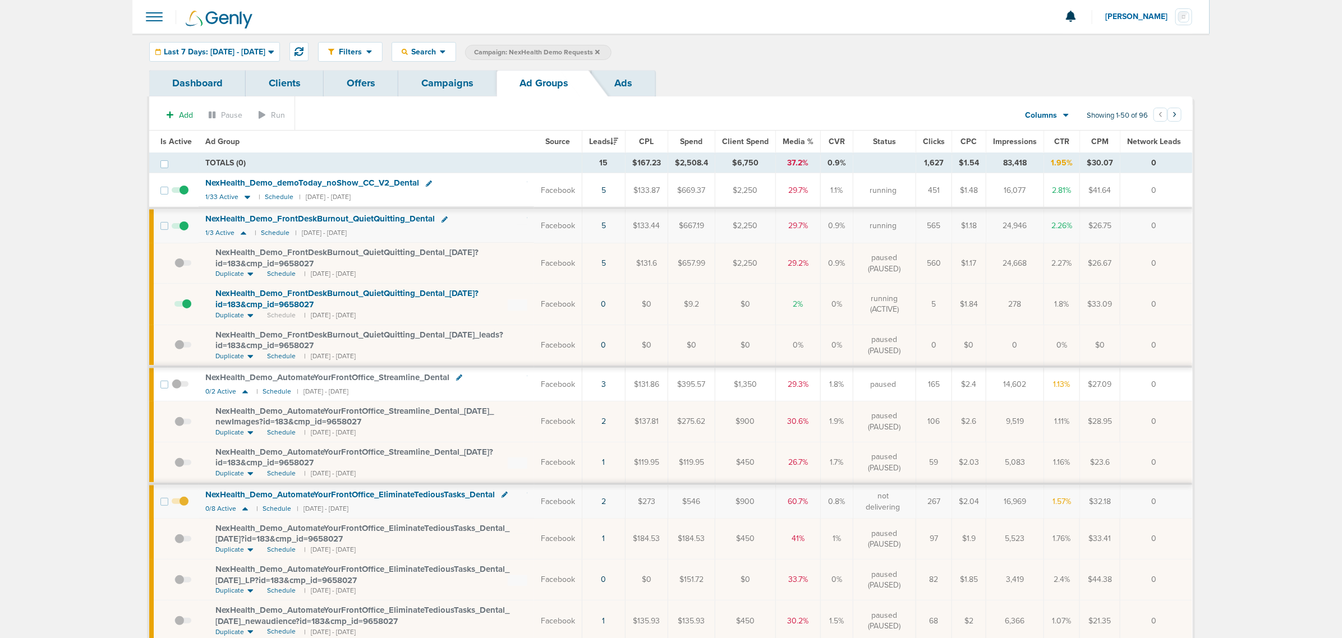
scroll to position [421, 0]
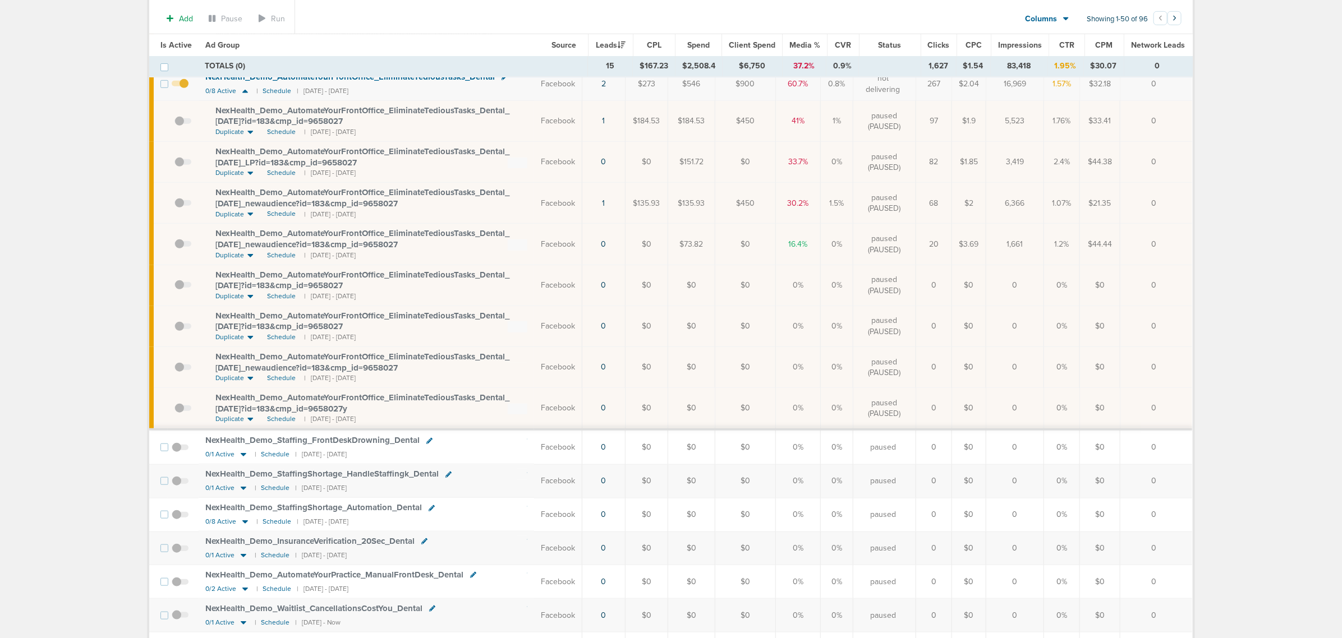
click at [278, 236] on span "NexHealth_ Demo_ AutomateYourFrontOffice_ EliminateTediousTasks_ Dental_ 07.28.…" at bounding box center [362, 238] width 294 height 21
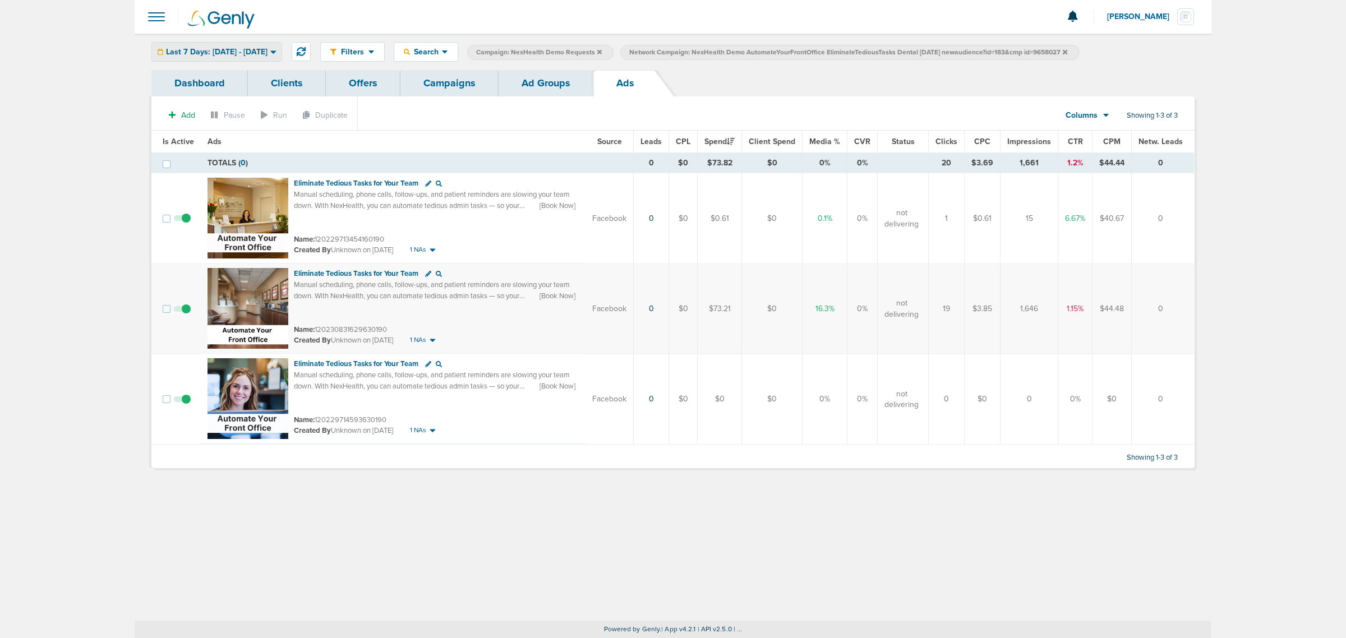
click at [277, 55] on icon at bounding box center [273, 52] width 6 height 10
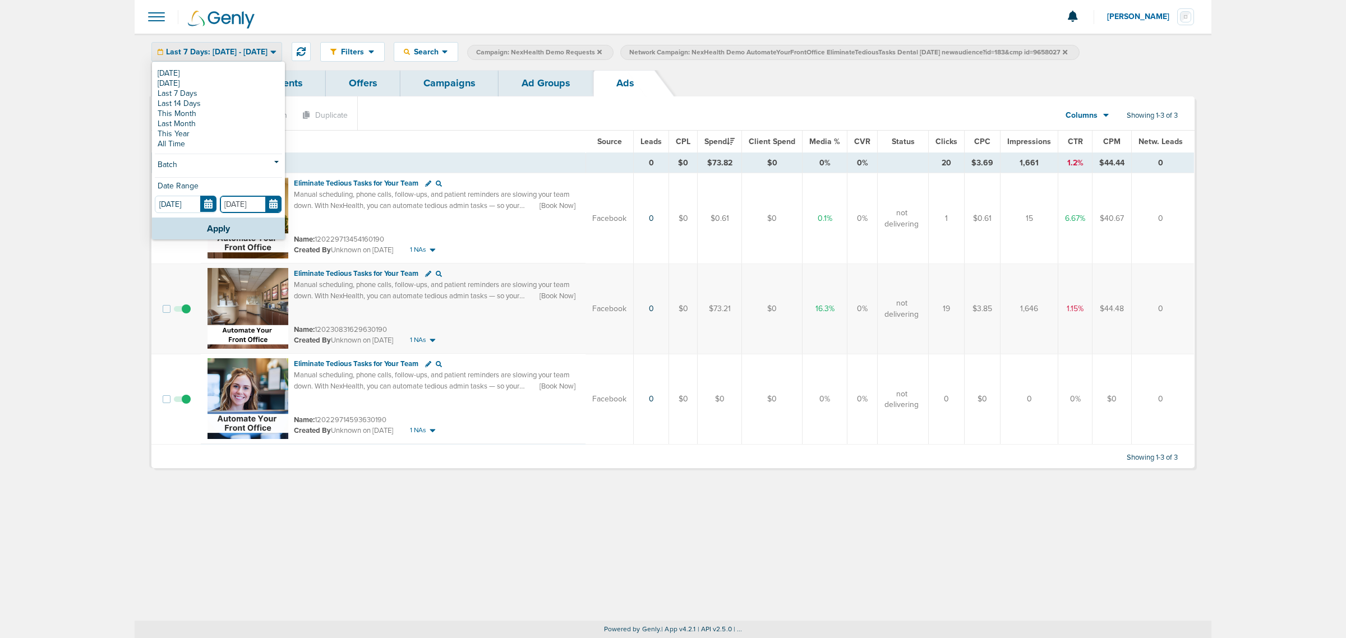
click at [262, 206] on input "[DATE]" at bounding box center [251, 204] width 62 height 17
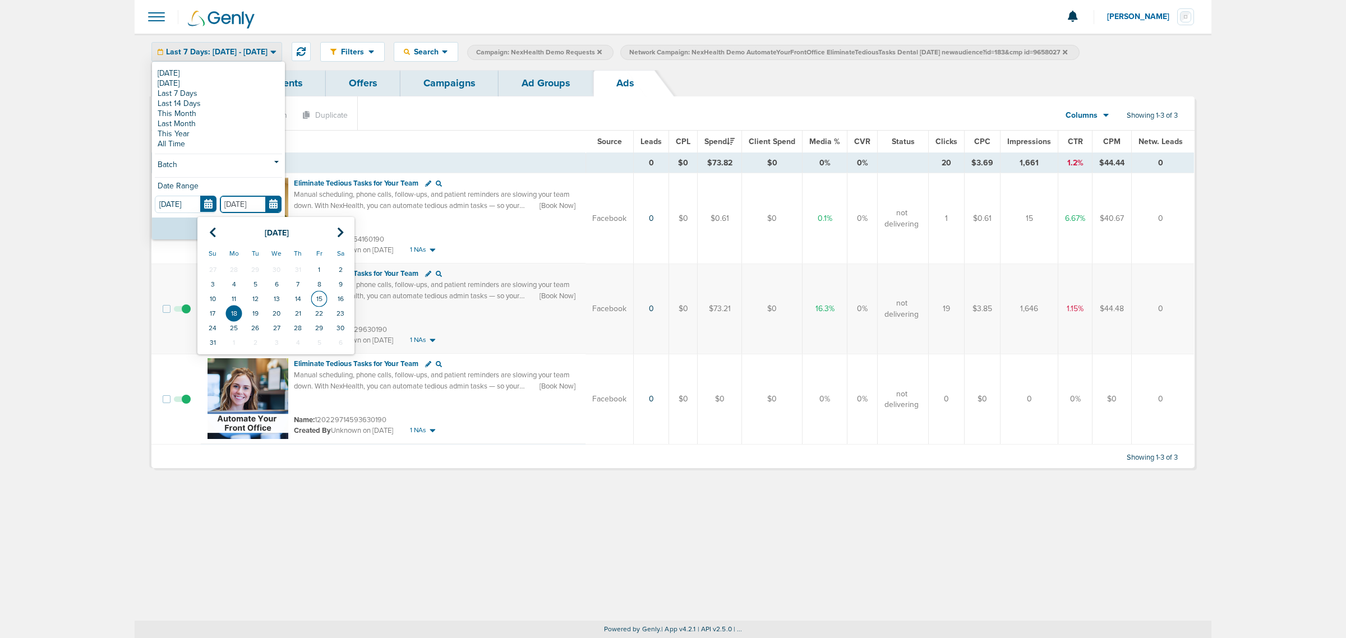
click at [320, 298] on td "15" at bounding box center [318, 299] width 21 height 15
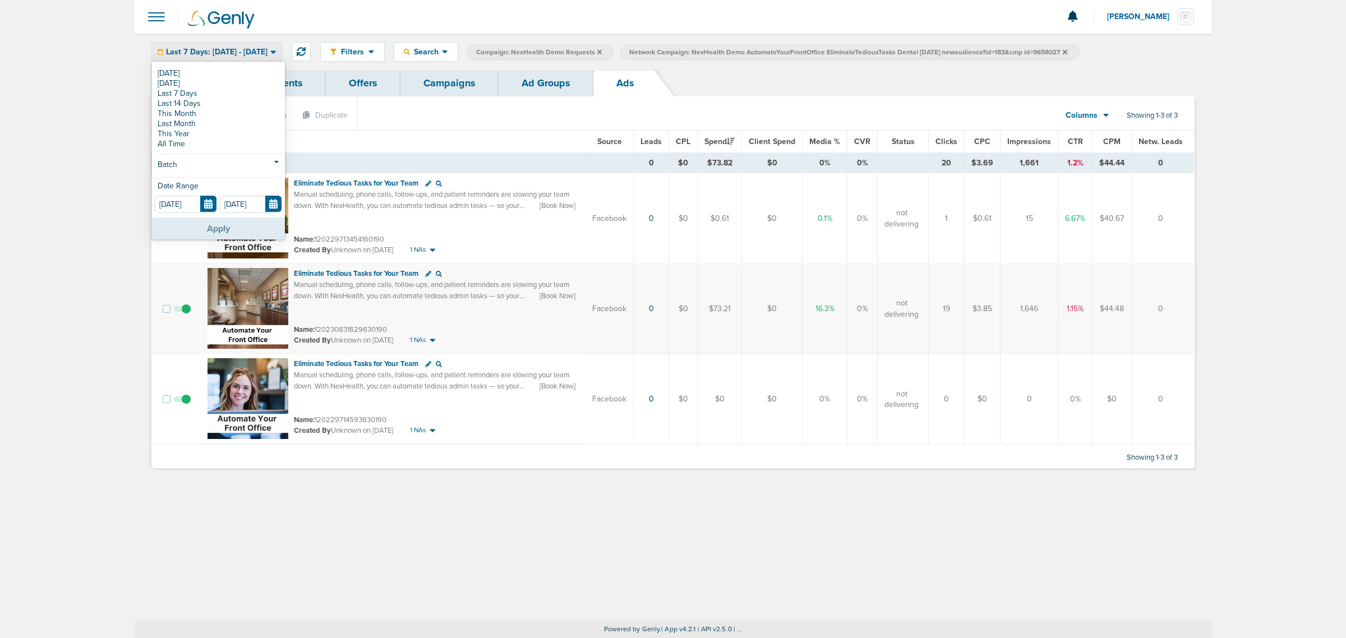
click at [239, 231] on button "Apply" at bounding box center [218, 229] width 133 height 22
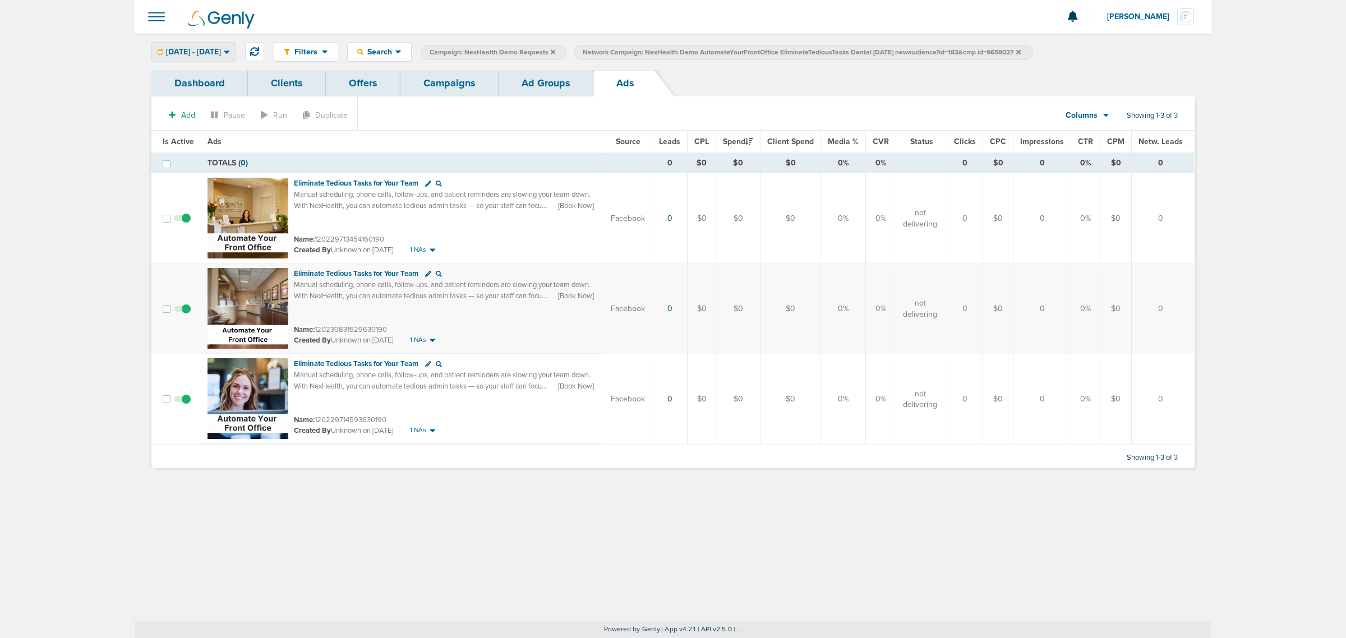
click at [221, 53] on span "08.11.2025 - 08.15.2025" at bounding box center [193, 52] width 55 height 8
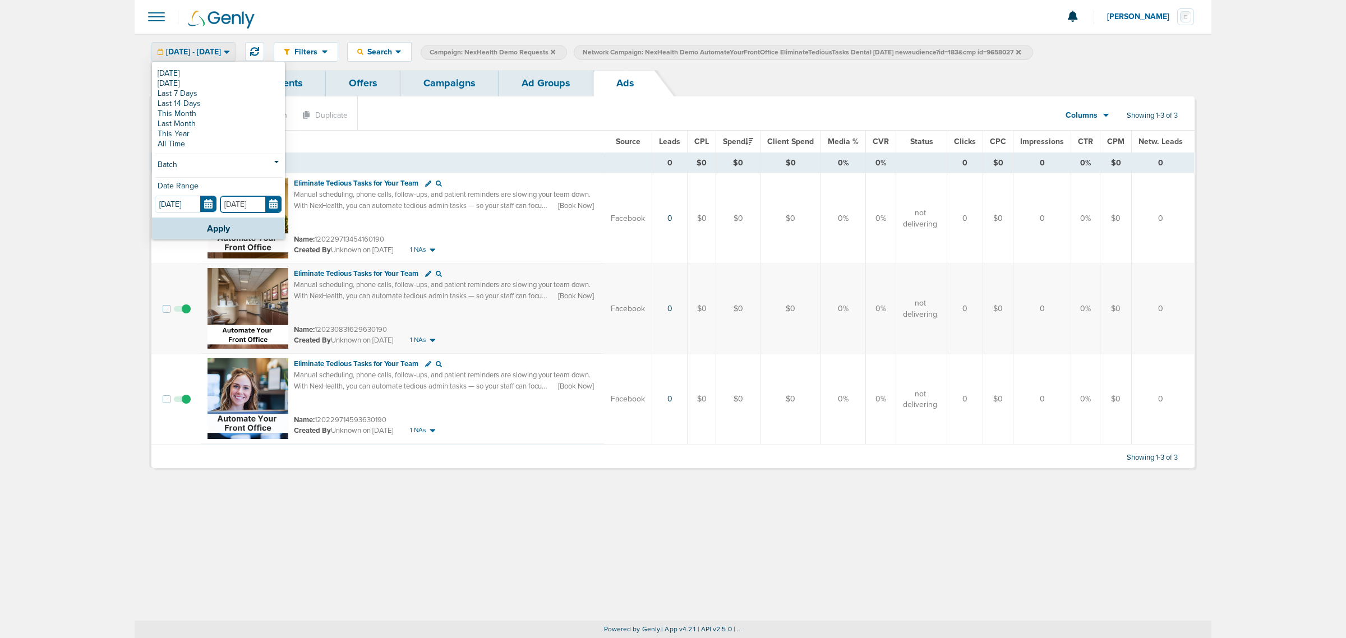
click at [270, 202] on input "08.15.2025" at bounding box center [251, 204] width 62 height 17
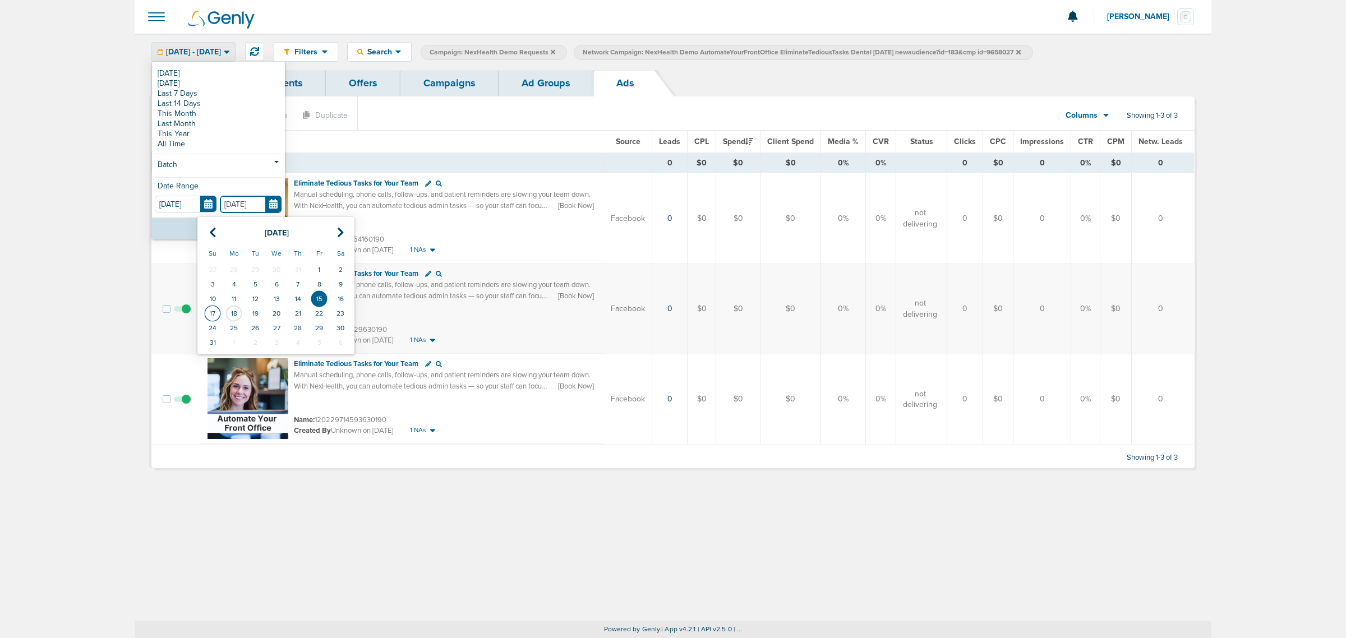
click at [219, 313] on td "17" at bounding box center [212, 313] width 21 height 15
type input "08.17.2025"
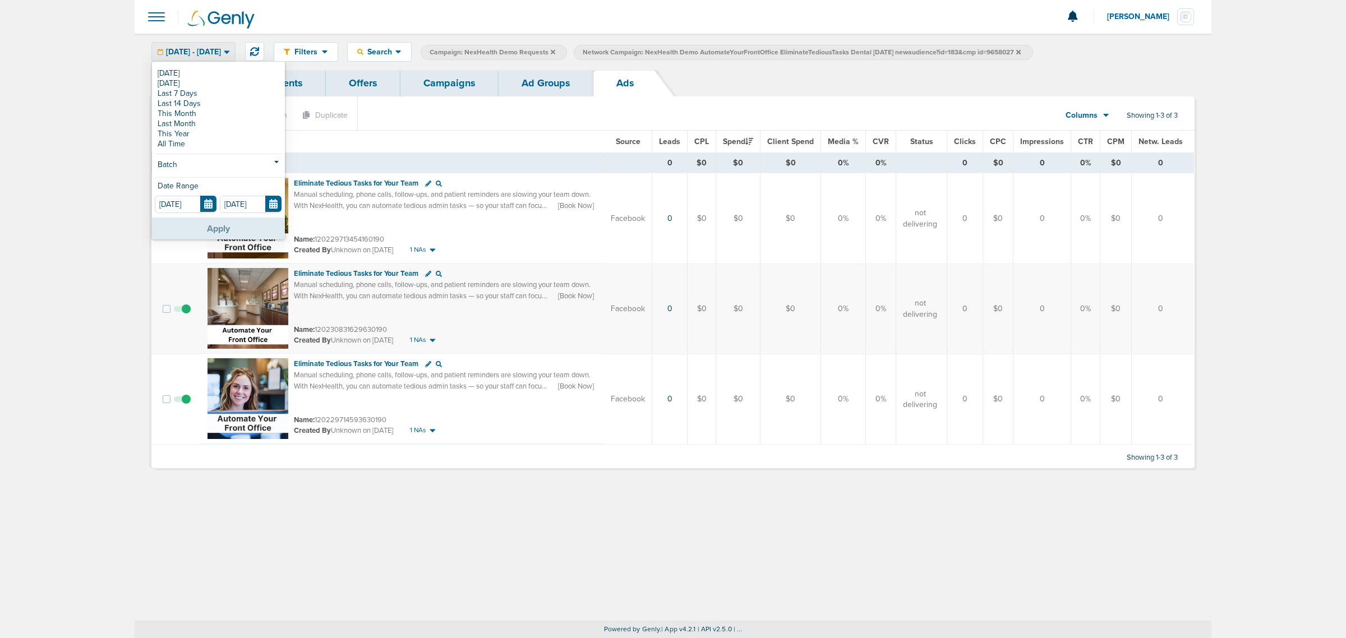
click at [226, 224] on button "Apply" at bounding box center [218, 229] width 133 height 22
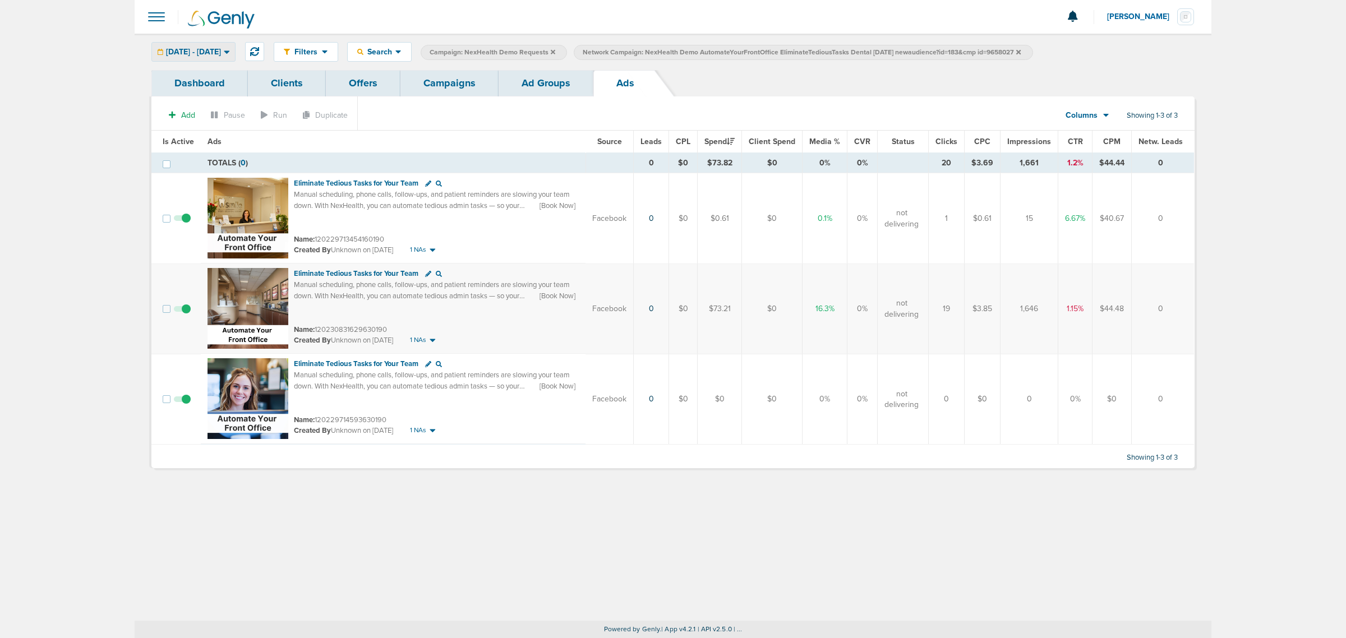
click at [235, 45] on div "08.11.2025 - 08.17.2025" at bounding box center [193, 52] width 83 height 19
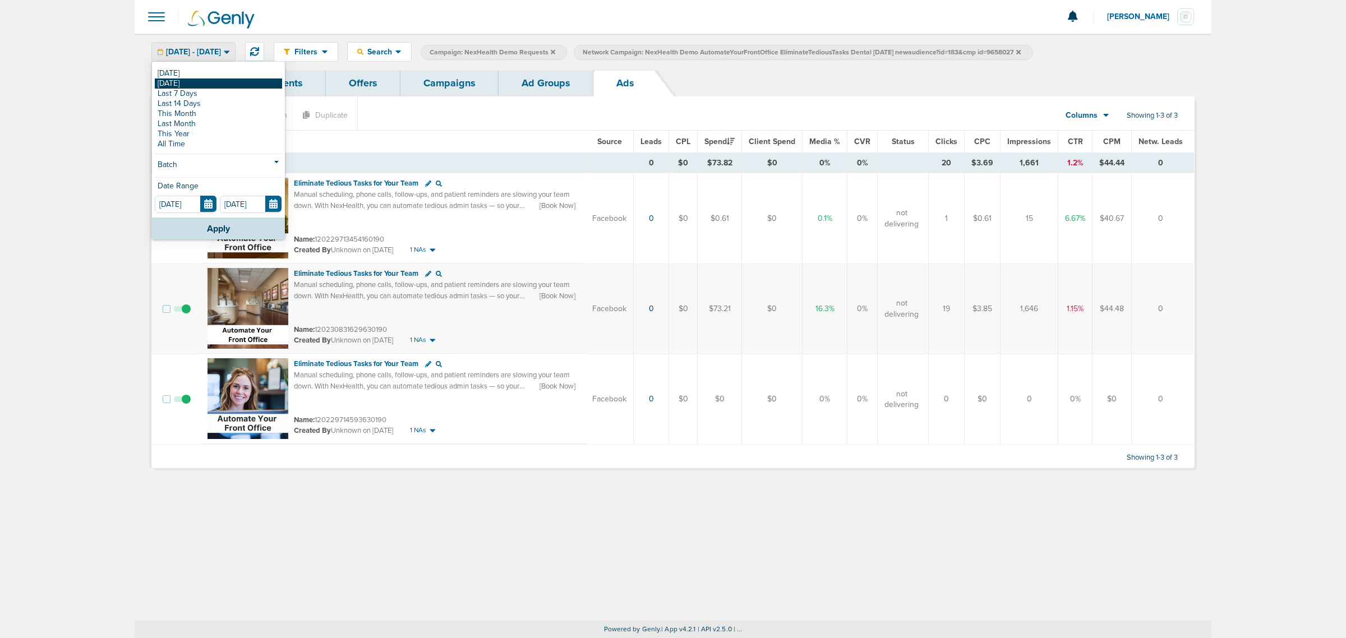
click at [222, 84] on link "[DATE]" at bounding box center [218, 84] width 127 height 10
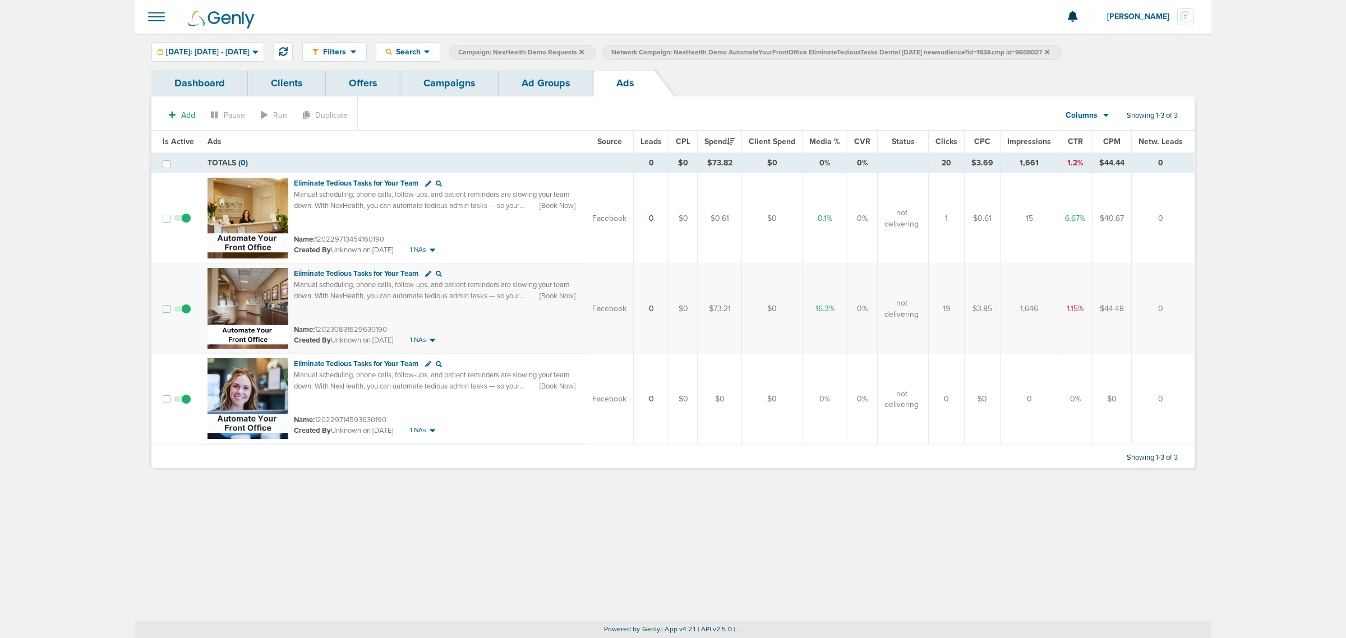
click at [472, 82] on link "Campaigns" at bounding box center [449, 83] width 98 height 26
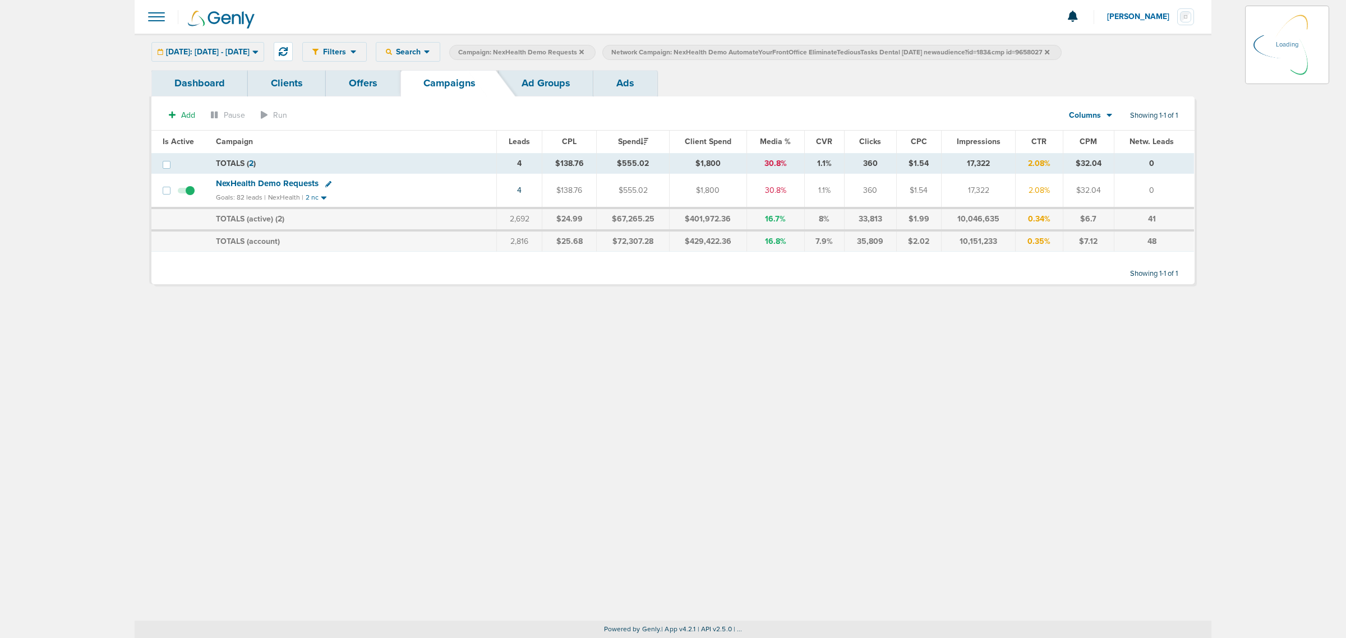
click at [1049, 52] on icon at bounding box center [1047, 52] width 4 height 7
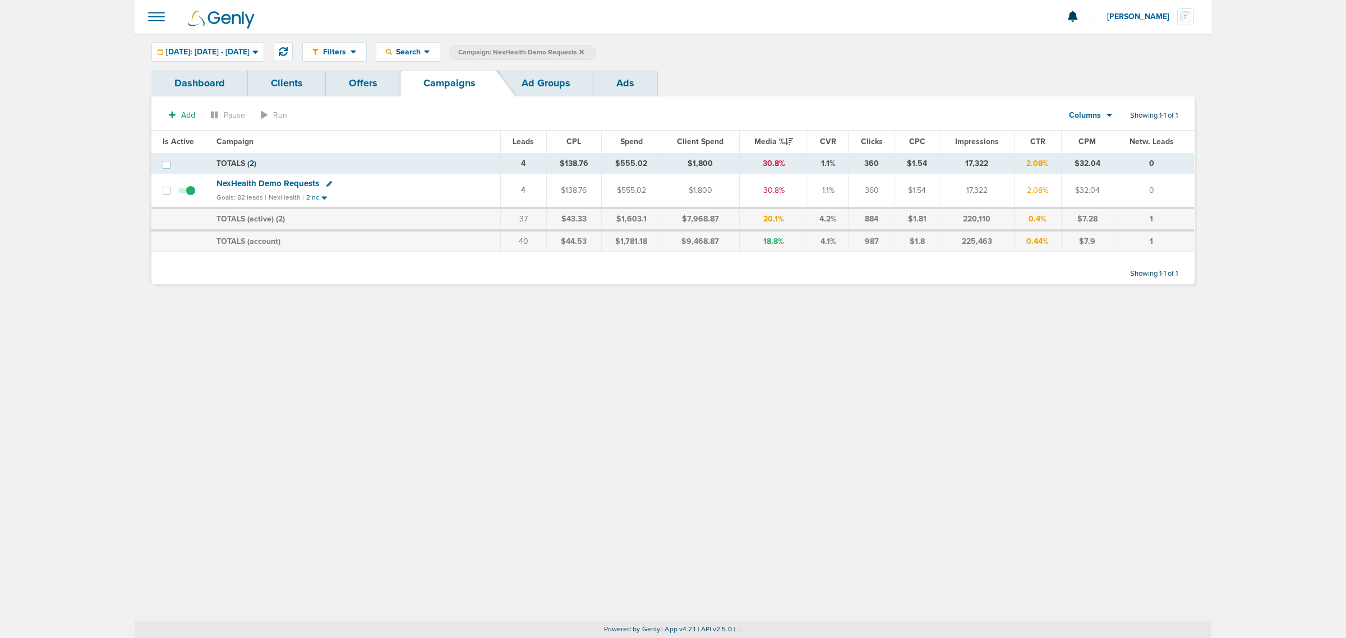
click at [584, 50] on icon at bounding box center [581, 51] width 4 height 4
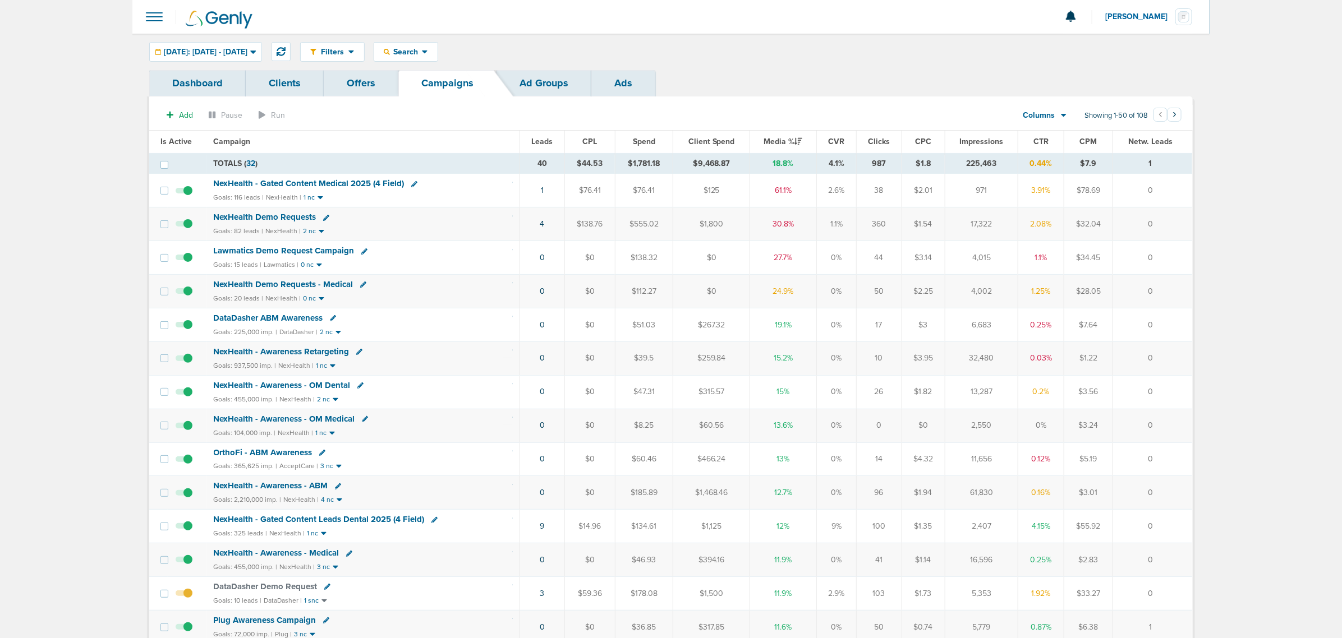
click at [301, 216] on span "NexHealth Demo Requests" at bounding box center [265, 217] width 103 height 10
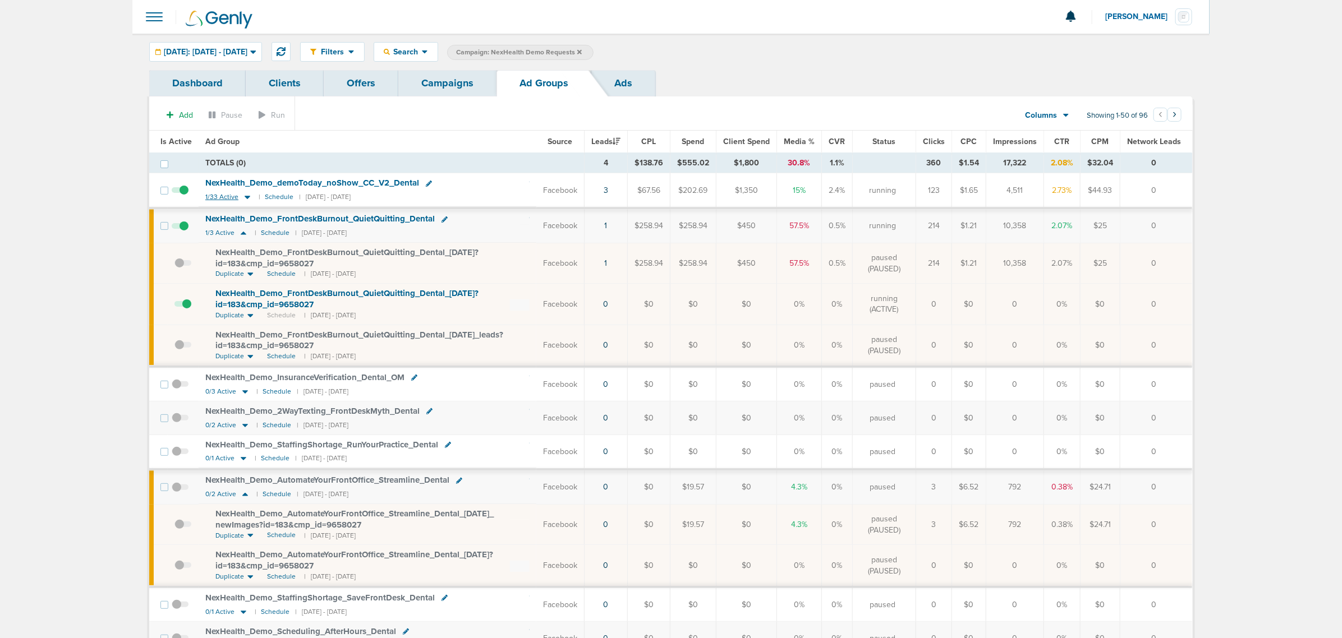
click at [245, 197] on icon at bounding box center [248, 197] width 6 height 3
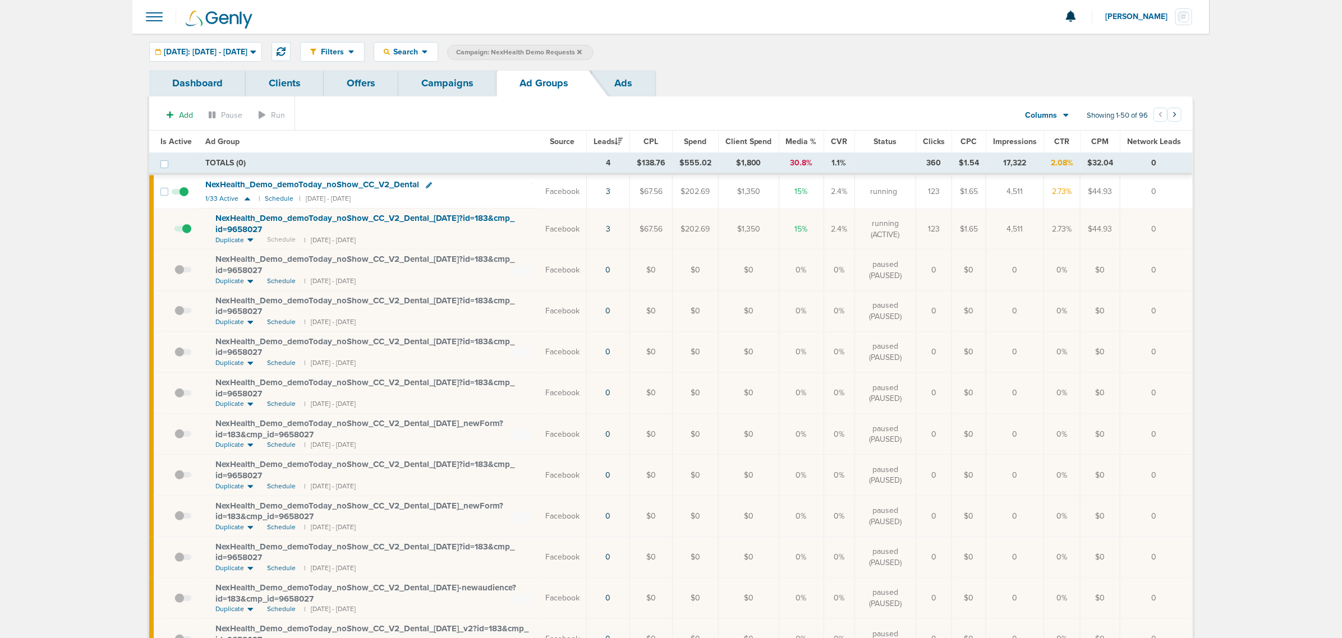
click at [478, 87] on link "Campaigns" at bounding box center [447, 83] width 98 height 26
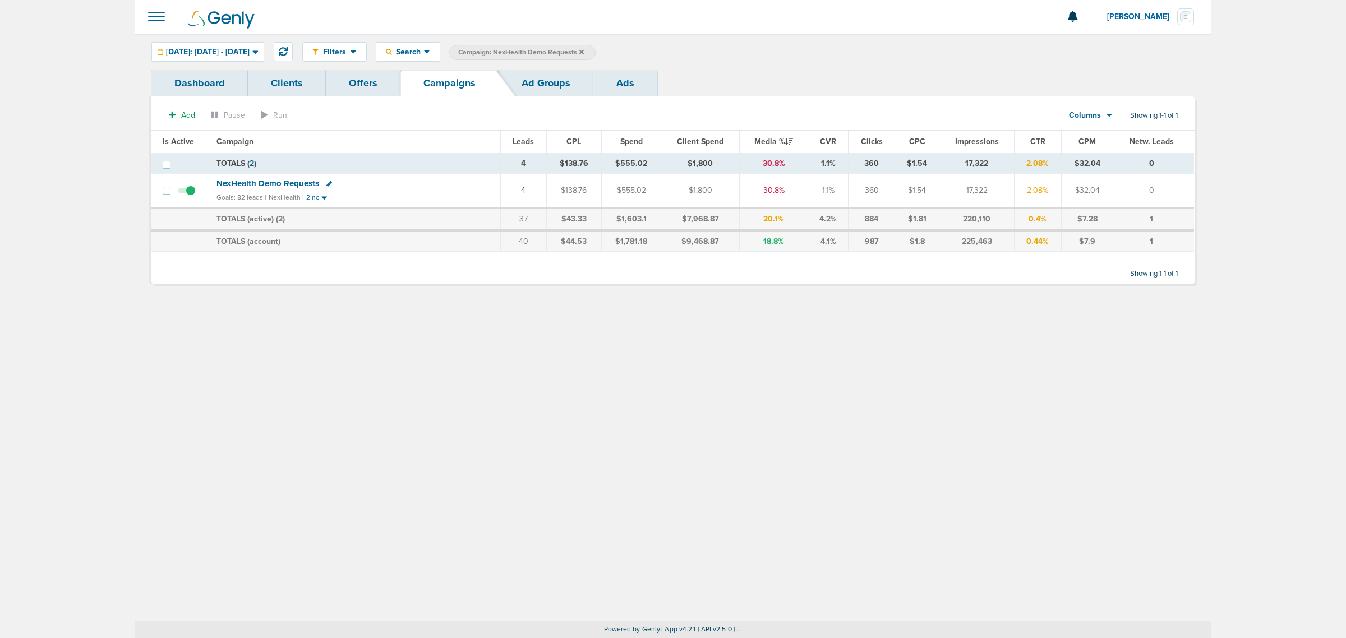
click at [584, 52] on icon at bounding box center [581, 52] width 4 height 7
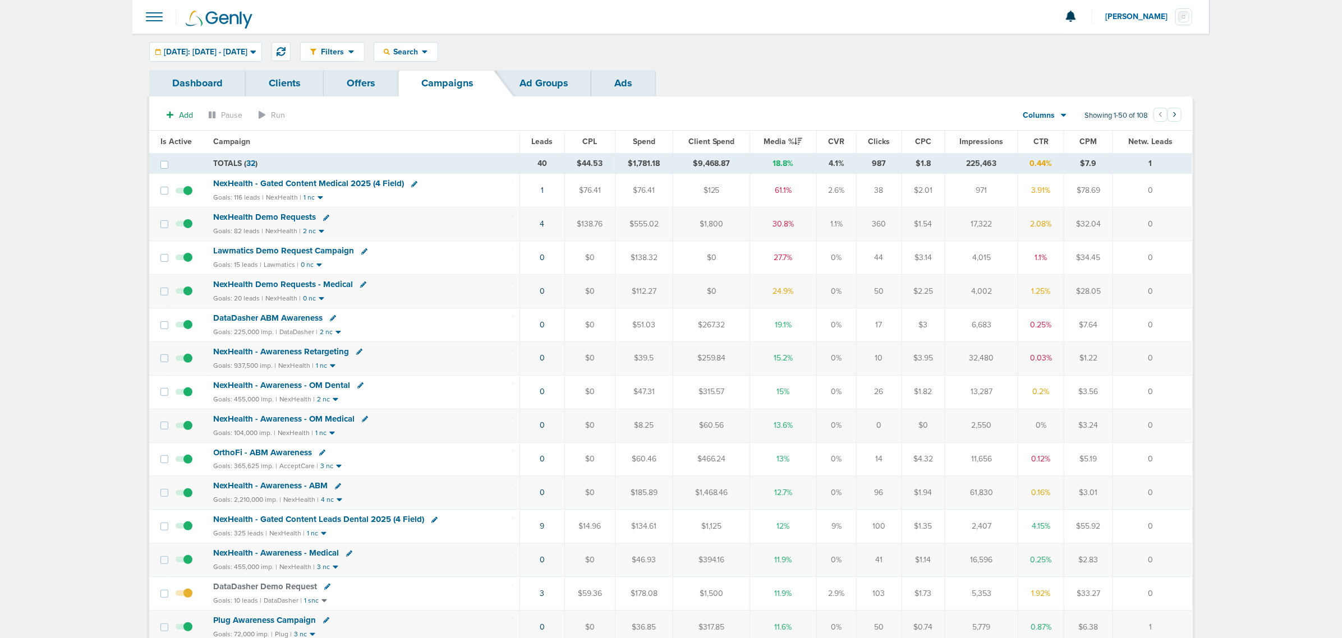
click at [287, 217] on span "NexHealth Demo Requests" at bounding box center [265, 217] width 103 height 10
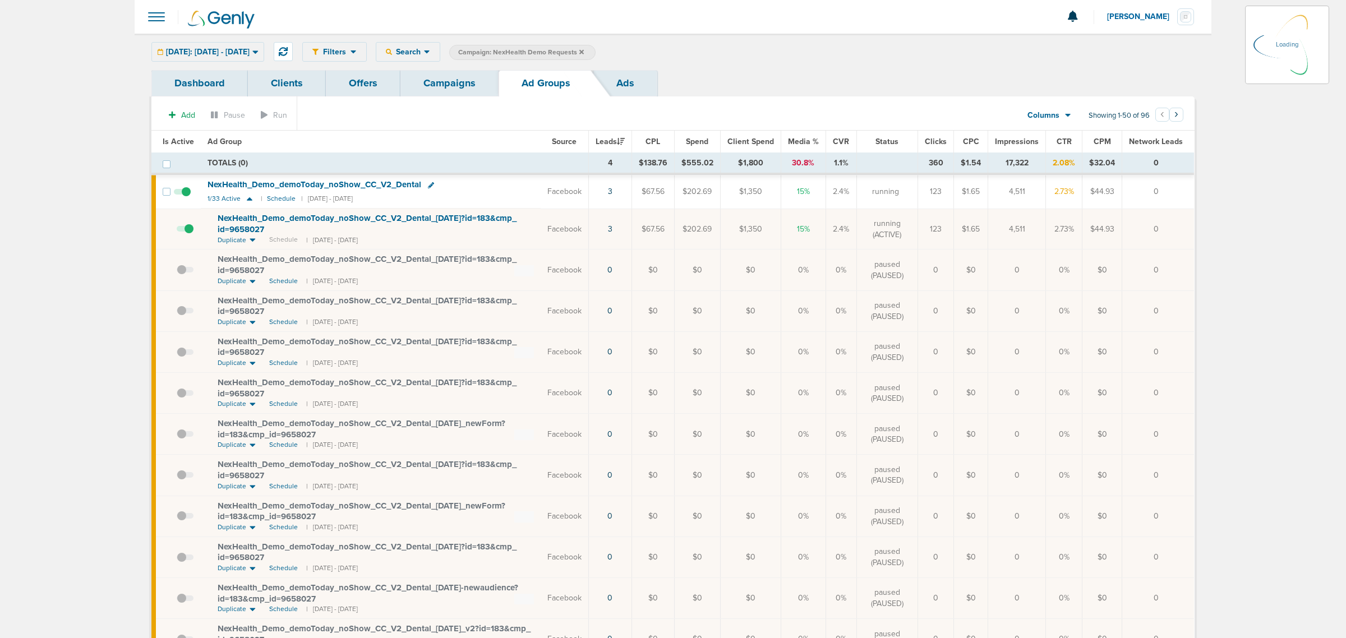
click at [264, 52] on div "Yesterday: 08.17.2025 - 08.17.2025 Today Yesterday Last 7 Days Last 14 Days Thi…" at bounding box center [207, 52] width 113 height 20
click at [256, 52] on icon at bounding box center [253, 51] width 6 height 3
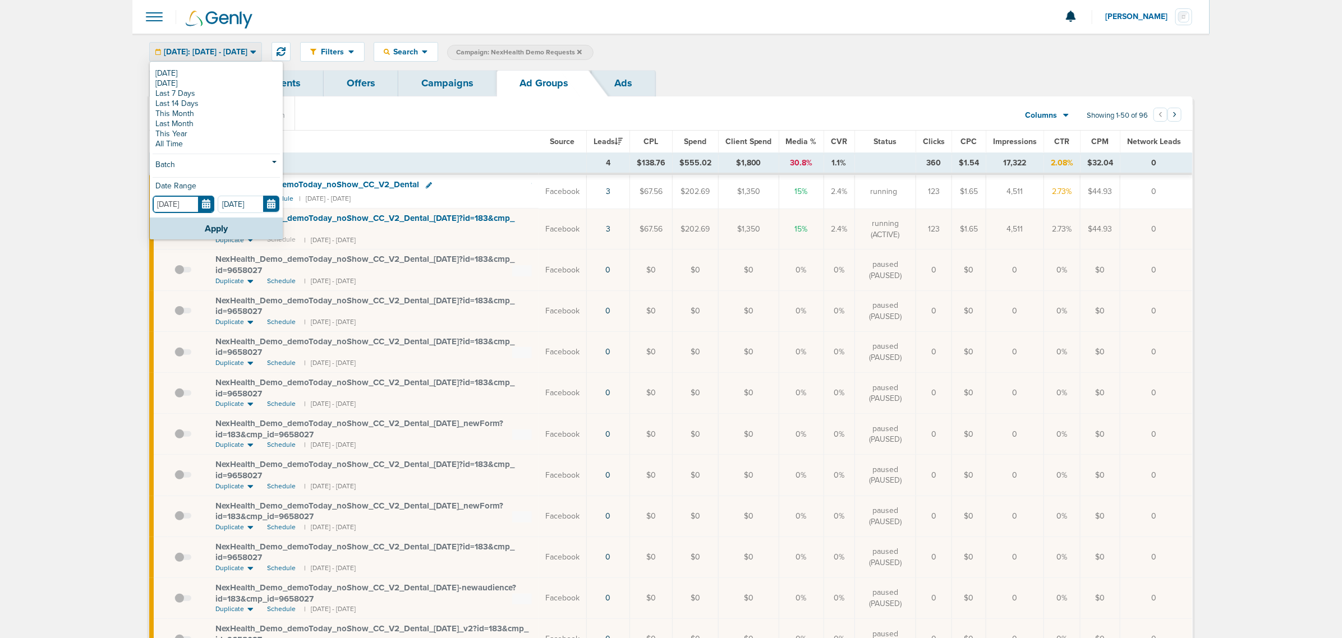
click at [203, 205] on input "08.17.2025" at bounding box center [184, 204] width 62 height 17
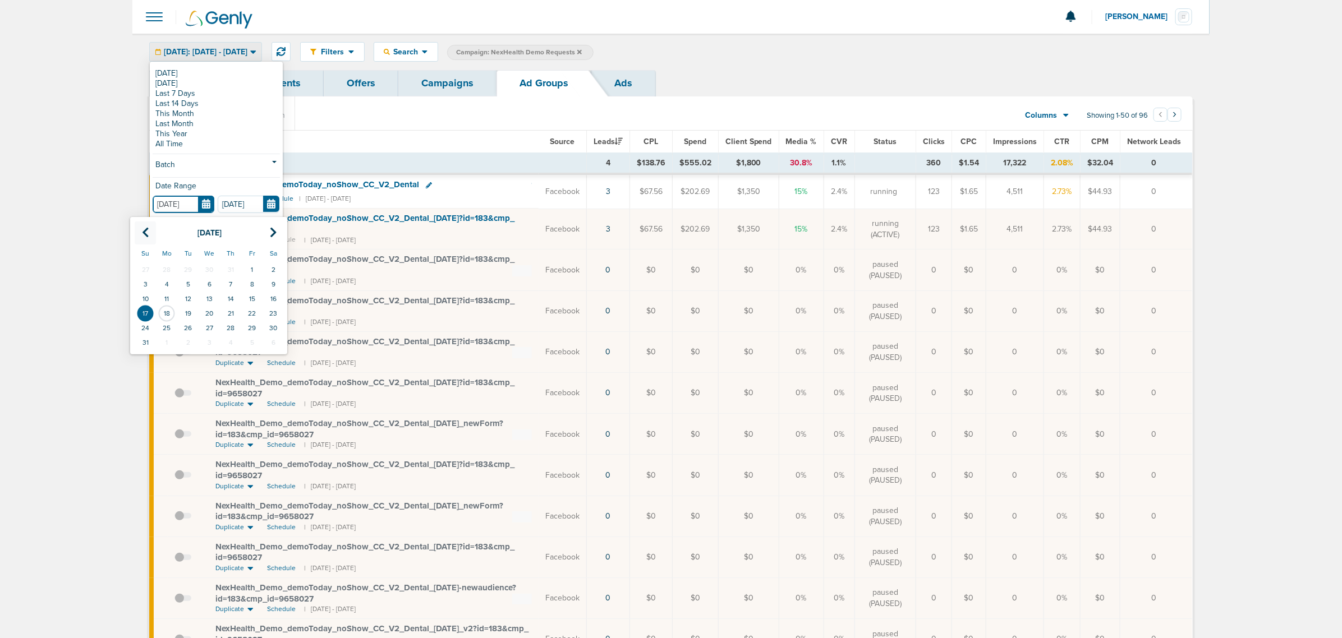
click at [139, 233] on th at bounding box center [145, 233] width 21 height 23
click at [177, 272] on td "1" at bounding box center [187, 269] width 21 height 15
type input "07.01.2025"
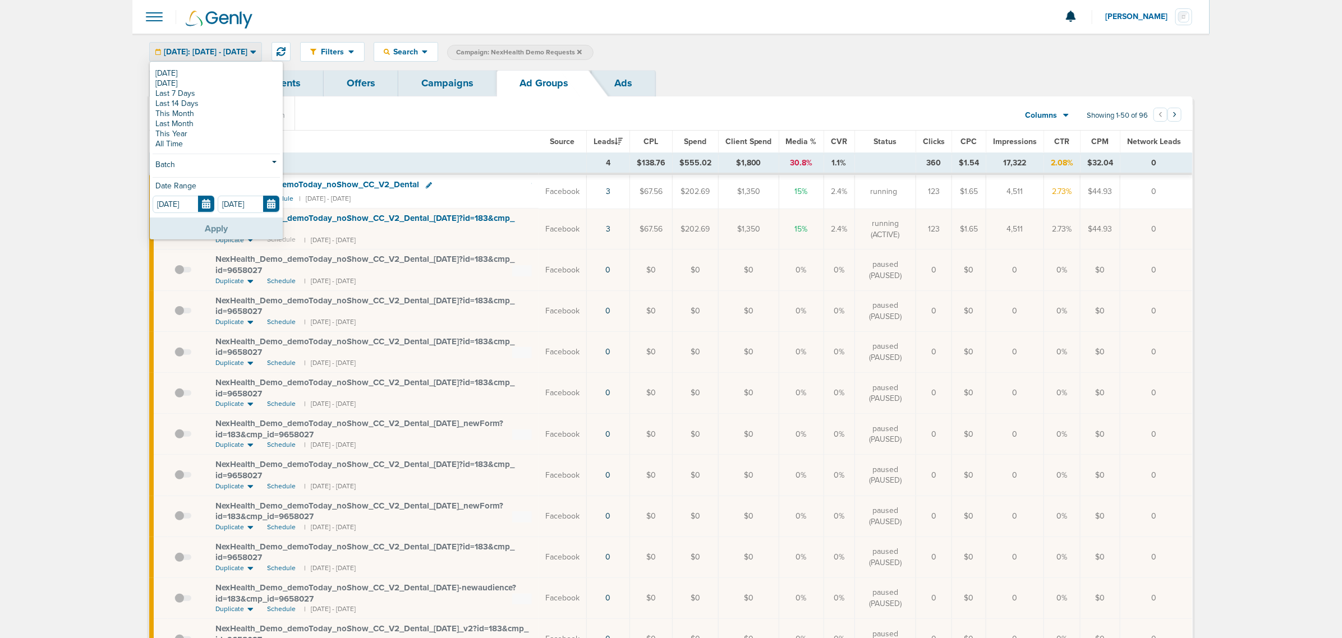
click at [225, 231] on button "Apply" at bounding box center [216, 229] width 133 height 22
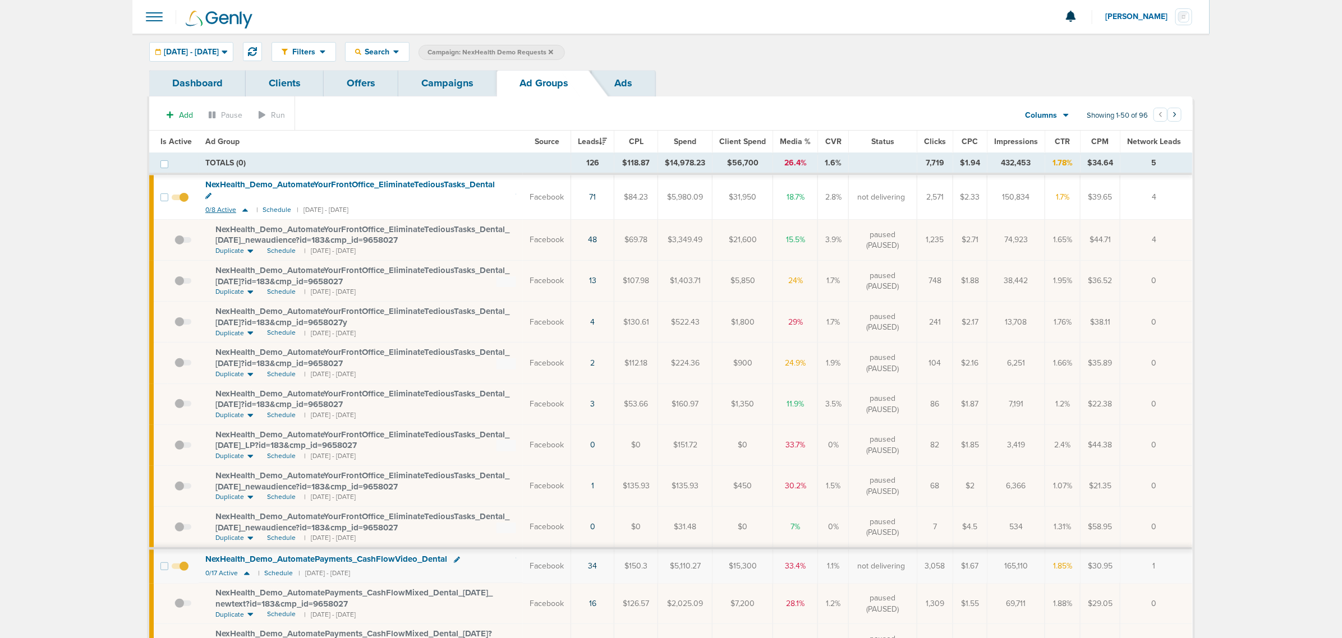
click at [243, 209] on icon at bounding box center [245, 210] width 6 height 3
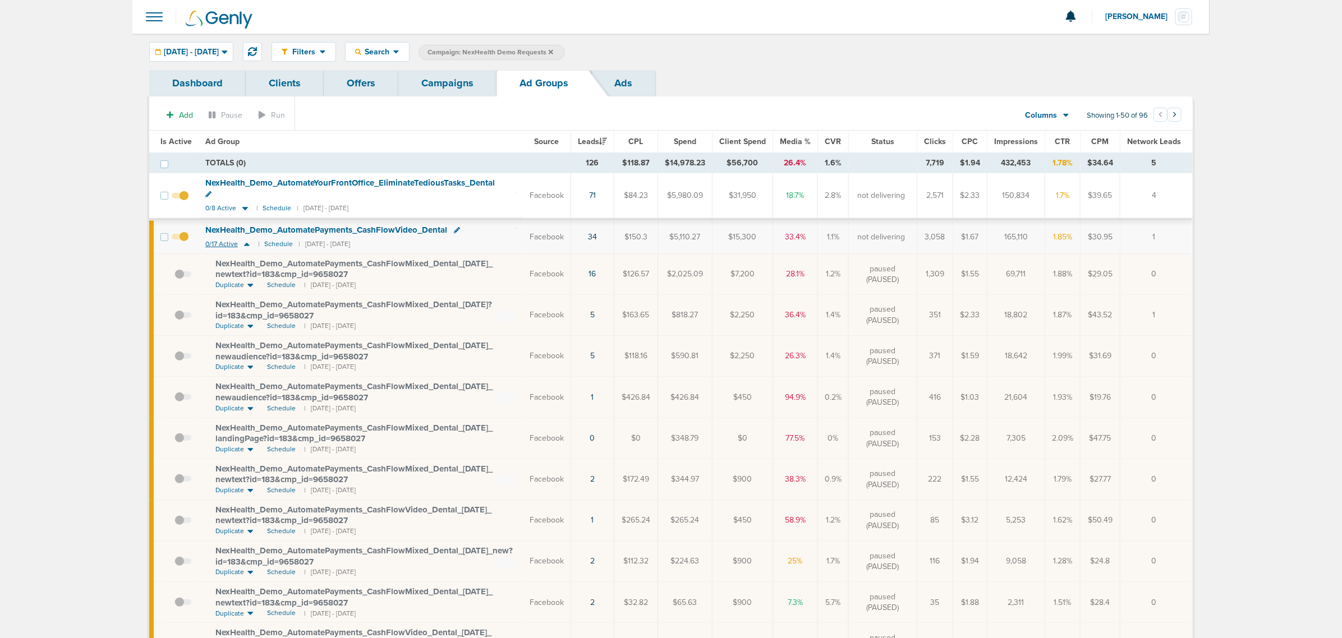
click at [244, 243] on icon at bounding box center [247, 244] width 6 height 3
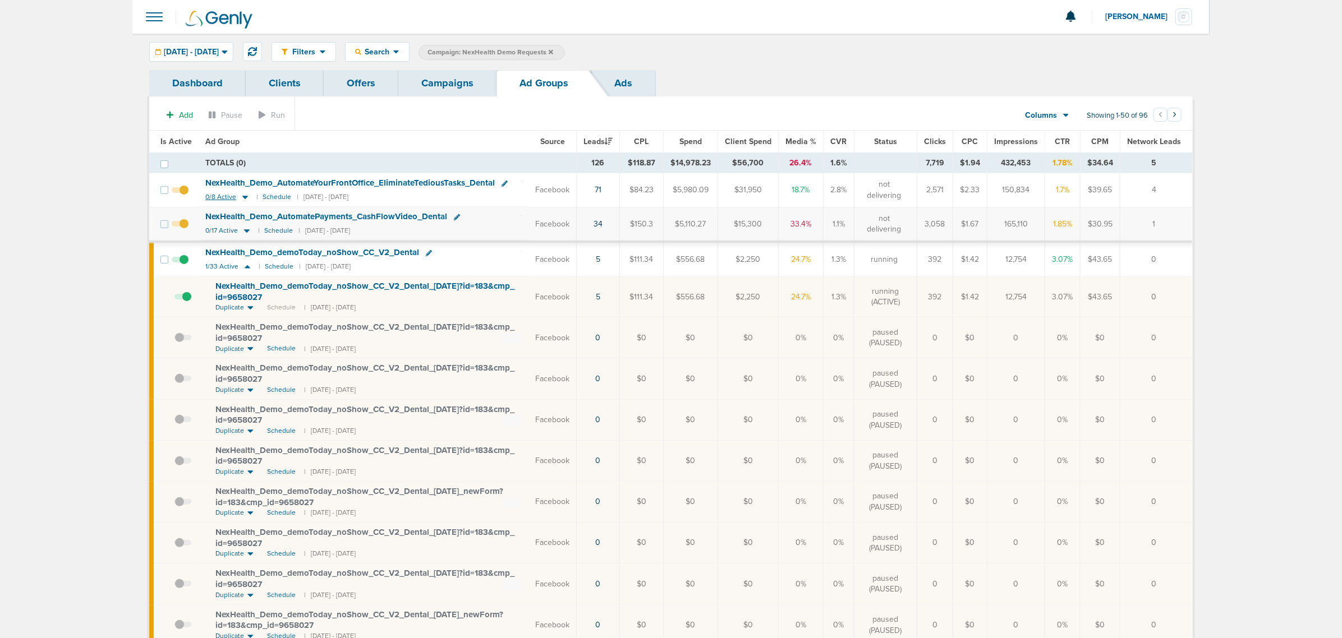
click at [245, 197] on icon at bounding box center [245, 197] width 6 height 3
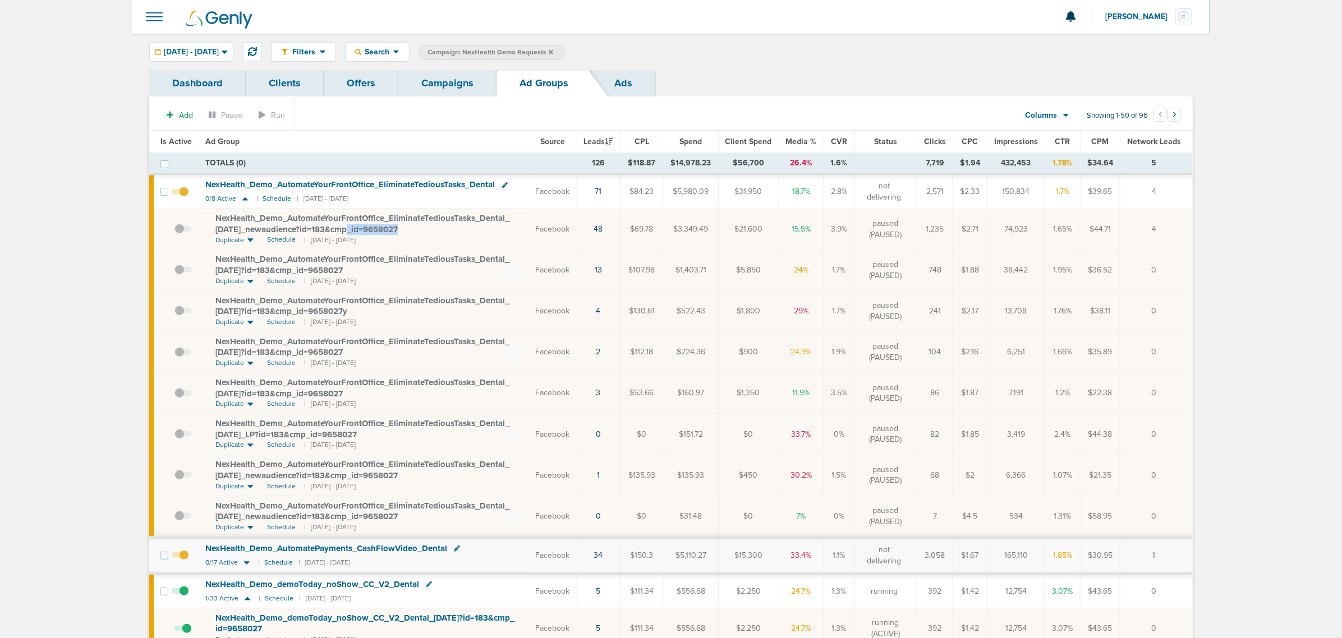
drag, startPoint x: 417, startPoint y: 233, endPoint x: 355, endPoint y: 234, distance: 61.7
click at [355, 234] on div "NexHealth_ Demo_ AutomateYourFrontOffice_ EliminateTediousTasks_ Dental_ 07.28.…" at bounding box center [368, 224] width 307 height 22
drag, startPoint x: 395, startPoint y: 271, endPoint x: 208, endPoint y: 262, distance: 188.1
click at [208, 262] on td "NexHealth_ Demo_ AutomateYourFrontOffice_ EliminateTediousTasks_ Dental_ 07.10.…" at bounding box center [364, 270] width 330 height 41
copy span "NexHealth_ Demo_ AutomateYourFrontOffice_ EliminateTediousTasks_ Dental_ 07.10.…"
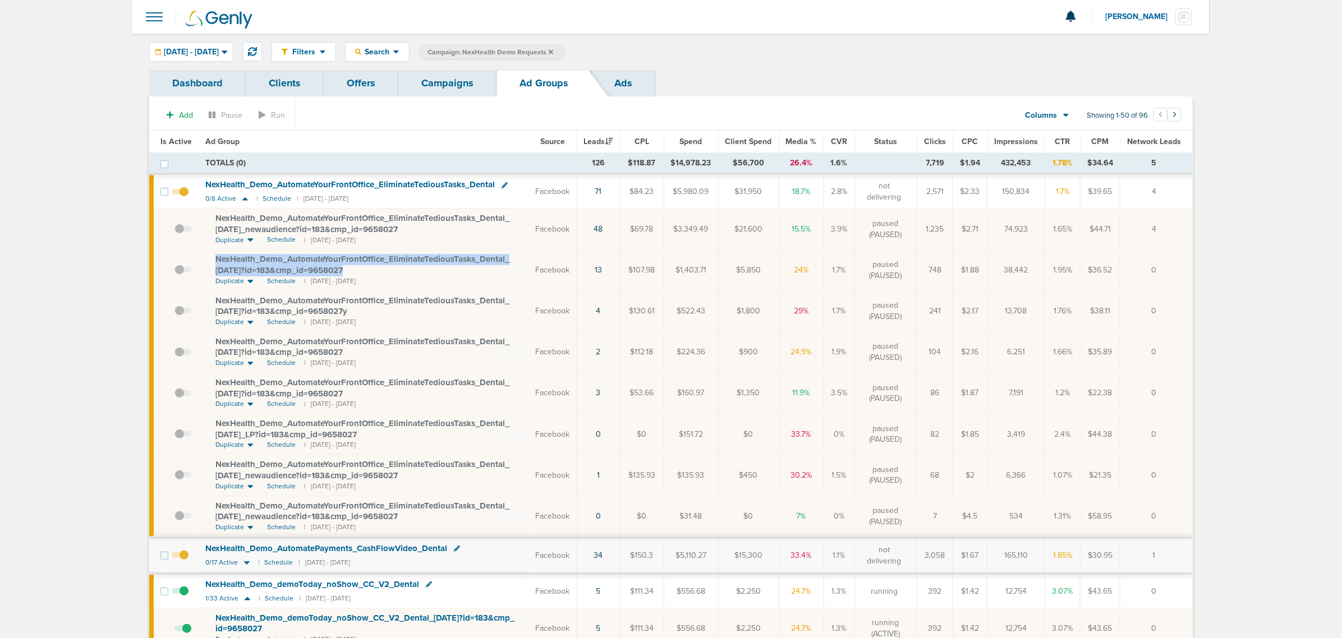
copy span "NexHealth_ Demo_ AutomateYourFrontOffice_ EliminateTediousTasks_ Dental_ 07.10.…"
click at [418, 243] on td "NexHealth_ Demo_ AutomateYourFrontOffice_ EliminateTediousTasks_ Dental_ 07.28.…" at bounding box center [364, 229] width 330 height 41
click at [461, 79] on link "Campaigns" at bounding box center [447, 83] width 98 height 26
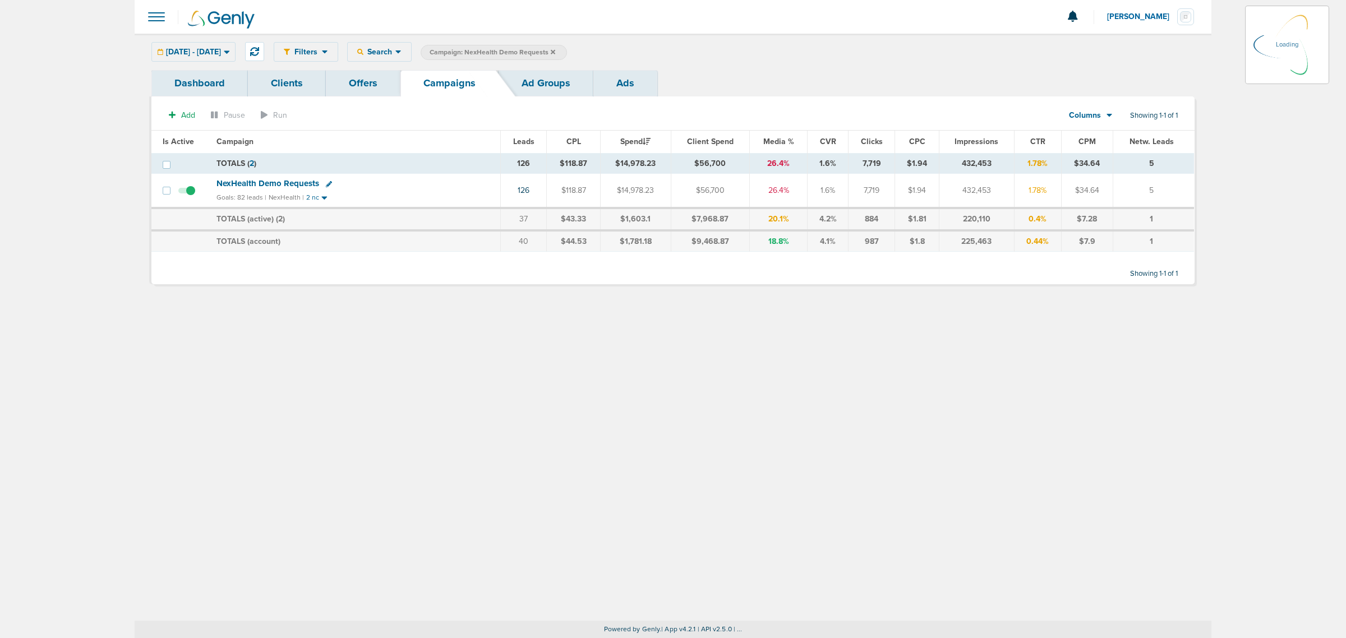
click at [555, 52] on icon at bounding box center [553, 51] width 4 height 4
click at [567, 47] on label "Campaign: NexHealth Demo Requests" at bounding box center [494, 52] width 146 height 15
click at [555, 51] on icon at bounding box center [553, 51] width 4 height 4
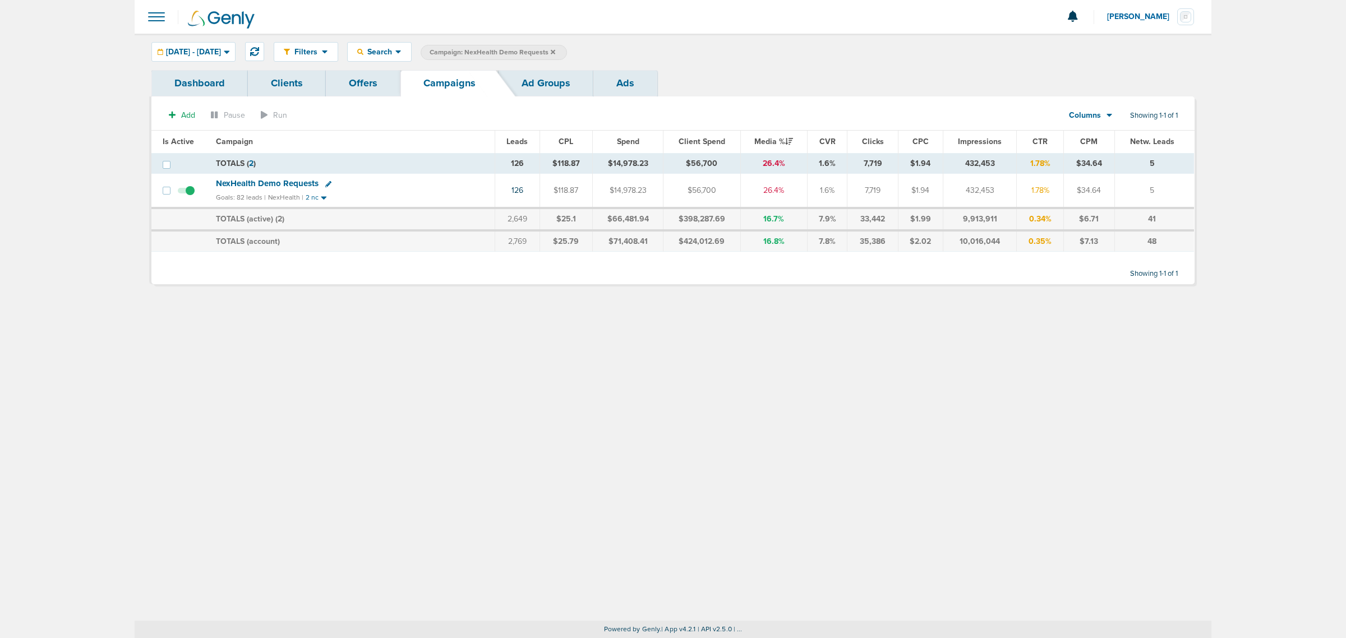
click at [555, 51] on icon at bounding box center [553, 51] width 4 height 4
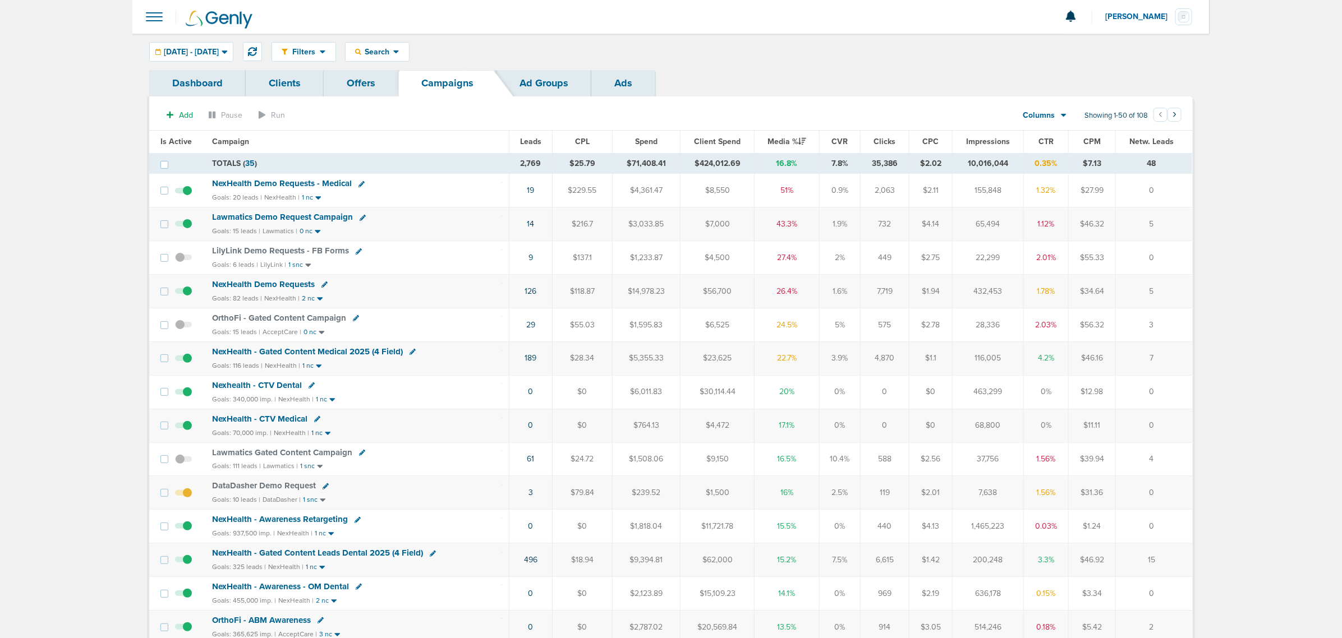
click at [169, 62] on div "Filters Active Only Settings Status Active Inactive Objectives MQL SQL Traffic …" at bounding box center [670, 52] width 1077 height 36
click at [200, 49] on span "07.01.2025 - 08.17.2025" at bounding box center [191, 52] width 55 height 8
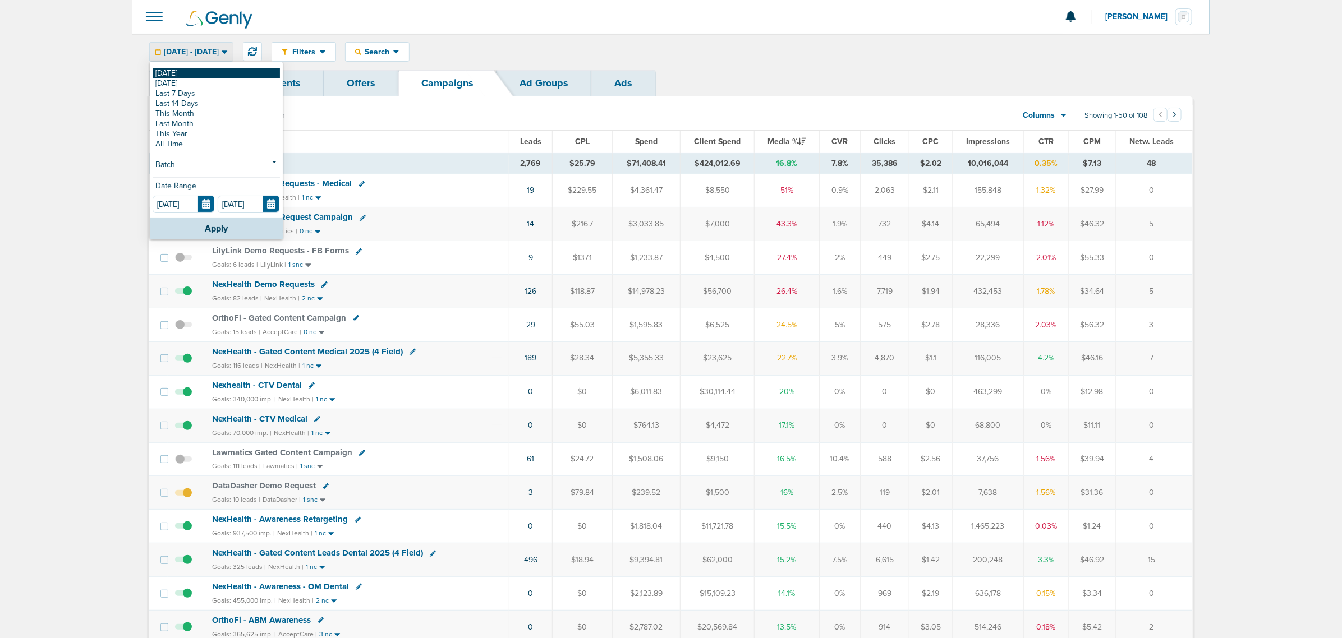
click at [189, 75] on link "[DATE]" at bounding box center [216, 73] width 127 height 10
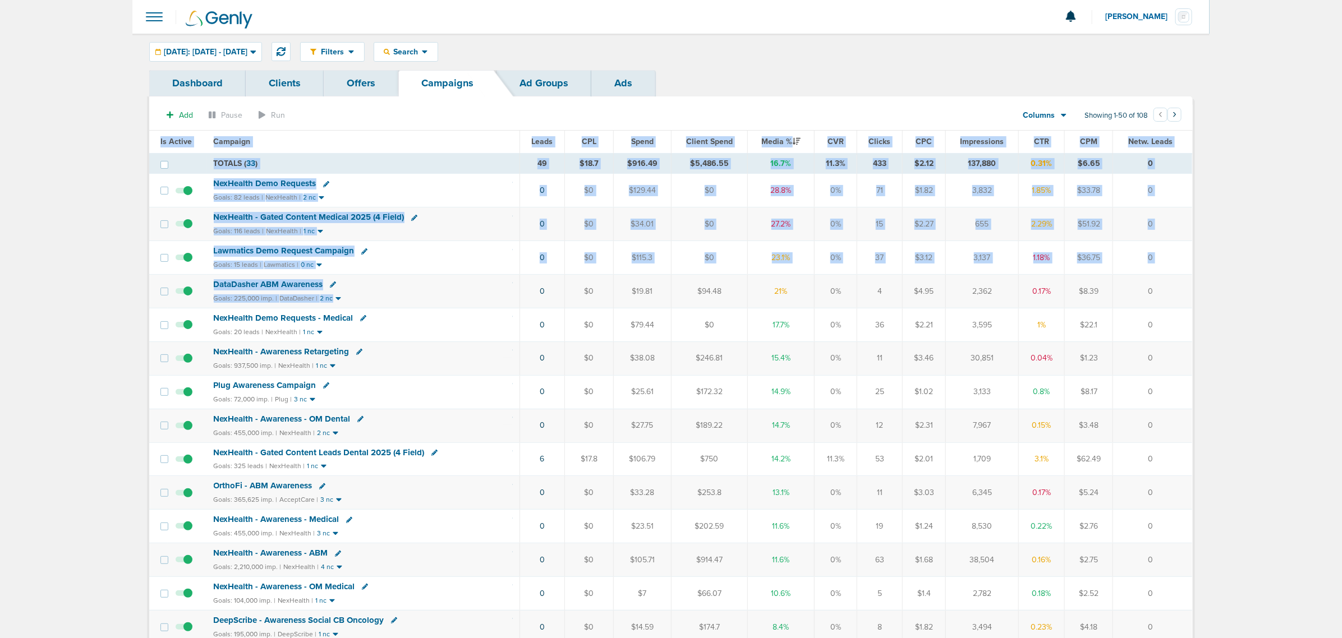
drag, startPoint x: 500, startPoint y: 292, endPoint x: 1227, endPoint y: 290, distance: 726.3
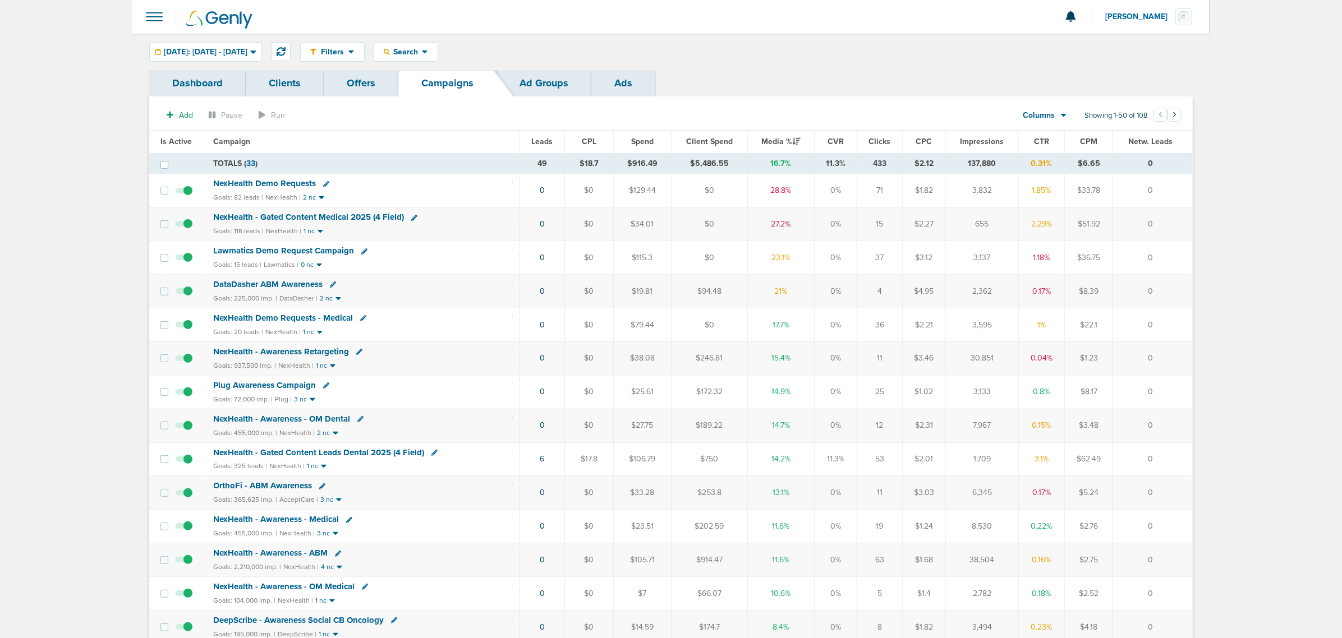
click at [324, 216] on span "NexHealth - Gated Content Medical 2025 (4 Field)" at bounding box center [309, 217] width 191 height 10
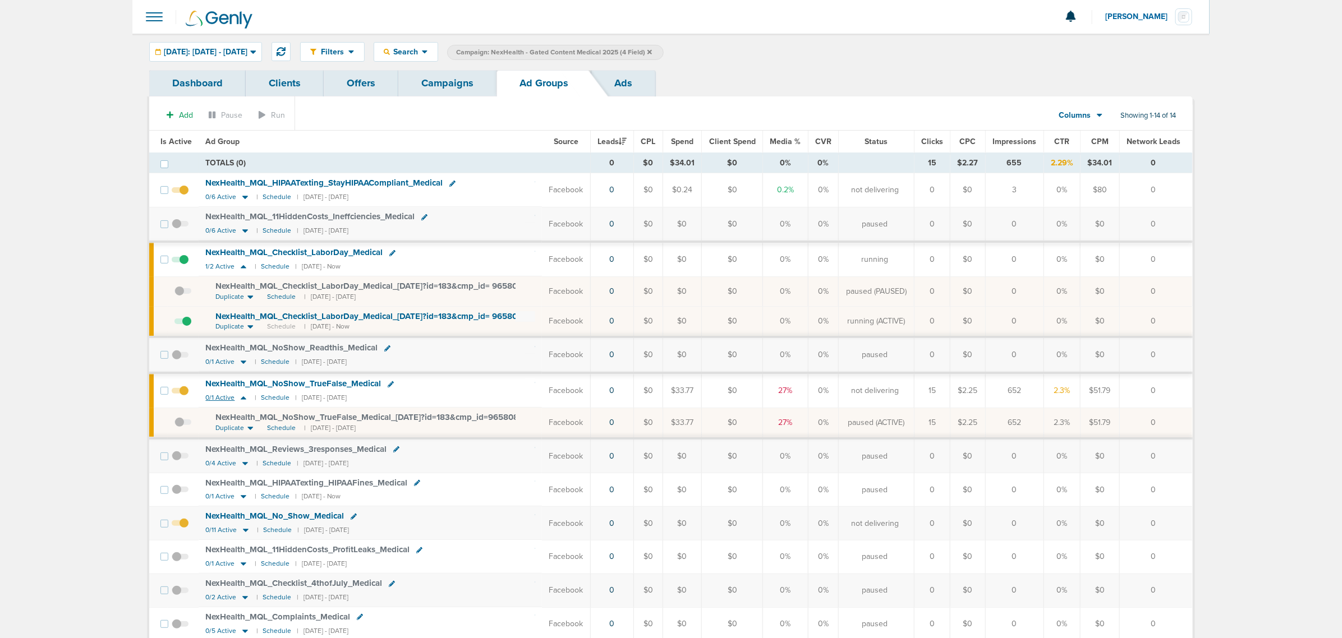
click at [239, 398] on icon at bounding box center [243, 398] width 11 height 10
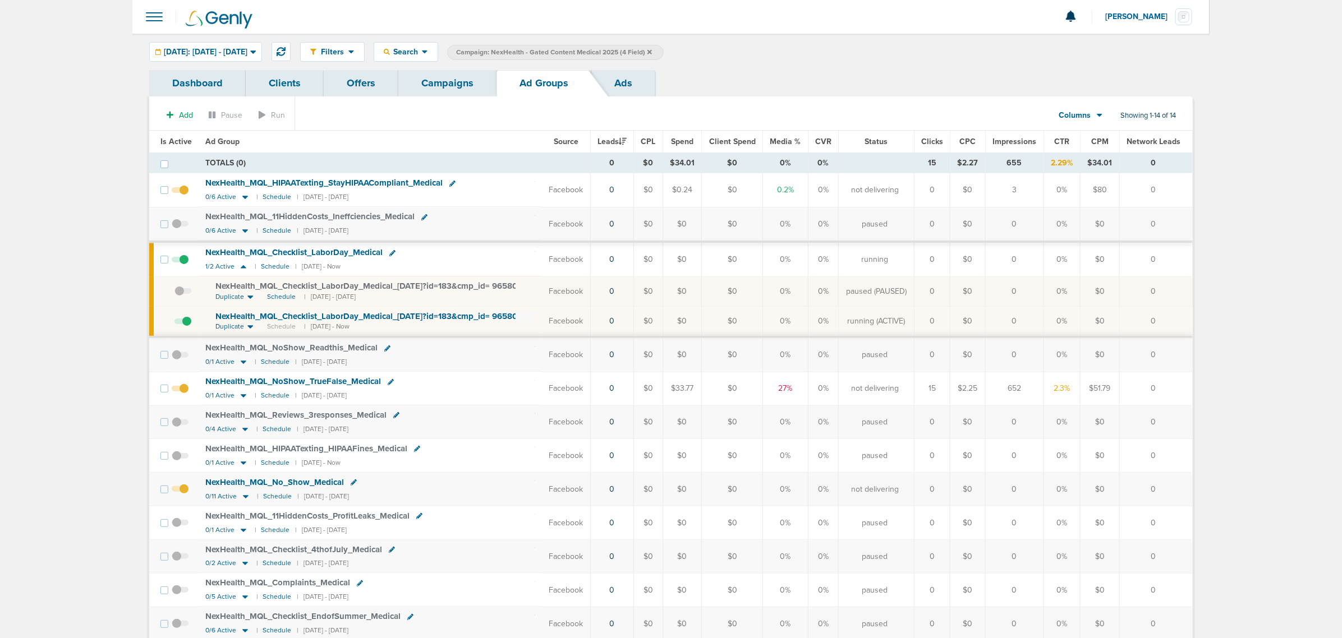
click at [446, 85] on link "Campaigns" at bounding box center [447, 83] width 98 height 26
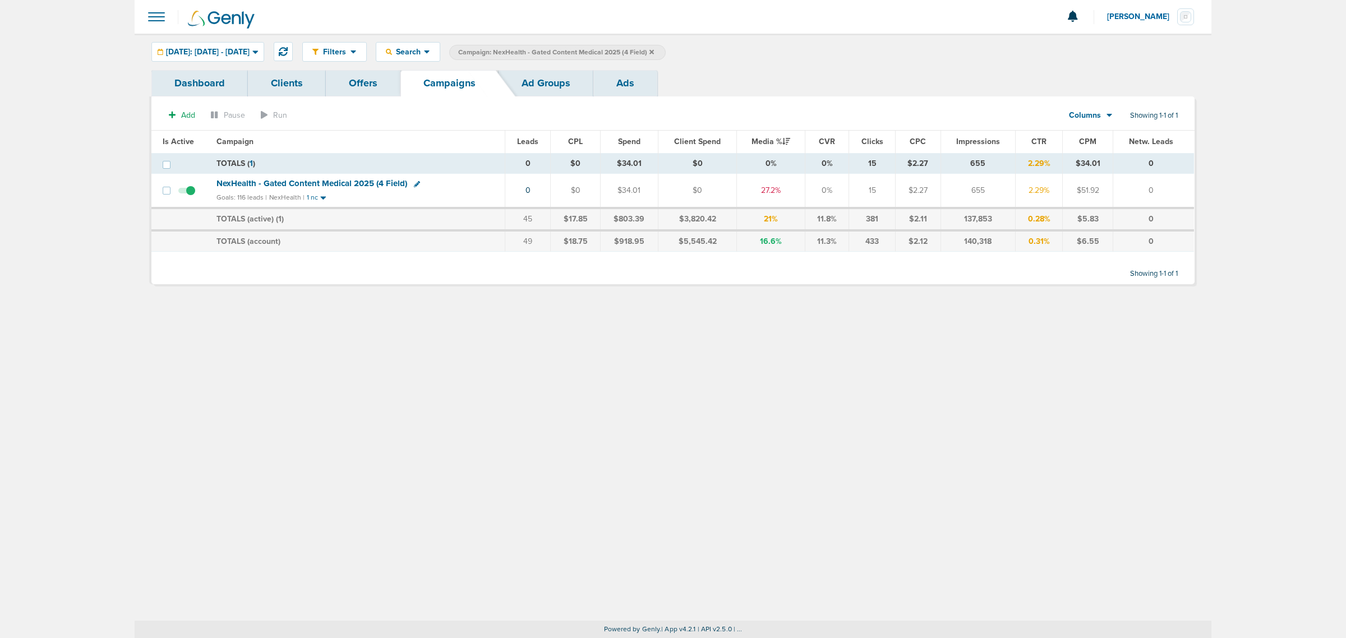
click at [654, 52] on icon at bounding box center [651, 52] width 4 height 7
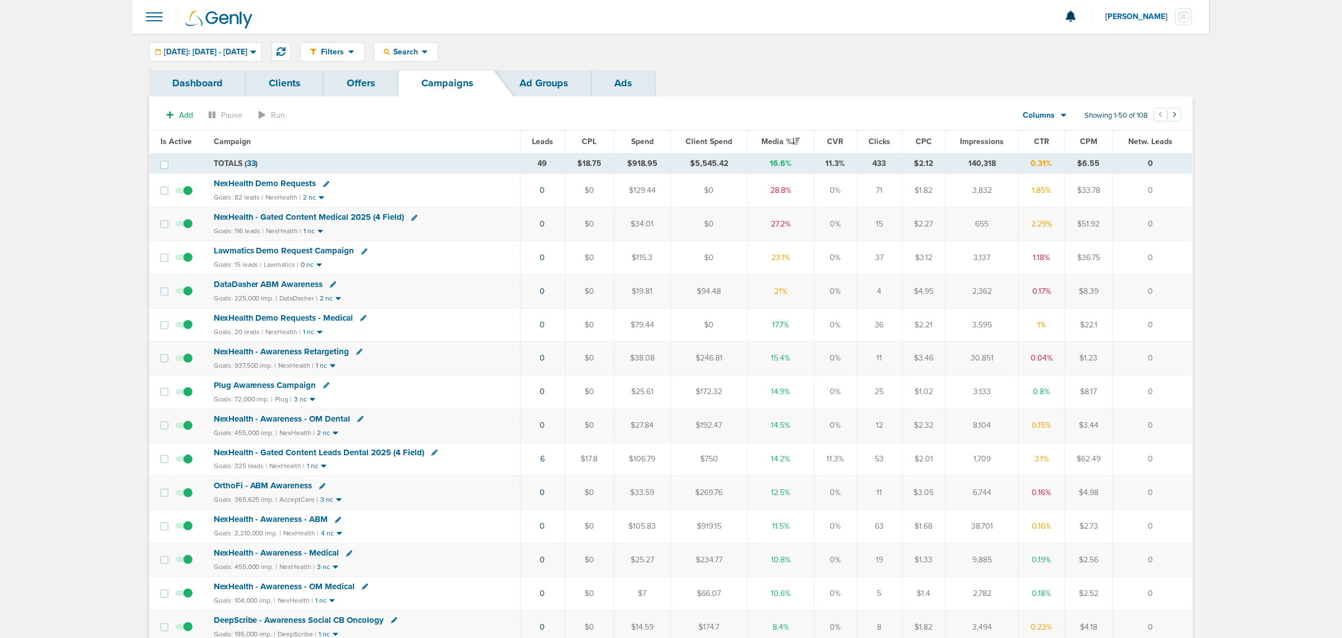
click at [280, 186] on span "NexHealth Demo Requests" at bounding box center [265, 183] width 103 height 10
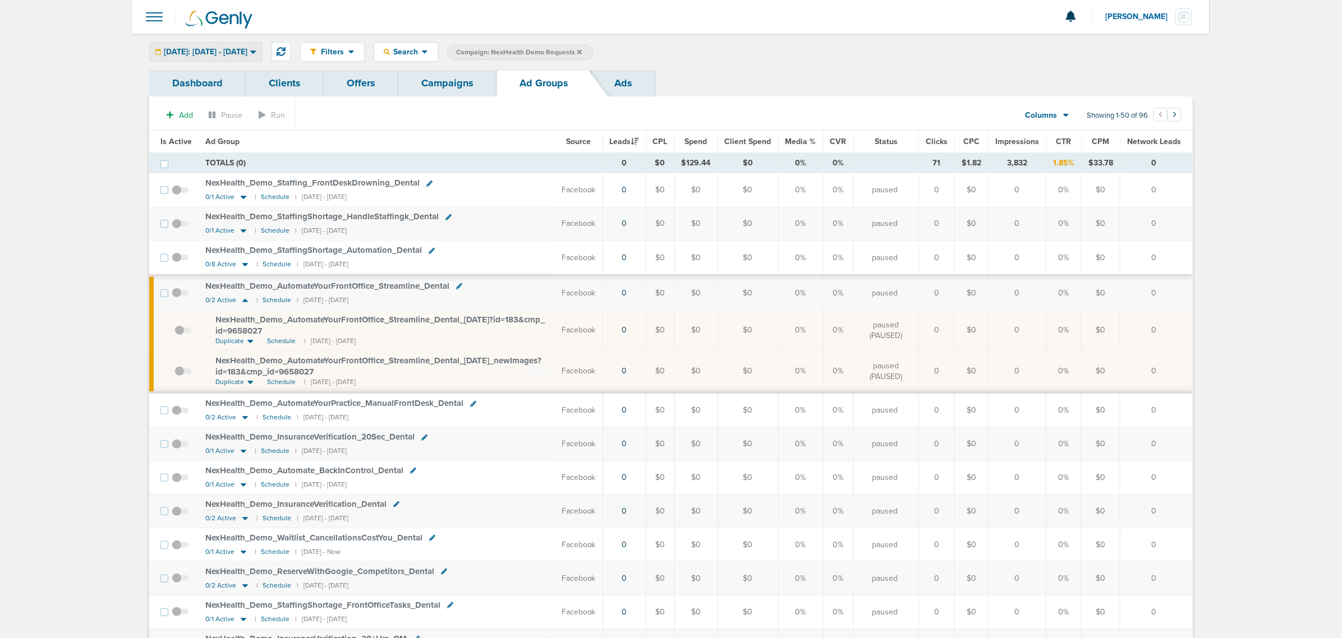
click at [237, 56] on div "[DATE]: [DATE] - [DATE]" at bounding box center [206, 52] width 112 height 19
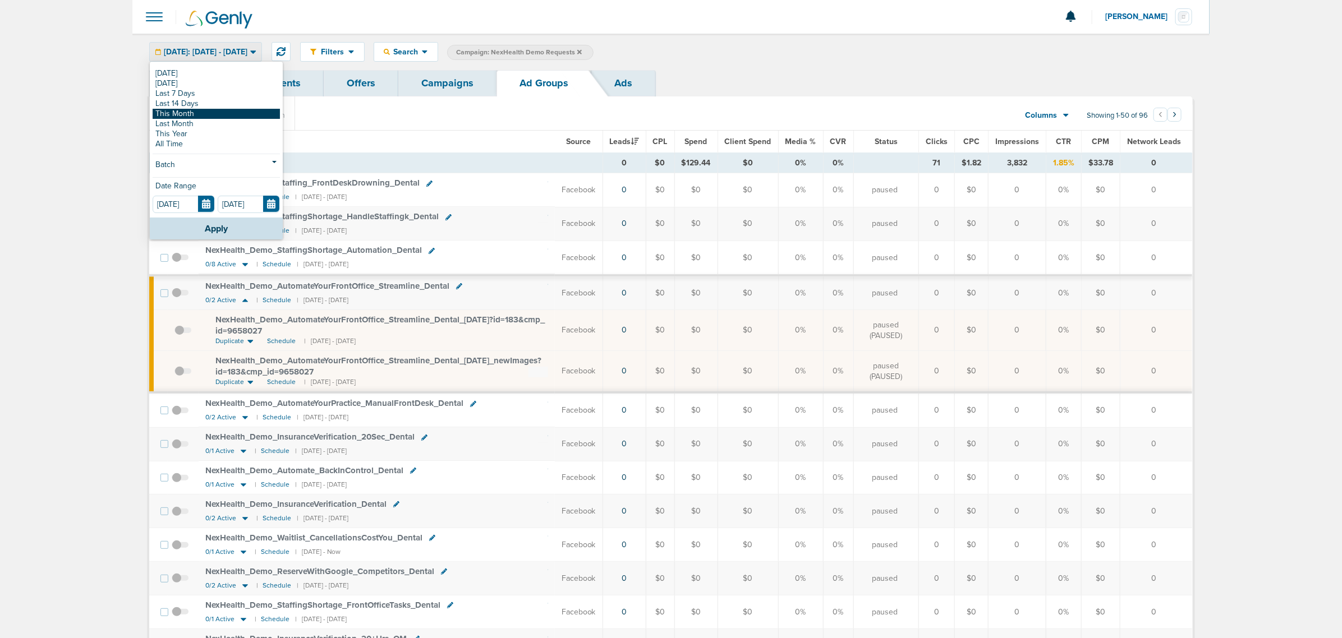
click at [225, 113] on link "This Month" at bounding box center [216, 114] width 127 height 10
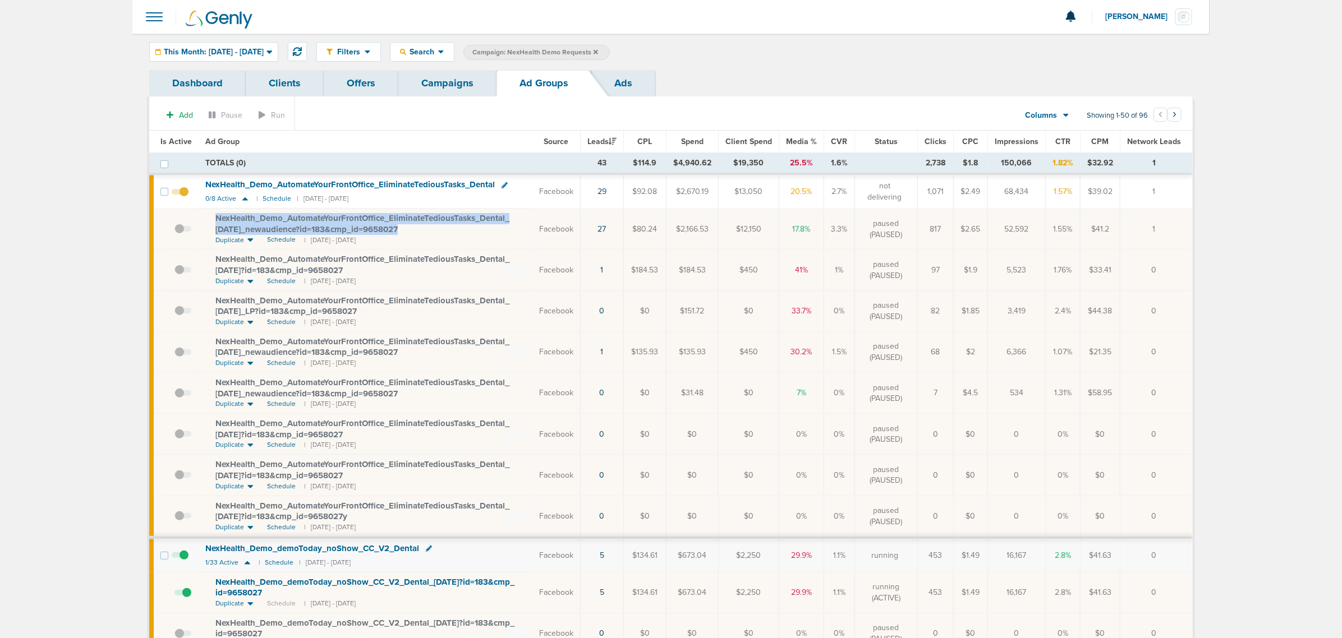
drag, startPoint x: 430, startPoint y: 231, endPoint x: 206, endPoint y: 216, distance: 224.3
click at [206, 216] on td "NexHealth_ Demo_ AutomateYourFrontOffice_ EliminateTediousTasks_ Dental_ 07.28.…" at bounding box center [366, 229] width 334 height 41
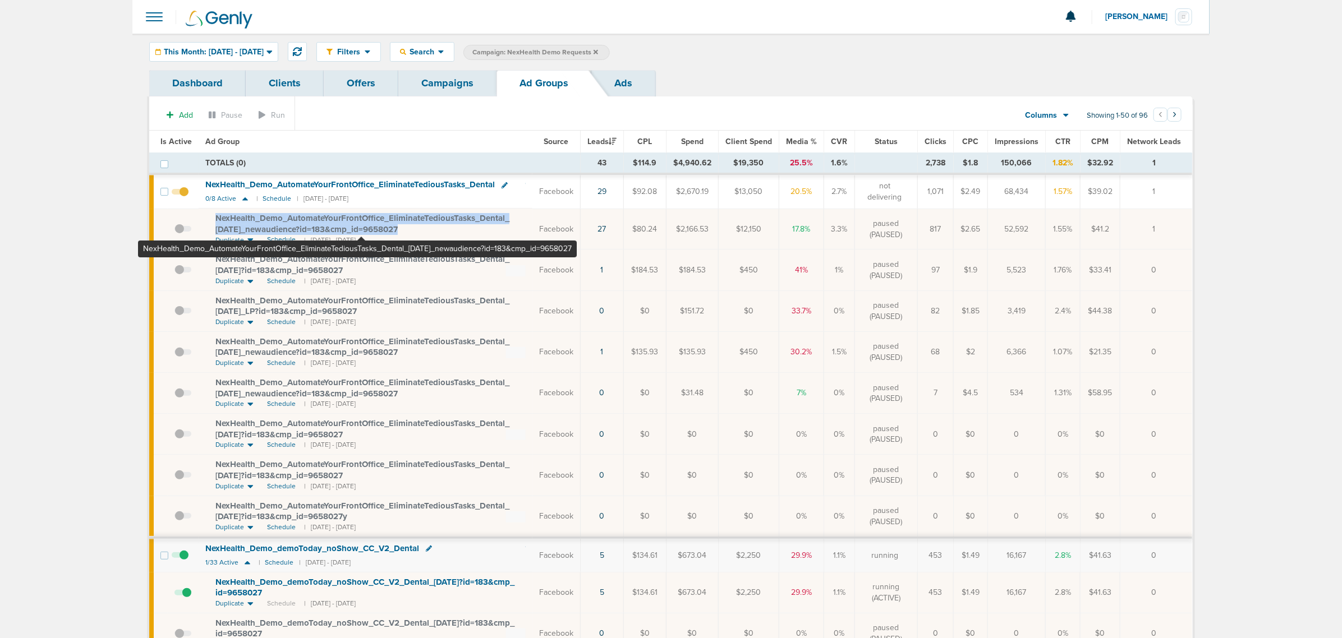
copy span "NexHealth_ Demo_ AutomateYourFrontOffice_ EliminateTediousTasks_ Dental_ 07.28.…"
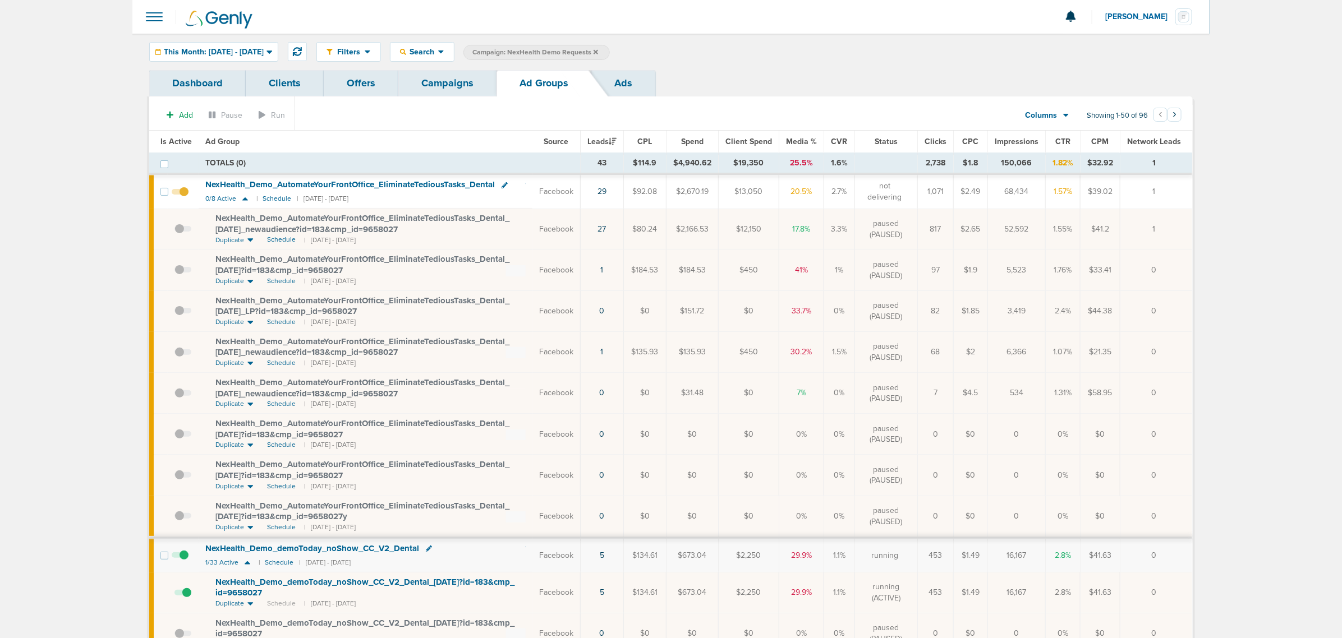
drag, startPoint x: 432, startPoint y: 130, endPoint x: 474, endPoint y: 83, distance: 63.1
click at [436, 124] on section "Add Pause Run Columns Media Stats Sales Performance Custom Showing 1-50 of 96 ‹…" at bounding box center [670, 118] width 1043 height 26
click at [474, 83] on link "Campaigns" at bounding box center [447, 83] width 98 height 26
click at [598, 51] on icon at bounding box center [595, 51] width 4 height 4
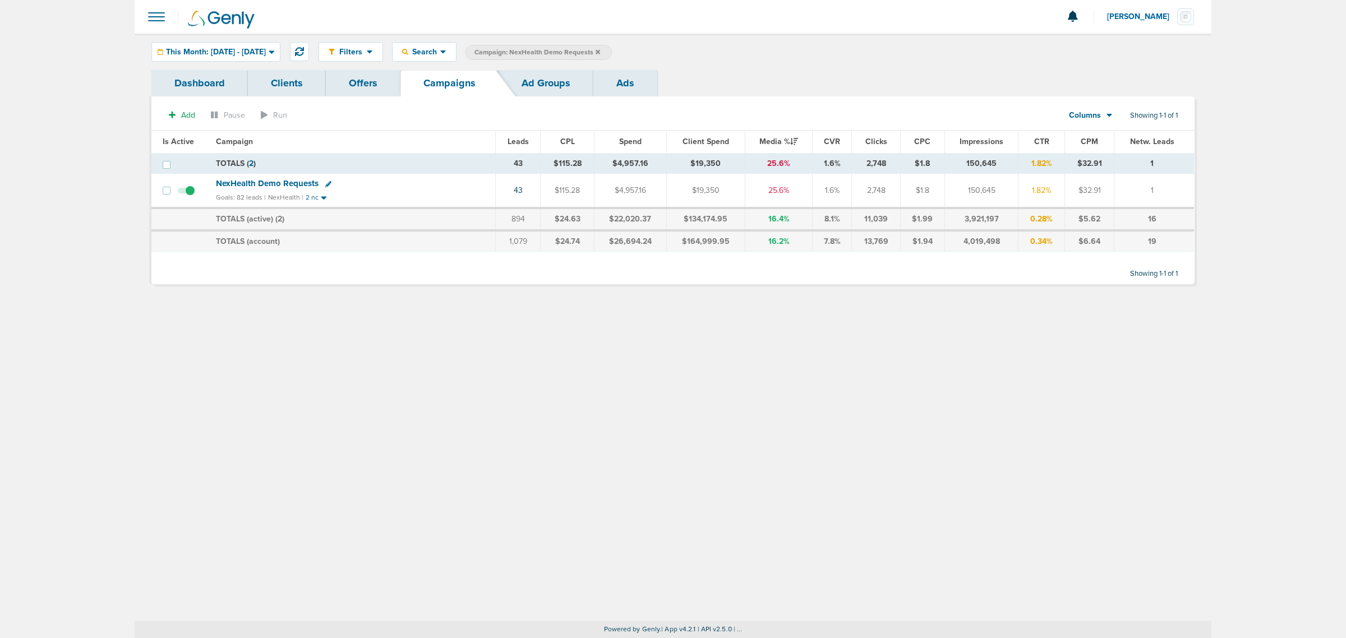
click at [600, 51] on icon at bounding box center [598, 51] width 4 height 4
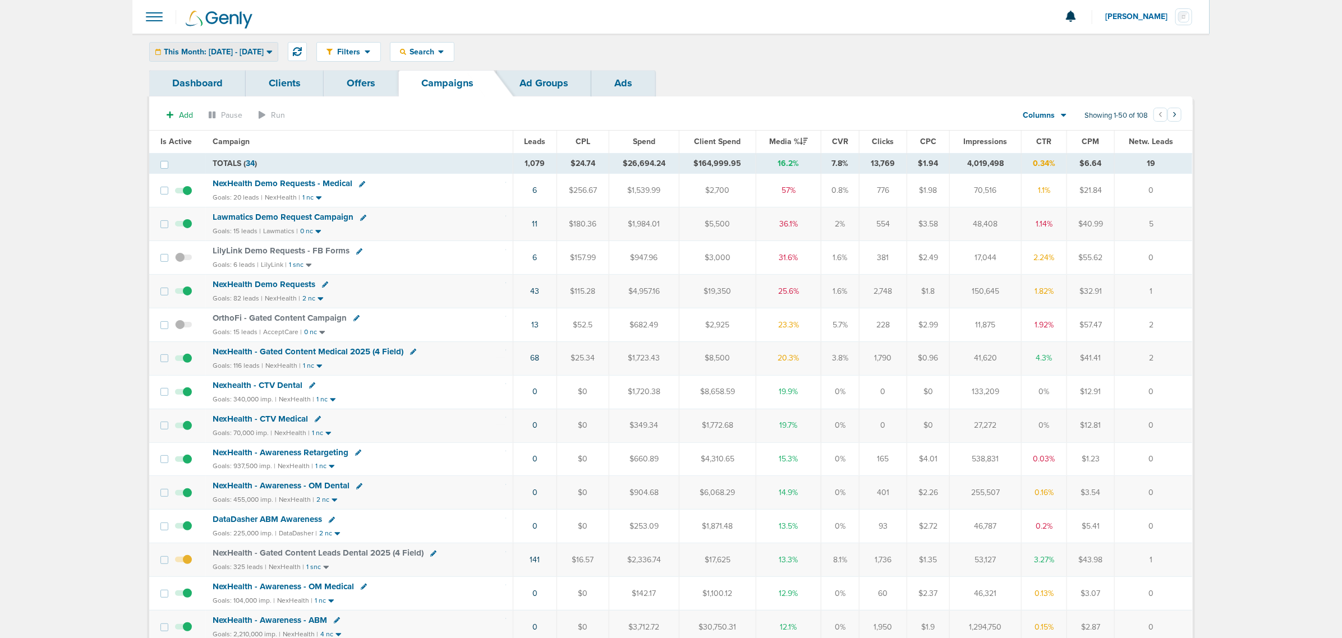
click at [278, 45] on div "This Month: [DATE] - [DATE]" at bounding box center [214, 52] width 128 height 19
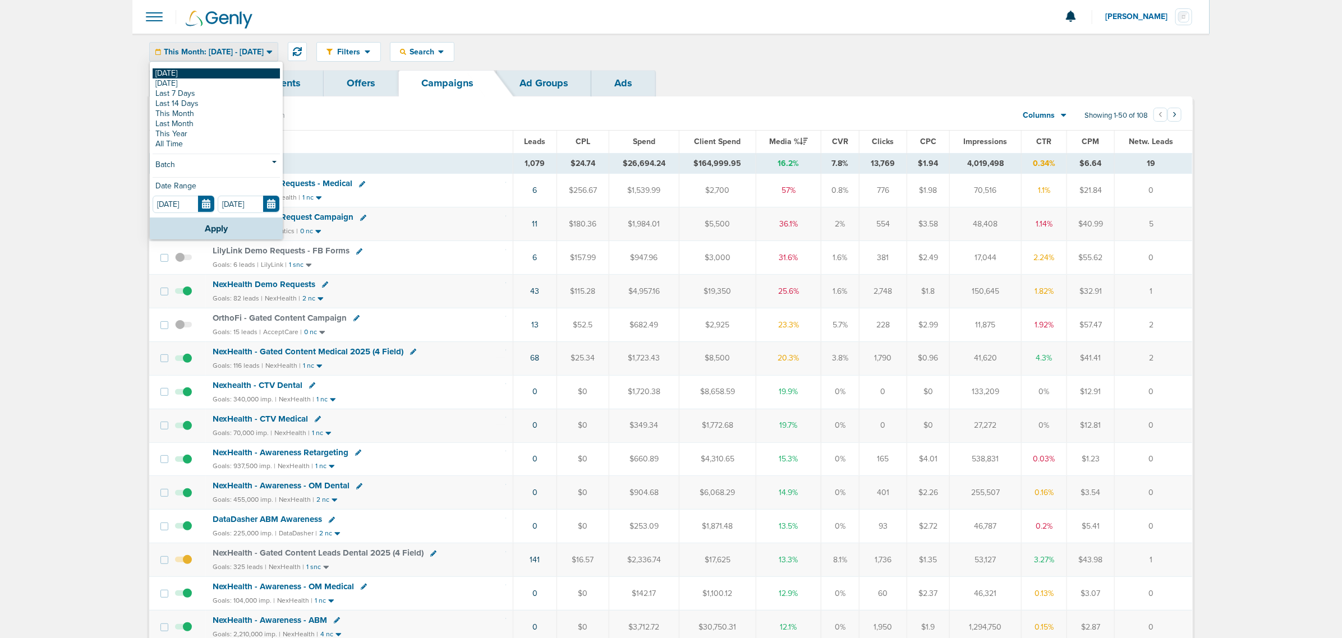
click at [173, 71] on link "[DATE]" at bounding box center [216, 73] width 127 height 10
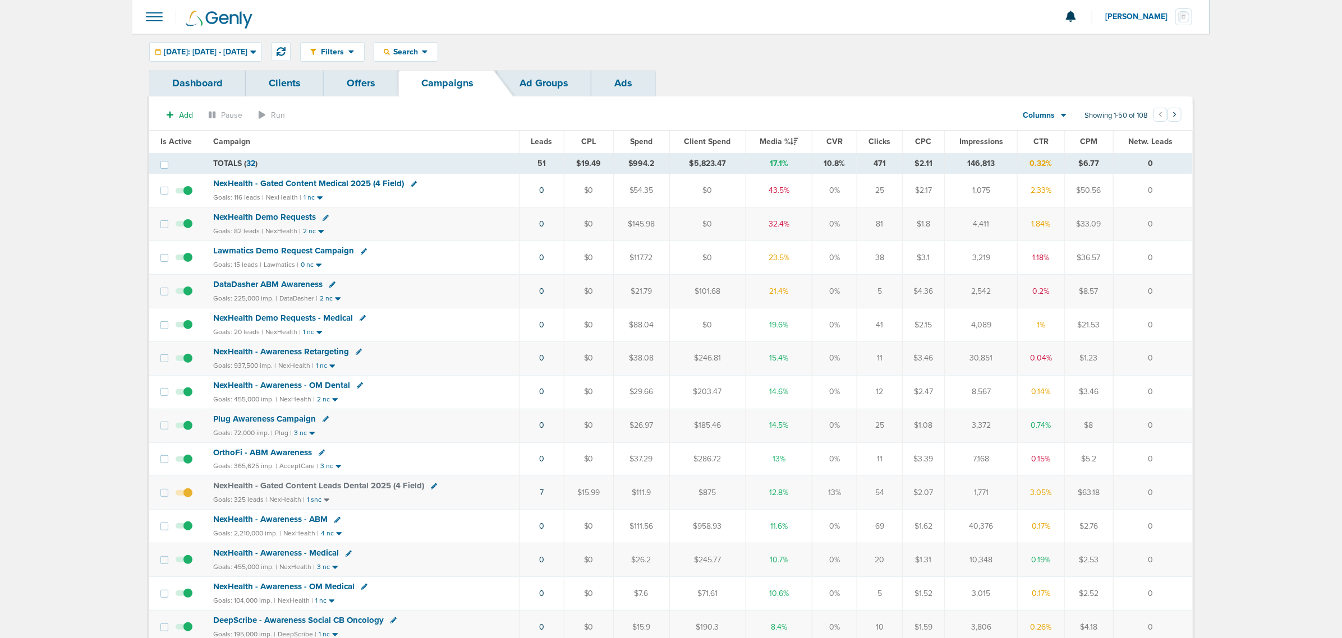
click at [427, 491] on div "NexHealth - Gated Content Leads Dental 2025 (4 Field)" at bounding box center [322, 486] width 218 height 10
click at [431, 490] on icon at bounding box center [434, 486] width 6 height 6
select select
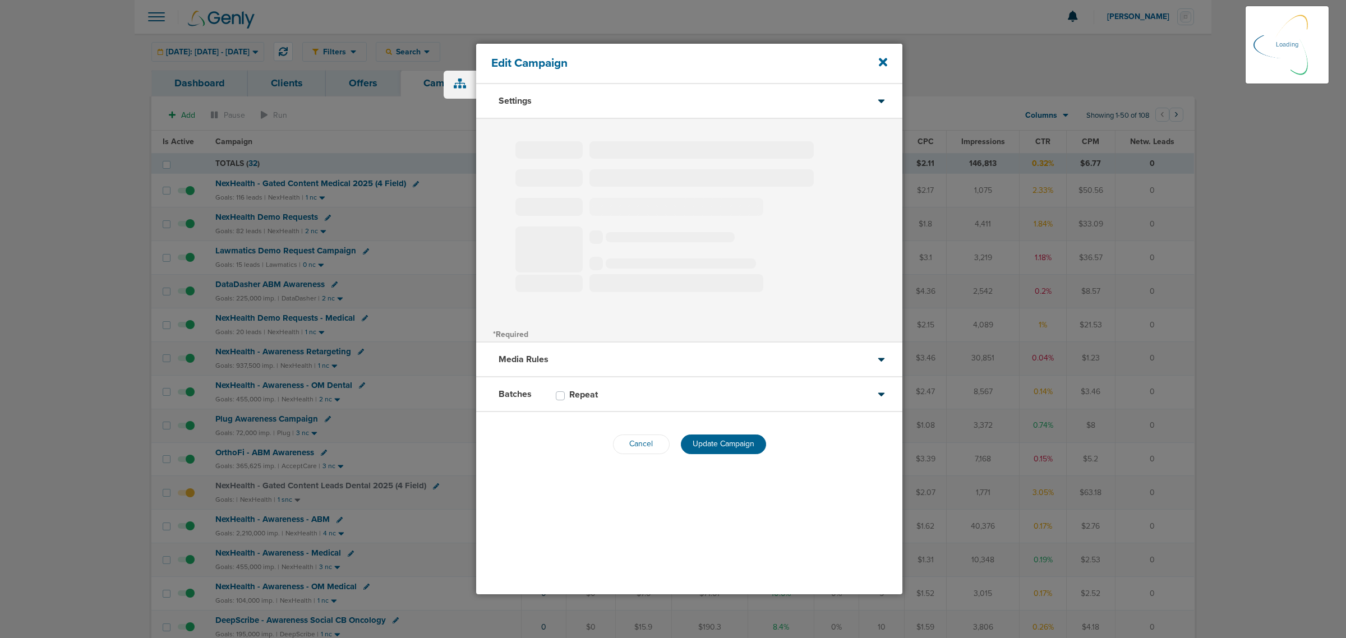
select select "1"
select select "2"
select select "3"
select select "4"
select select "6"
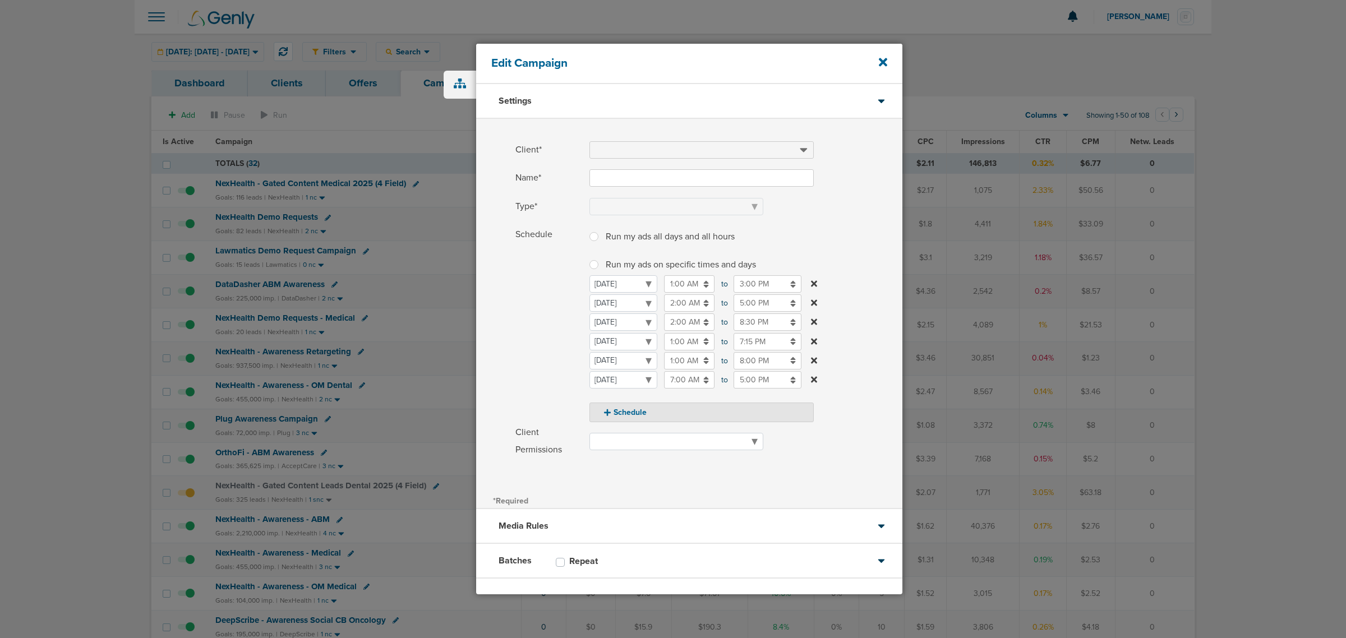
type input "NexHealth - Gated Content Leads Dental 2025 (4 Field)"
select select "Leads"
radio input "true"
select select "readWrite"
click at [757, 284] on input "3:00 PM" at bounding box center [768, 283] width 68 height 17
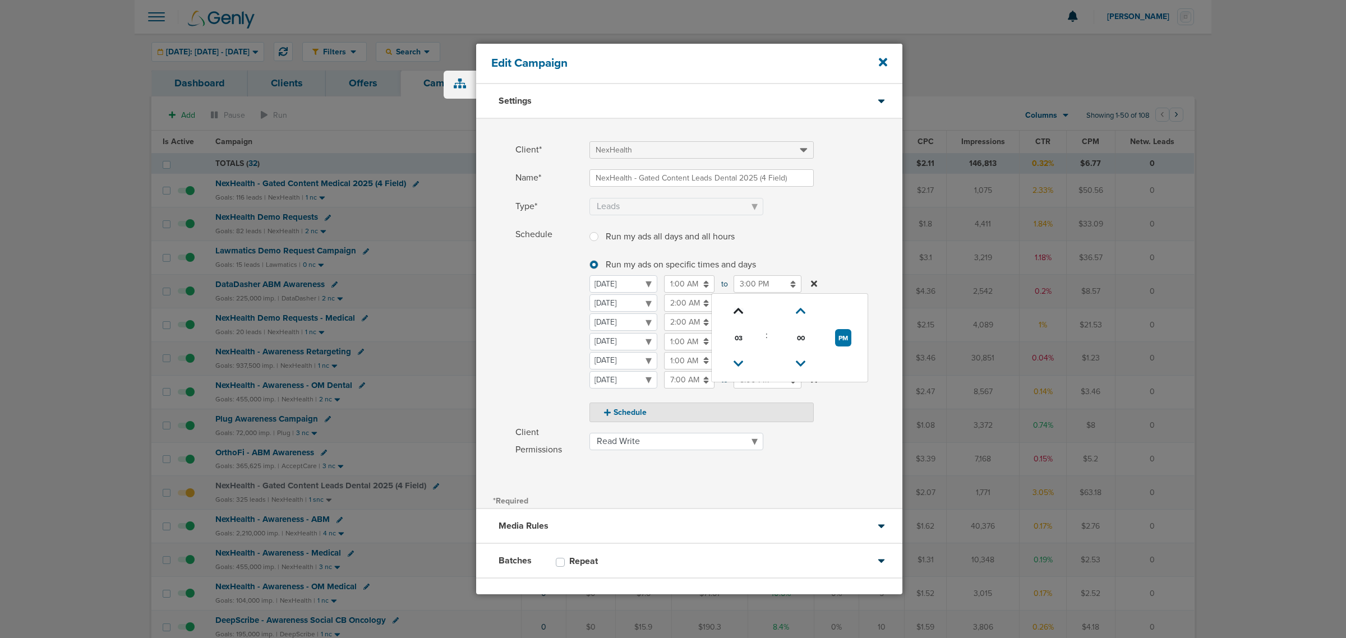
click at [735, 312] on icon at bounding box center [739, 311] width 10 height 7
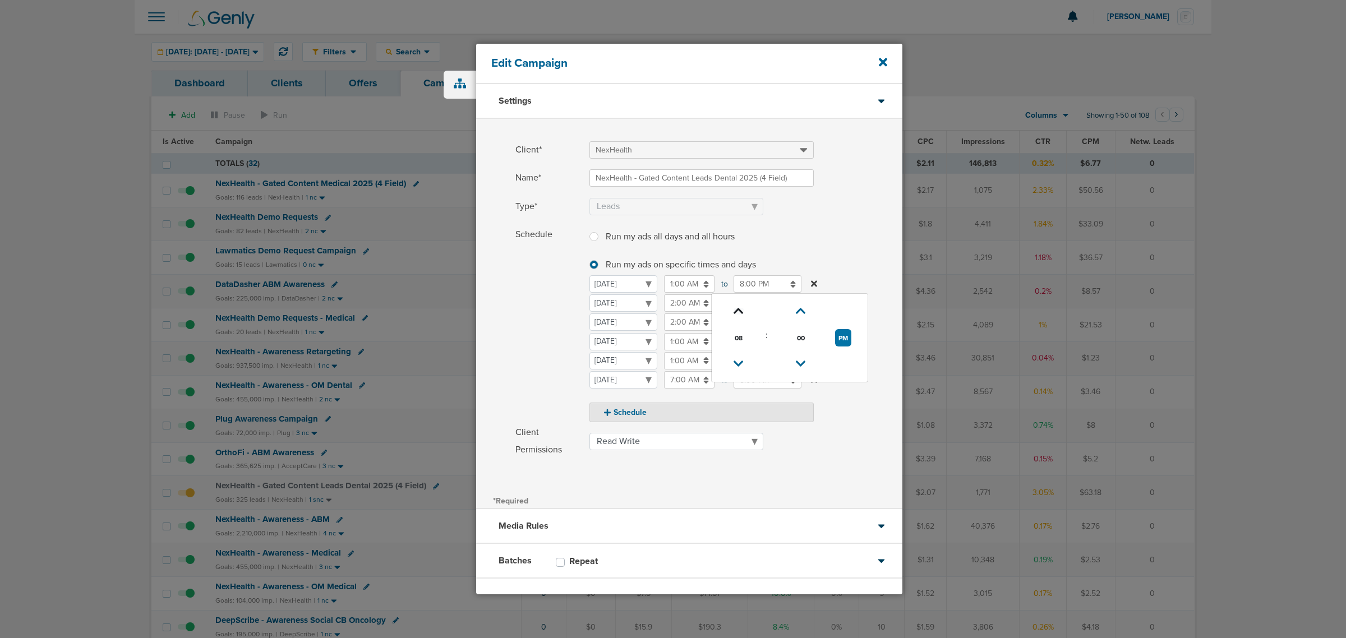
click at [735, 312] on icon at bounding box center [739, 311] width 10 height 7
type input "10:00 PM"
click at [777, 250] on div "Run my ads all days and all hours Run my ads all days and all hours Run my ads …" at bounding box center [701, 324] width 224 height 196
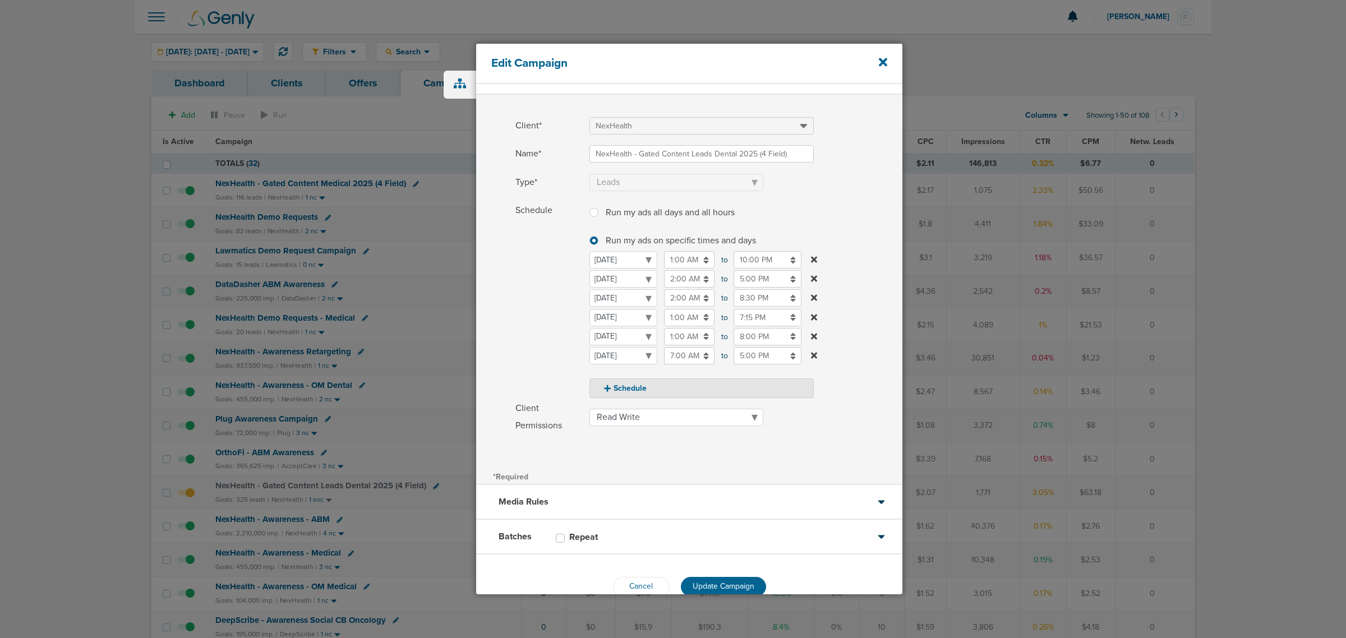
scroll to position [48, 0]
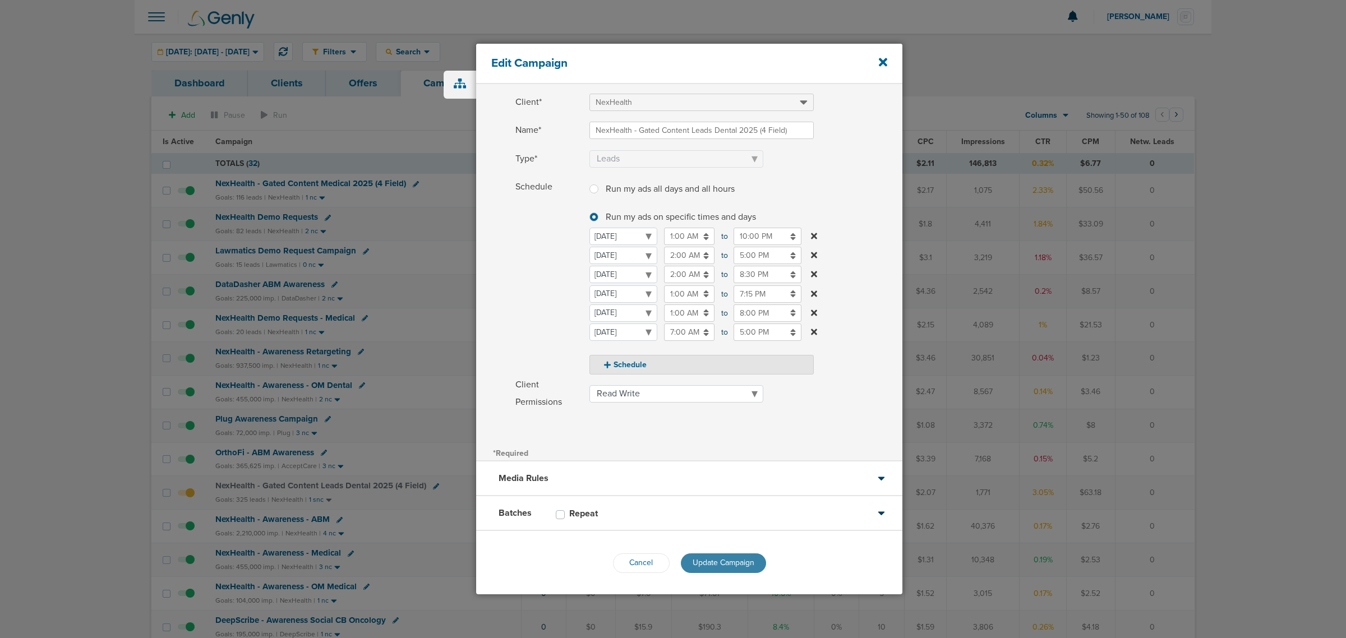
click at [713, 567] on button "Update Campaign" at bounding box center [723, 564] width 85 height 20
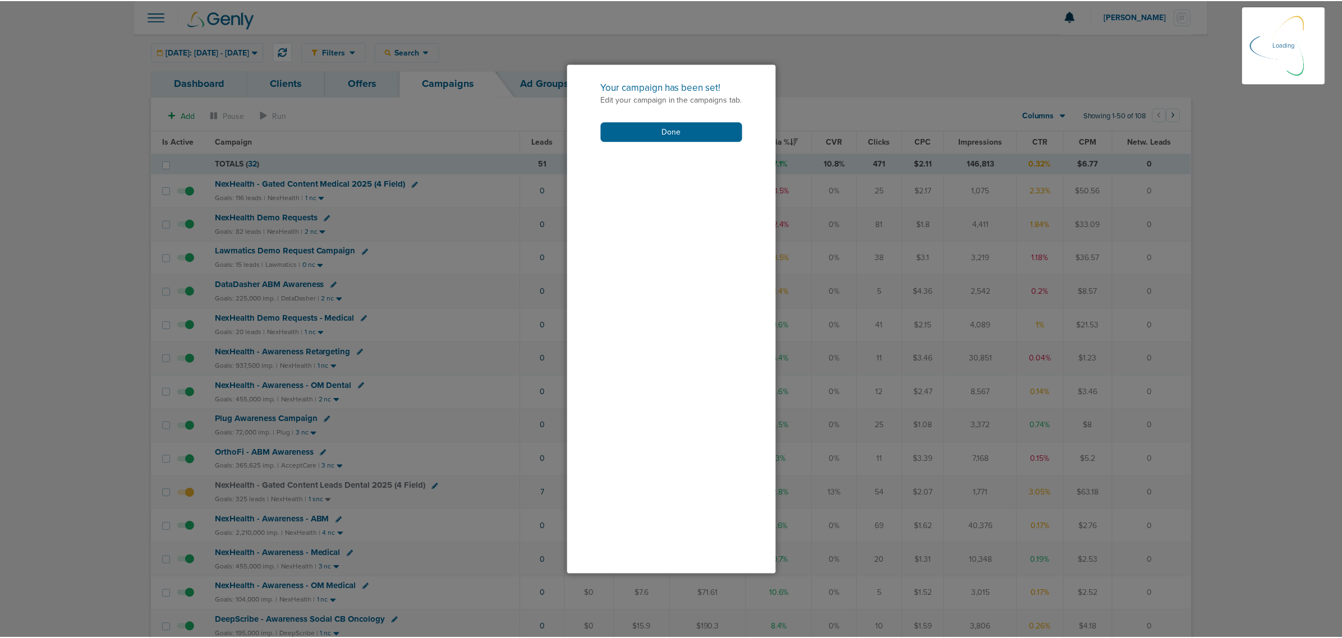
scroll to position [12, 0]
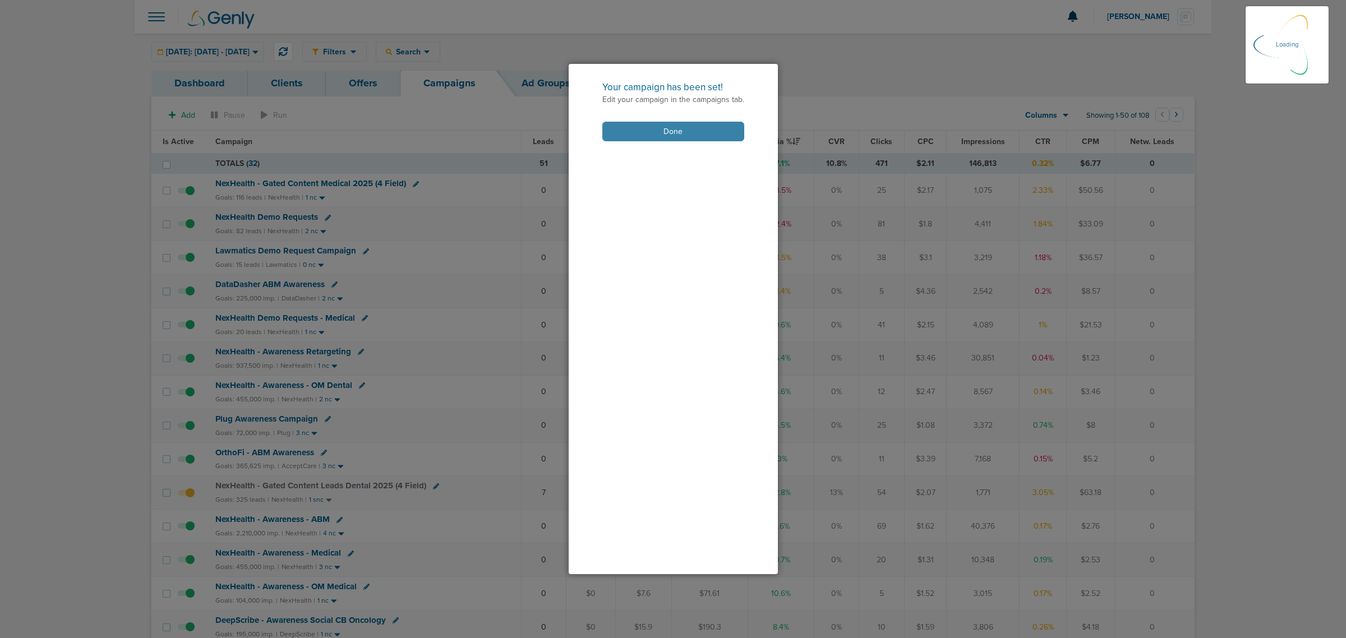
click at [697, 124] on button "Done" at bounding box center [673, 132] width 142 height 20
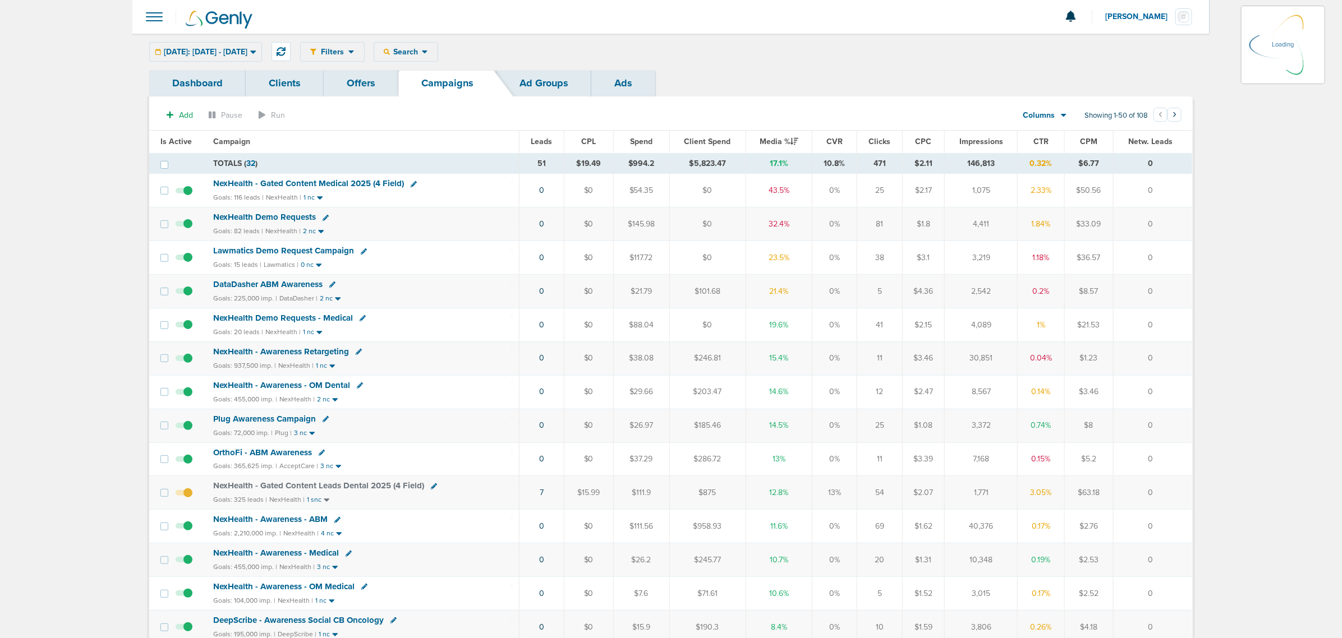
click at [385, 183] on span "NexHealth - Gated Content Medical 2025 (4 Field)" at bounding box center [308, 183] width 191 height 10
click at [365, 183] on span "NexHealth - Gated Content Medical 2025 (4 Field)" at bounding box center [308, 183] width 191 height 10
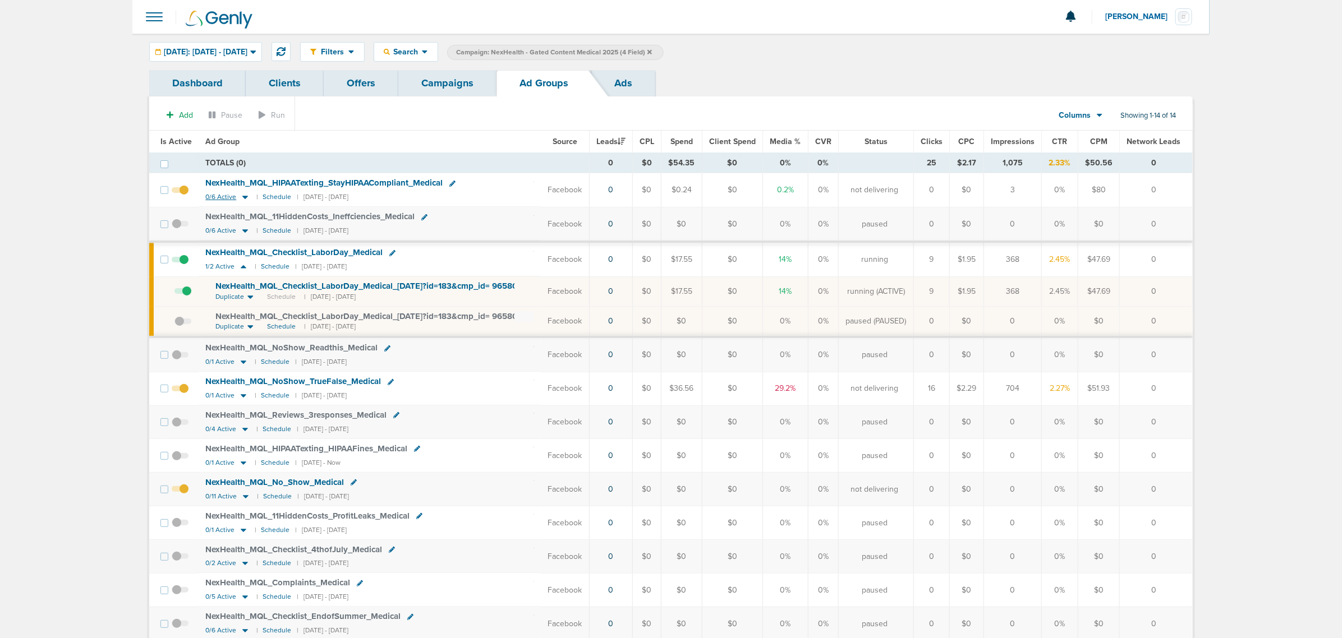
click at [242, 200] on icon at bounding box center [244, 197] width 11 height 10
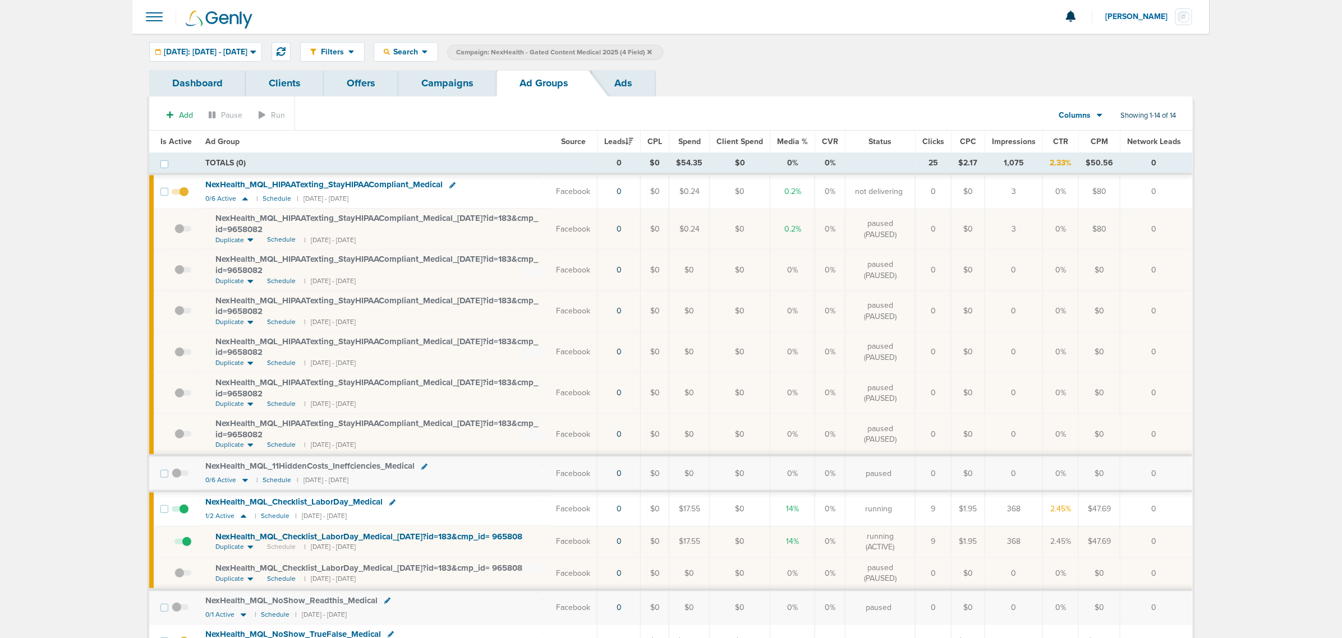
click at [186, 197] on span at bounding box center [180, 197] width 17 height 0
click at [180, 194] on input "checkbox" at bounding box center [180, 194] width 0 height 0
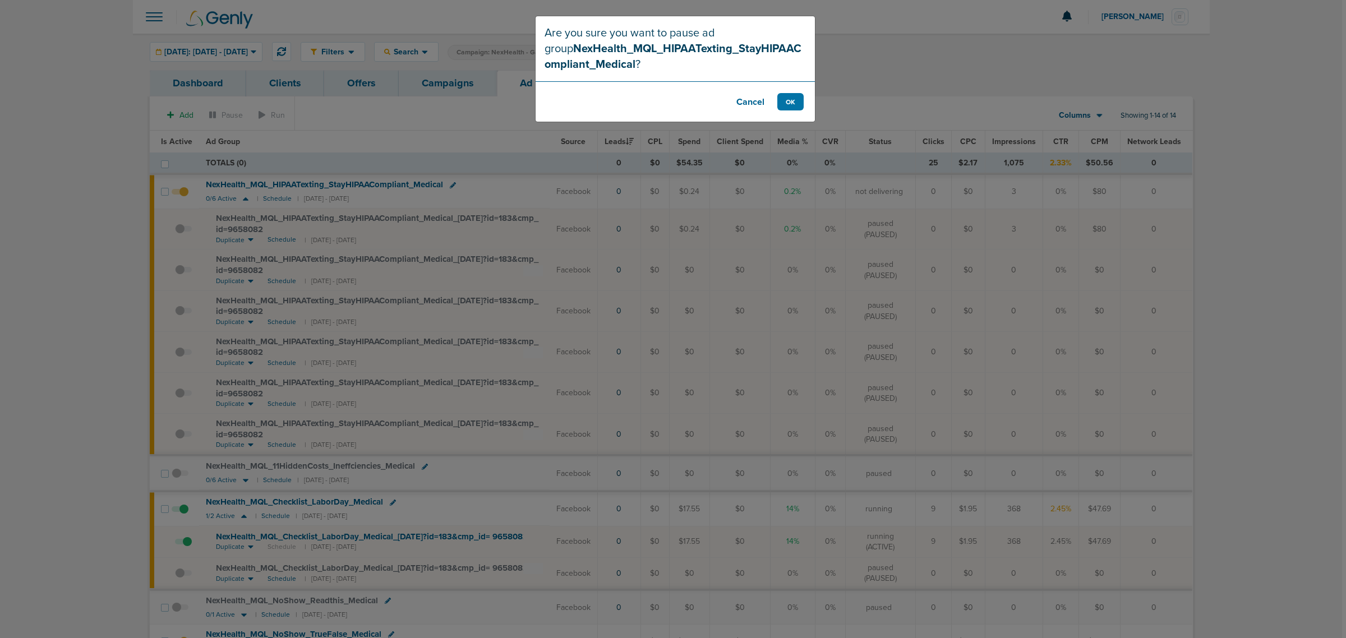
click at [785, 110] on footer "Cancel OK" at bounding box center [675, 101] width 279 height 40
click at [789, 100] on button "OK" at bounding box center [790, 101] width 26 height 17
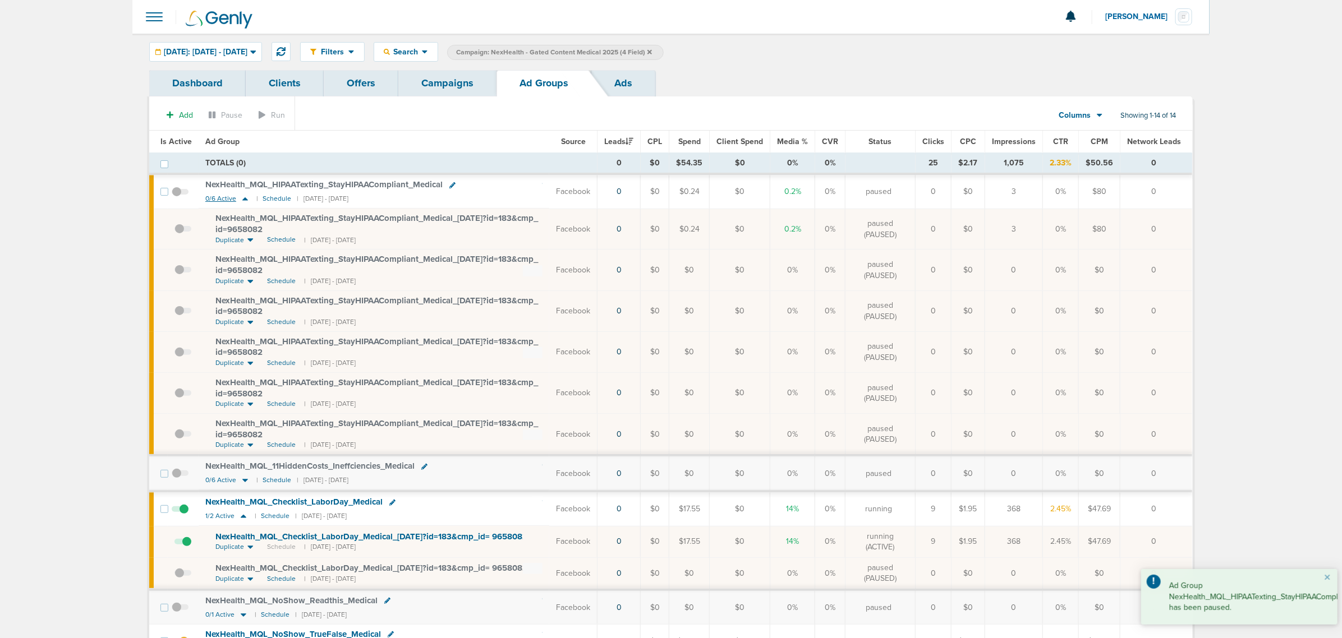
click at [245, 201] on icon at bounding box center [245, 198] width 6 height 3
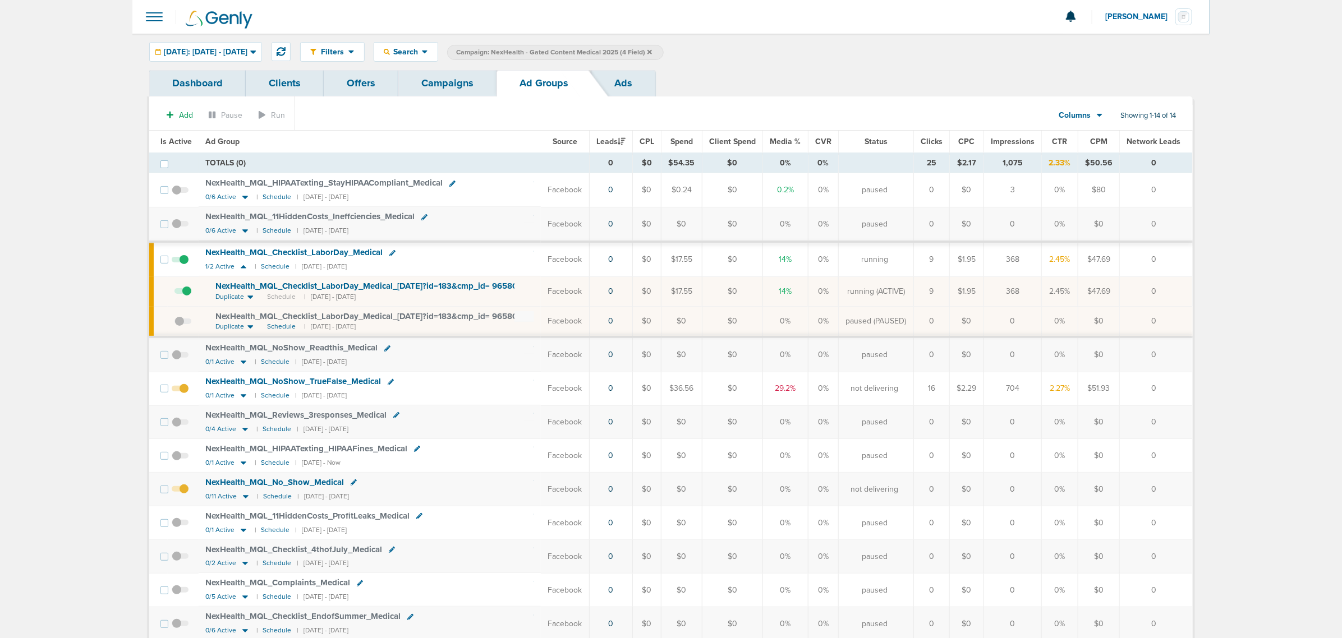
click at [181, 394] on span at bounding box center [180, 394] width 17 height 0
click at [180, 391] on input "checkbox" at bounding box center [180, 391] width 0 height 0
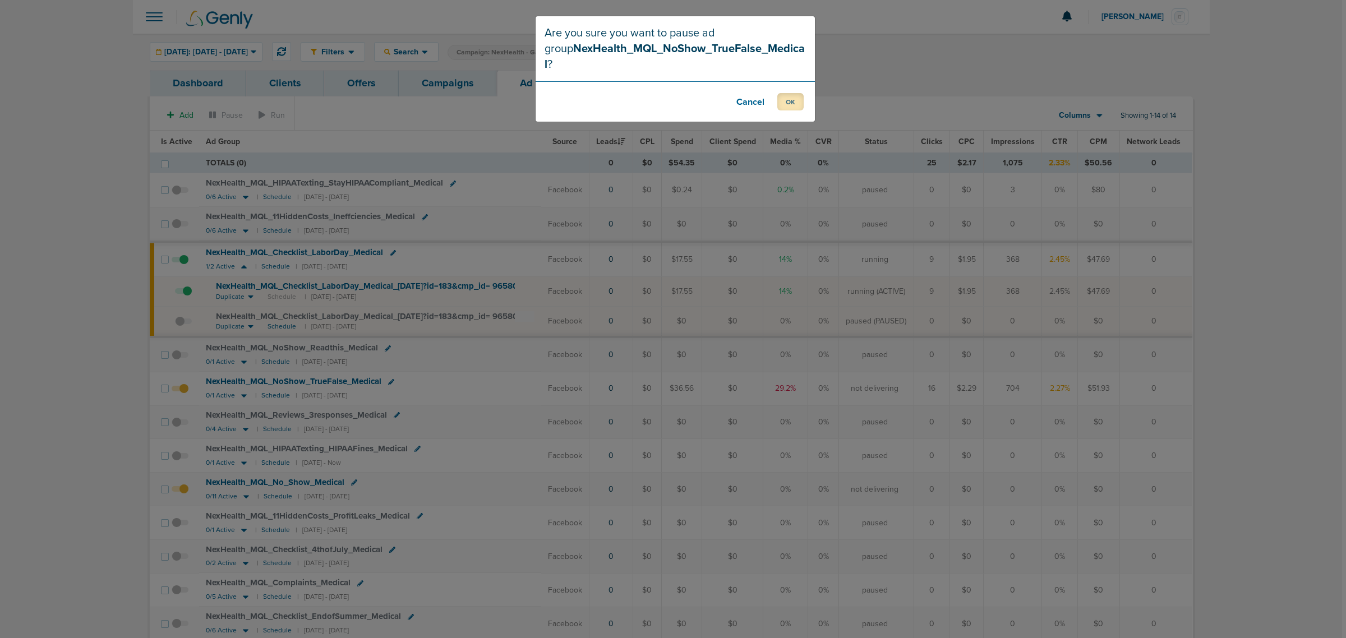
click at [780, 93] on button "OK" at bounding box center [790, 101] width 26 height 17
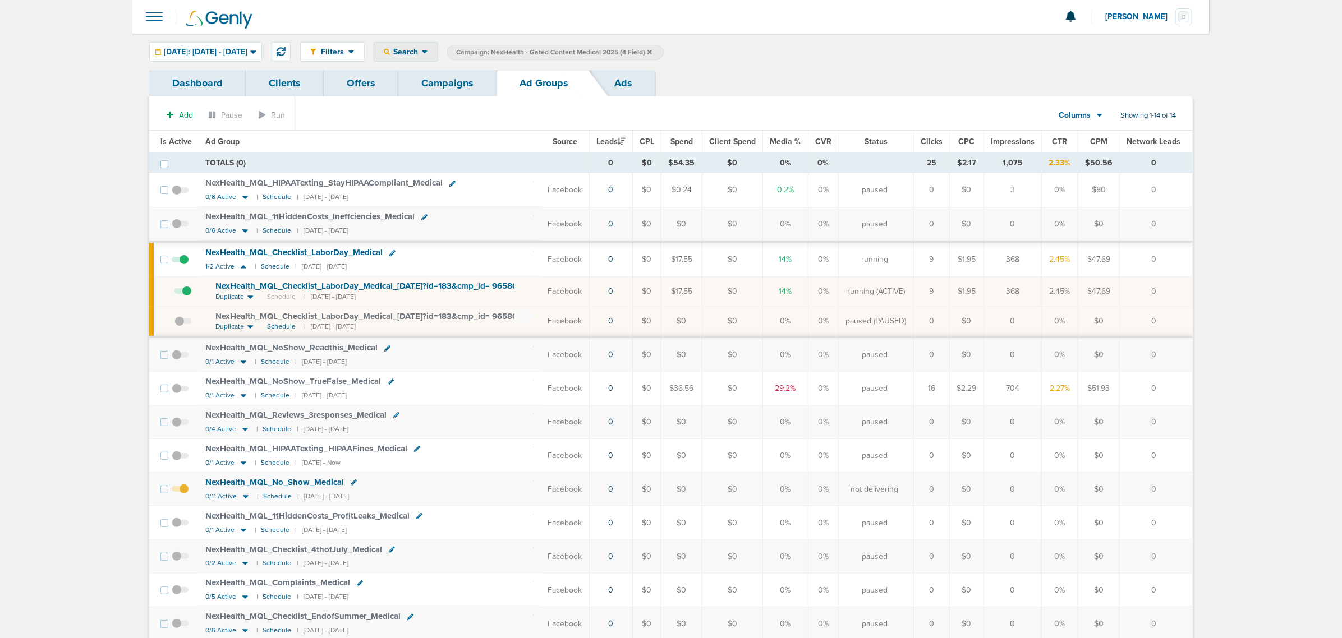
click at [422, 54] on span "Search" at bounding box center [406, 52] width 32 height 10
click at [469, 158] on link "Network Campaign" at bounding box center [432, 158] width 116 height 14
select select "netCmpName"
type input "08.18"
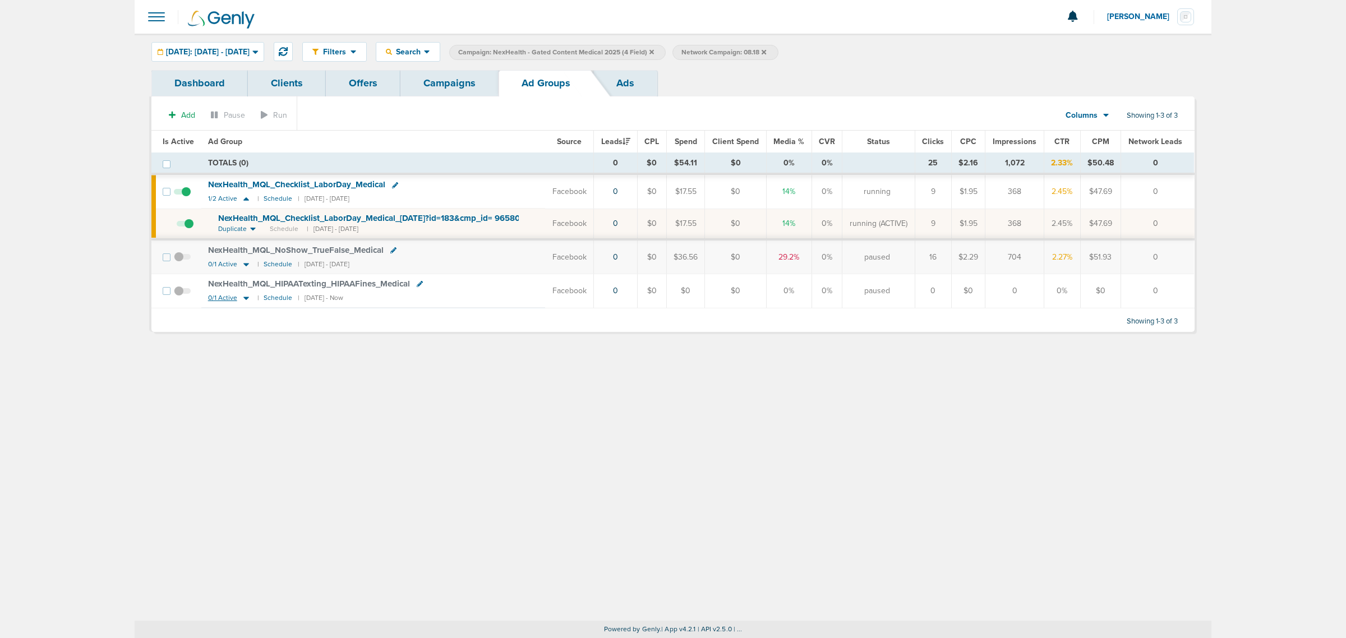
click at [245, 301] on icon at bounding box center [246, 298] width 11 height 10
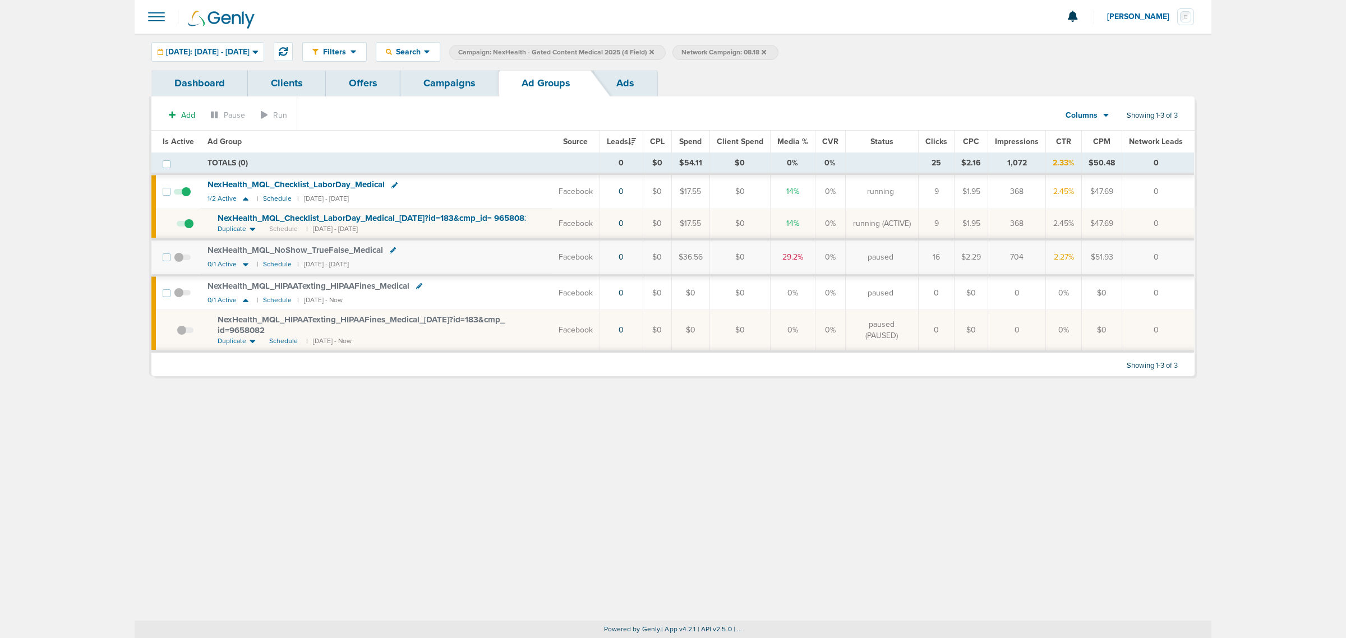
click at [355, 321] on span "NexHealth_ MQL_ HIPAATexting_ HIPAAFines_ Medical_ 08.18.25?id=183&cmp_ id=9658…" at bounding box center [361, 325] width 287 height 21
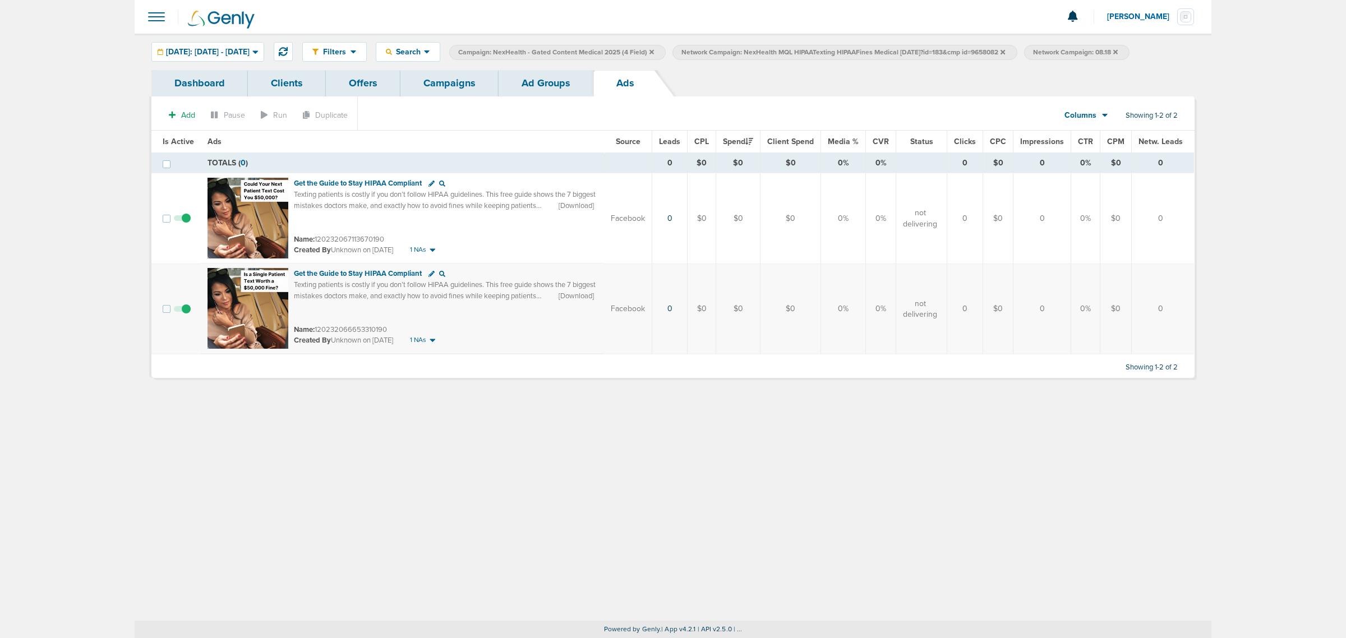
click at [563, 90] on link "Ad Groups" at bounding box center [546, 83] width 95 height 26
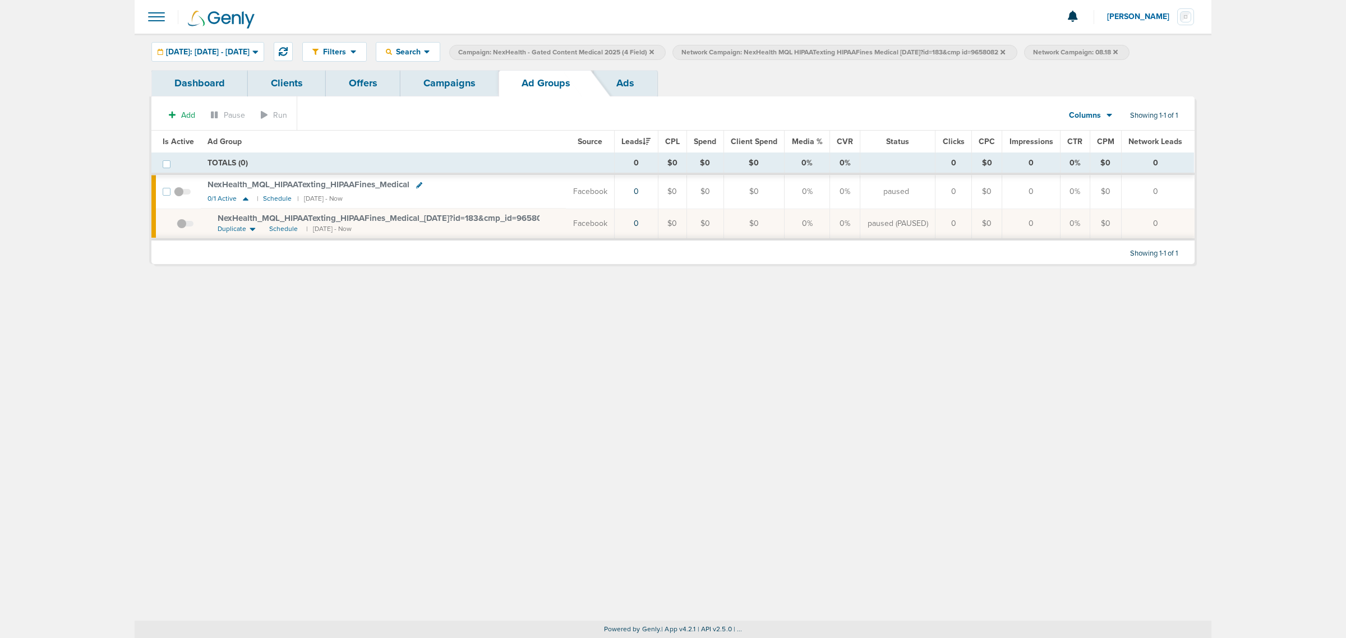
click at [449, 87] on link "Campaigns" at bounding box center [449, 83] width 98 height 26
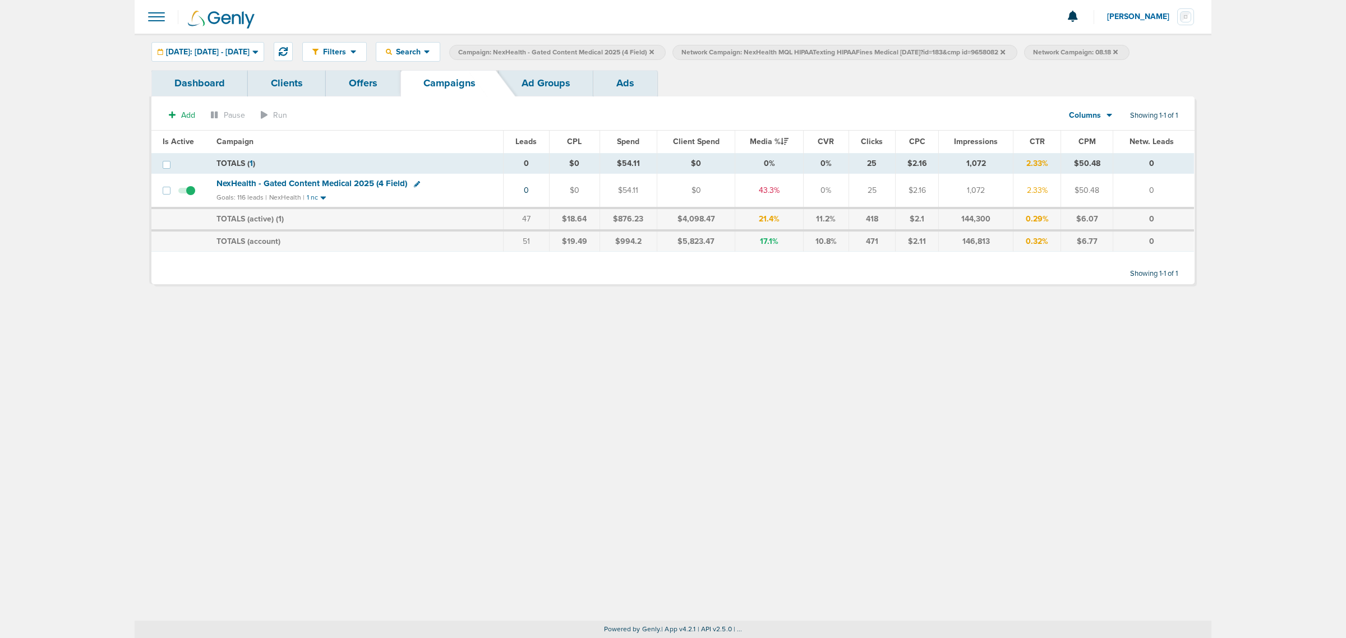
click at [536, 80] on link "Ad Groups" at bounding box center [546, 83] width 95 height 26
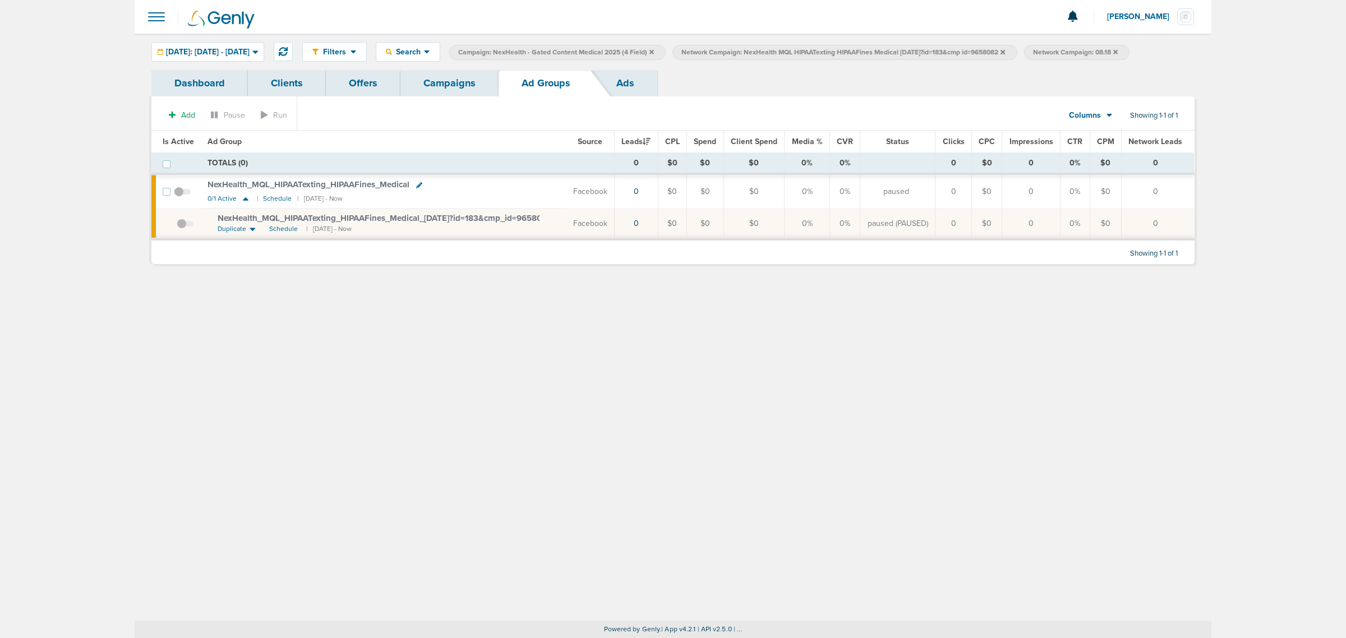
click at [176, 197] on span at bounding box center [182, 197] width 17 height 0
click at [182, 194] on input "checkbox" at bounding box center [182, 194] width 0 height 0
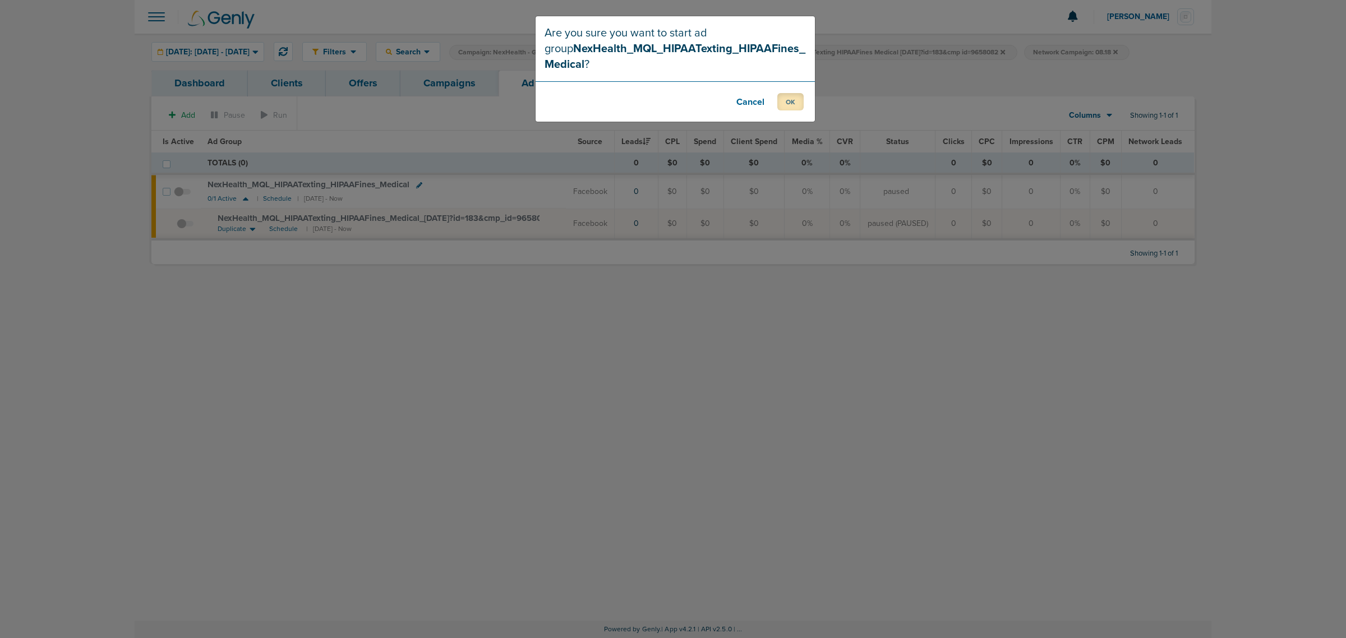
click at [783, 99] on button "OK" at bounding box center [790, 101] width 26 height 17
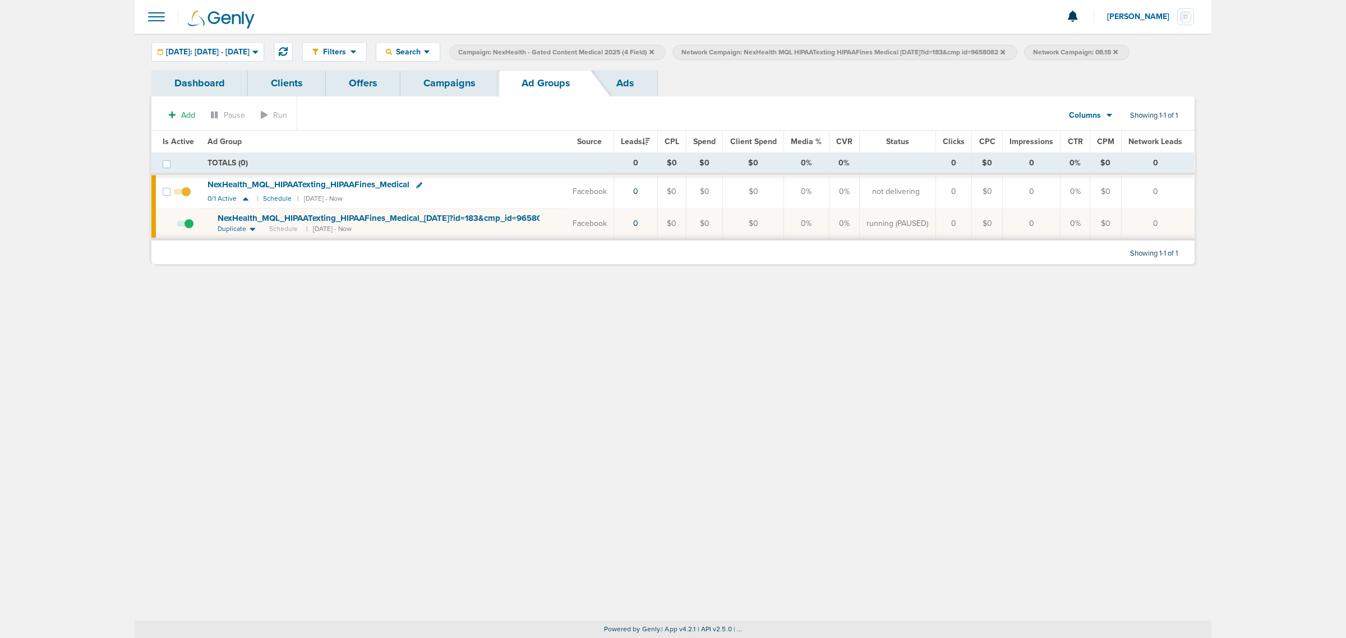
click at [444, 72] on link "Campaigns" at bounding box center [449, 83] width 98 height 26
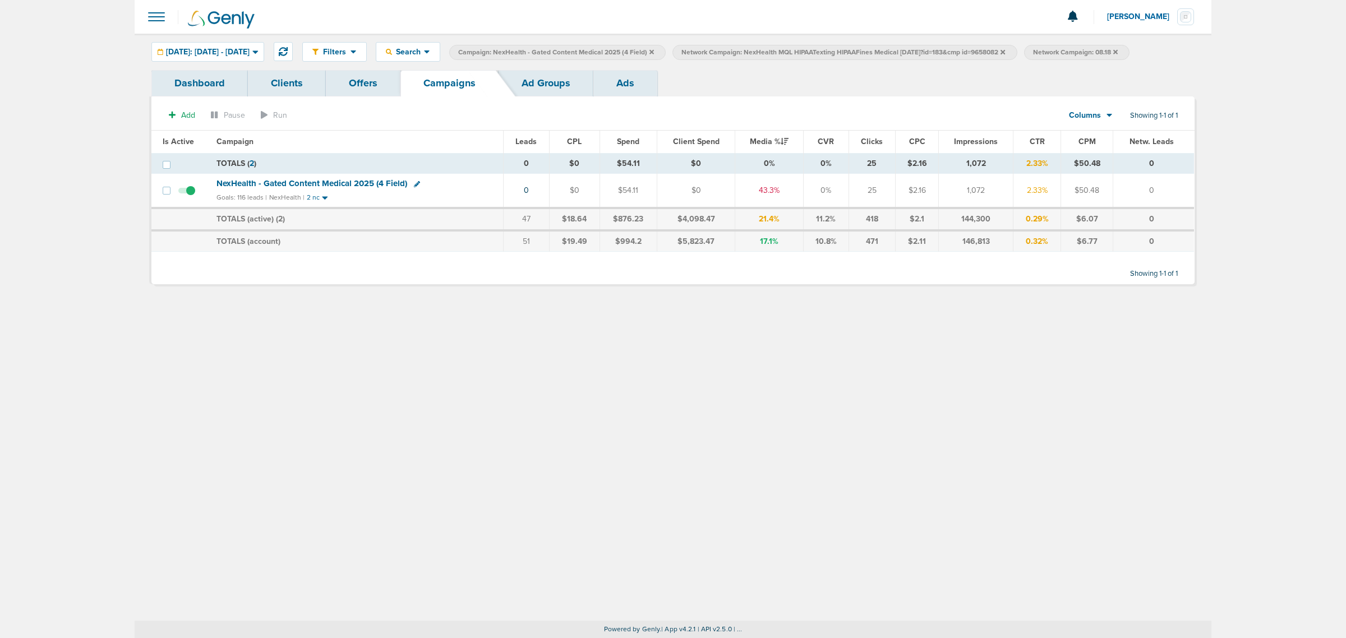
click at [654, 52] on icon at bounding box center [651, 52] width 4 height 7
click at [782, 50] on icon at bounding box center [779, 51] width 4 height 4
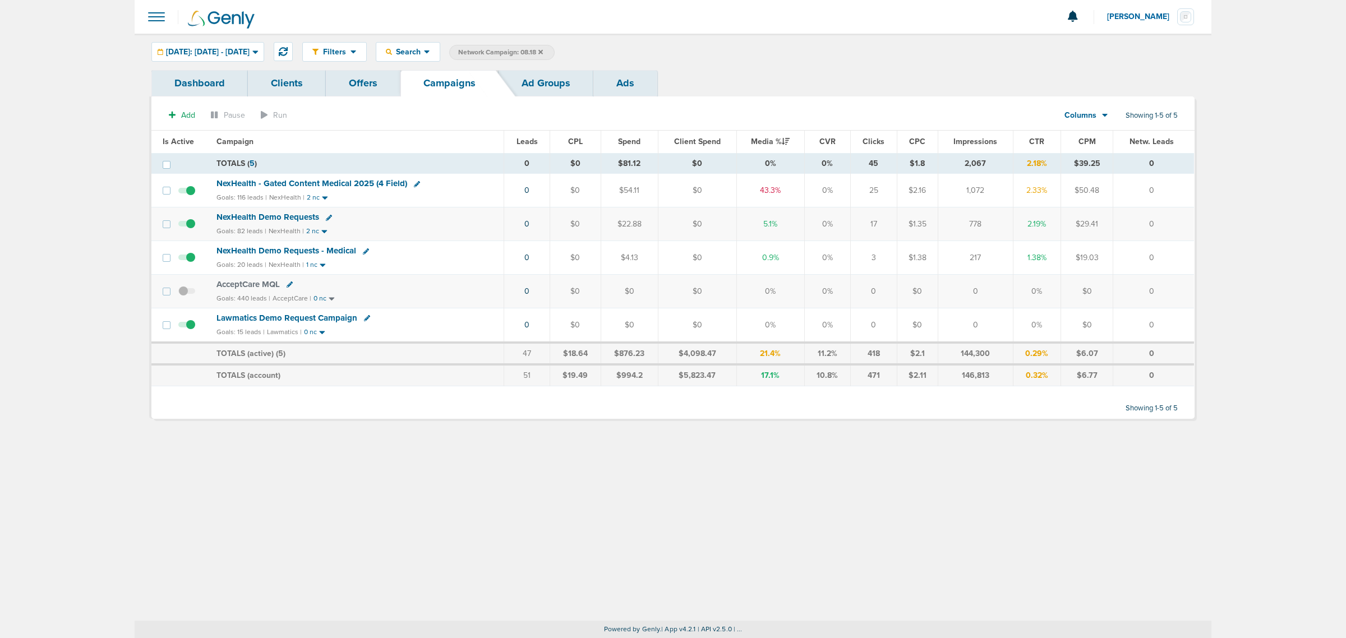
click at [555, 51] on label "Network Campaign: 08.18" at bounding box center [501, 52] width 105 height 15
click at [543, 51] on span "Network Campaign: 08.18" at bounding box center [500, 53] width 85 height 10
select select "netCmpName"
click at [640, 49] on icon at bounding box center [637, 52] width 4 height 7
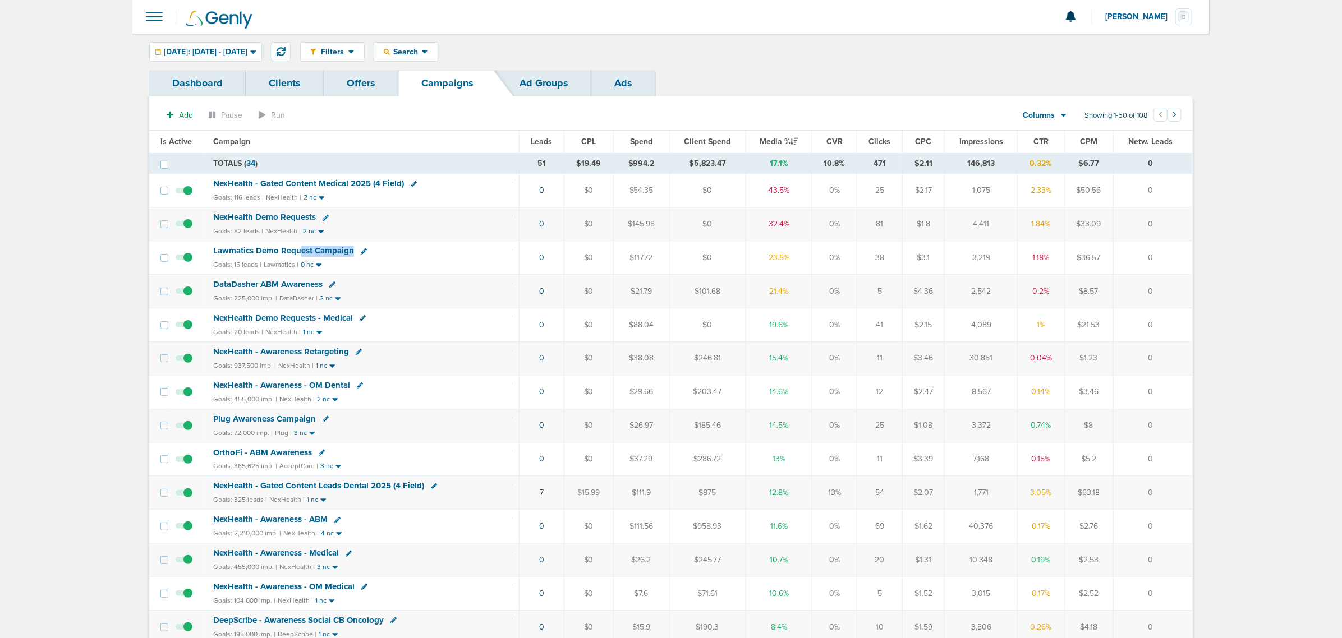
drag, startPoint x: 301, startPoint y: 251, endPoint x: 413, endPoint y: 256, distance: 112.3
click at [413, 256] on div "Lawmatics Demo Request Campaign" at bounding box center [362, 251] width 299 height 11
click at [424, 141] on th "Campaign" at bounding box center [362, 142] width 312 height 22
click at [287, 217] on span "NexHealth Demo Requests" at bounding box center [264, 217] width 103 height 10
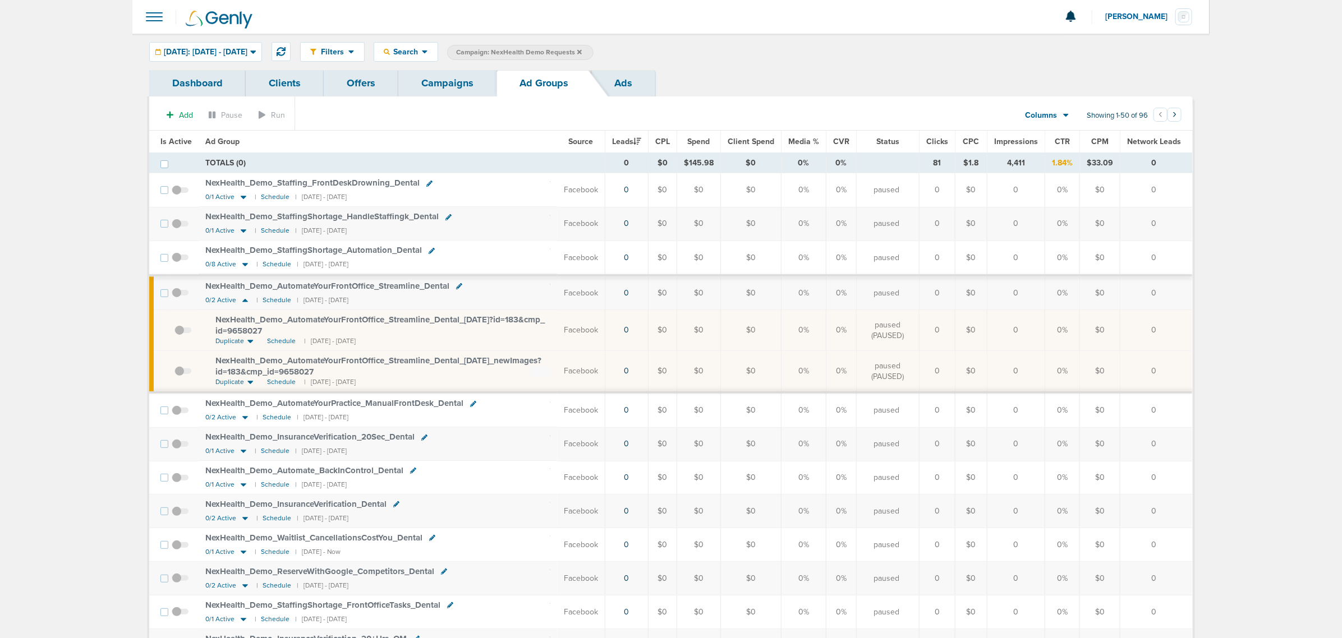
click at [808, 142] on span "Media %" at bounding box center [803, 142] width 31 height 10
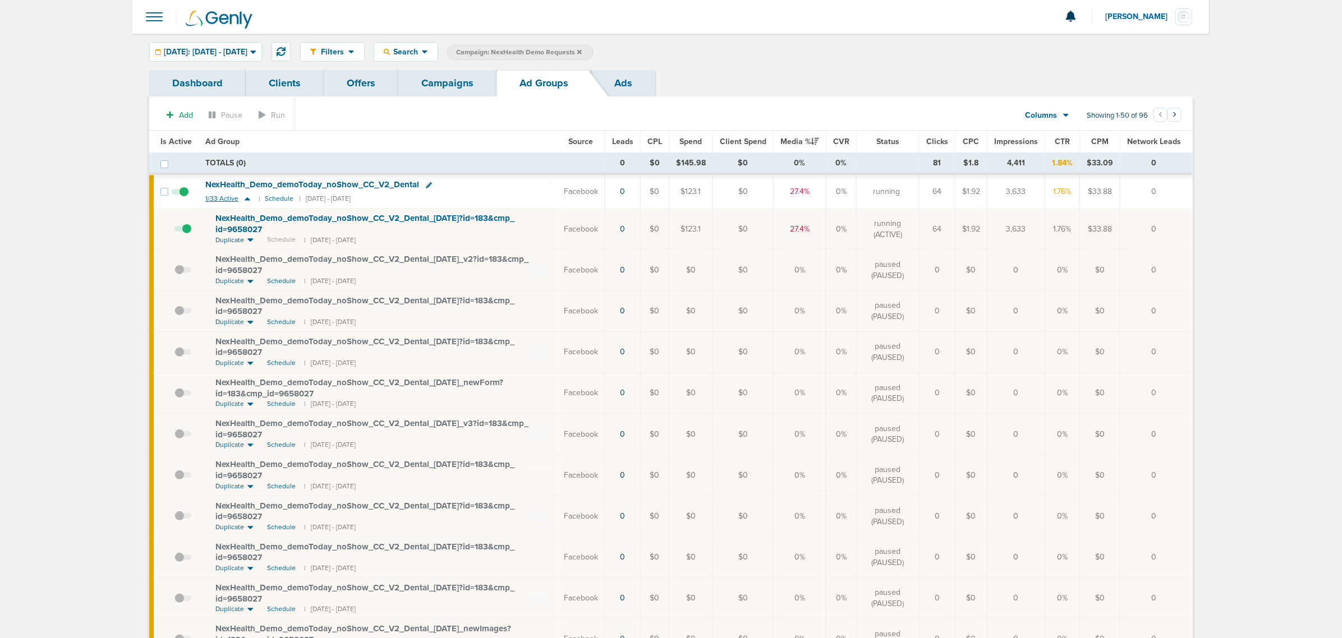
click at [242, 199] on icon at bounding box center [247, 199] width 11 height 10
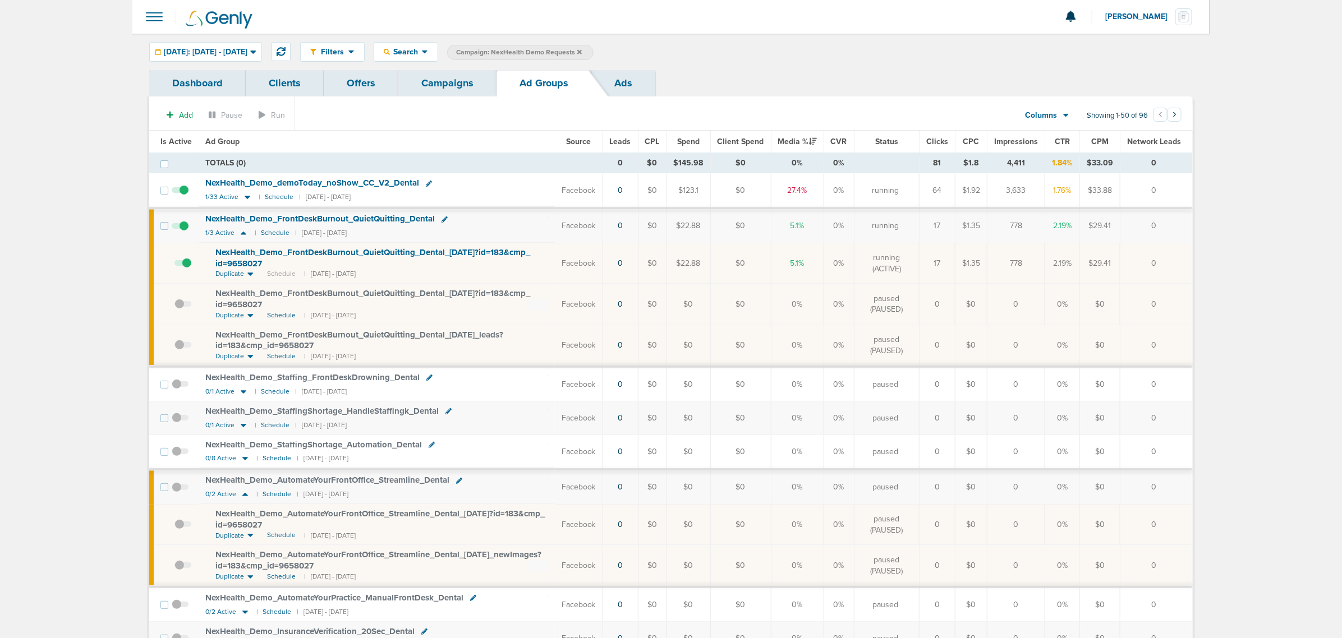
click at [460, 72] on link "Campaigns" at bounding box center [447, 83] width 98 height 26
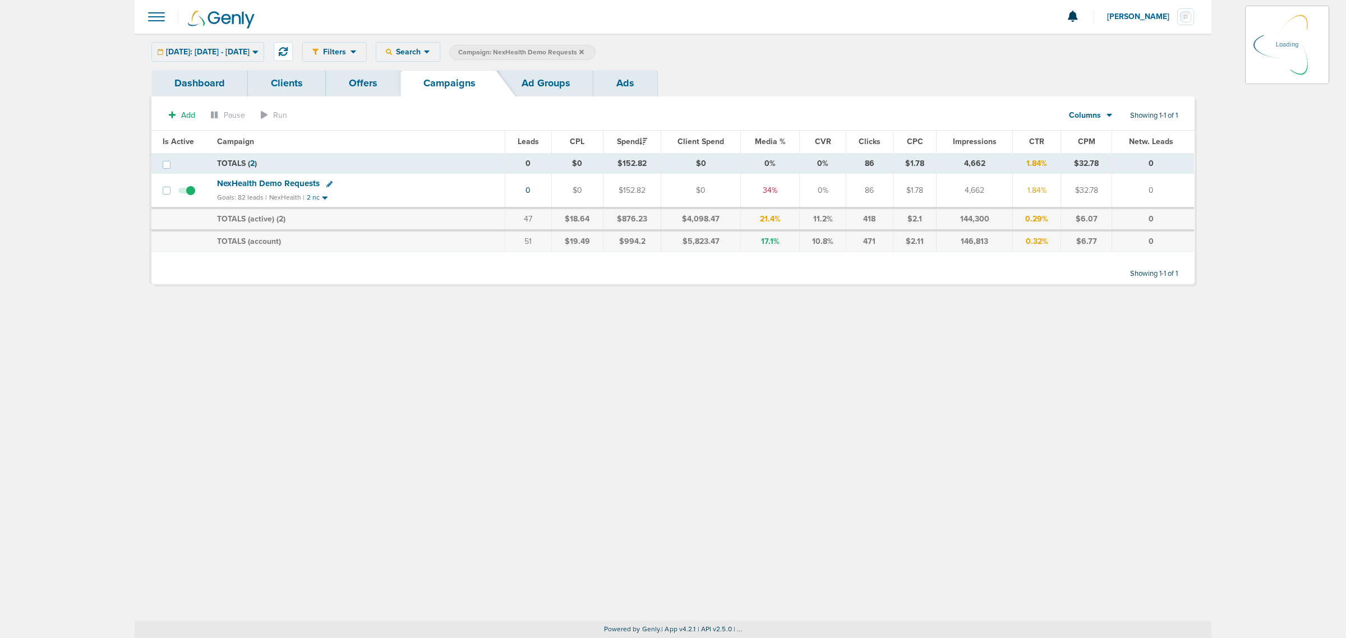
click at [584, 52] on icon at bounding box center [581, 51] width 4 height 4
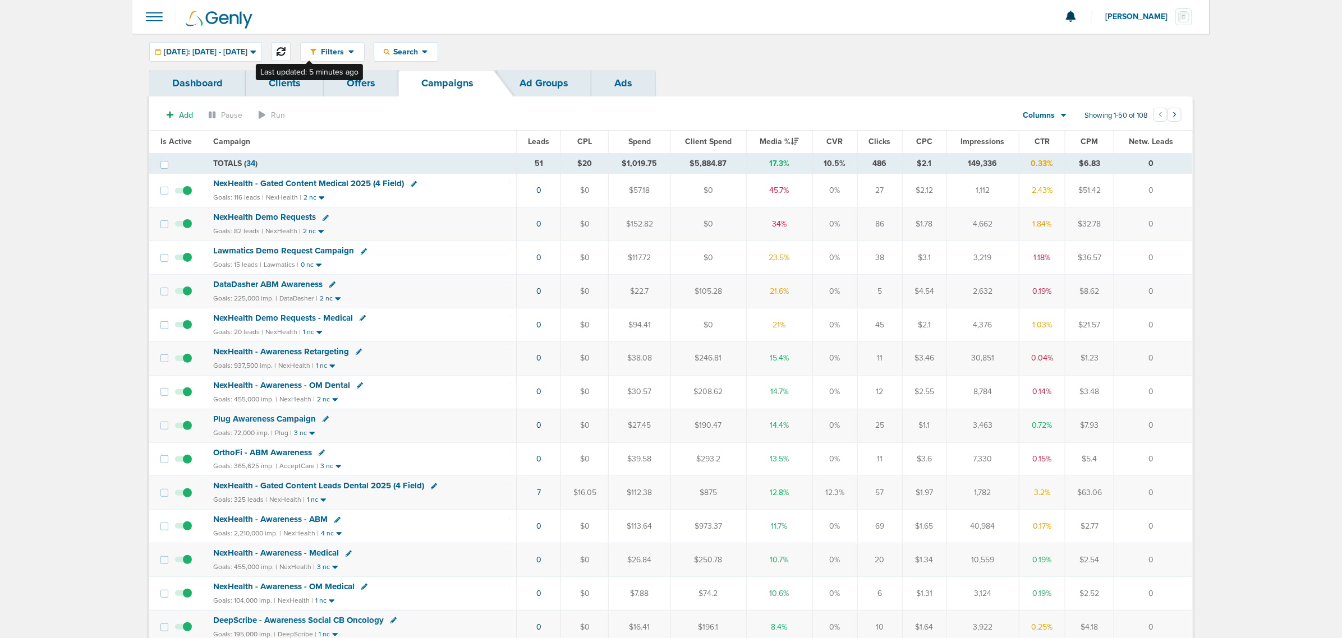
click at [285, 48] on icon at bounding box center [281, 51] width 9 height 9
click at [337, 184] on span "NexHealth - Gated Content Medical 2025 (4 Field)" at bounding box center [308, 183] width 191 height 10
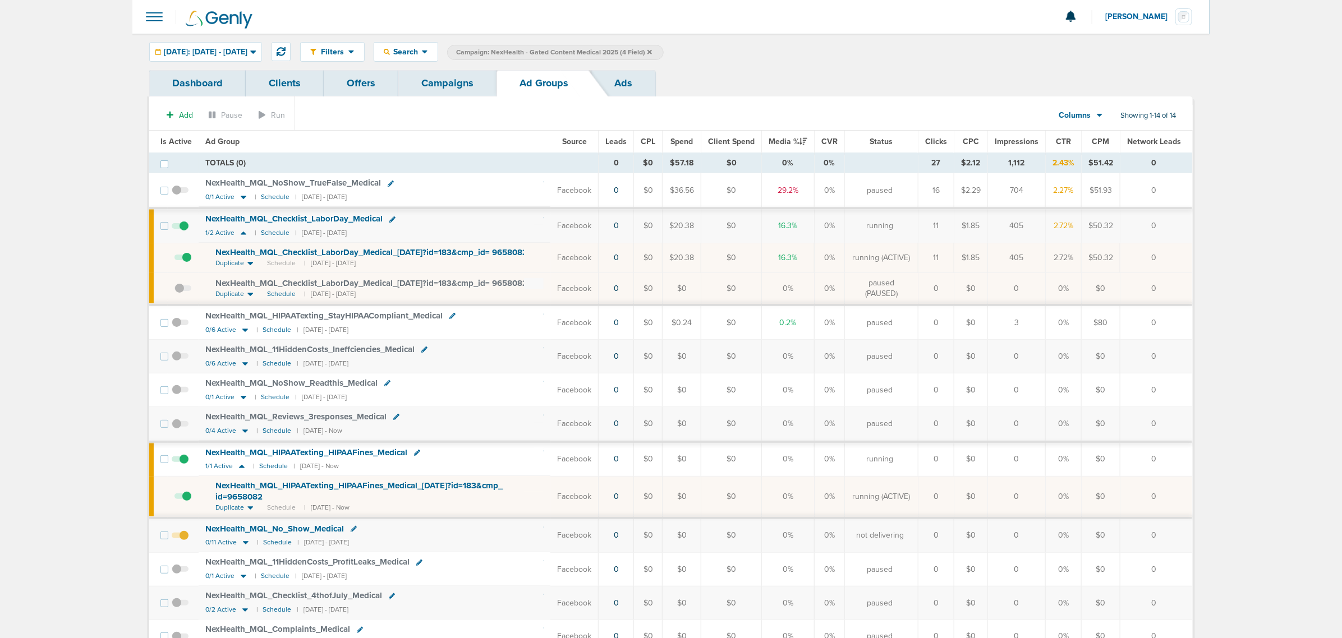
click at [177, 136] on th "Is Active" at bounding box center [173, 142] width 49 height 22
click at [173, 139] on span "Is Active" at bounding box center [175, 142] width 31 height 10
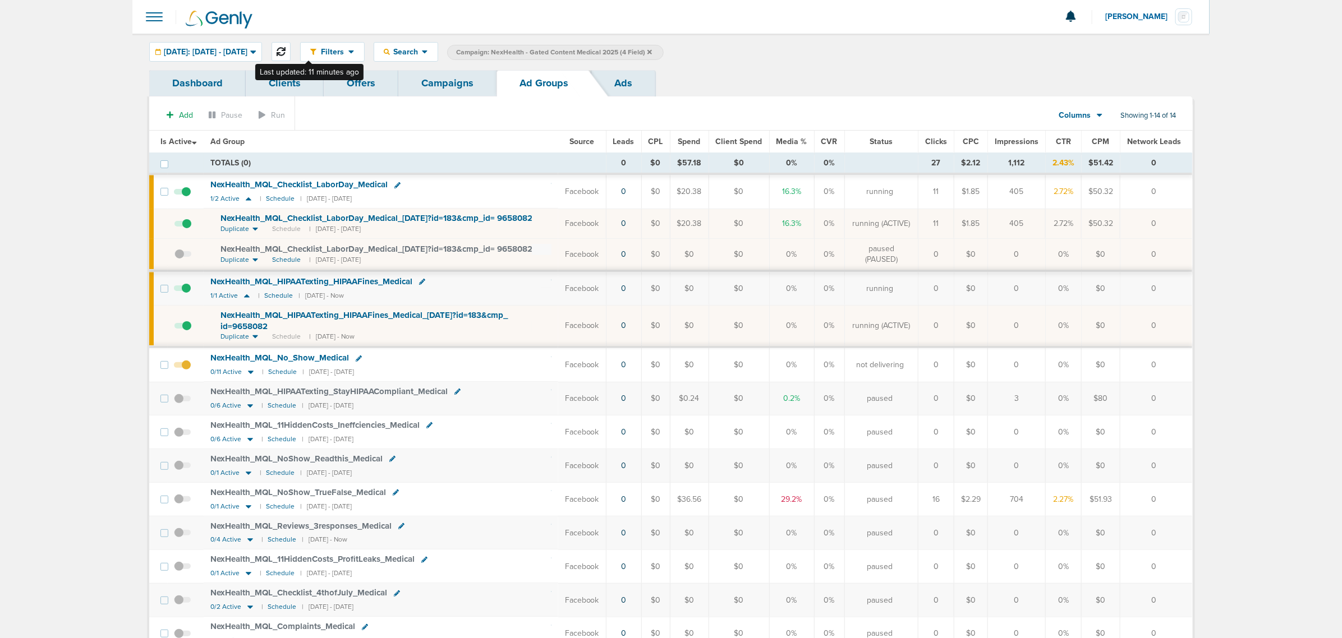
click at [285, 48] on icon at bounding box center [281, 51] width 9 height 9
click at [611, 504] on link "1" at bounding box center [610, 500] width 3 height 10
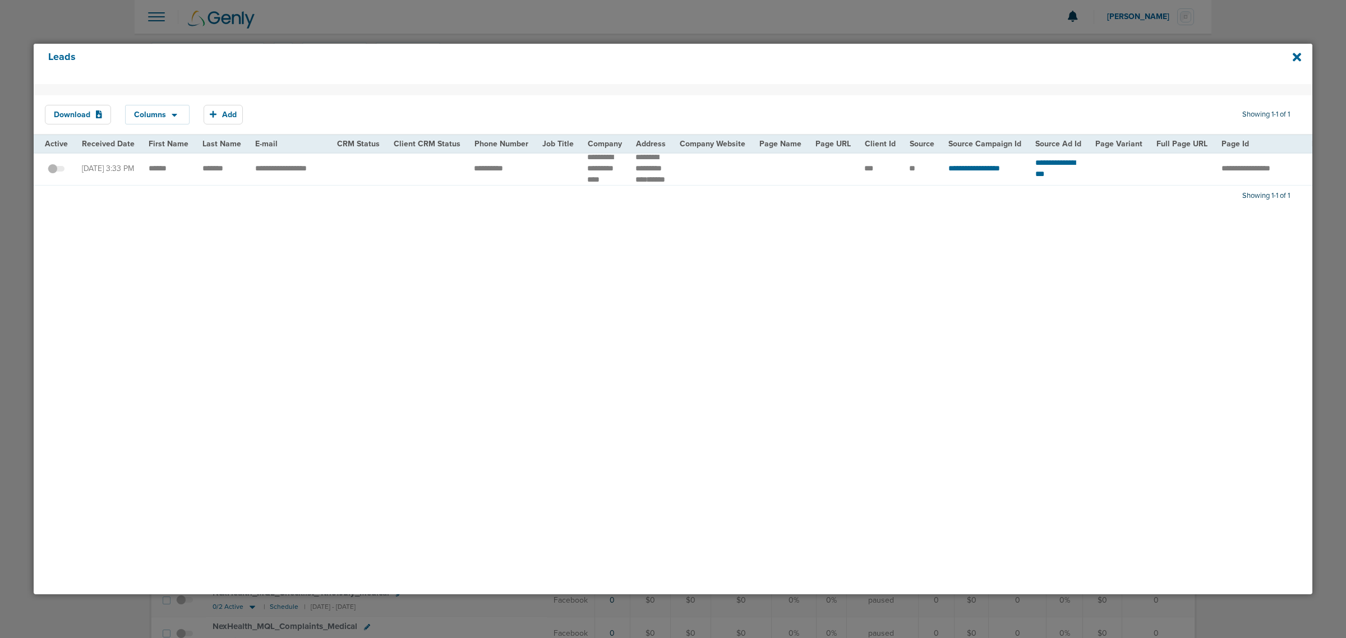
click at [1302, 57] on div "Leads" at bounding box center [673, 64] width 1279 height 40
click at [1294, 57] on icon at bounding box center [1297, 57] width 8 height 12
click at [1294, 59] on icon at bounding box center [1297, 57] width 8 height 8
click at [1300, 24] on div at bounding box center [673, 319] width 1346 height 638
click at [1296, 55] on icon at bounding box center [1297, 57] width 8 height 8
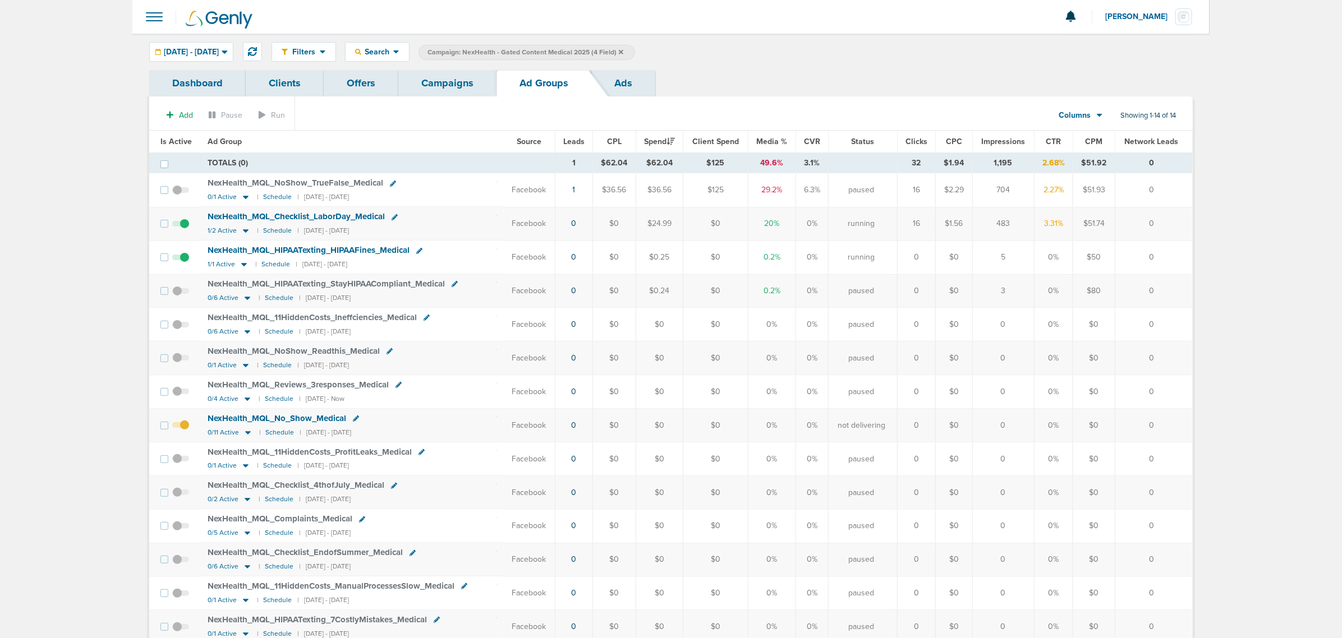
click at [466, 87] on link "Campaigns" at bounding box center [447, 83] width 98 height 26
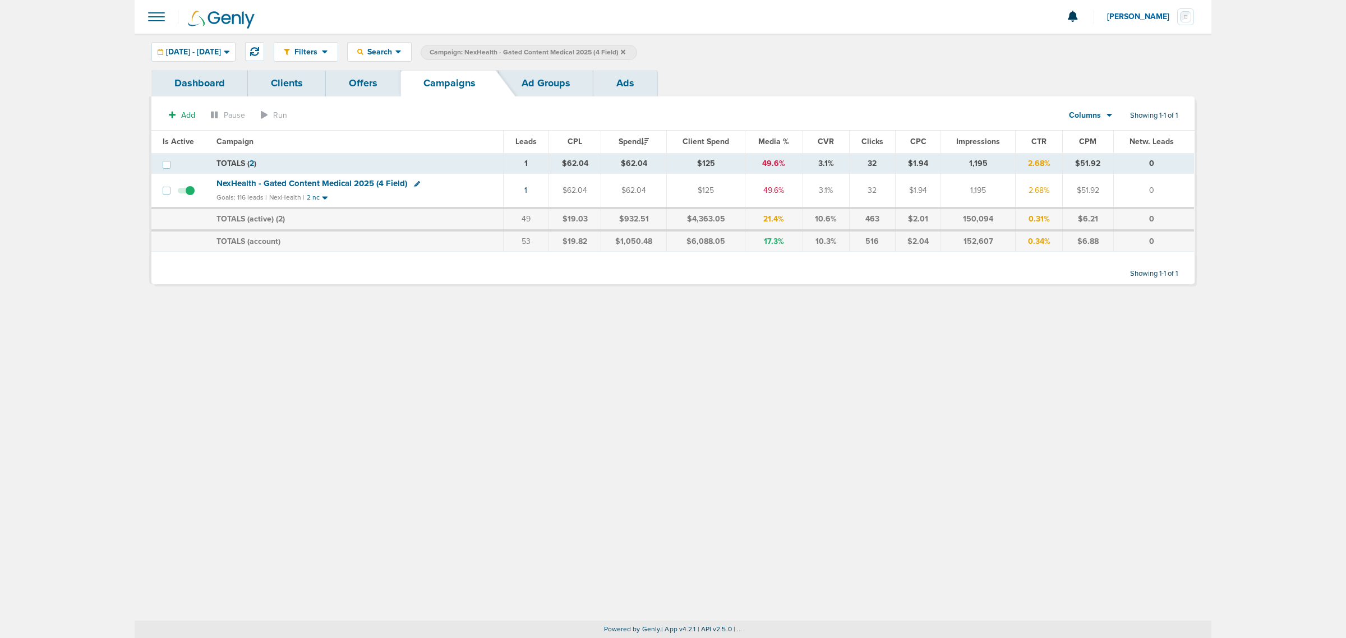
click at [603, 467] on div "Filters Active Only Settings Status Active Inactive Objectives MQL SQL Traffic …" at bounding box center [673, 327] width 1077 height 587
click at [625, 52] on icon at bounding box center [623, 51] width 4 height 4
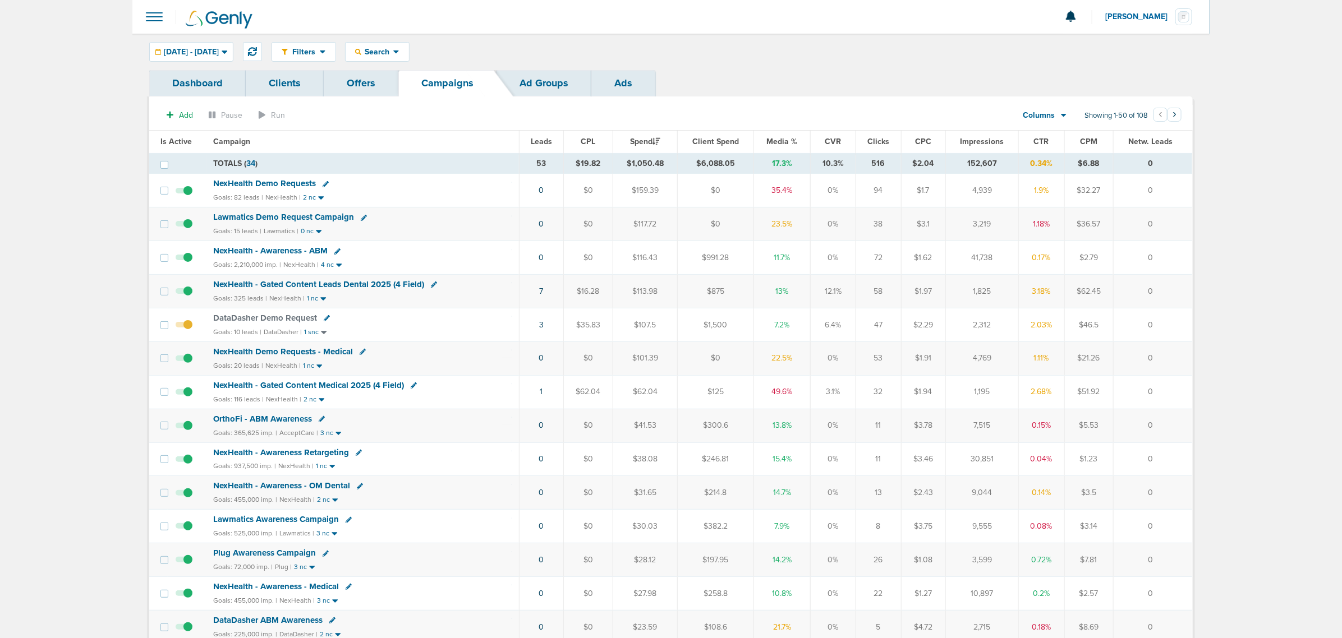
click at [772, 139] on span "Media %" at bounding box center [782, 142] width 31 height 10
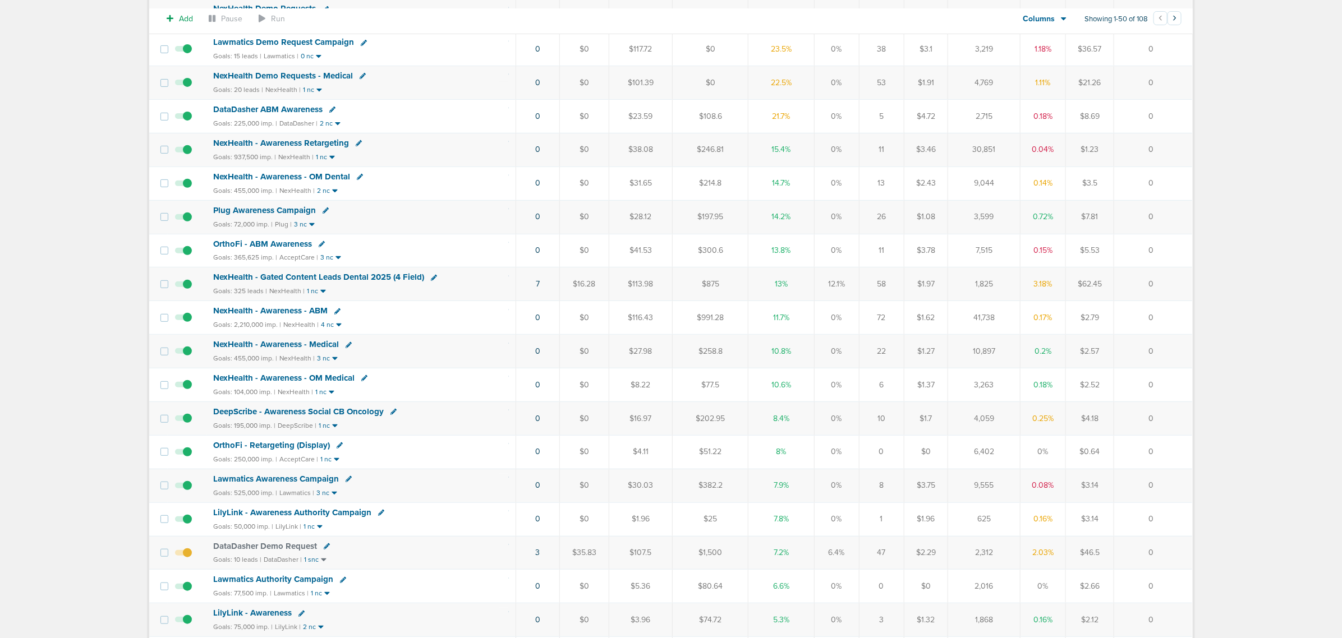
scroll to position [210, 0]
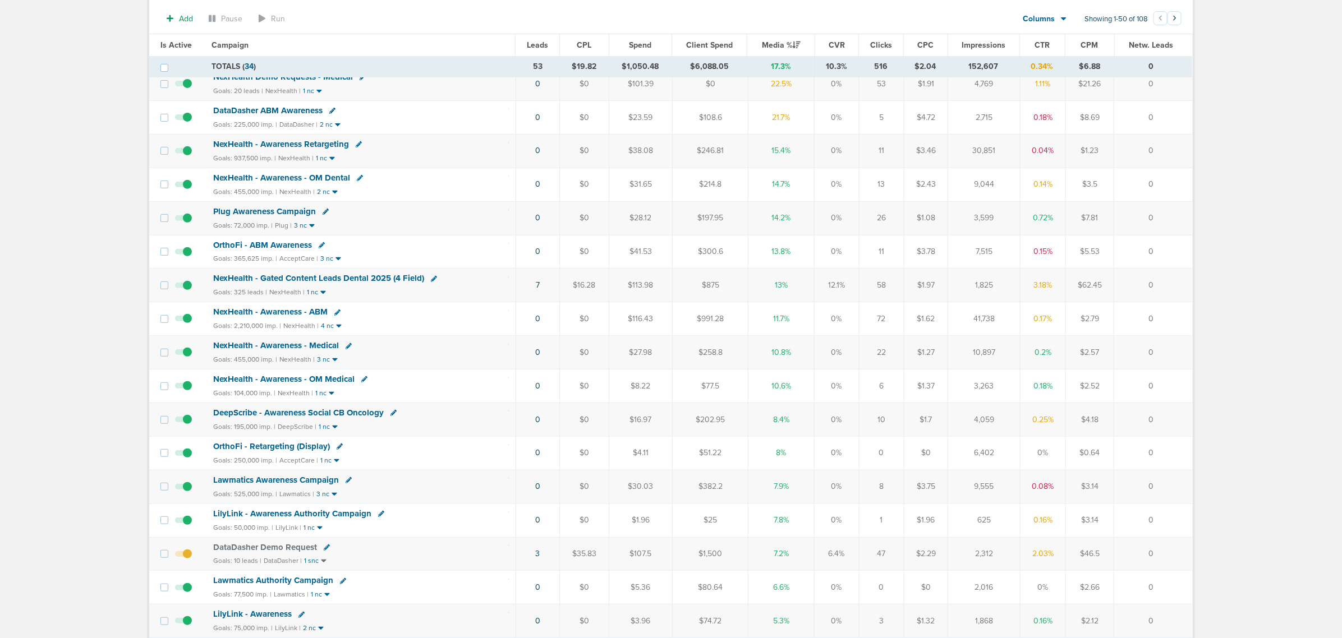
drag, startPoint x: 1177, startPoint y: 292, endPoint x: 483, endPoint y: 278, distance: 693.4
click at [483, 278] on tr "NexHealth - Gated Content Leads Dental 2025 (4 Field) Goals: 325 leads | NexHea…" at bounding box center [670, 286] width 1043 height 34
click at [483, 278] on div "NexHealth - Gated Content Leads Dental 2025 (4 Field)" at bounding box center [361, 278] width 296 height 11
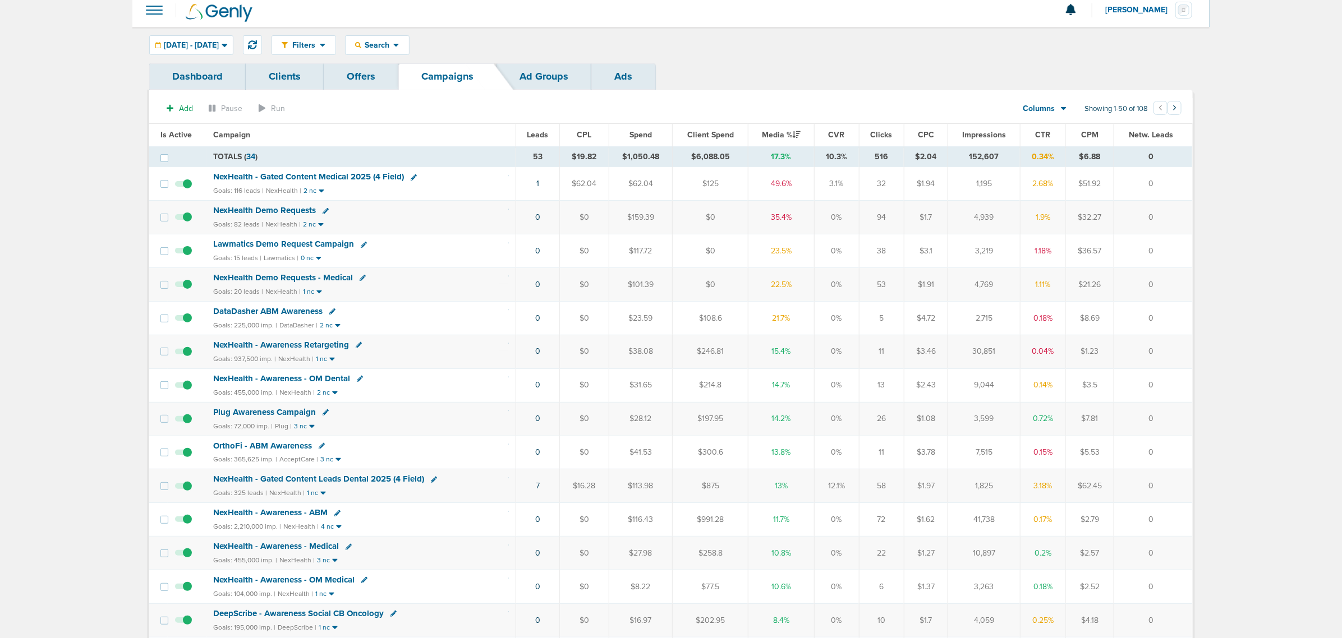
scroll to position [0, 0]
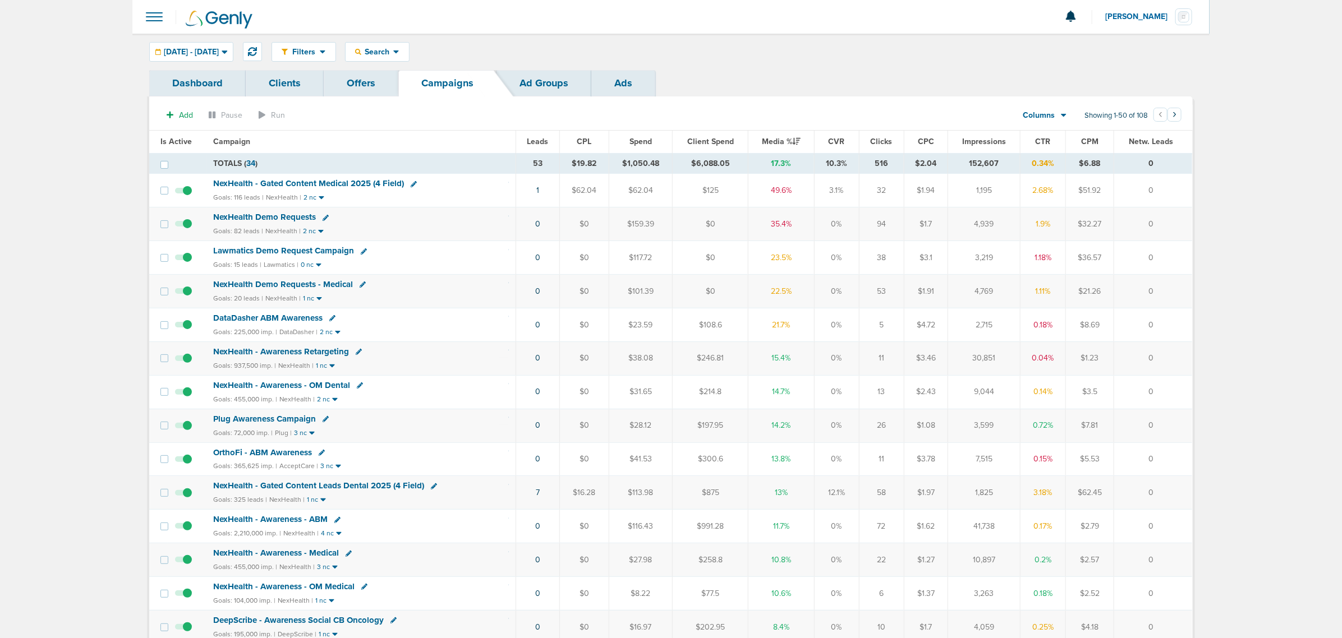
click at [324, 219] on icon at bounding box center [325, 218] width 6 height 6
select select
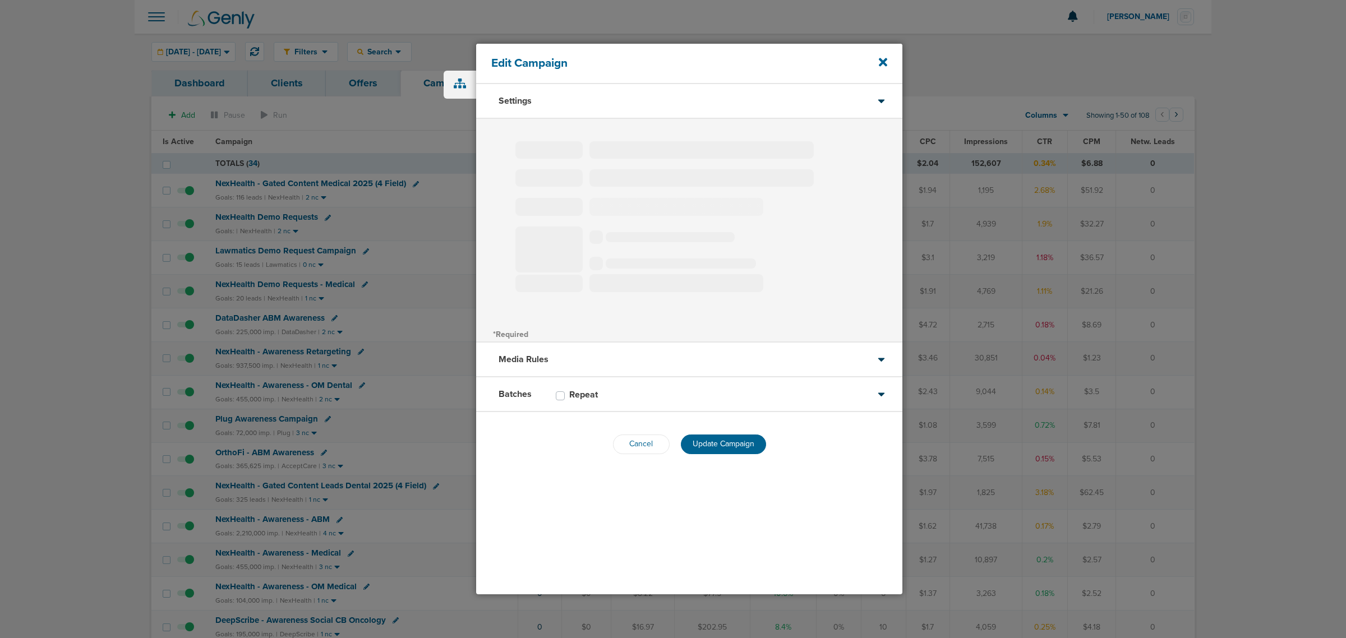
type input "NexHealth Demo Requests"
select select "Leads"
radio input "true"
select select "readWrite"
select select "1"
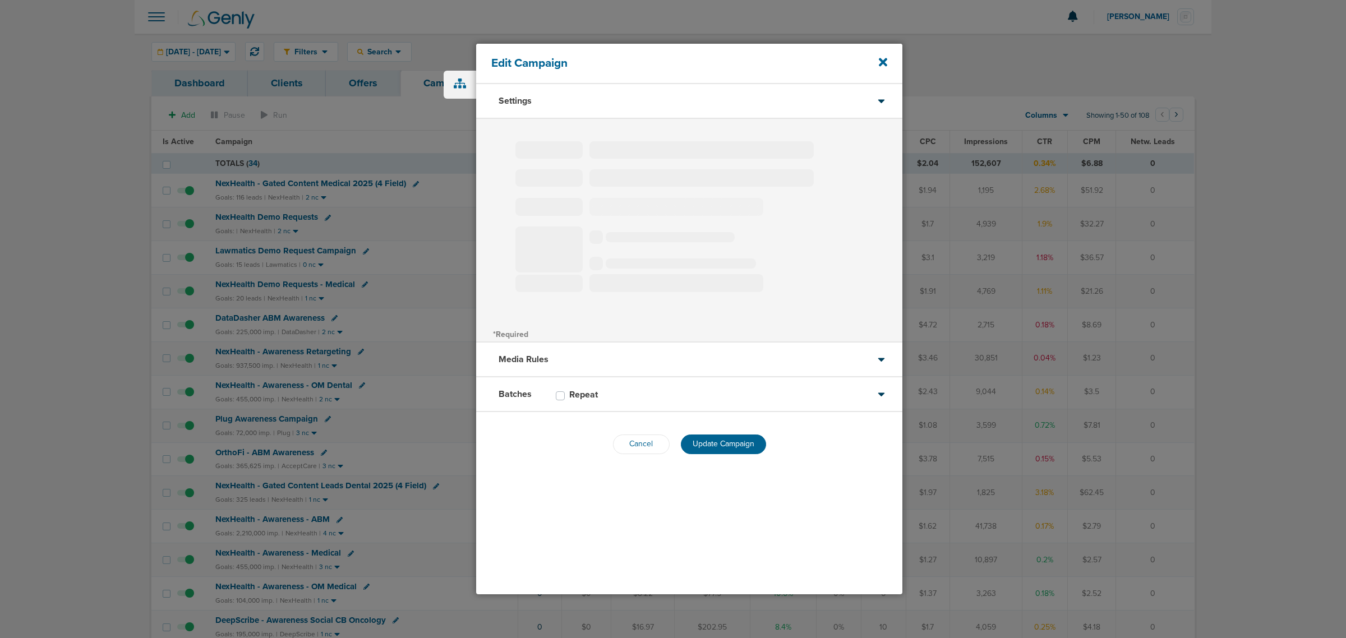
select select "2"
select select "3"
select select "4"
select select "6"
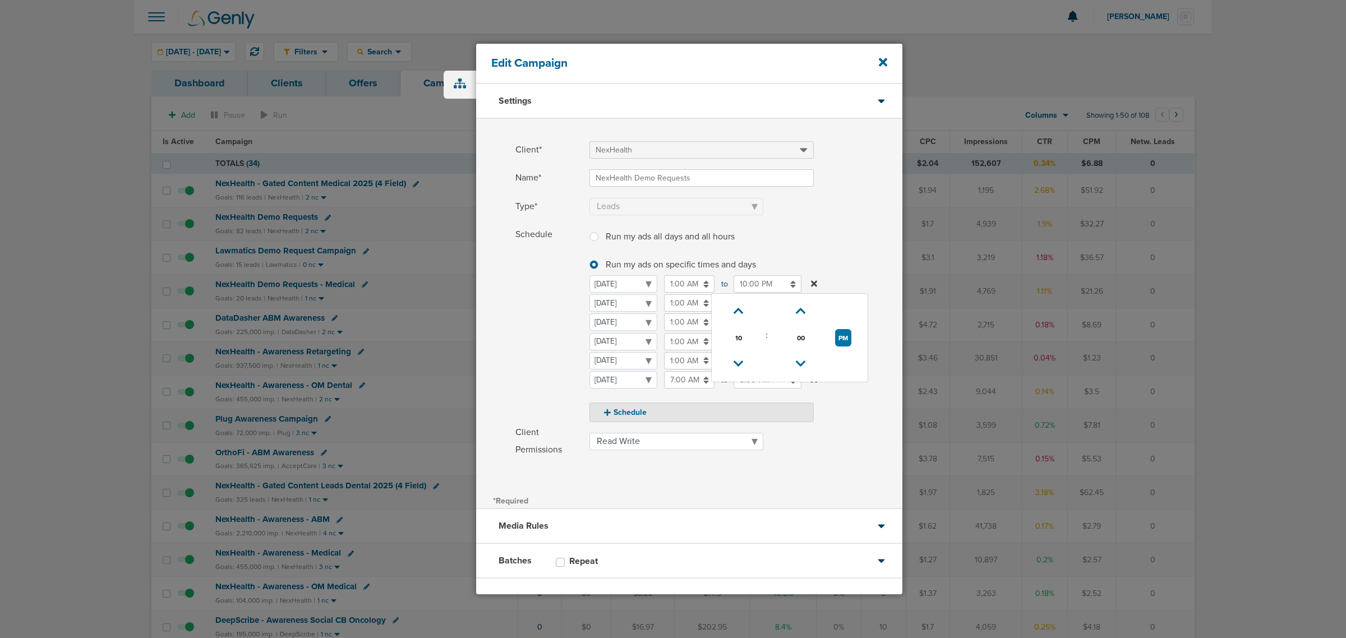
click at [754, 284] on input "10:00 PM" at bounding box center [768, 283] width 68 height 17
click at [821, 231] on label "Schedule Run my ads all days and all hours Run my ads all days and all hours Ru…" at bounding box center [708, 324] width 387 height 196
click at [884, 62] on icon at bounding box center [883, 62] width 8 height 8
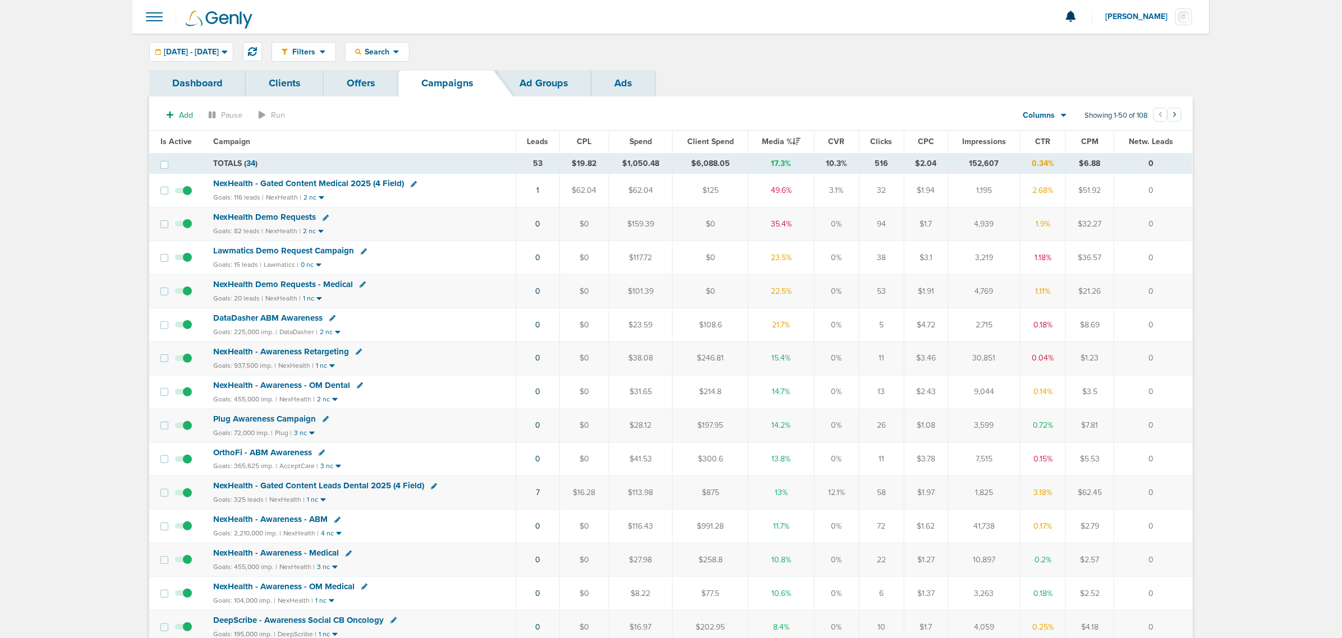
scroll to position [70, 0]
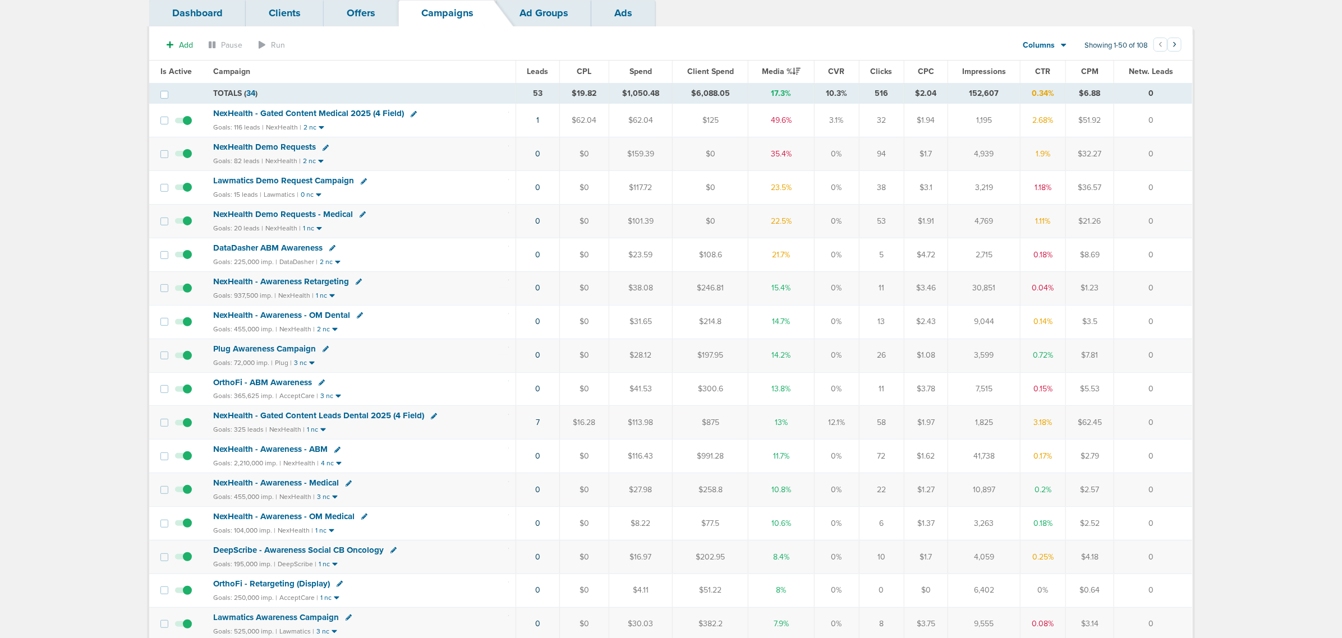
click at [315, 213] on span "NexHealth Demo Requests - Medical" at bounding box center [283, 214] width 140 height 10
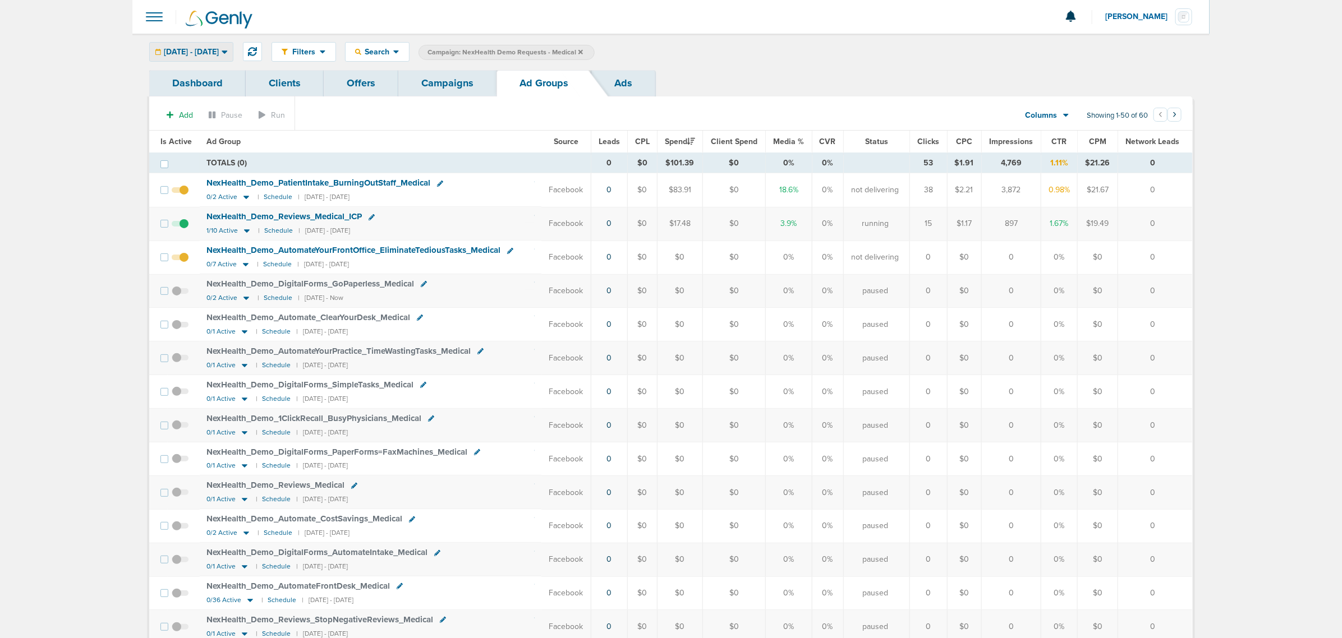
click at [216, 52] on span "[DATE] - [DATE]" at bounding box center [191, 52] width 55 height 8
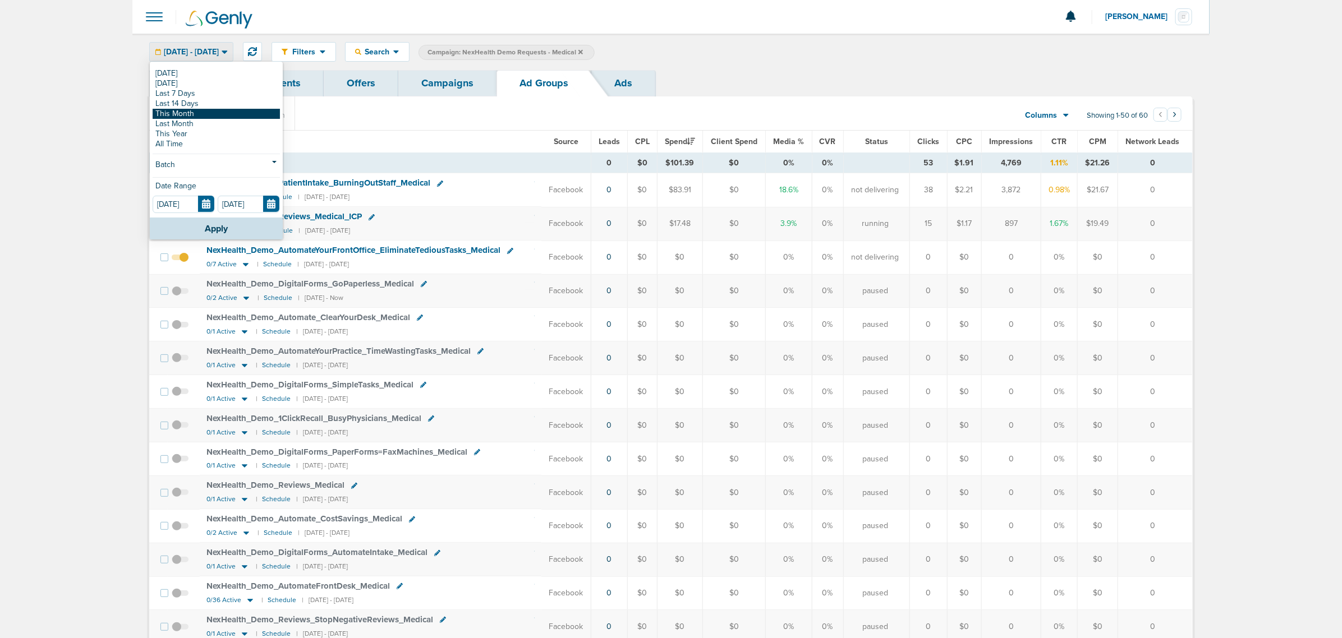
click at [208, 116] on link "This Month" at bounding box center [216, 114] width 127 height 10
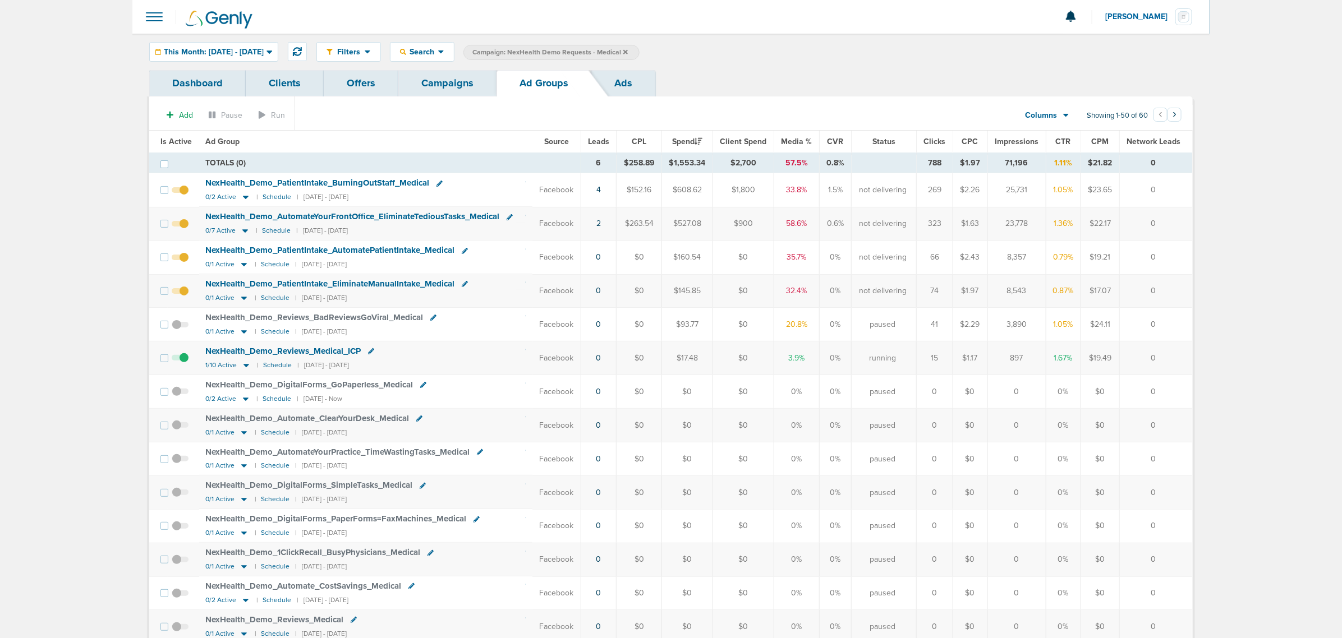
click at [257, 183] on span "NexHealth_ Demo_ PatientIntake_ BurningOutStaff_ Medical" at bounding box center [318, 183] width 224 height 10
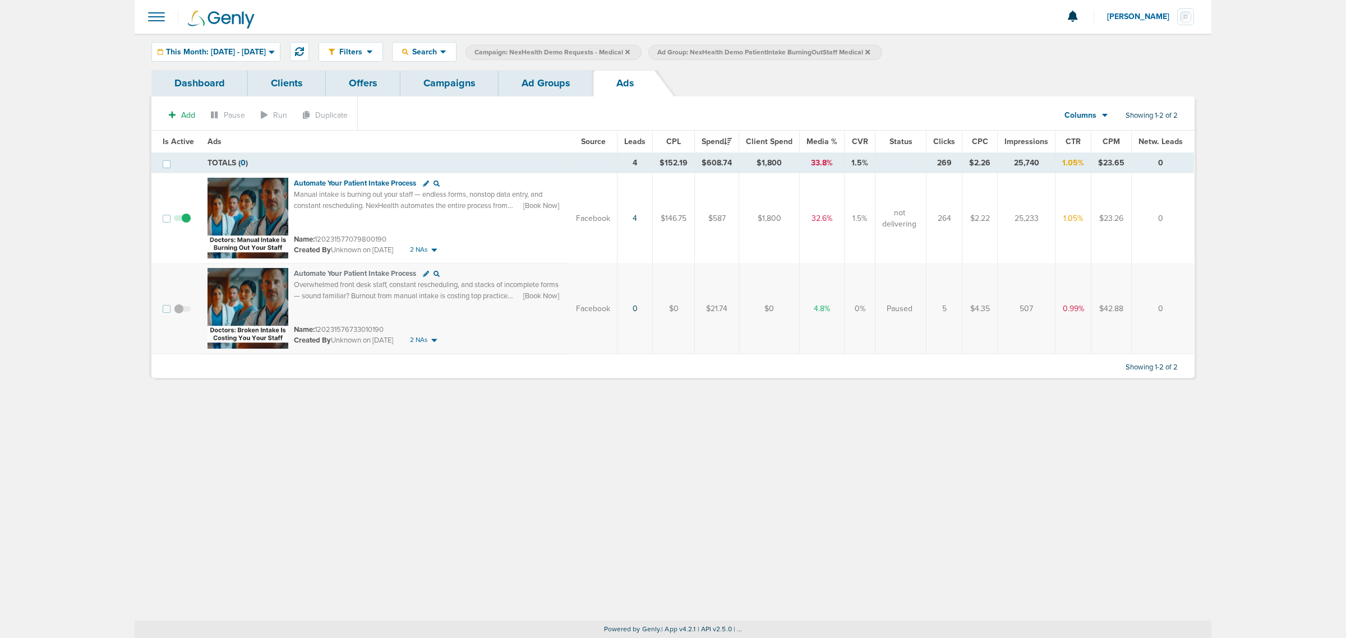
click at [435, 93] on link "Campaigns" at bounding box center [449, 83] width 98 height 26
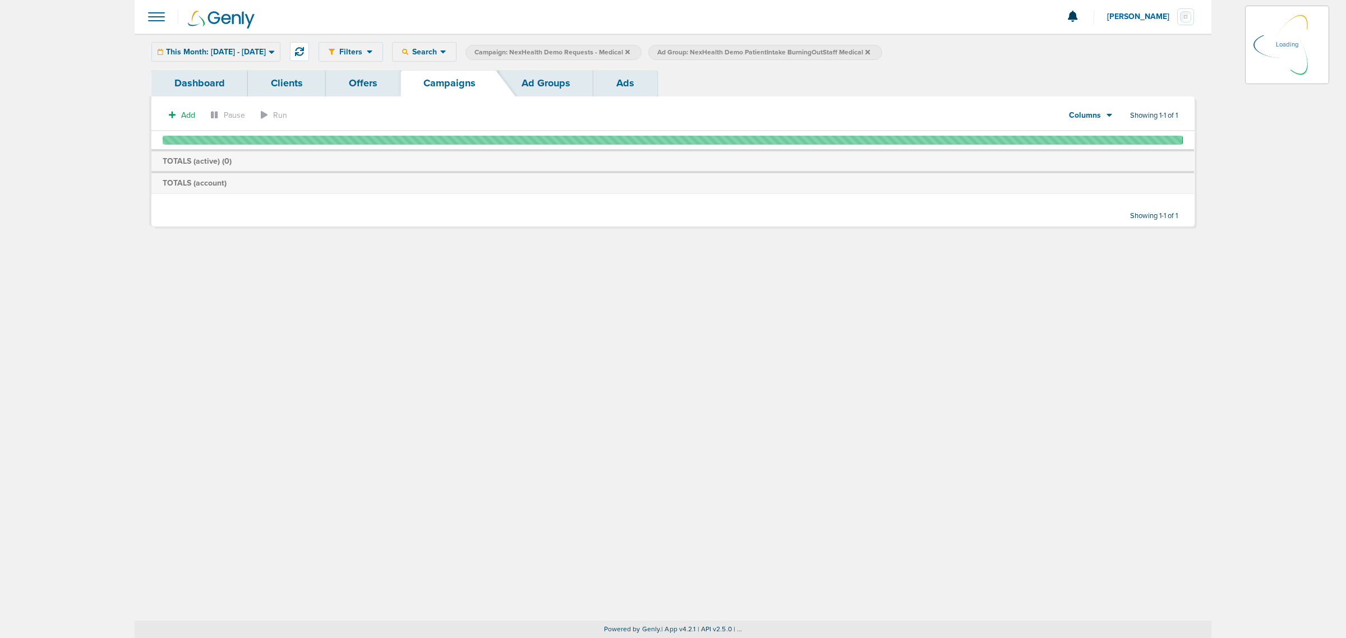
click at [556, 87] on link "Ad Groups" at bounding box center [546, 83] width 95 height 26
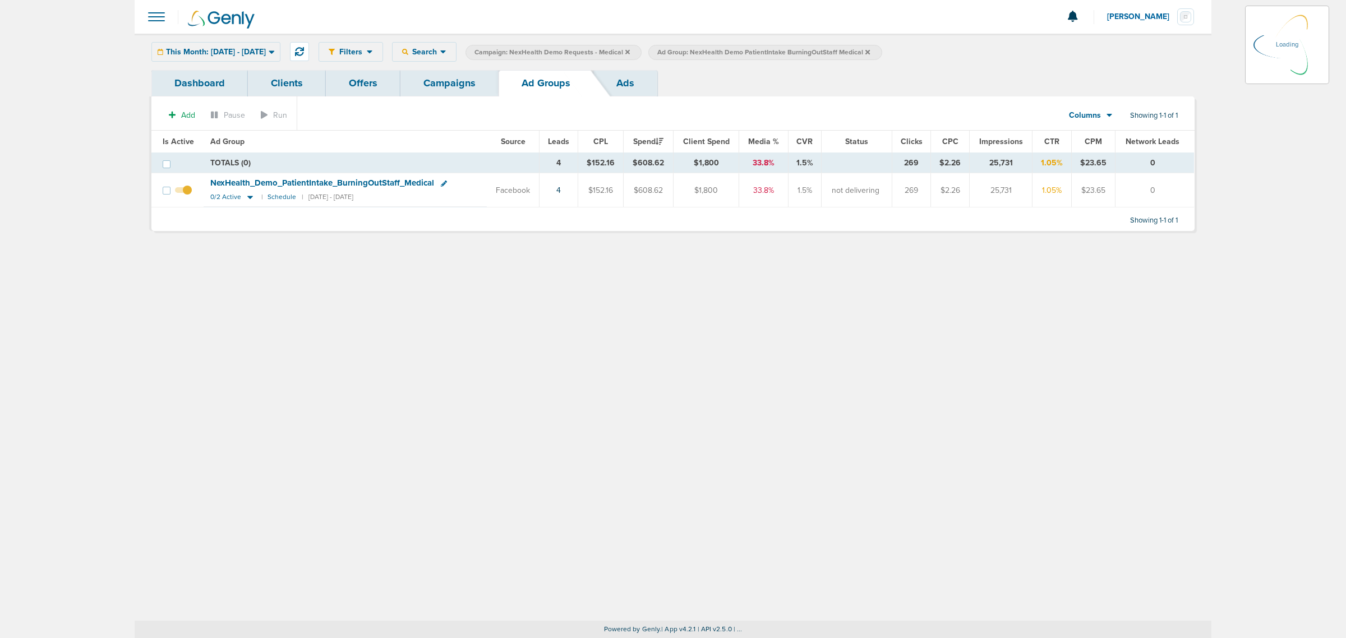
click at [870, 51] on icon at bounding box center [867, 52] width 4 height 7
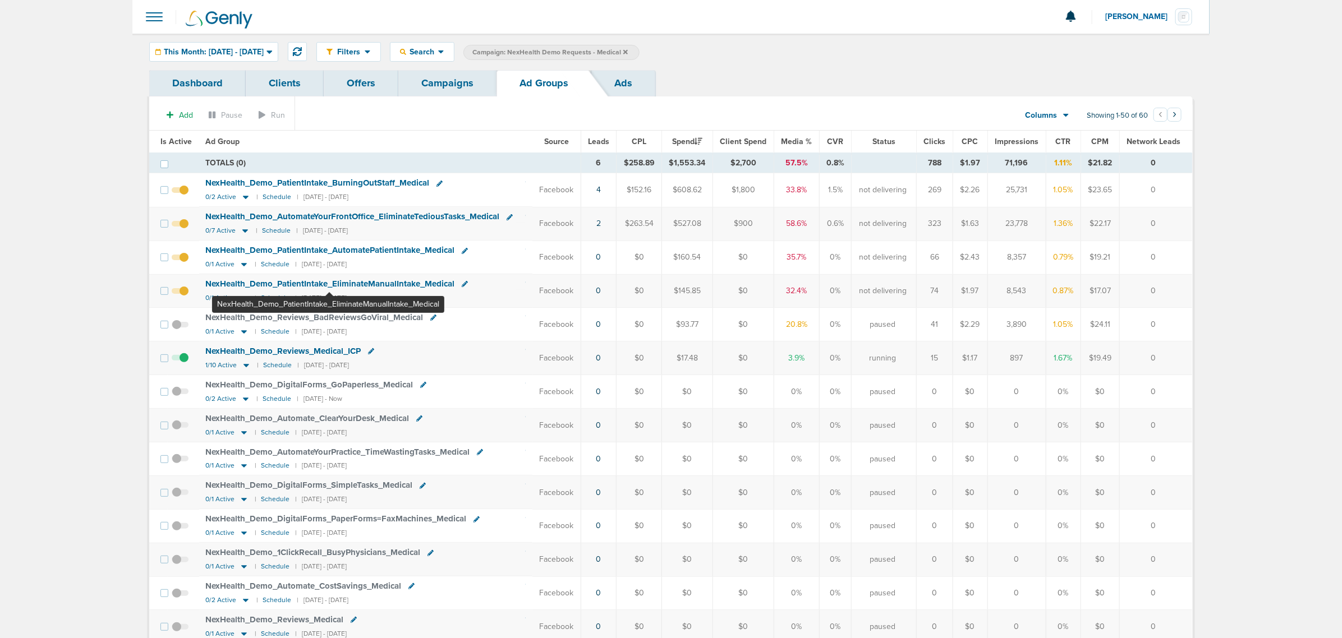
click at [329, 284] on span "NexHealth_ Demo_ PatientIntake_ EliminateManualIntake_ Medical" at bounding box center [330, 284] width 249 height 10
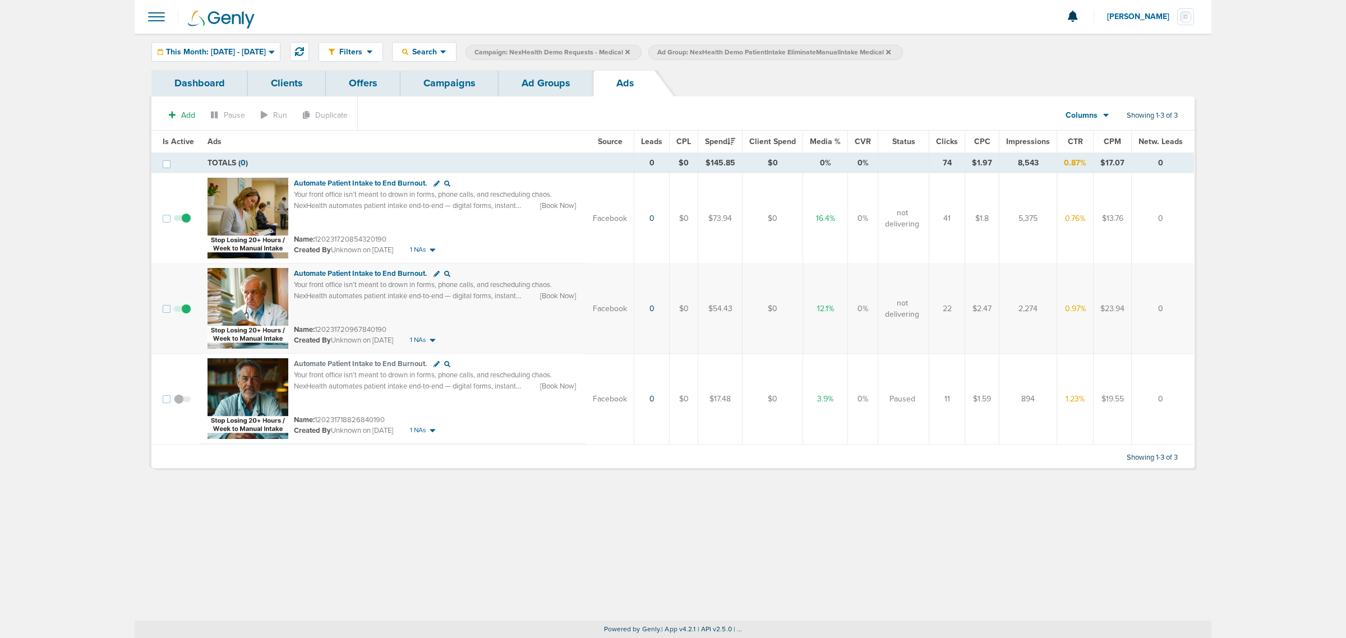
click at [539, 95] on link "Ad Groups" at bounding box center [546, 83] width 95 height 26
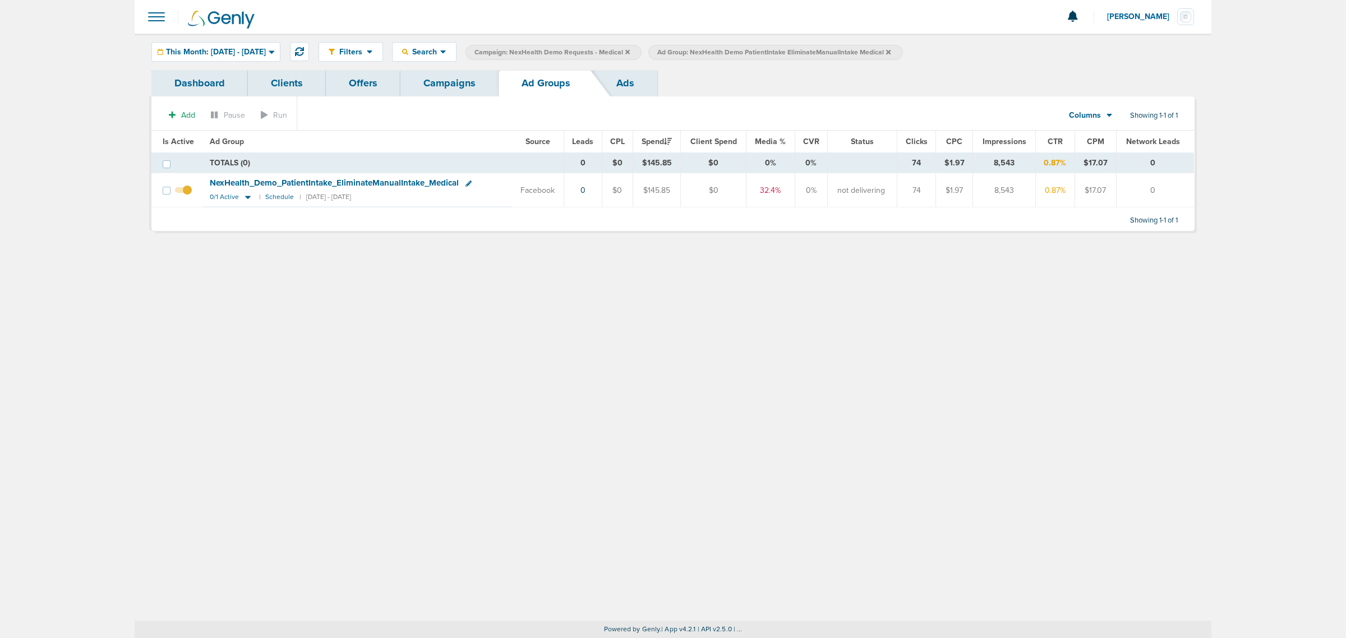
click at [444, 83] on link "Campaigns" at bounding box center [449, 83] width 98 height 26
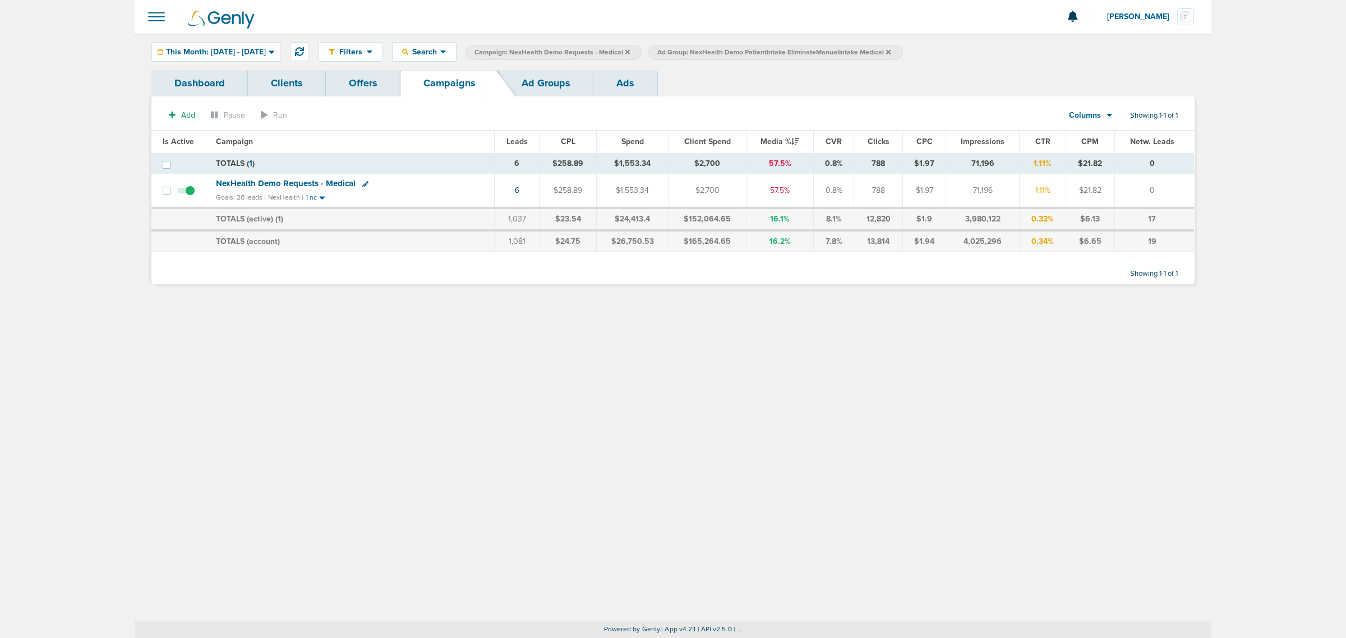
click at [891, 49] on icon at bounding box center [888, 52] width 4 height 7
click at [630, 52] on icon at bounding box center [627, 52] width 4 height 7
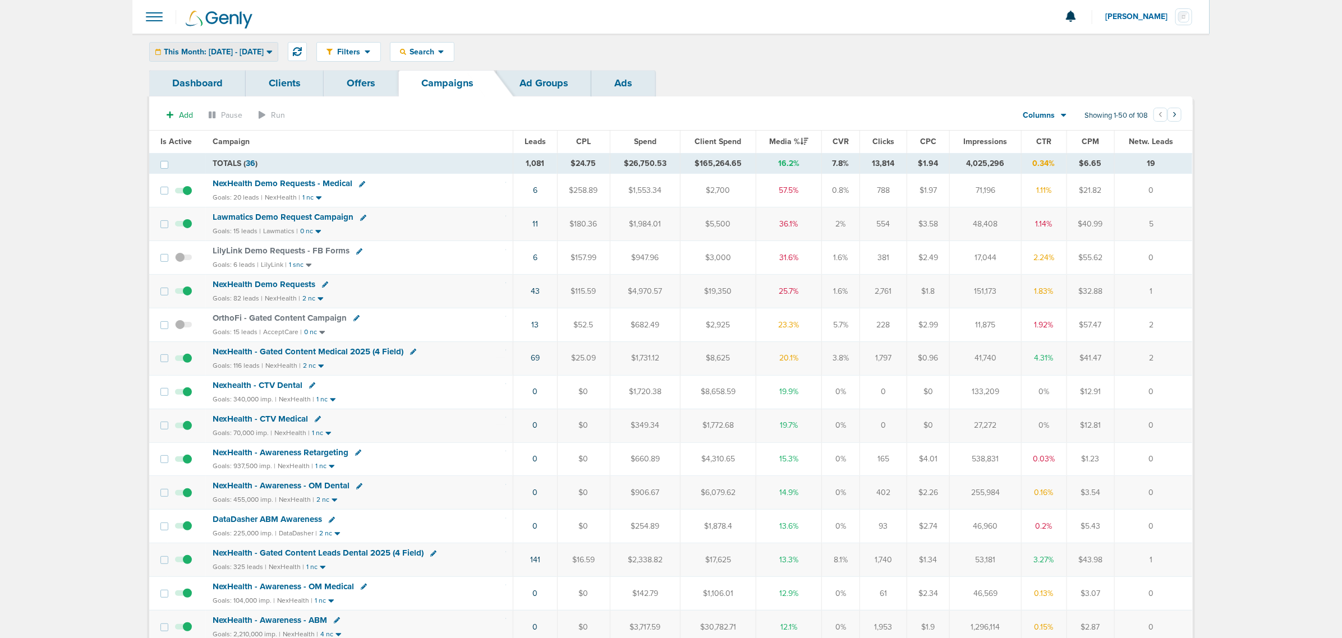
click at [248, 46] on div "This Month: [DATE] - [DATE]" at bounding box center [214, 52] width 128 height 19
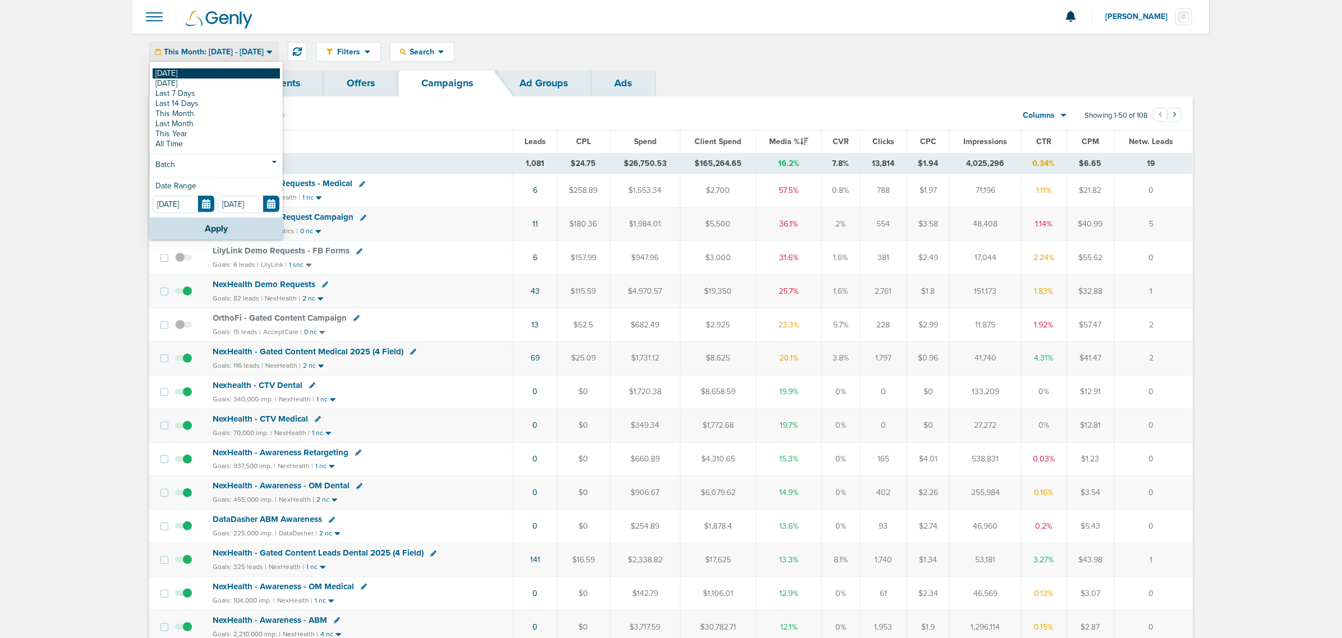
click at [208, 74] on link "[DATE]" at bounding box center [216, 73] width 127 height 10
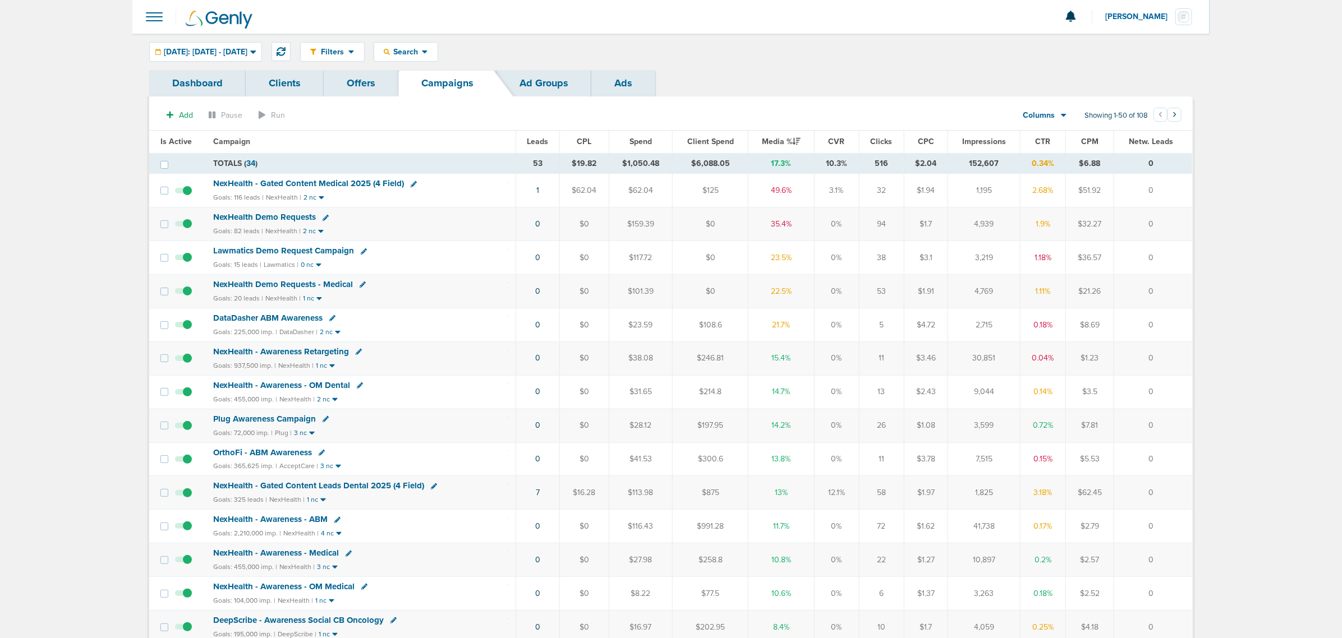
click at [450, 186] on div "NexHealth - Gated Content Medical 2025 (4 Field)" at bounding box center [361, 183] width 296 height 11
click at [329, 181] on span "NexHealth - Gated Content Medical 2025 (4 Field)" at bounding box center [308, 183] width 191 height 10
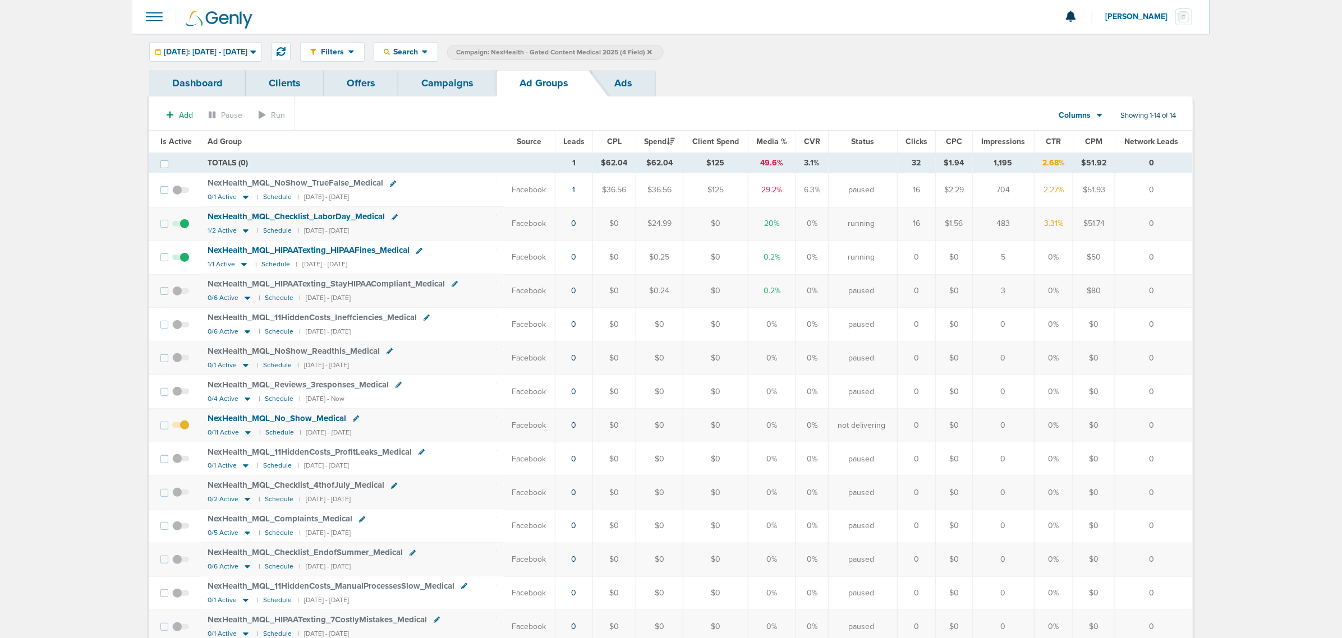
click at [444, 79] on link "Campaigns" at bounding box center [447, 83] width 98 height 26
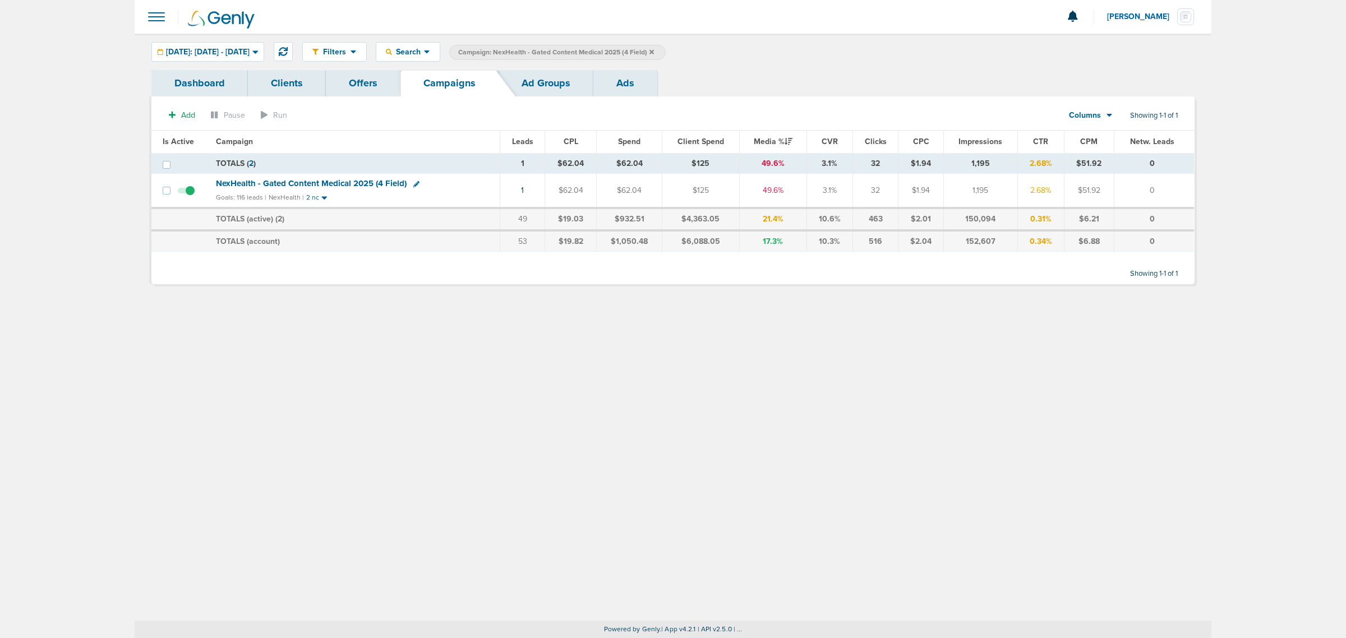
click at [654, 52] on icon at bounding box center [651, 51] width 4 height 4
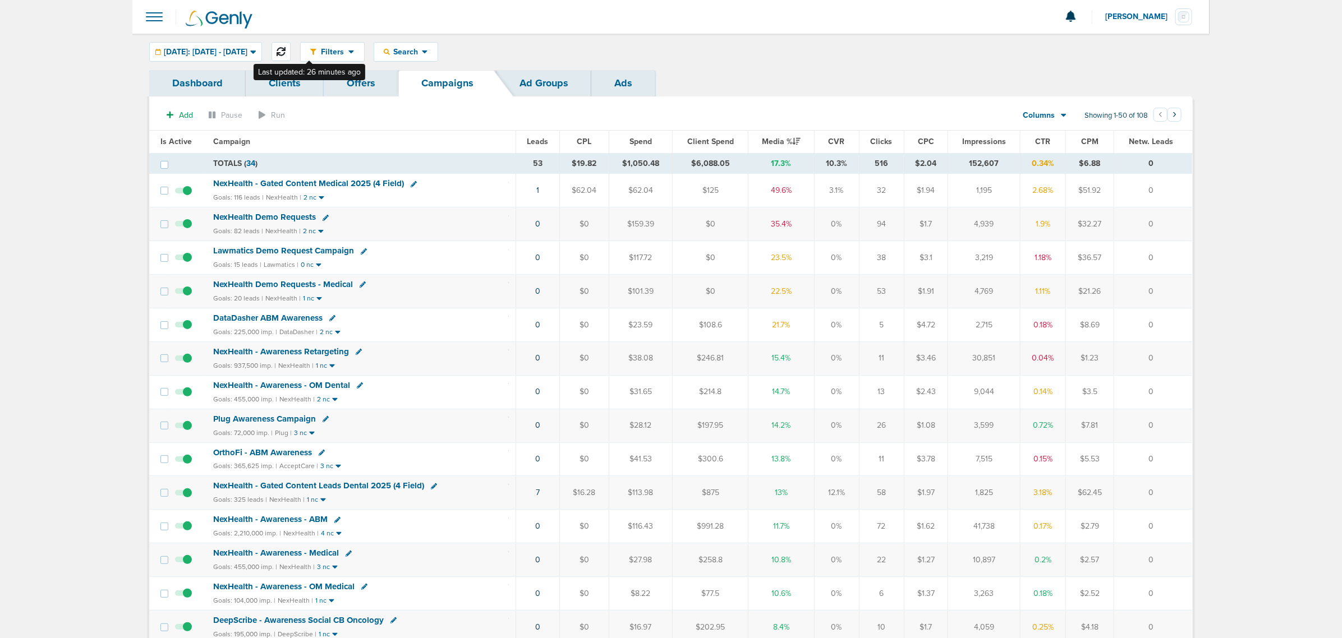
click at [285, 52] on icon at bounding box center [281, 51] width 9 height 9
click at [535, 226] on td "1" at bounding box center [537, 225] width 44 height 34
click at [538, 222] on link "1" at bounding box center [537, 224] width 3 height 10
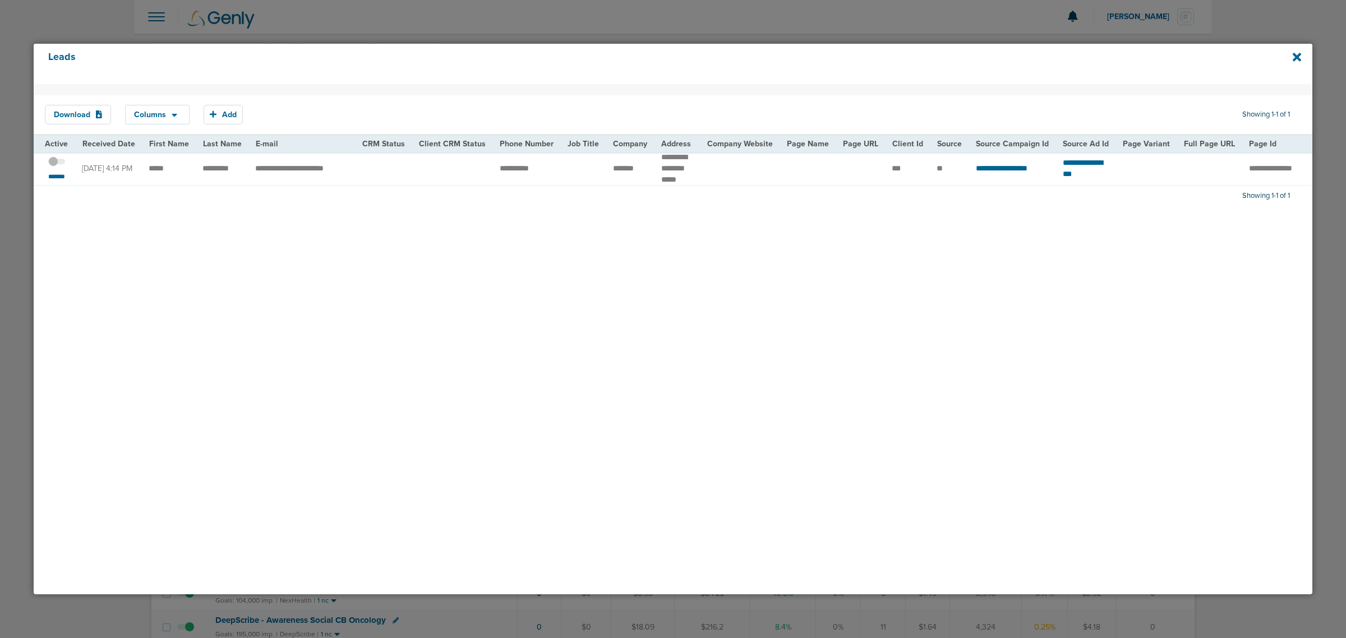
click at [62, 167] on span at bounding box center [56, 167] width 17 height 0
click at [57, 163] on input "checkbox" at bounding box center [57, 163] width 0 height 0
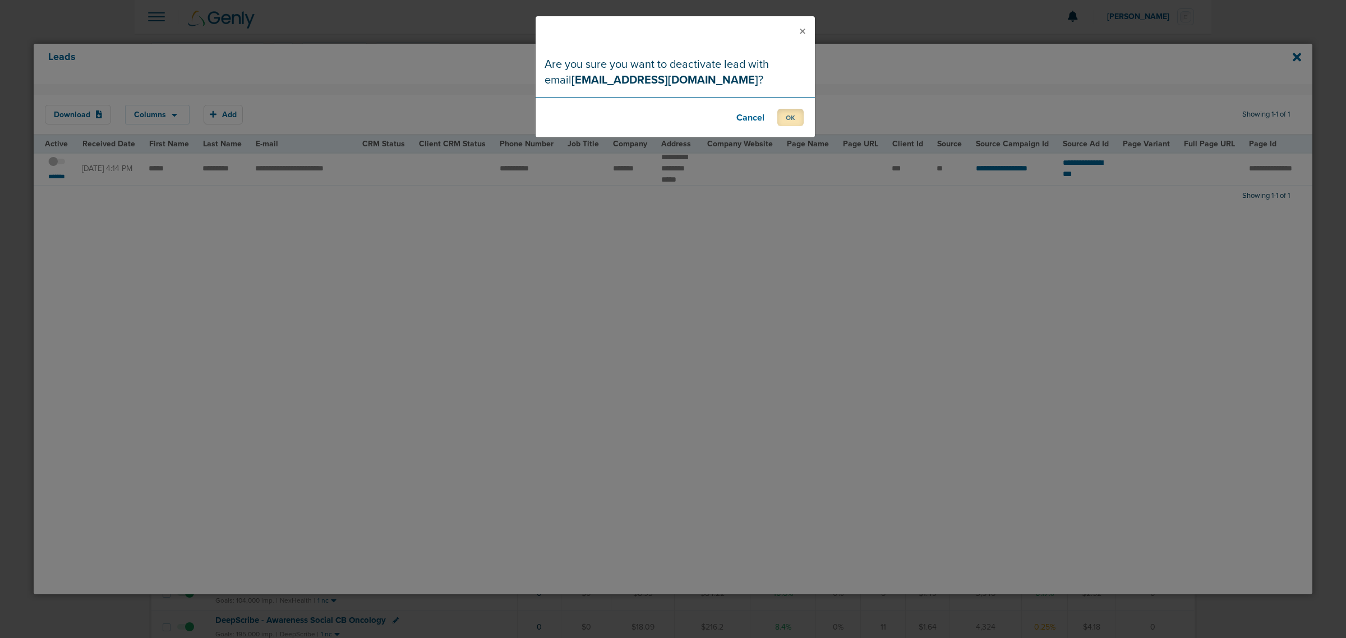
click at [794, 122] on button "OK" at bounding box center [790, 117] width 26 height 17
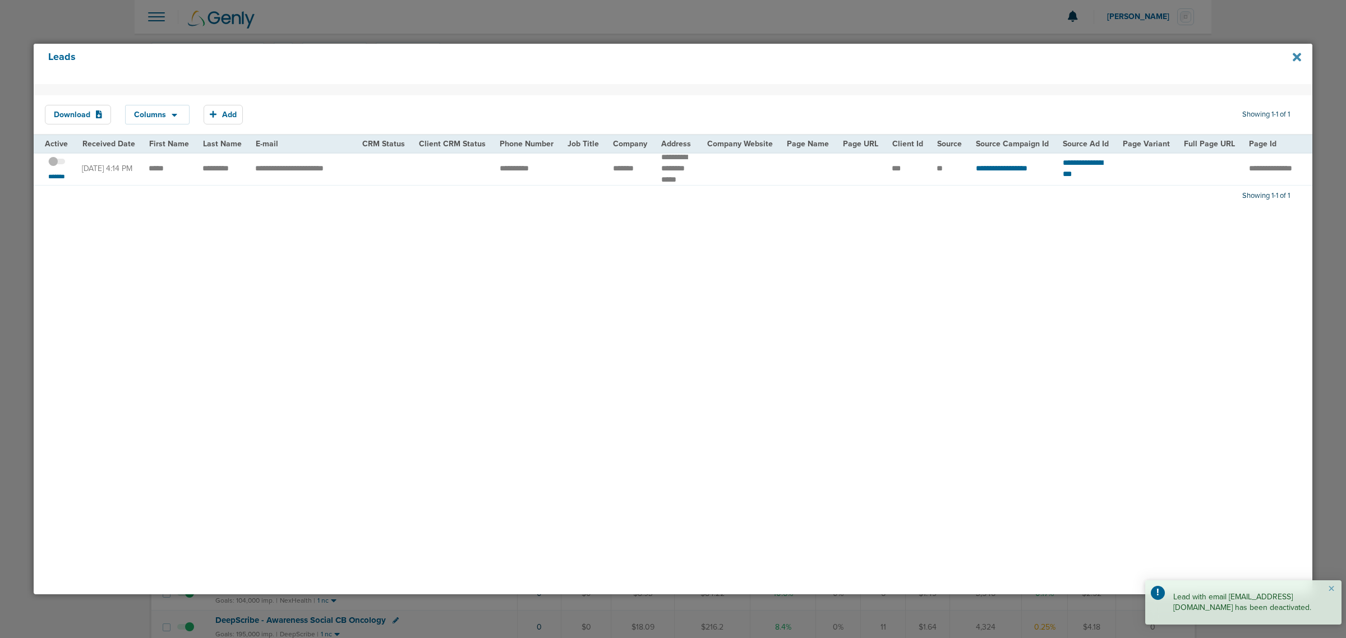
click at [1297, 57] on icon at bounding box center [1297, 57] width 8 height 8
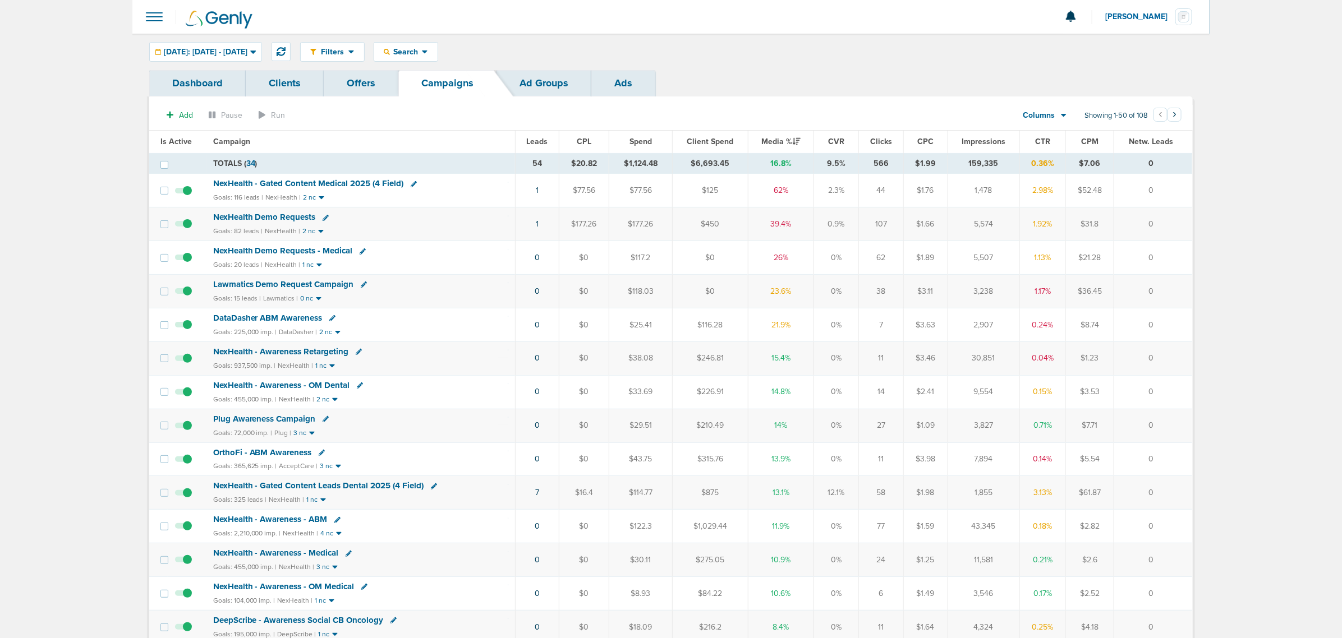
click at [795, 38] on div "Filters Active Only Settings Status Active Inactive Objectives MQL SQL Traffic …" at bounding box center [670, 52] width 1077 height 36
click at [285, 49] on icon at bounding box center [281, 51] width 9 height 9
click at [352, 182] on span "NexHealth - Gated Content Medical 2025 (4 Field)" at bounding box center [308, 183] width 191 height 10
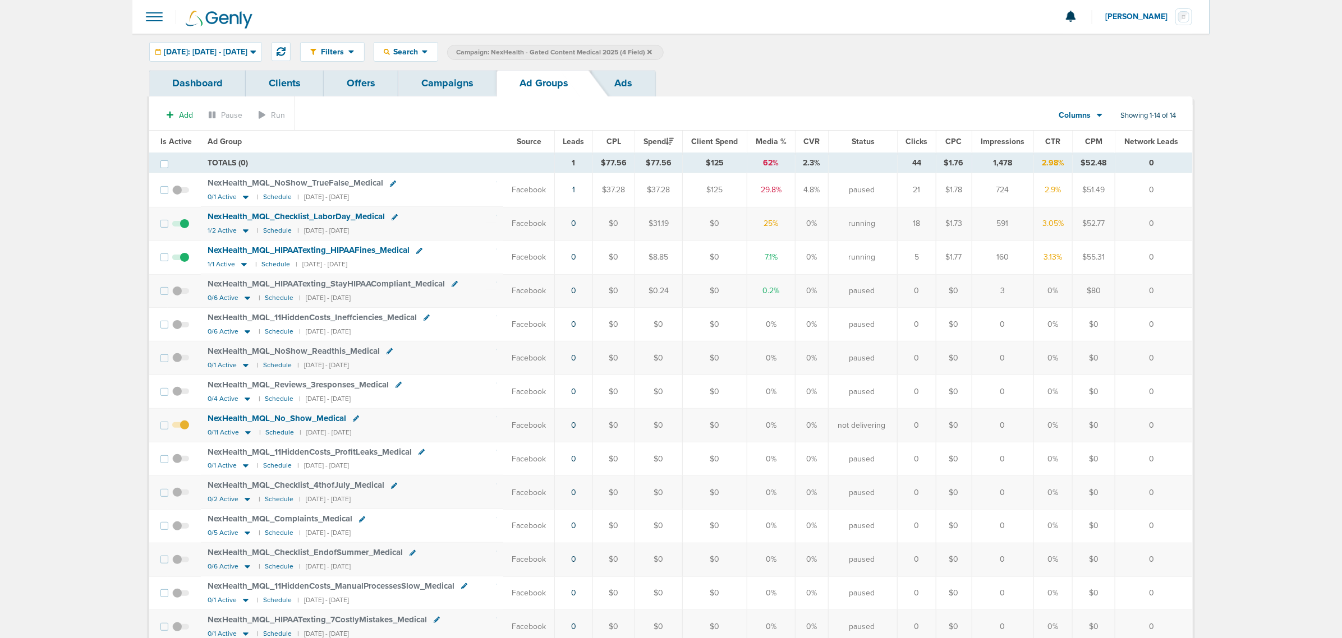
click at [334, 183] on span "NexHealth_ MQL_ NoShow_ TrueFalse_ Medical" at bounding box center [296, 183] width 176 height 10
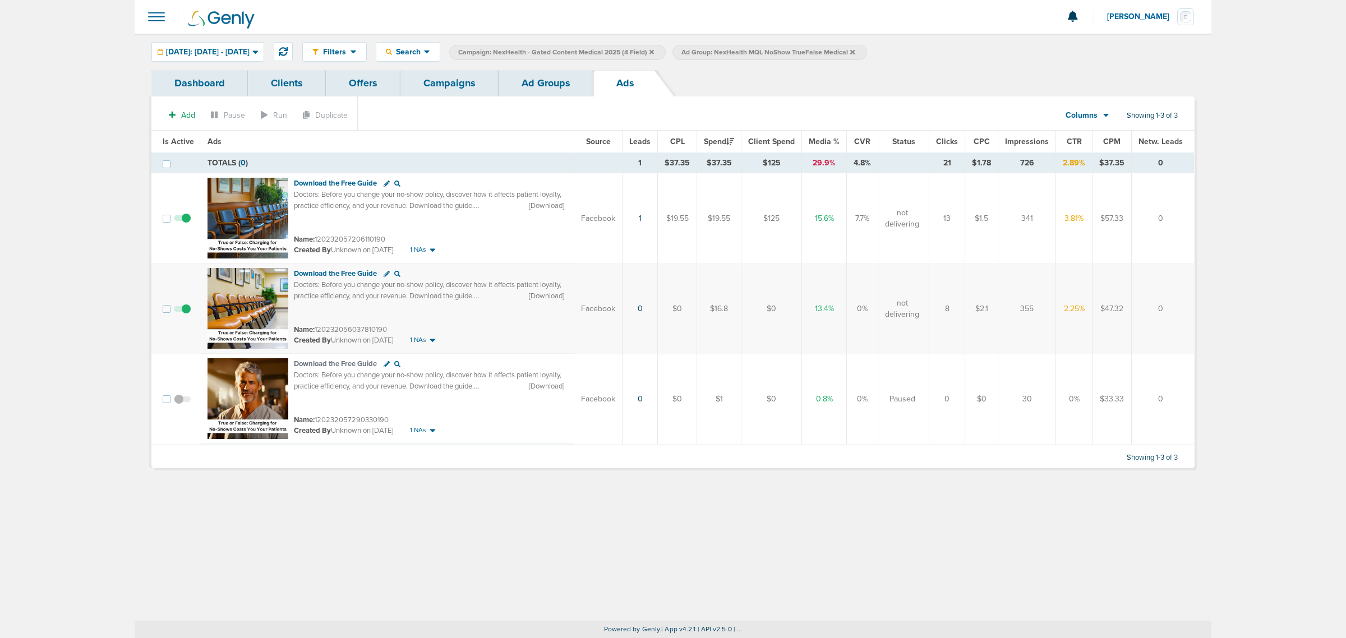
click at [188, 315] on span at bounding box center [182, 315] width 17 height 0
click at [182, 311] on input "checkbox" at bounding box center [182, 311] width 0 height 0
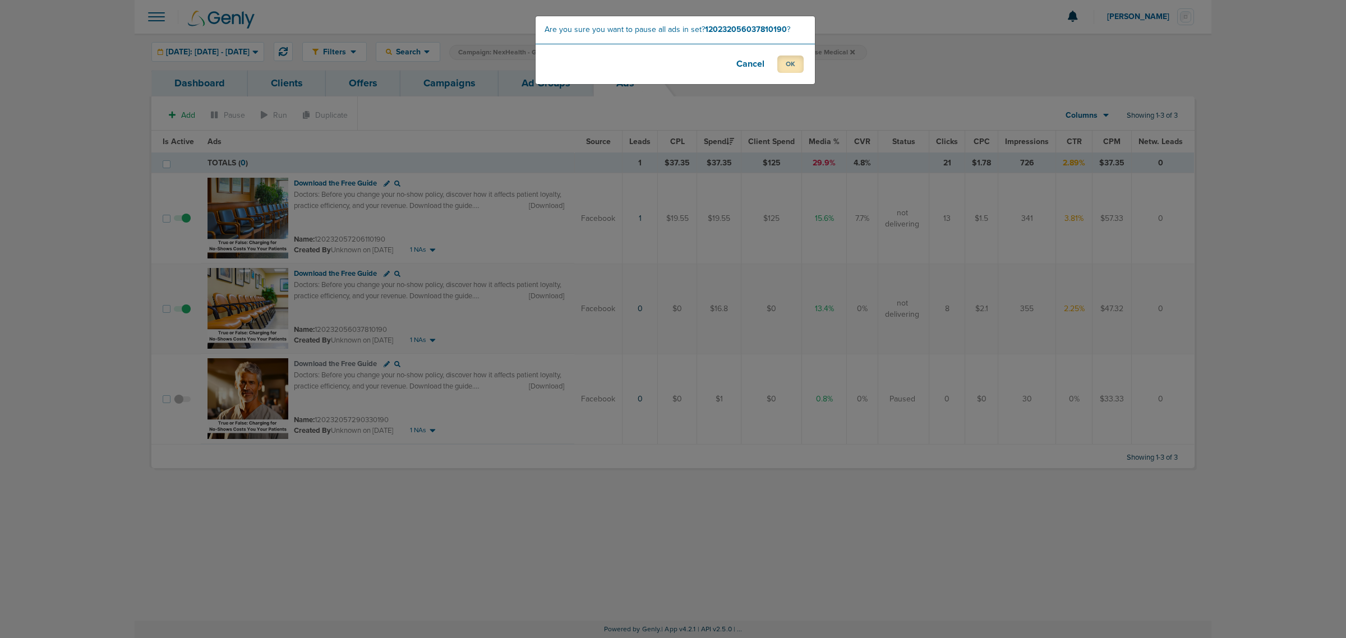
click at [791, 62] on button "OK" at bounding box center [790, 64] width 26 height 17
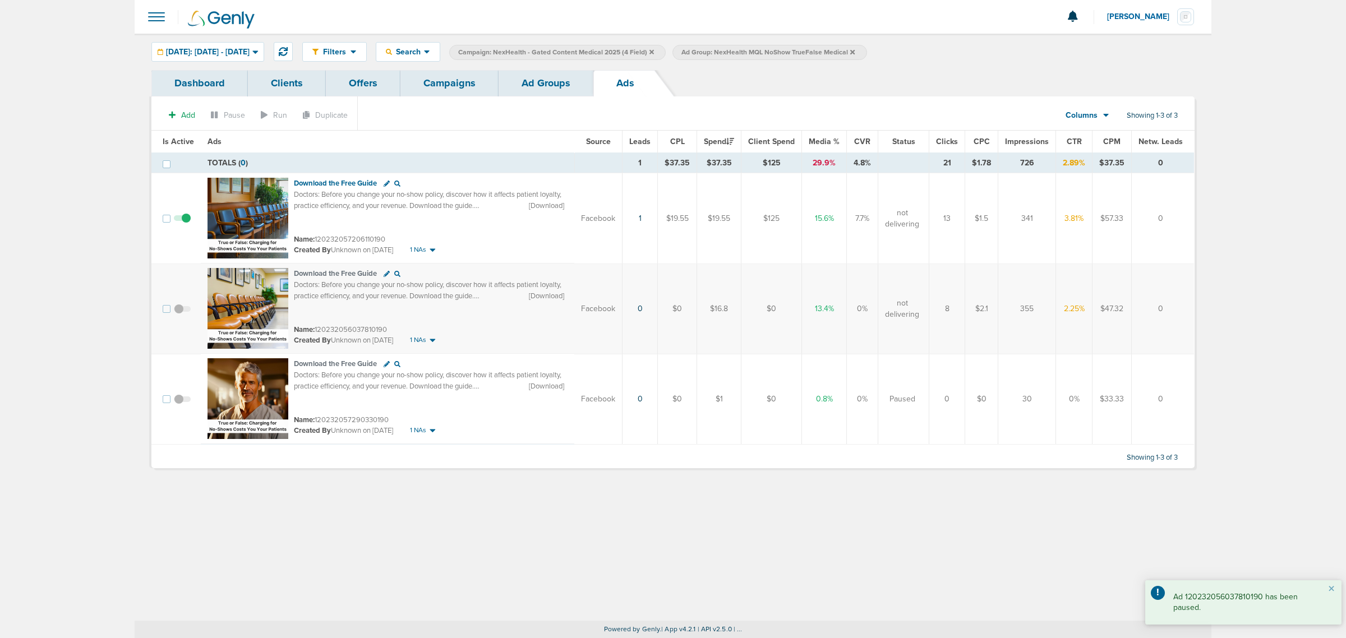
click at [547, 81] on link "Ad Groups" at bounding box center [546, 83] width 95 height 26
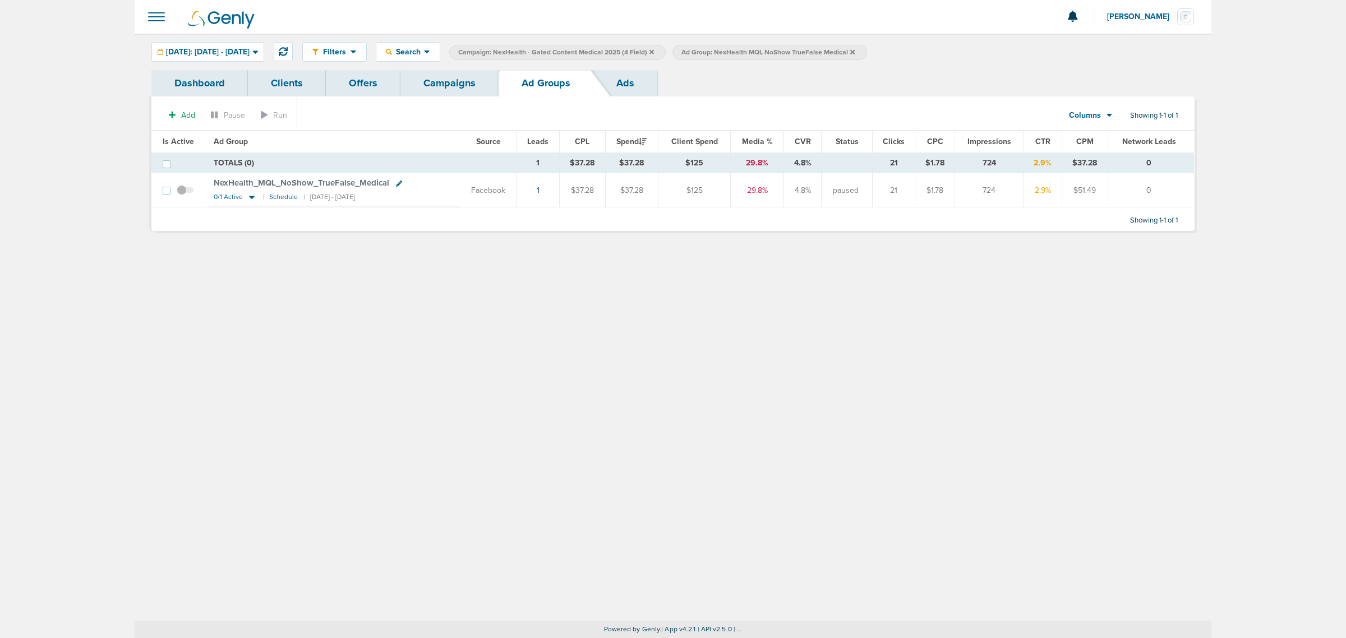
click at [454, 83] on link "Campaigns" at bounding box center [449, 83] width 98 height 26
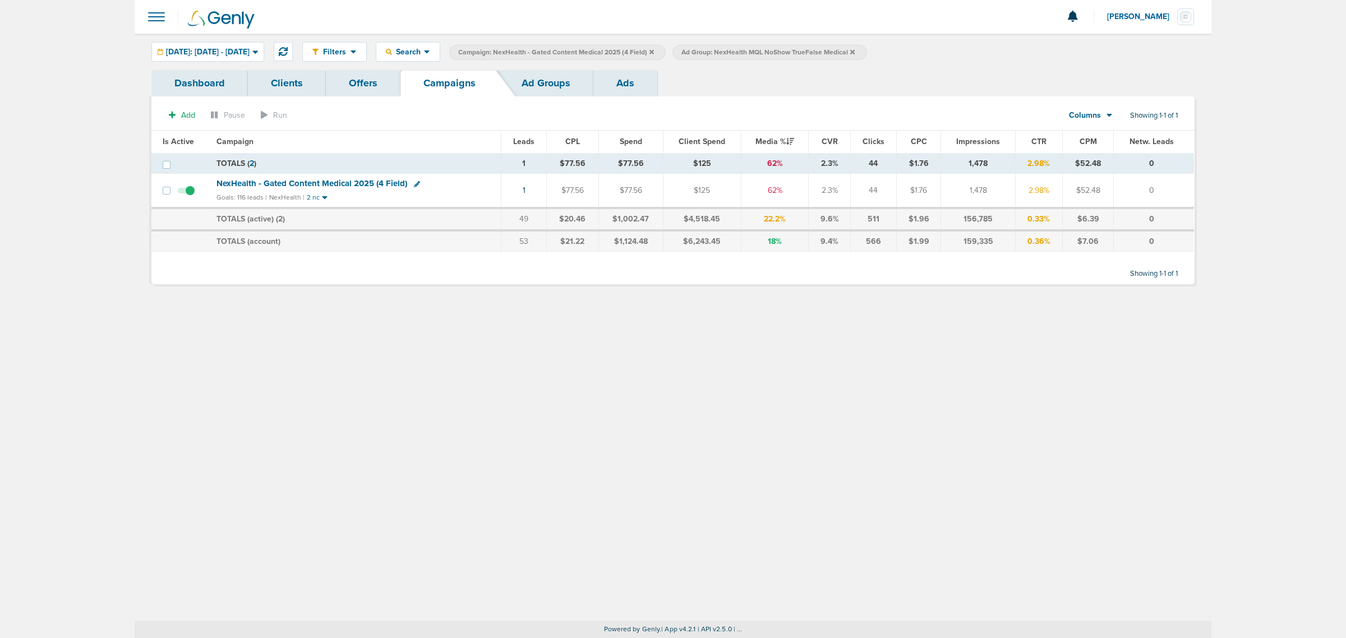
drag, startPoint x: 1032, startPoint y: 380, endPoint x: 980, endPoint y: 374, distance: 52.0
click at [1032, 380] on div "Filters Active Only Settings Status Active Inactive Objectives MQL SQL Traffic …" at bounding box center [673, 327] width 1077 height 587
click at [351, 180] on span "NexHealth - Gated Content Medical 2025 (4 Field)" at bounding box center [311, 183] width 191 height 10
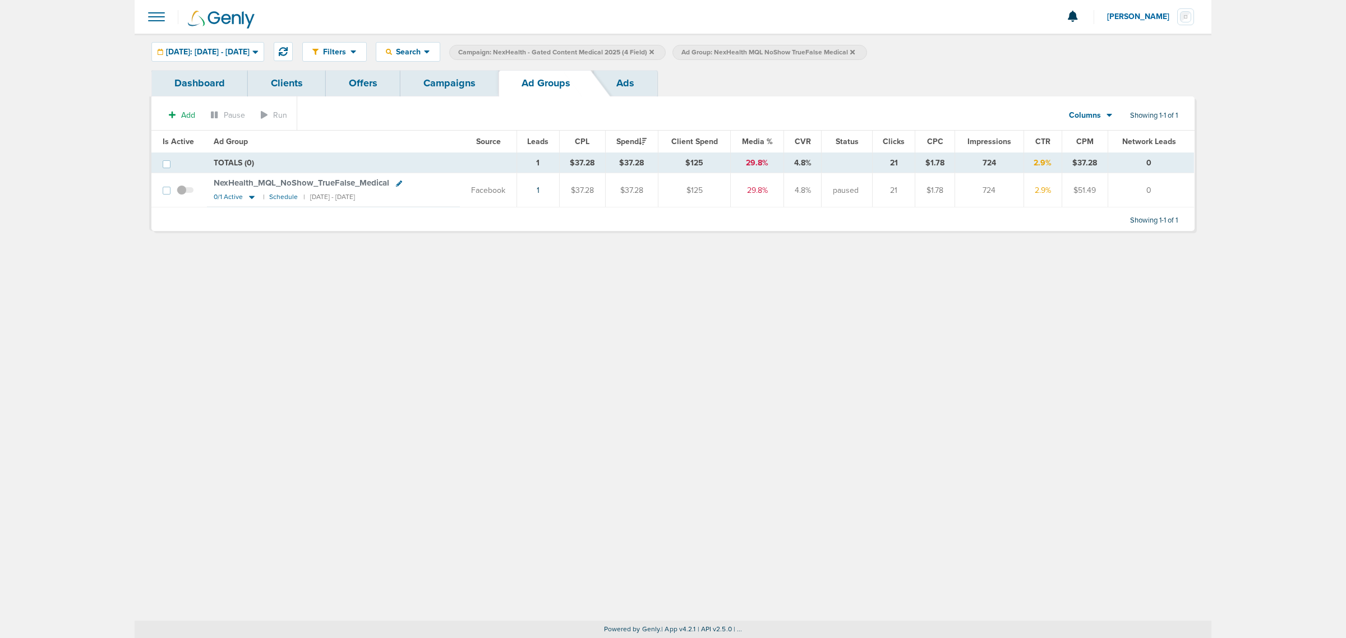
click at [982, 70] on div "Dashboard Clients Offers Campaigns Ad Groups Ads" at bounding box center [672, 83] width 1043 height 26
click at [453, 88] on link "Campaigns" at bounding box center [449, 83] width 98 height 26
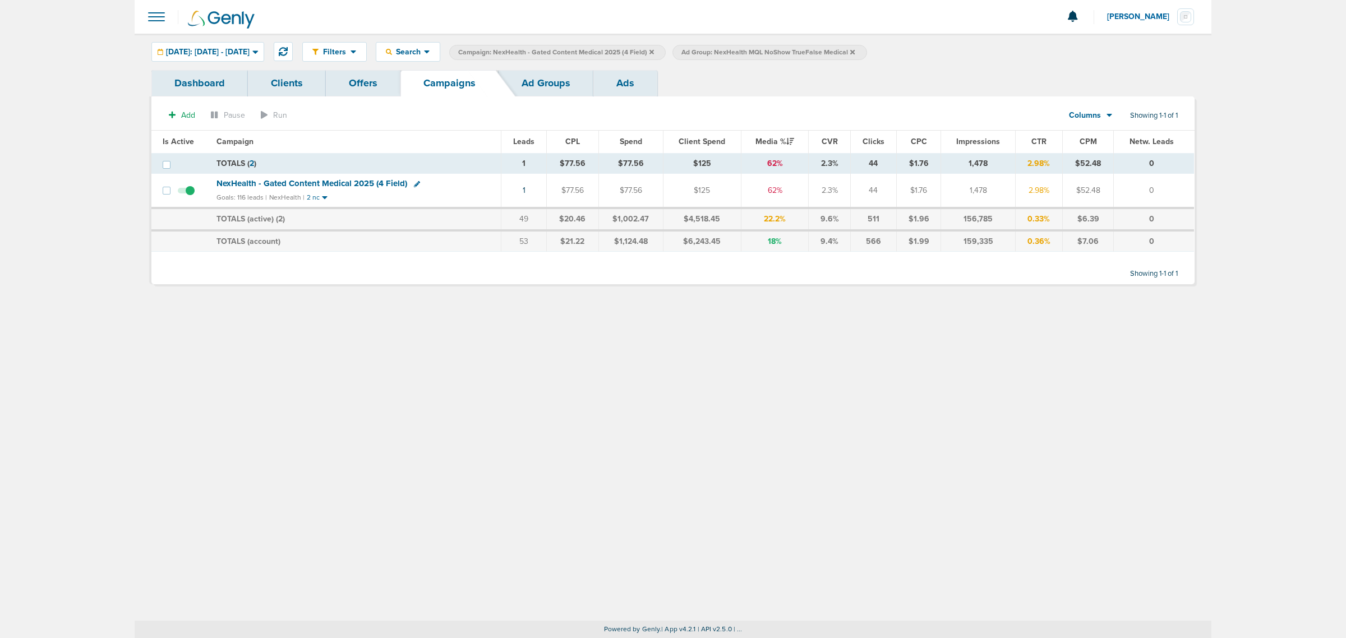
click at [855, 49] on icon at bounding box center [852, 51] width 4 height 4
click at [654, 50] on icon at bounding box center [651, 51] width 4 height 4
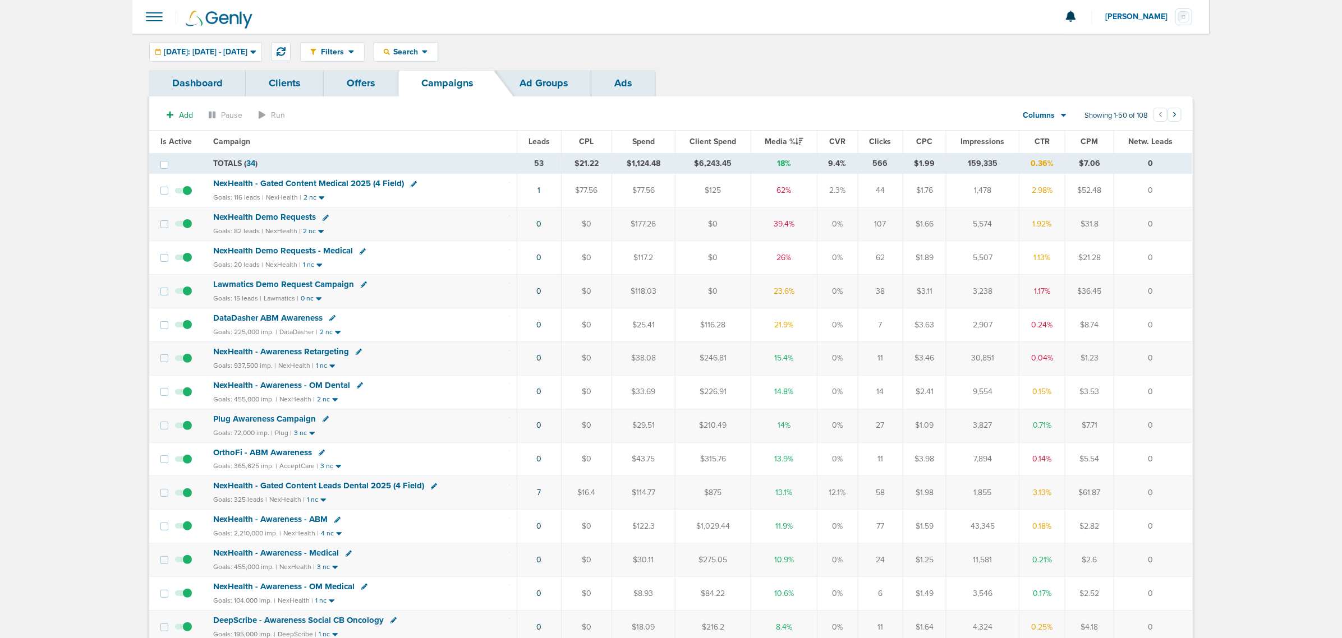
click at [332, 185] on span "NexHealth - Gated Content Medical 2025 (4 Field)" at bounding box center [308, 183] width 191 height 10
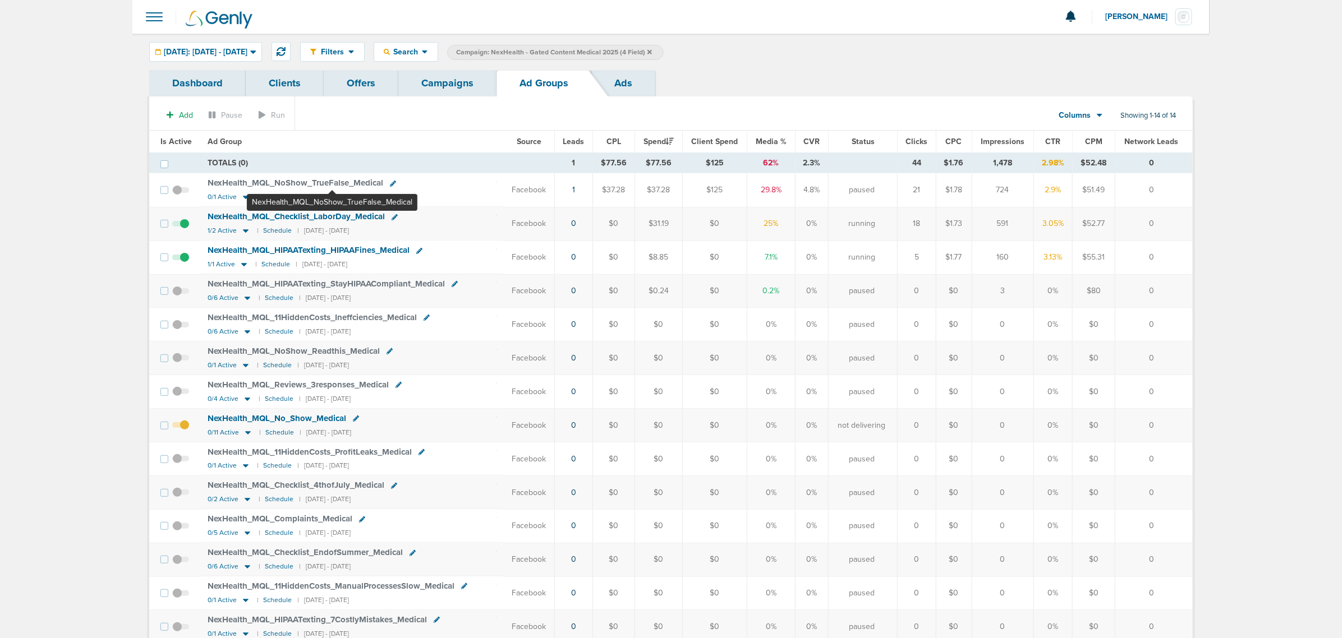
click at [332, 185] on span "NexHealth_ MQL_ NoShow_ TrueFalse_ Medical" at bounding box center [296, 183] width 176 height 10
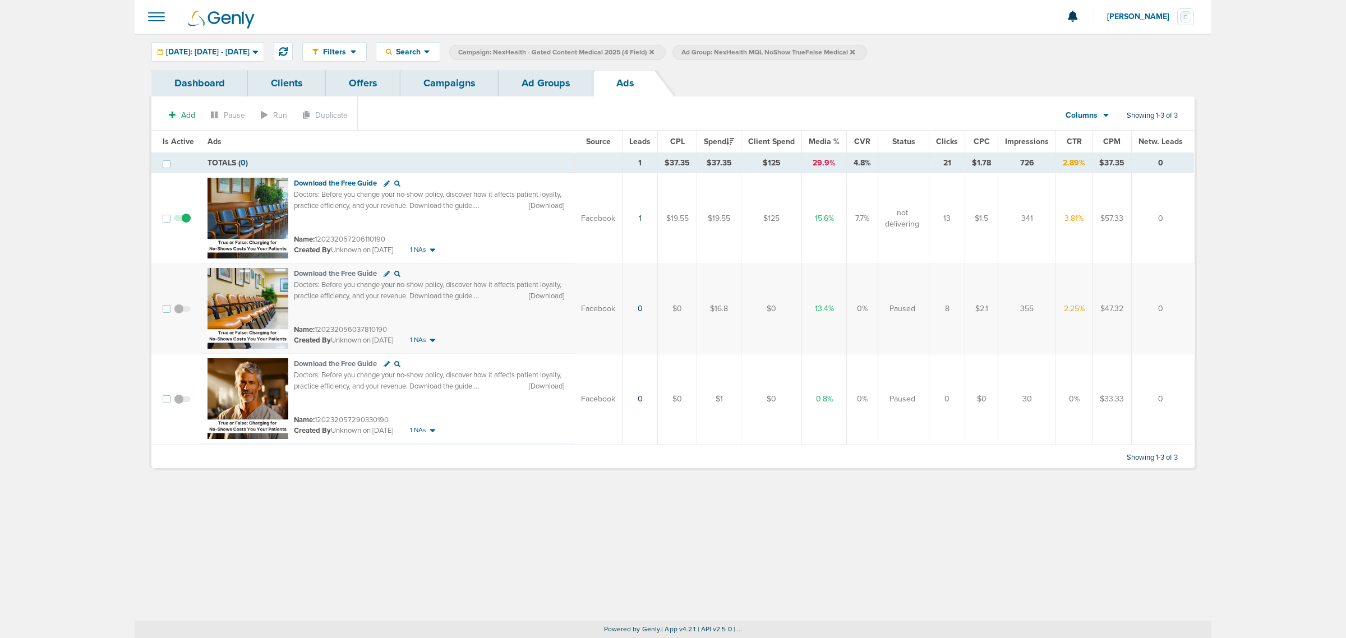
click at [536, 90] on link "Ad Groups" at bounding box center [546, 83] width 95 height 26
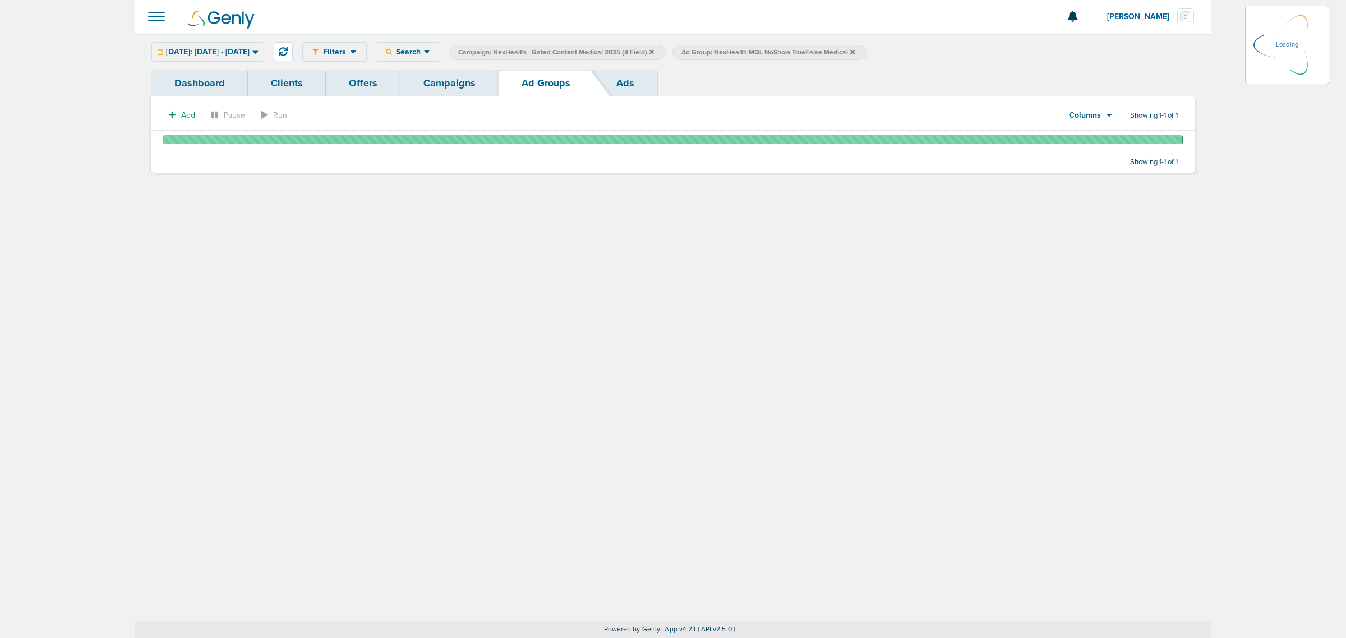
click at [441, 86] on link "Campaigns" at bounding box center [449, 83] width 98 height 26
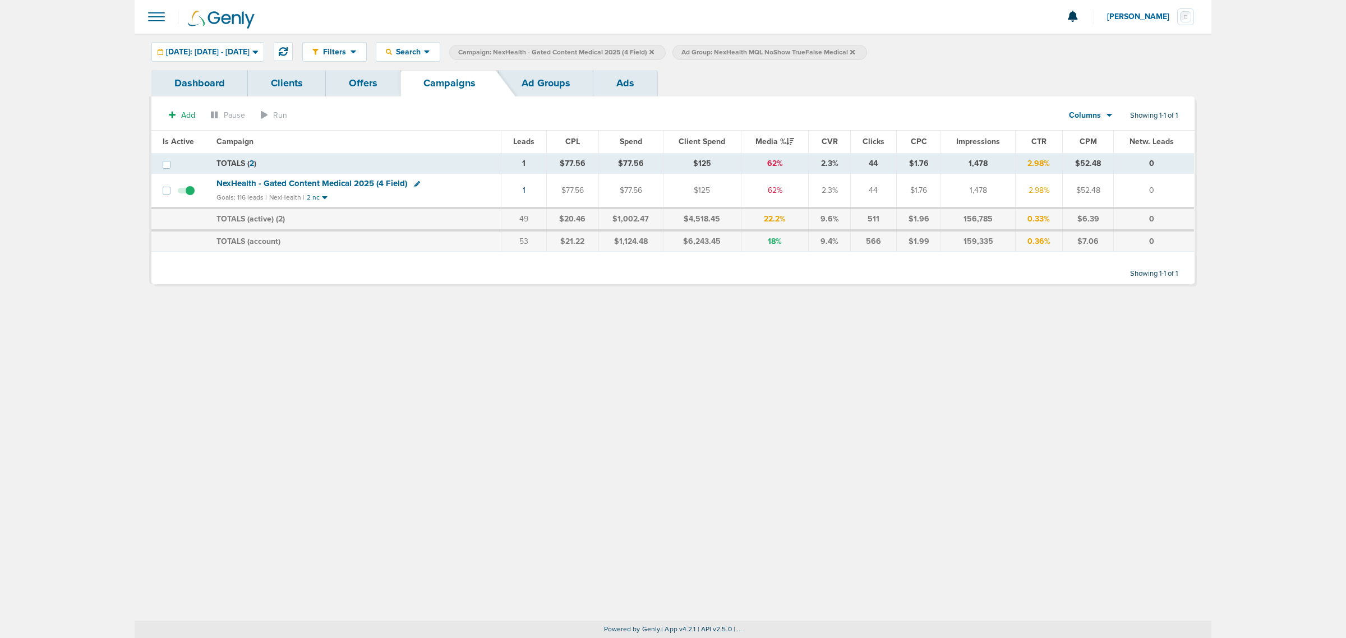
click at [744, 80] on div "Dashboard Clients Offers Campaigns Ad Groups Ads" at bounding box center [672, 83] width 1043 height 26
click at [855, 49] on icon at bounding box center [852, 52] width 4 height 7
click at [654, 51] on icon at bounding box center [651, 51] width 4 height 4
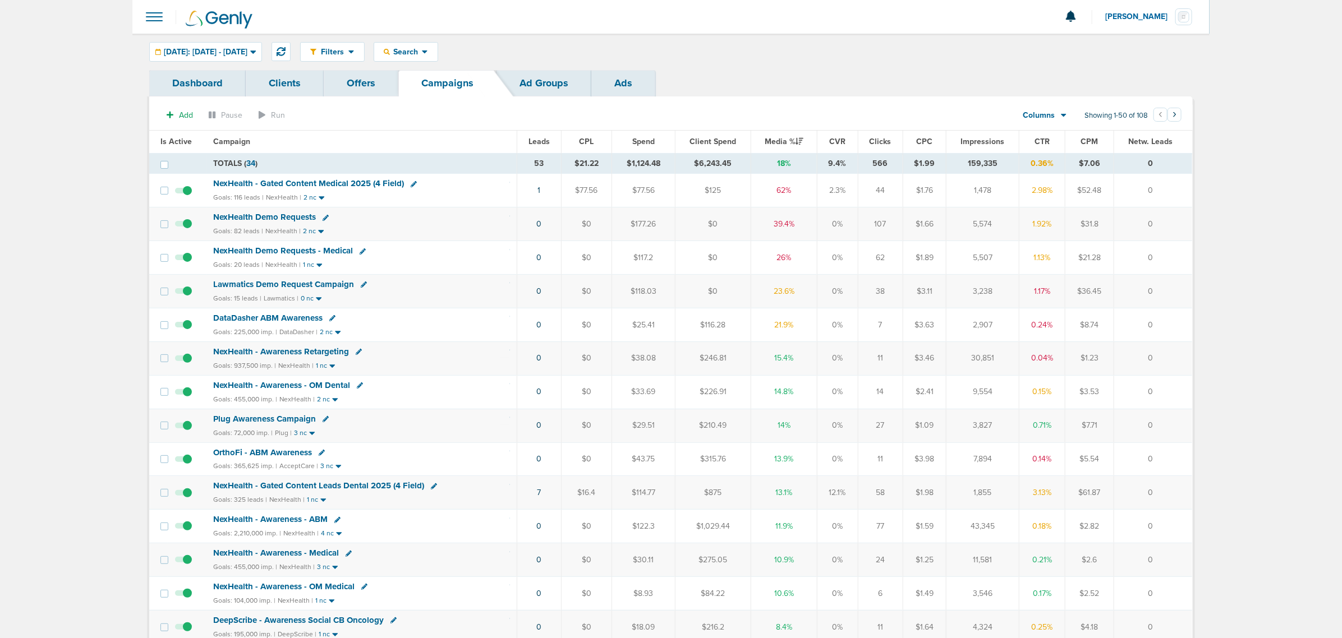
click at [332, 186] on span "NexHealth - Gated Content Medical 2025 (4 Field)" at bounding box center [308, 183] width 191 height 10
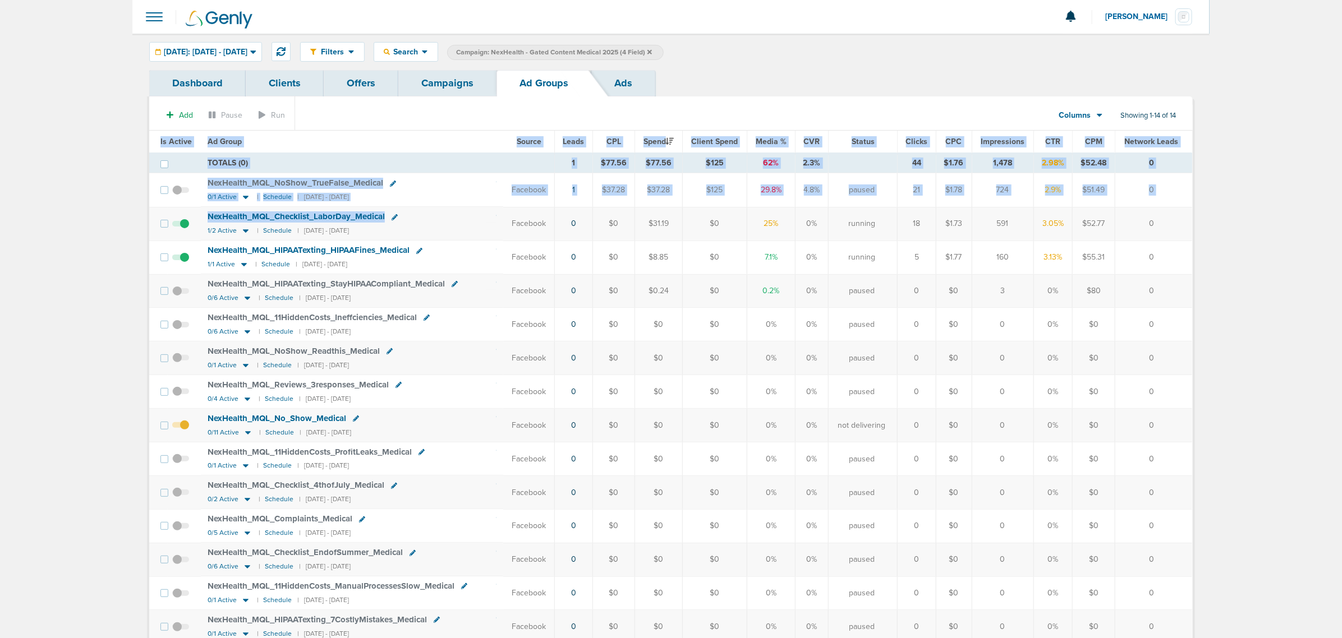
drag, startPoint x: 445, startPoint y: 223, endPoint x: 1195, endPoint y: 265, distance: 751.1
click at [1195, 265] on div "Dashboard Clients Offers Campaigns Ad Groups Ads Add Pause Run Columns Media St…" at bounding box center [671, 374] width 1060 height 609
click at [1181, 267] on td "0" at bounding box center [1153, 258] width 77 height 34
click at [1178, 260] on td "0" at bounding box center [1153, 258] width 77 height 34
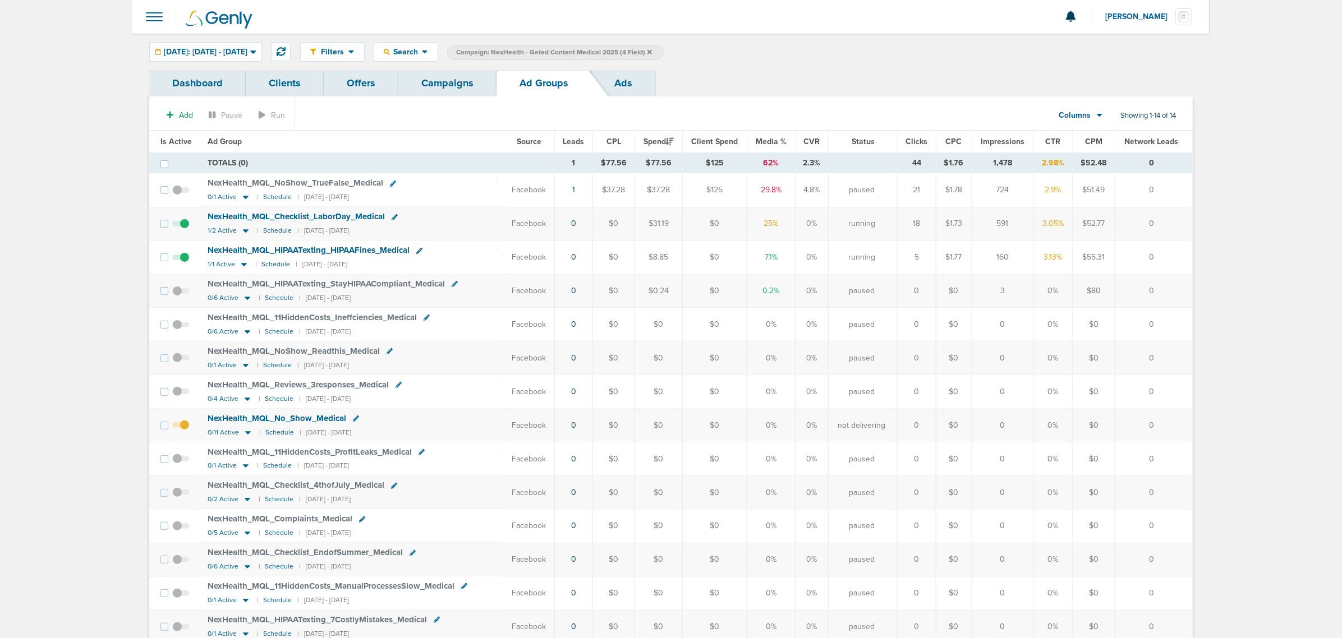
click at [186, 229] on span at bounding box center [180, 229] width 17 height 0
click at [181, 226] on input "checkbox" at bounding box center [181, 226] width 0 height 0
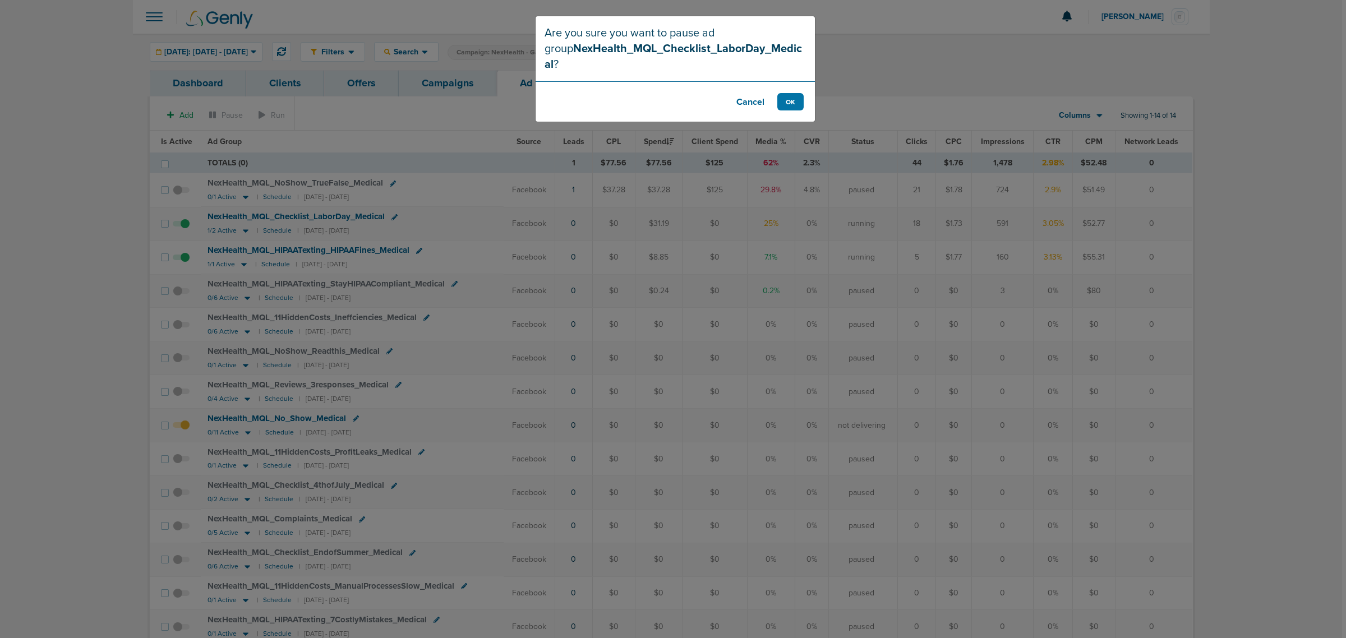
click at [444, 234] on div "Are you sure you want to pause ad group NexHealth_MQL_Checklist_LaborDay_Medica…" at bounding box center [673, 319] width 1346 height 638
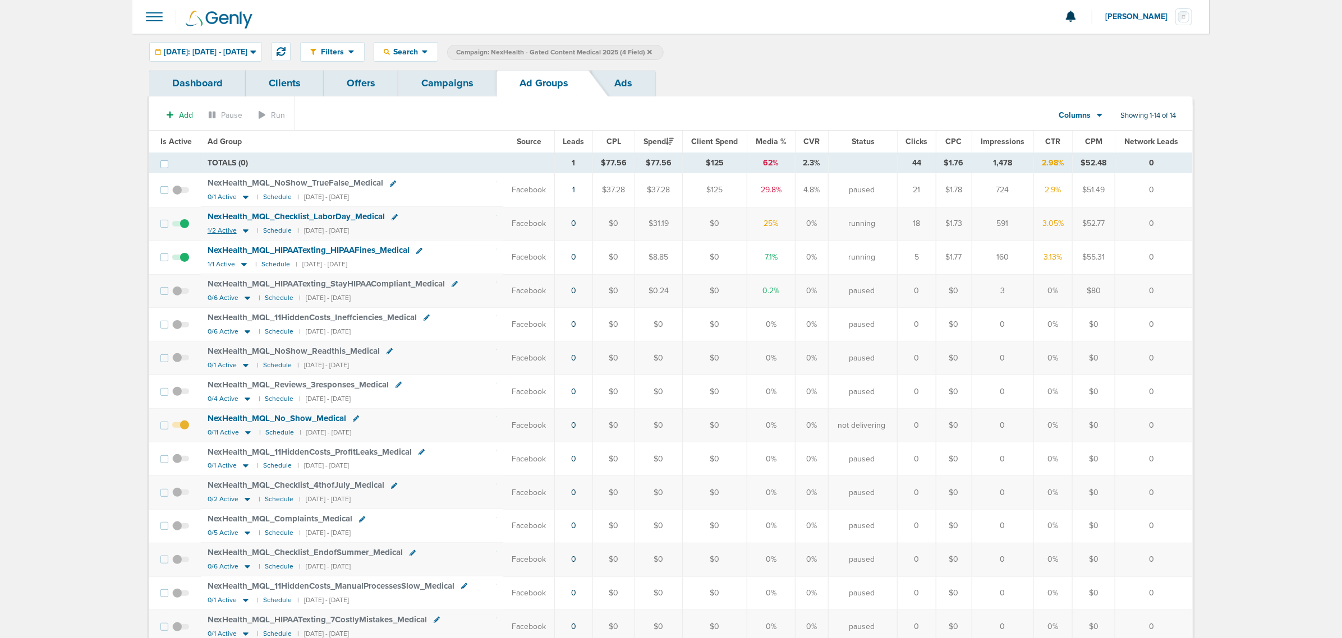
click at [245, 233] on icon at bounding box center [246, 231] width 6 height 3
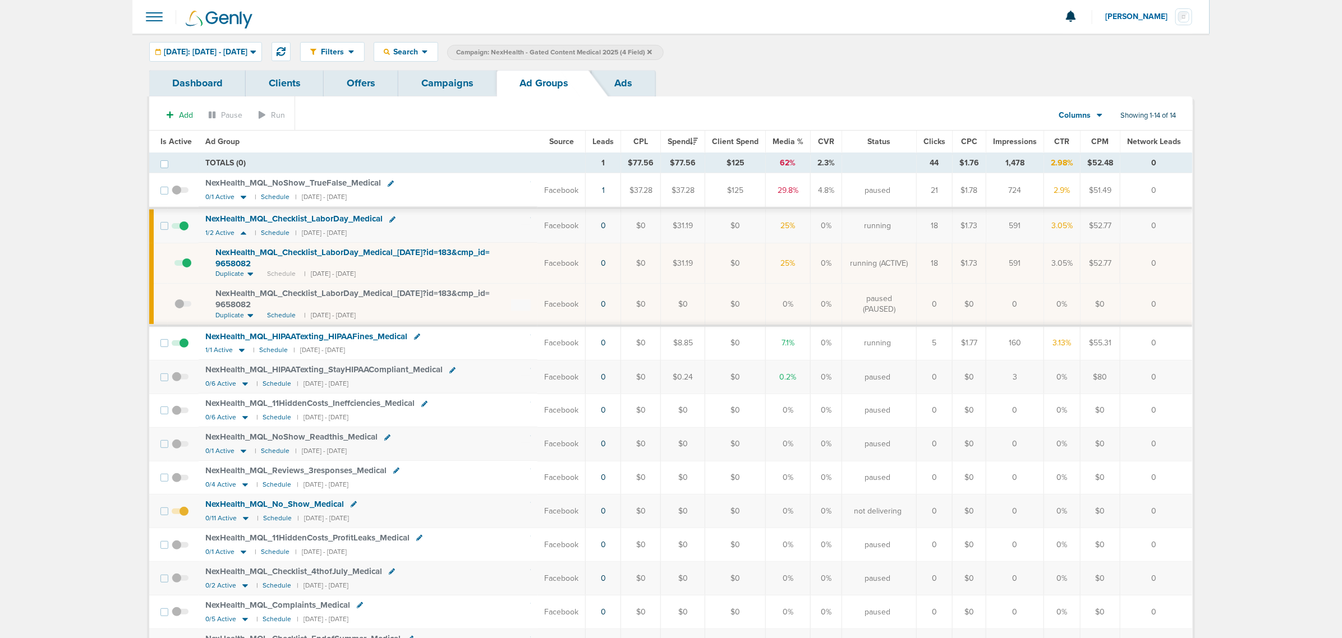
click at [185, 269] on span at bounding box center [182, 269] width 17 height 0
click at [174, 266] on input "checkbox" at bounding box center [174, 266] width 0 height 0
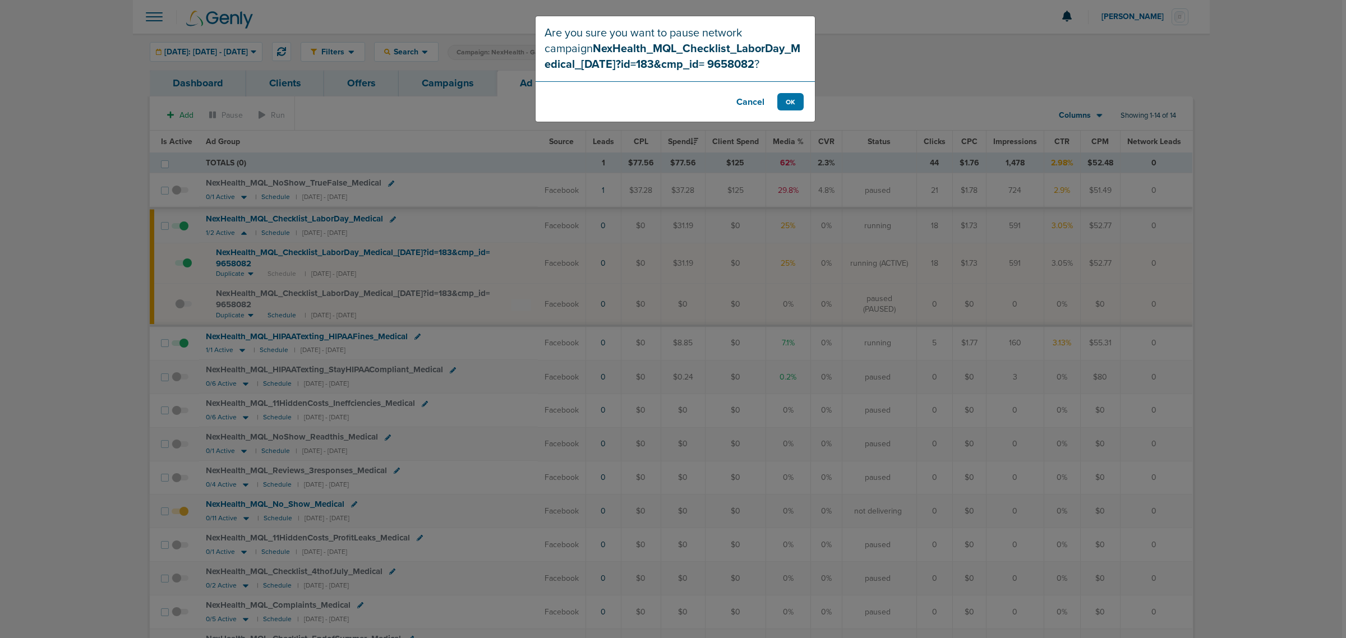
click at [744, 102] on button "Cancel" at bounding box center [750, 101] width 45 height 17
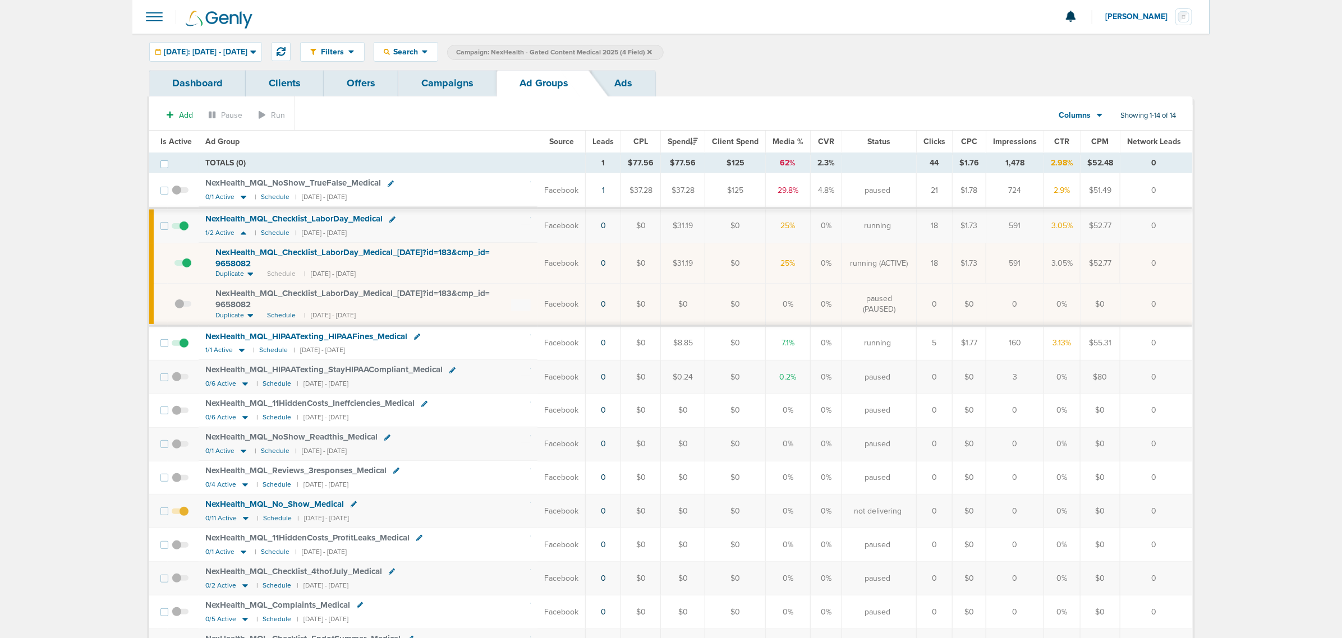
click at [186, 349] on span at bounding box center [180, 349] width 17 height 0
click at [180, 345] on input "checkbox" at bounding box center [180, 345] width 0 height 0
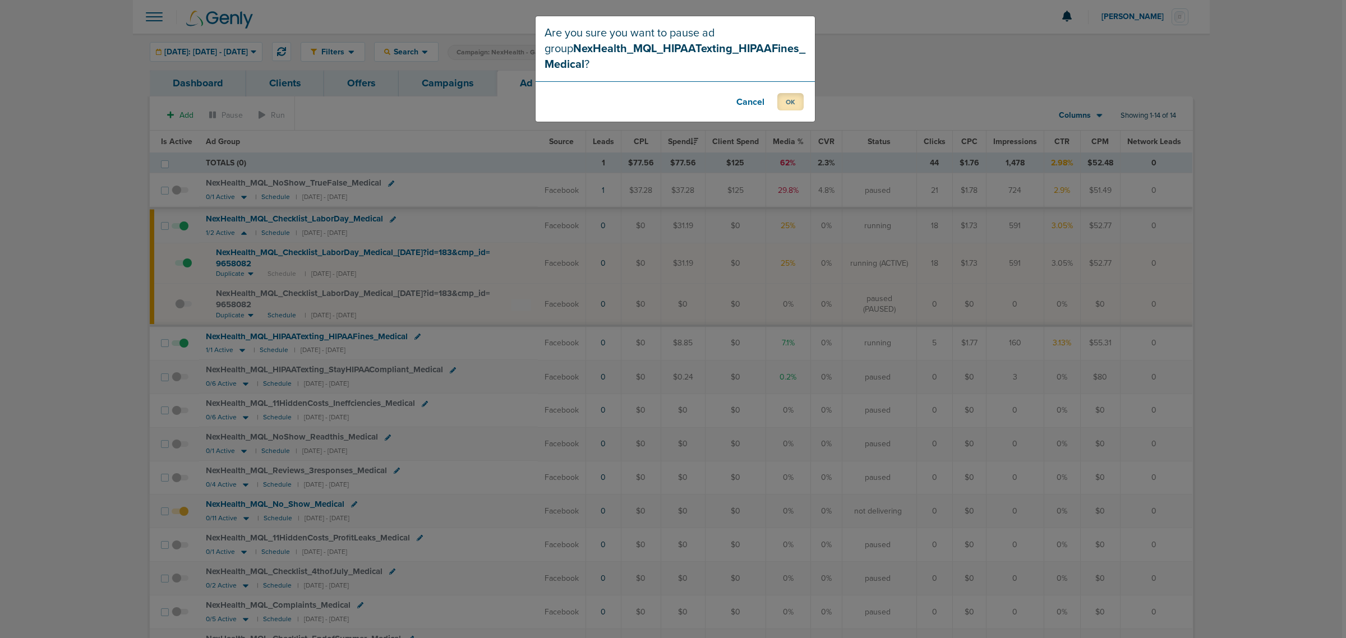
click at [789, 102] on button "OK" at bounding box center [790, 101] width 26 height 17
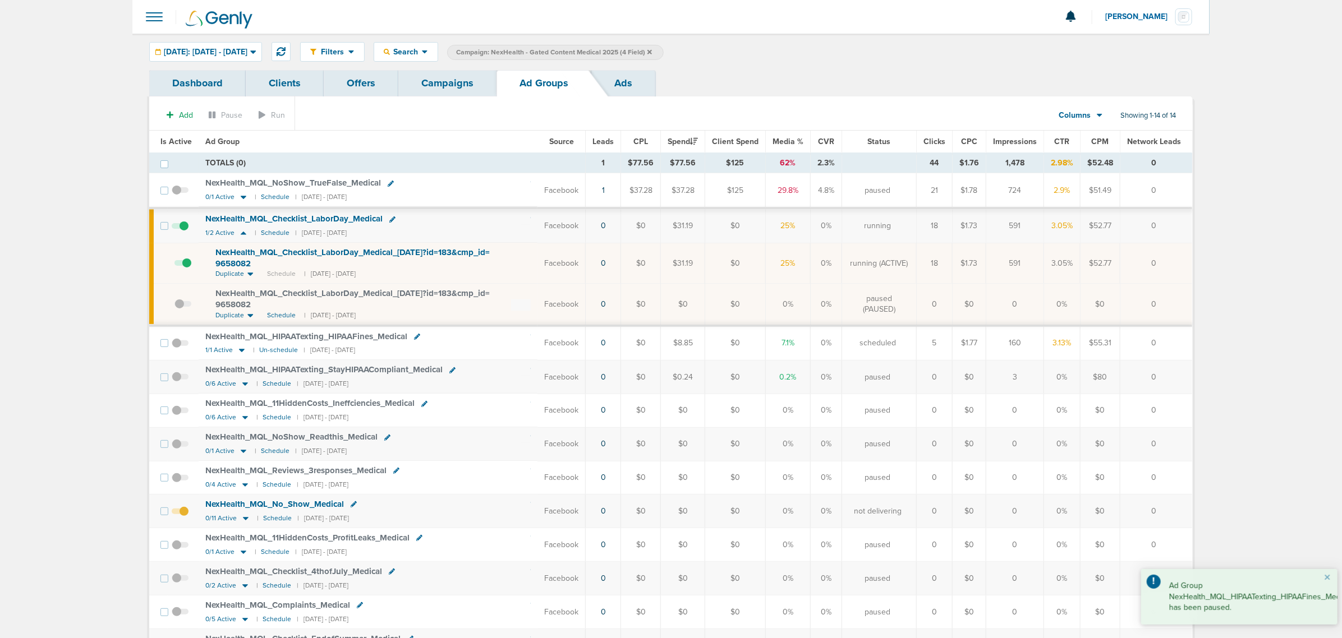
click at [169, 189] on td at bounding box center [183, 190] width 31 height 35
click at [175, 196] on span at bounding box center [180, 196] width 17 height 0
click at [180, 193] on input "checkbox" at bounding box center [180, 193] width 0 height 0
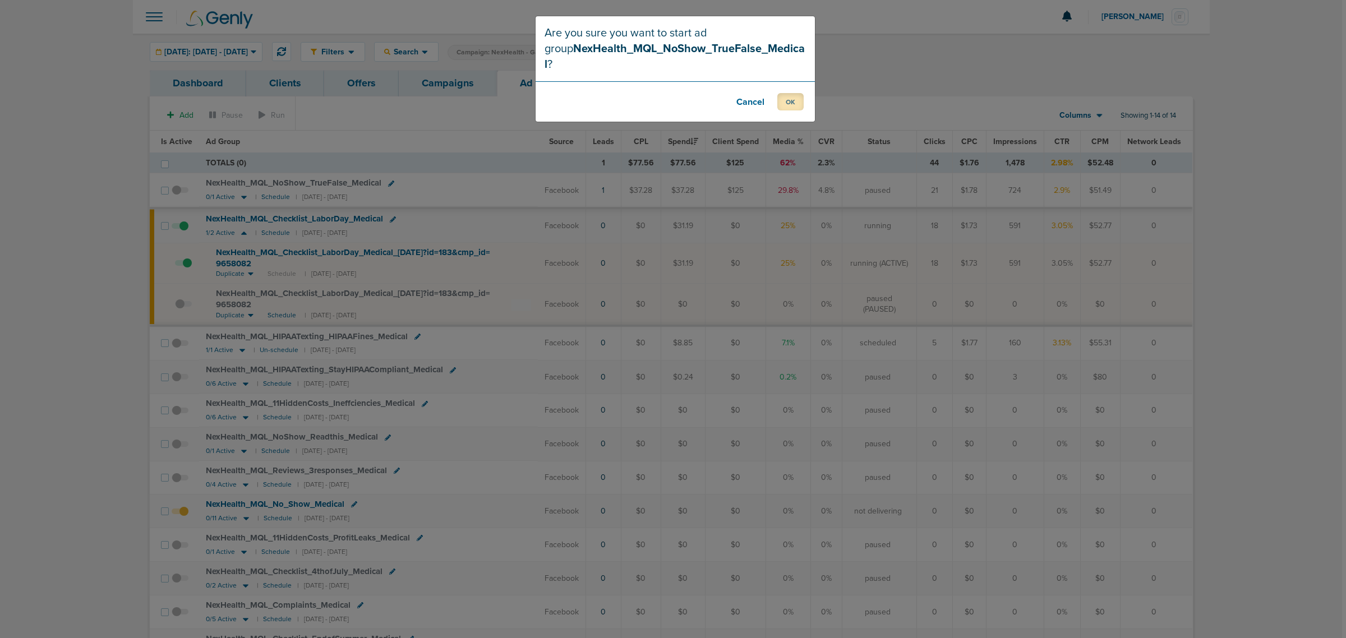
click at [786, 93] on button "OK" at bounding box center [790, 101] width 26 height 17
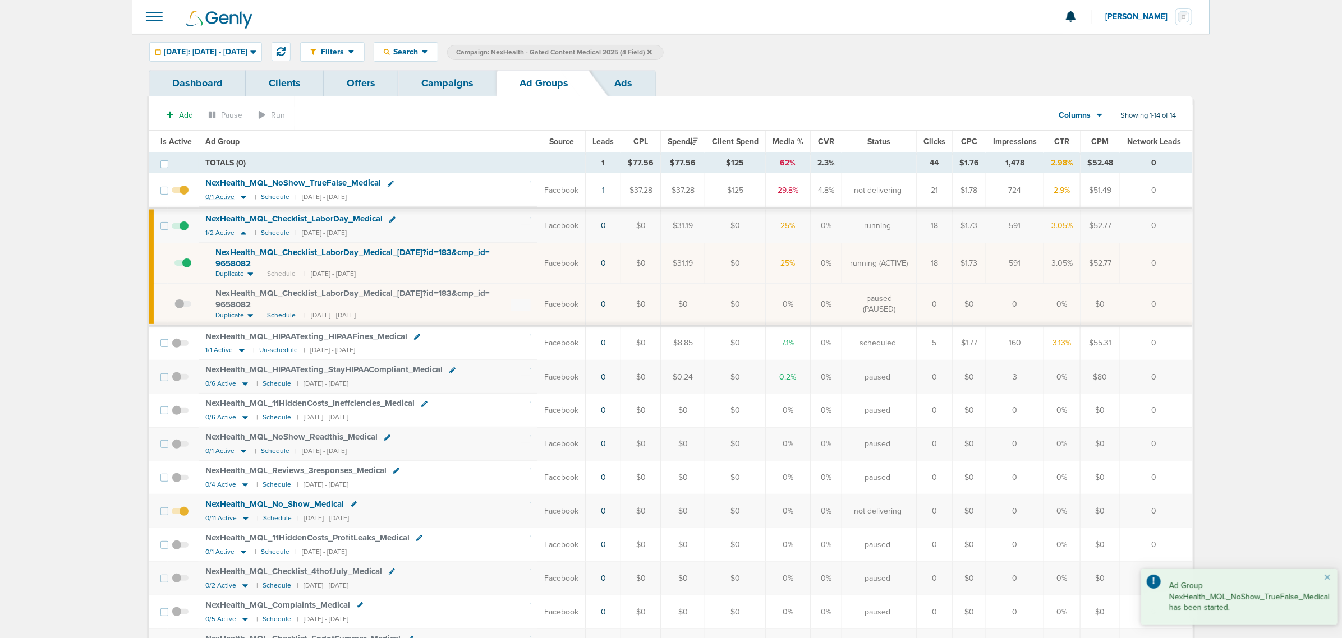
click at [242, 197] on icon at bounding box center [244, 197] width 6 height 3
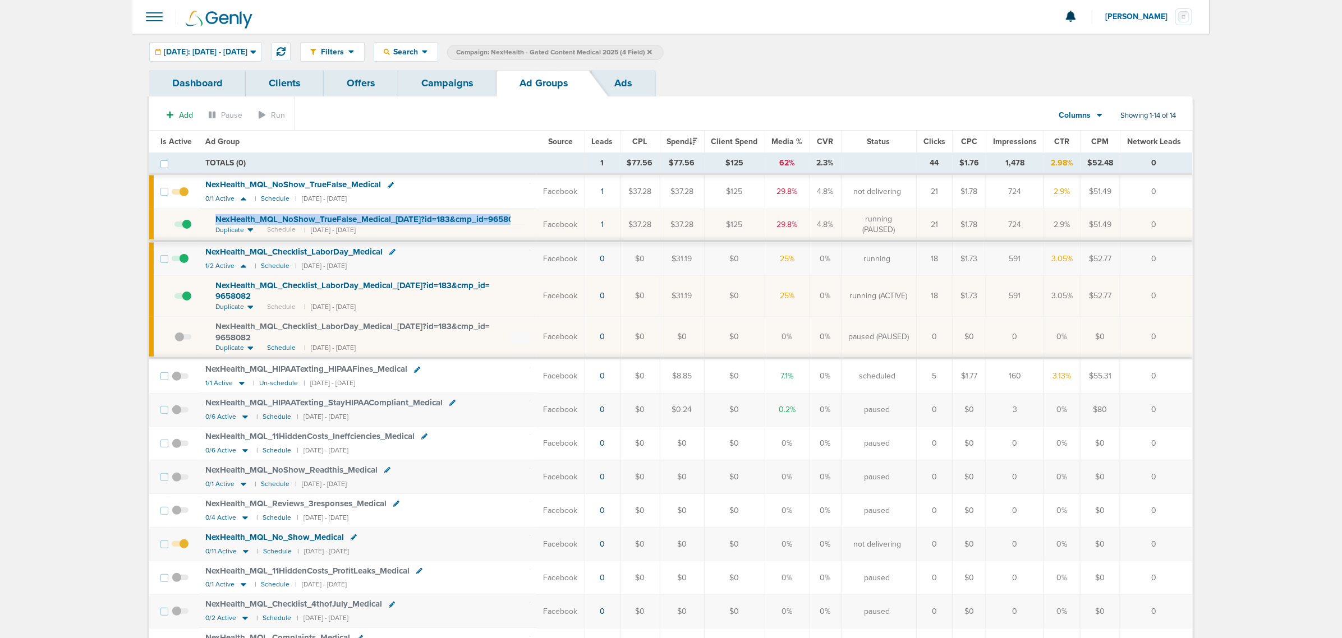
drag, startPoint x: 282, startPoint y: 231, endPoint x: 208, endPoint y: 209, distance: 76.7
click at [208, 209] on td "NexHealth_ MQL_ NoShow_ TrueFalse_ Medical_ [DATE]?id=183&cmp_ id=9658082 Dupli…" at bounding box center [368, 225] width 338 height 33
copy span "NexHealth_ MQL_ NoShow_ TrueFalse_ Medical_ [DATE]?id=183&cmp_ id=9658082"
click at [604, 233] on td "1" at bounding box center [601, 225] width 35 height 33
click at [603, 229] on link "1" at bounding box center [602, 225] width 3 height 10
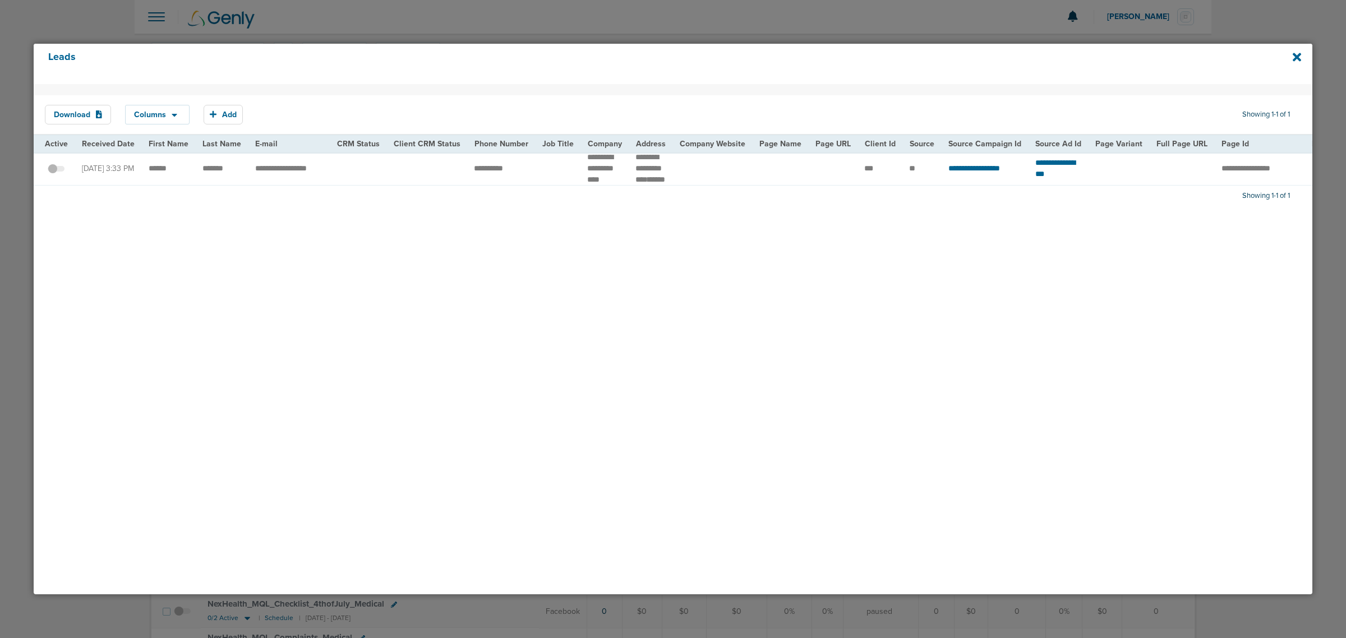
click at [525, 318] on div "Download Columns Save selections Reset to defaults Is Active Received Date Firs…" at bounding box center [673, 339] width 1279 height 510
click at [1300, 59] on icon at bounding box center [1297, 57] width 8 height 12
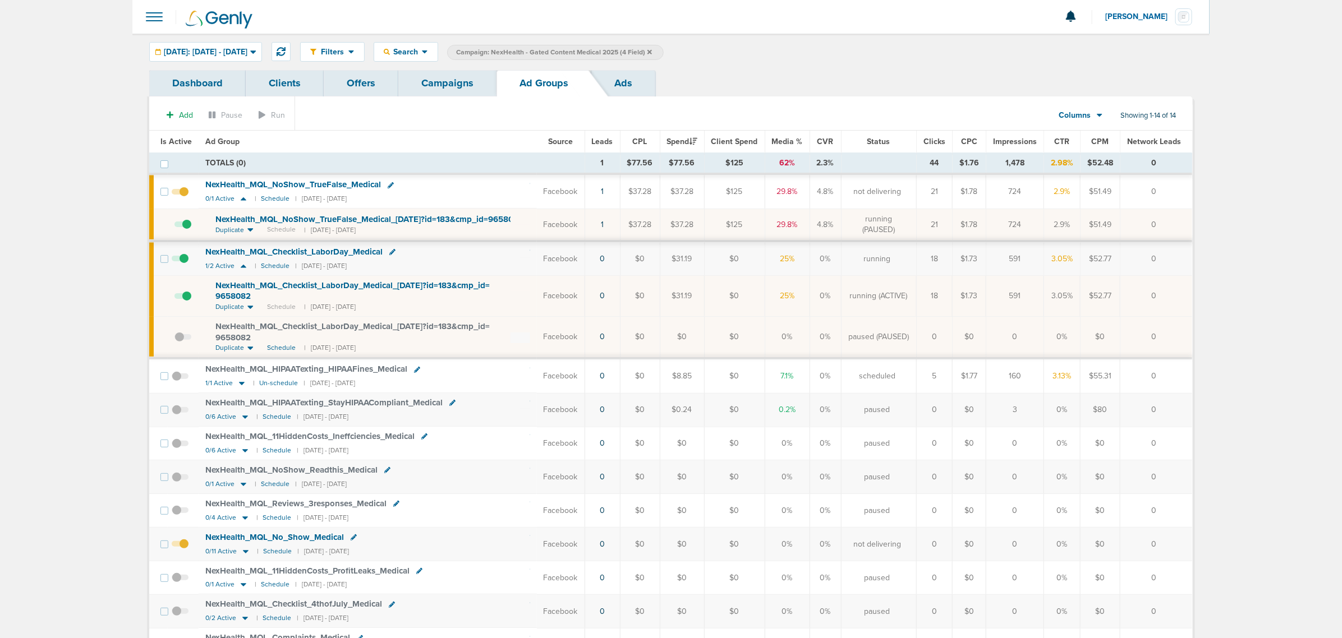
drag, startPoint x: 580, startPoint y: 228, endPoint x: 1208, endPoint y: 216, distance: 627.1
click at [1208, 216] on div "Dashboard Clients Offers Campaigns Ad Groups Ads Add Pause Run Columns Media St…" at bounding box center [670, 434] width 1077 height 728
click at [1201, 214] on div "Dashboard Clients Offers Campaigns Ad Groups Ads Add Pause Run Columns Media St…" at bounding box center [670, 434] width 1077 height 728
click at [509, 275] on td "NexHealth_ MQL_ Checklist_ LaborDay_ Medical 1/2 Active | Schedule | [DATE] - […" at bounding box center [368, 259] width 338 height 34
click at [268, 223] on span "NexHealth_ MQL_ NoShow_ TrueFalse_ Medical_ [DATE]?id=183&cmp_ id=9658082" at bounding box center [369, 219] width 308 height 10
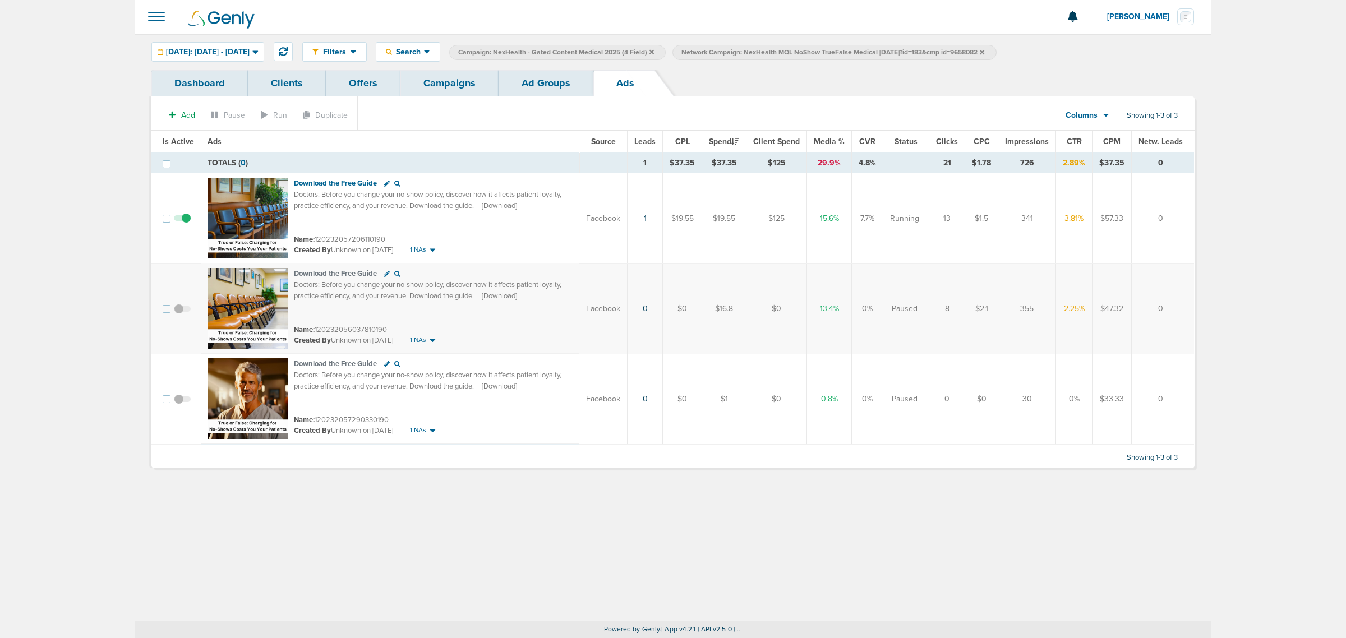
click at [564, 72] on link "Ad Groups" at bounding box center [546, 83] width 95 height 26
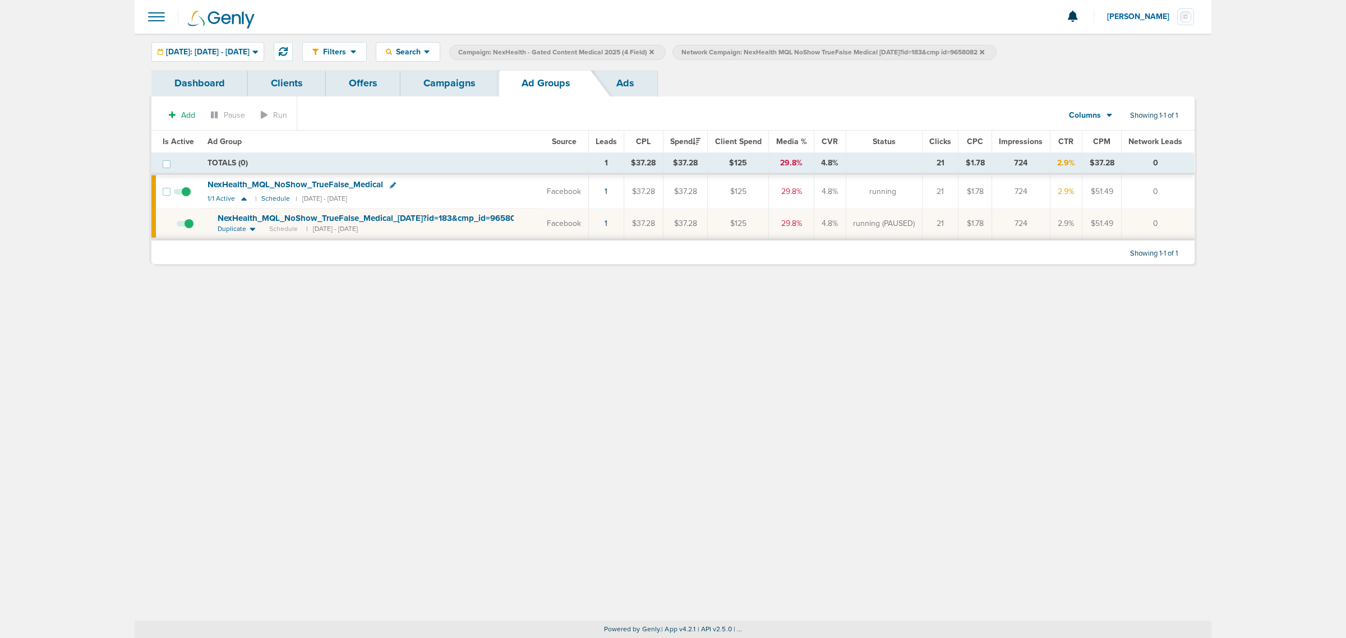
click at [464, 79] on link "Campaigns" at bounding box center [449, 83] width 98 height 26
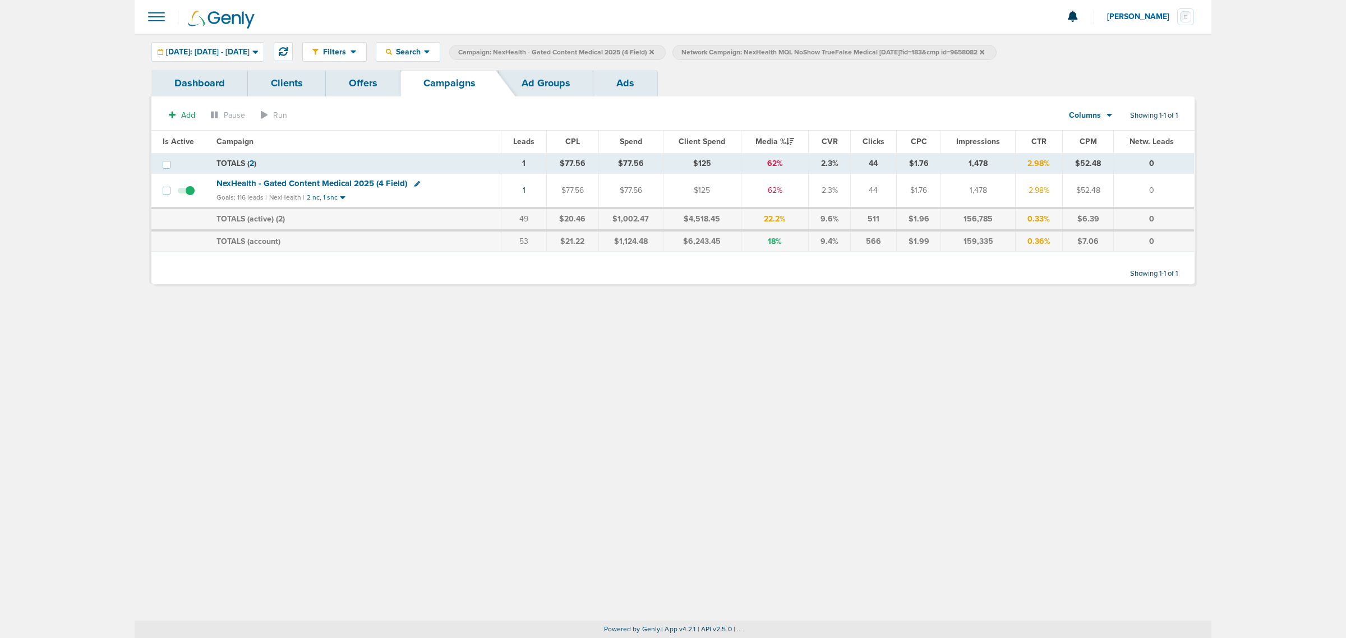
click at [654, 52] on icon at bounding box center [651, 52] width 4 height 7
click at [773, 49] on label "Network Campaign: NexHealth MQL NoShow TrueFalse Medical [DATE]?id=183&cmp id=9…" at bounding box center [611, 52] width 324 height 15
click at [761, 52] on icon at bounding box center [759, 51] width 4 height 4
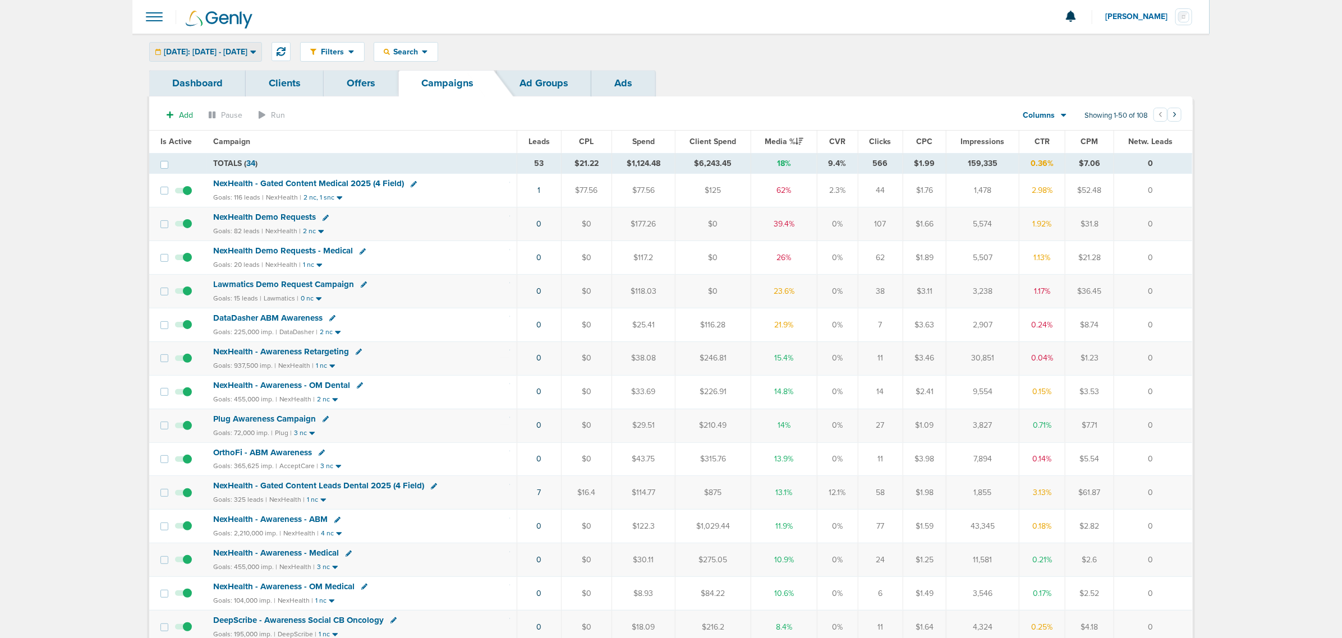
click at [220, 50] on span "[DATE]: [DATE] - [DATE]" at bounding box center [206, 52] width 84 height 8
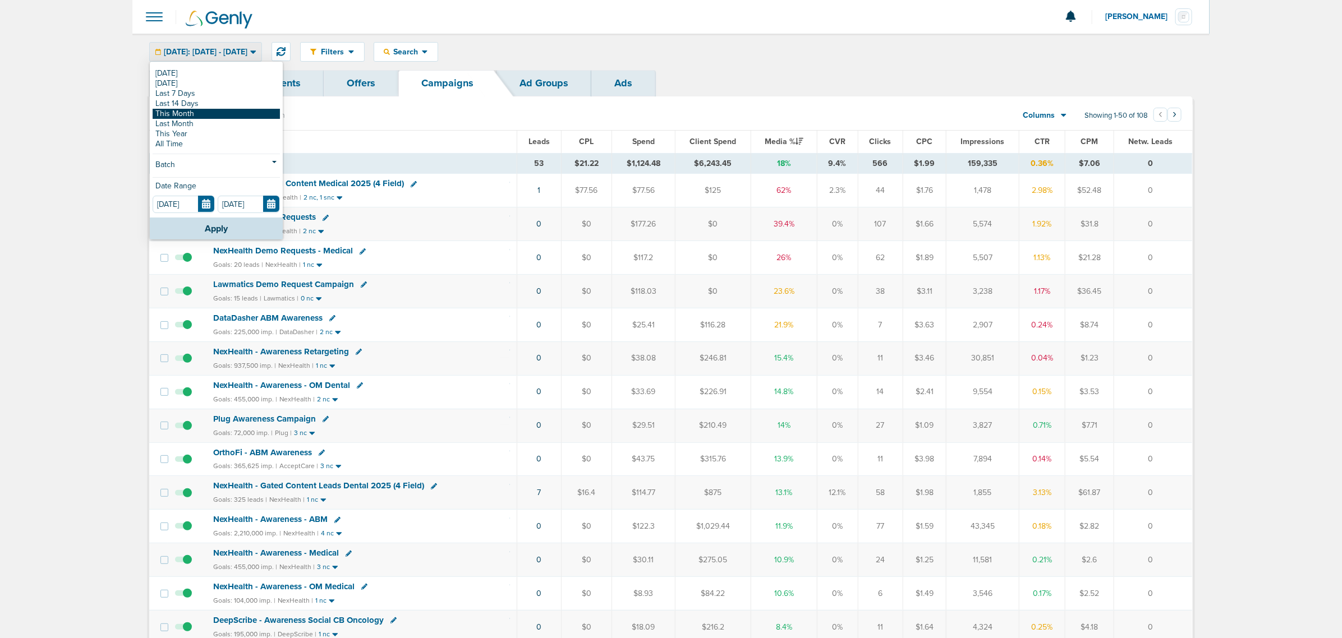
click at [201, 110] on link "This Month" at bounding box center [216, 114] width 127 height 10
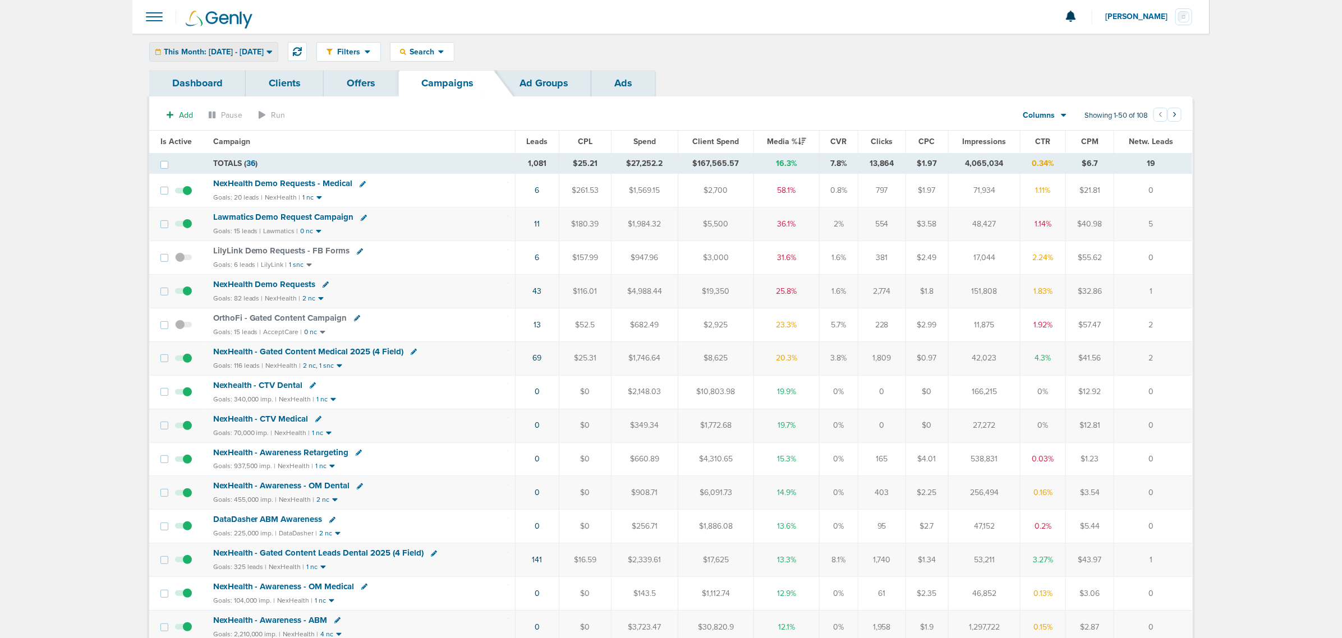
click at [264, 49] on span "This Month: [DATE] - [DATE]" at bounding box center [214, 52] width 100 height 8
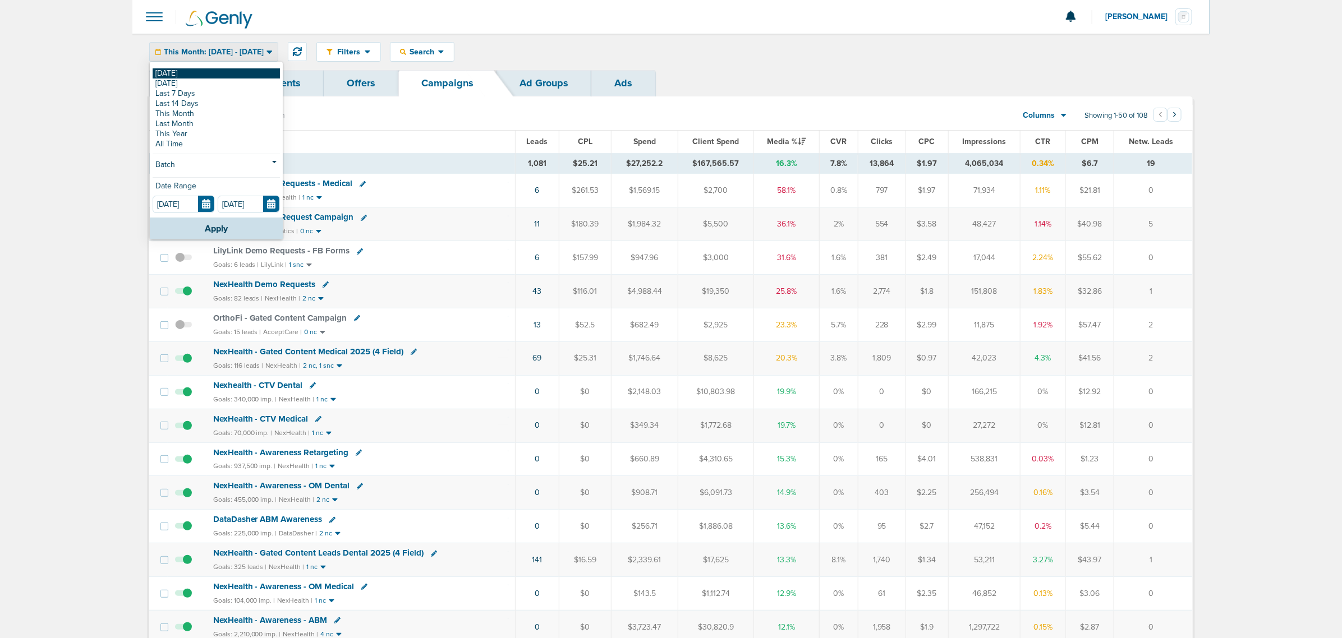
click at [202, 74] on link "[DATE]" at bounding box center [216, 73] width 127 height 10
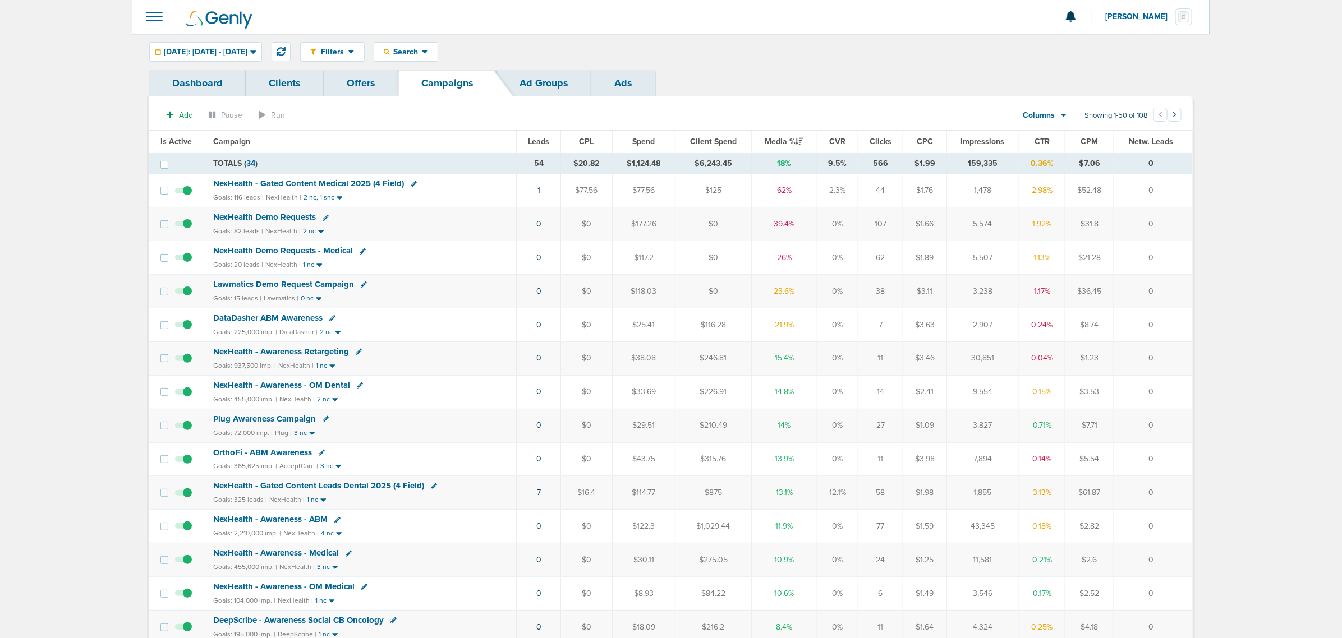
drag, startPoint x: 487, startPoint y: 193, endPoint x: 1227, endPoint y: 225, distance: 741.0
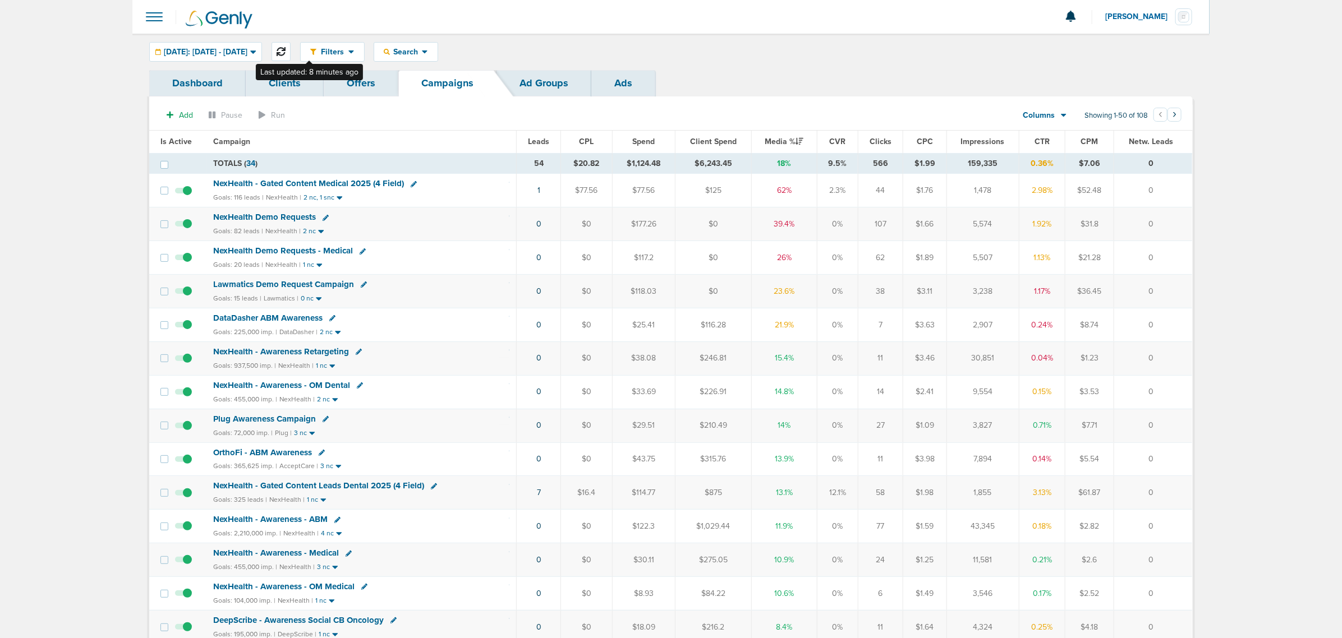
click at [285, 49] on icon at bounding box center [281, 51] width 9 height 9
click at [834, 39] on div "Filters Active Only Settings Status Active Inactive Objectives MQL SQL Traffic …" at bounding box center [670, 52] width 1077 height 36
click at [354, 180] on span "NexHealth - Gated Content Medical 2025 (4 Field)" at bounding box center [308, 183] width 191 height 10
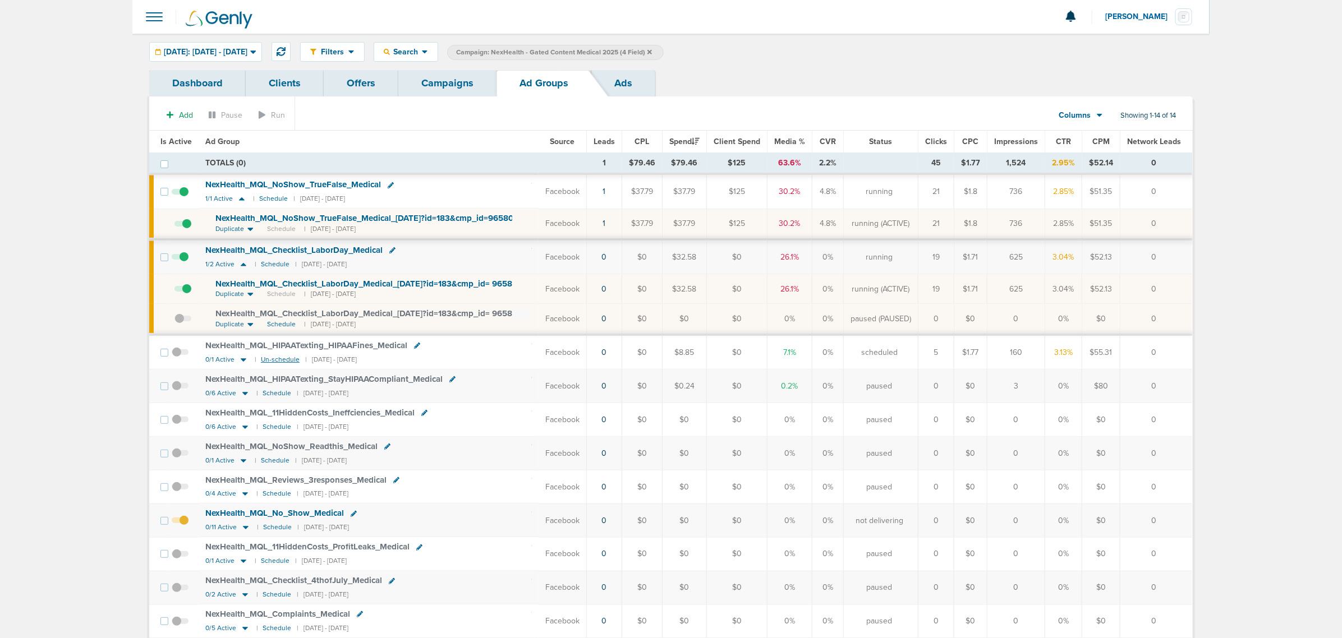
click at [286, 364] on small "Un-schedule" at bounding box center [280, 360] width 39 height 8
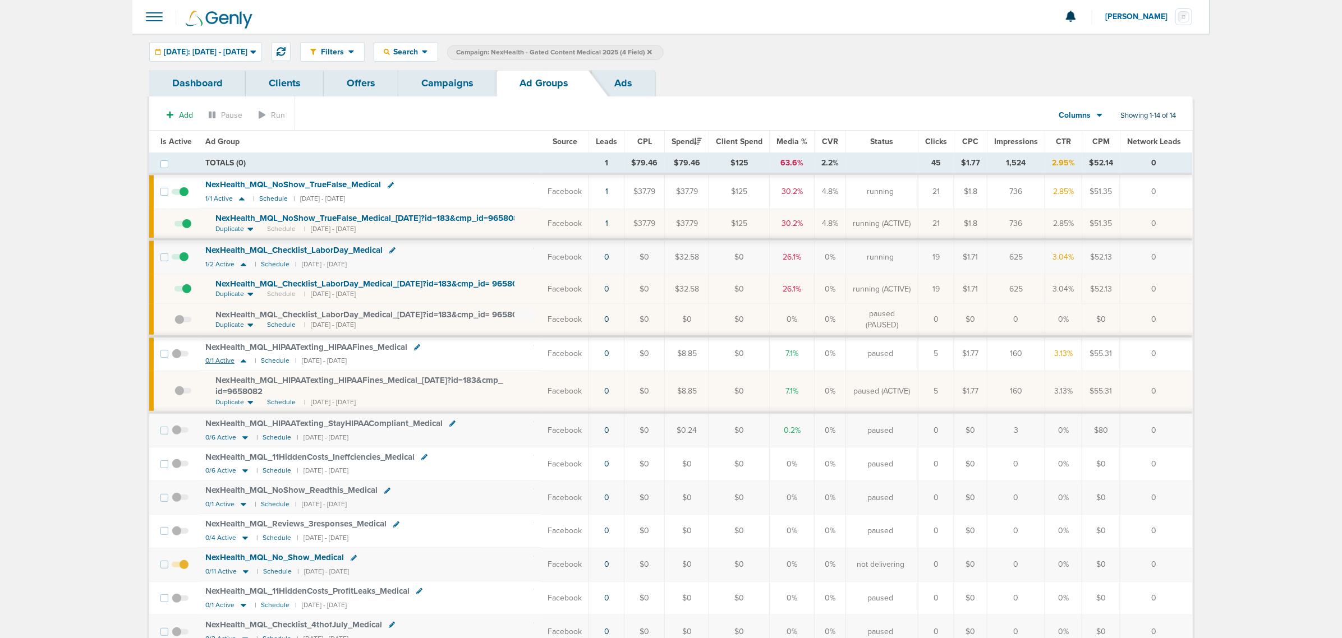
click at [239, 366] on icon at bounding box center [243, 361] width 11 height 10
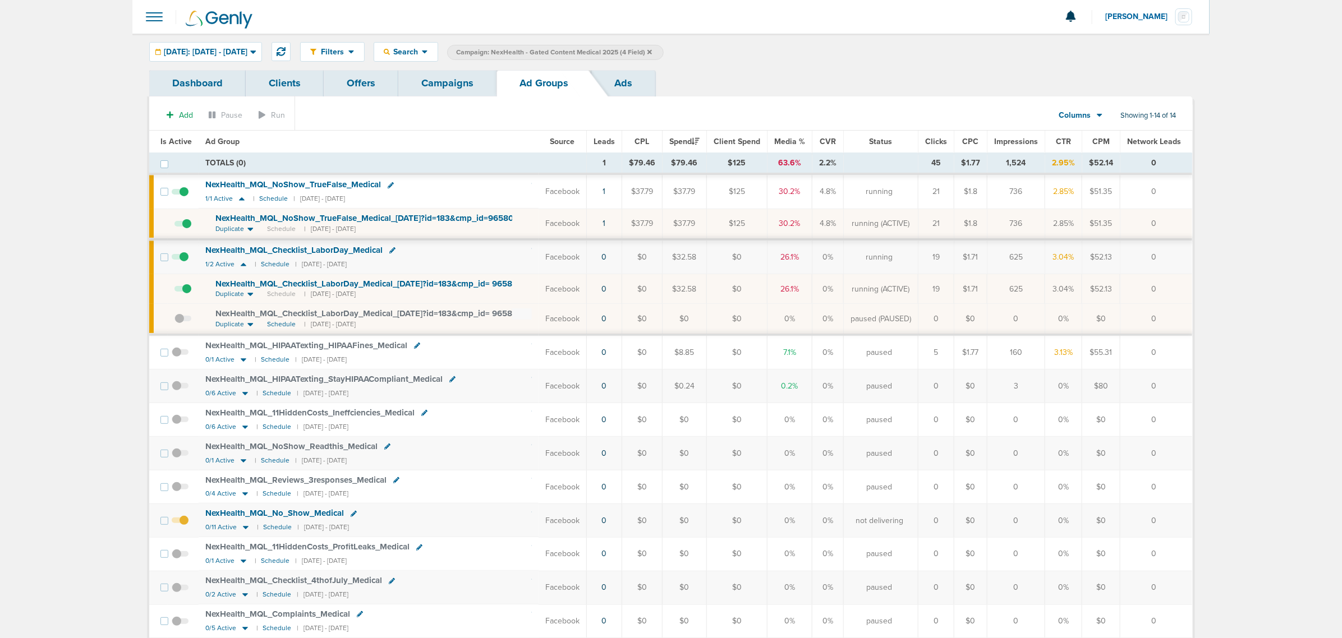
drag, startPoint x: 1038, startPoint y: 193, endPoint x: 1168, endPoint y: 214, distance: 131.2
click at [1168, 214] on tbody "TOTALS (0) 1 $79.46 $79.46 $125 63.6% 2.2% 45 $1.77 1,524 2.95% $52.14 0 TOTALS…" at bounding box center [670, 446] width 1043 height 586
click at [1168, 214] on td "0" at bounding box center [1156, 224] width 72 height 31
click at [353, 181] on span "NexHealth_ MQL_ NoShow_ TrueFalse_ Medical" at bounding box center [293, 184] width 176 height 10
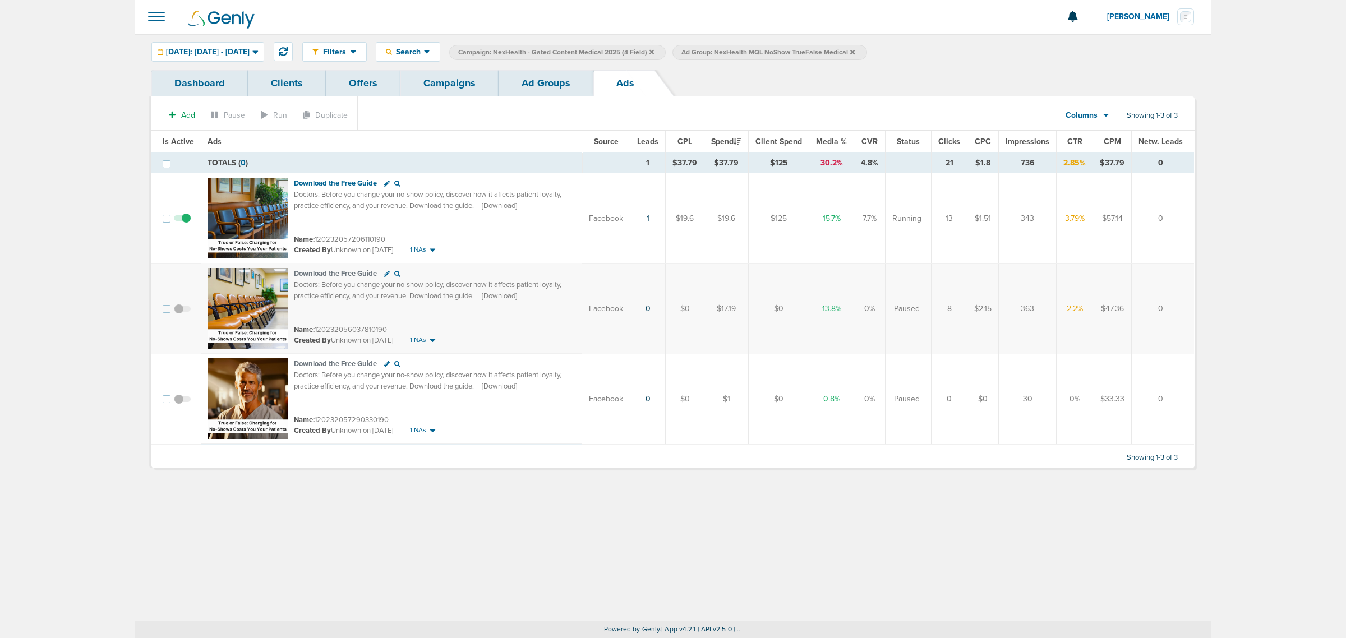
click at [555, 81] on link "Ad Groups" at bounding box center [546, 83] width 95 height 26
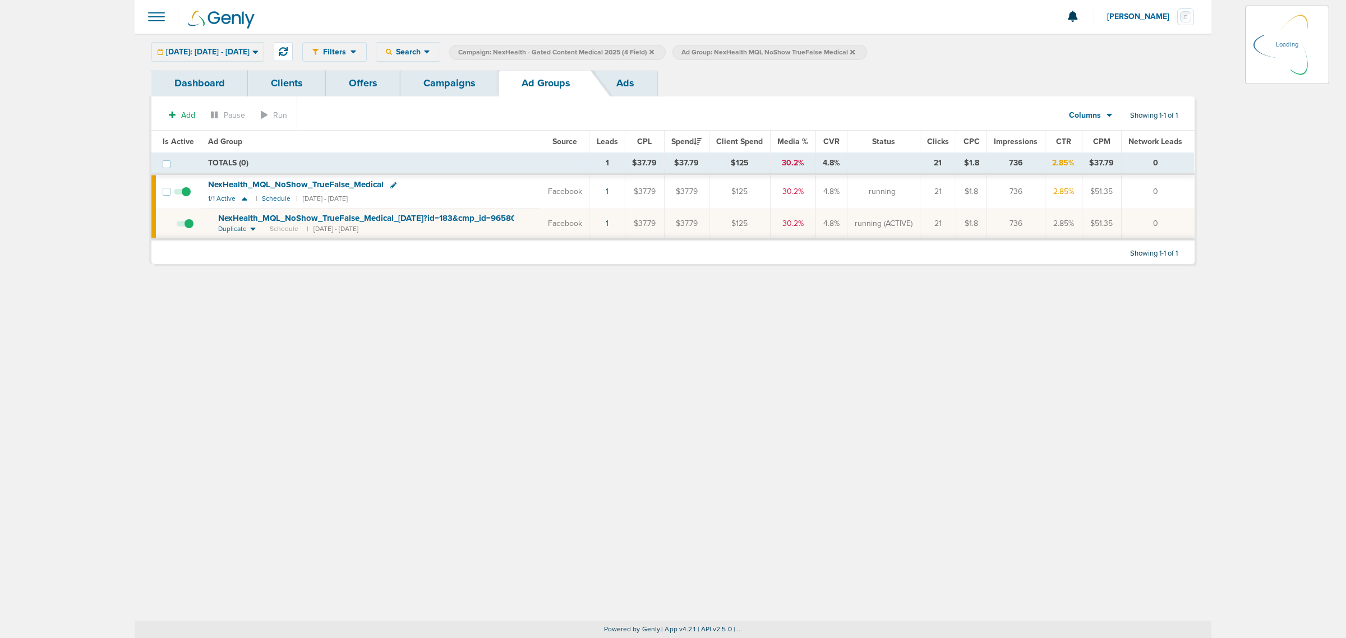
click at [447, 80] on link "Campaigns" at bounding box center [449, 83] width 98 height 26
